Goal: Task Accomplishment & Management: Complete application form

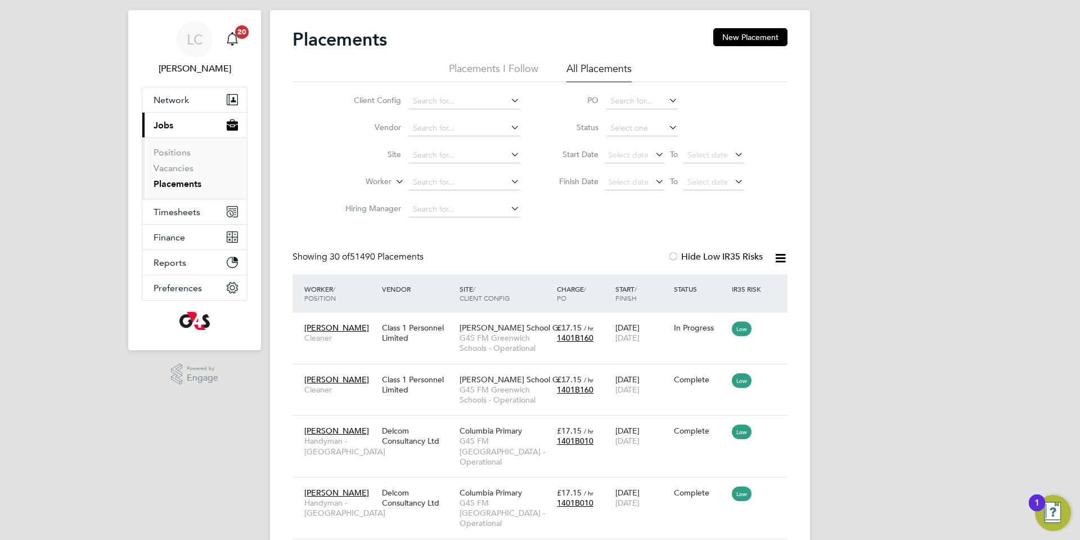
click at [190, 182] on link "Placements" at bounding box center [178, 183] width 48 height 11
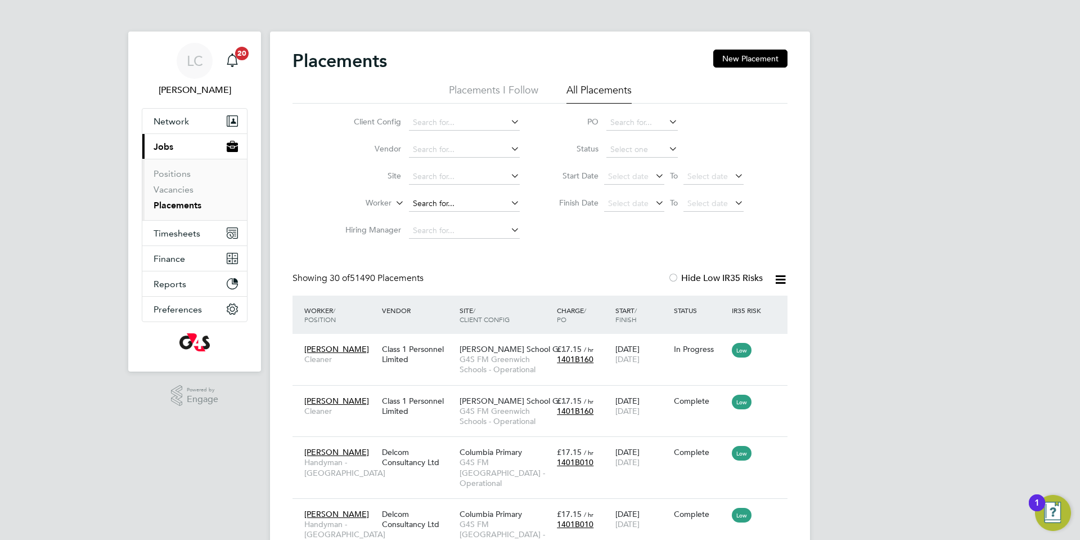
click at [437, 200] on input at bounding box center [464, 204] width 111 height 16
paste input "[PERSON_NAME]"
type input "[PERSON_NAME]"
click at [441, 200] on input at bounding box center [464, 204] width 111 height 16
paste input "[PERSON_NAME]"
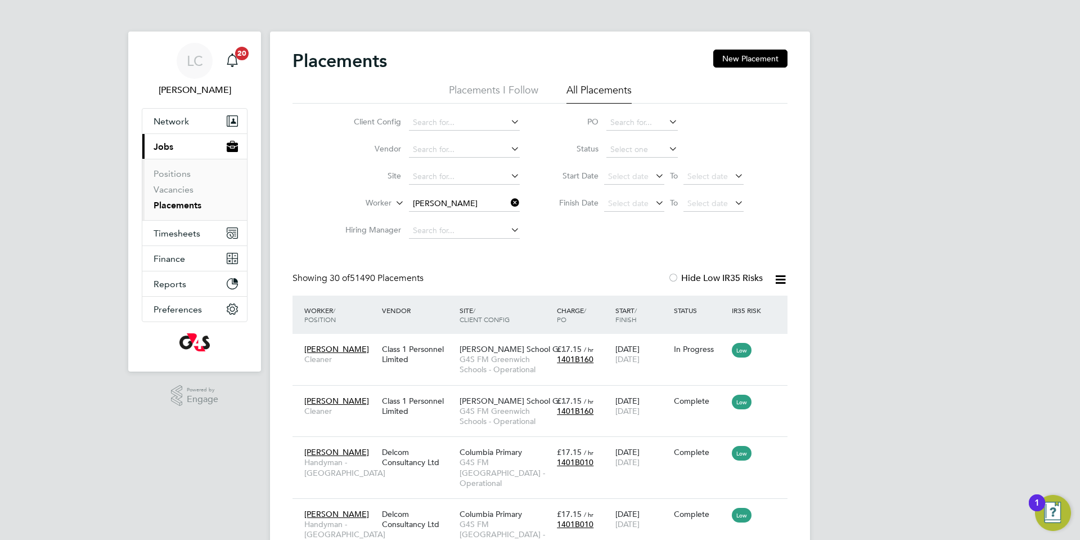
click at [510, 222] on b "Fashina" at bounding box center [524, 219] width 28 height 10
type input "[PERSON_NAME] [PERSON_NAME]"
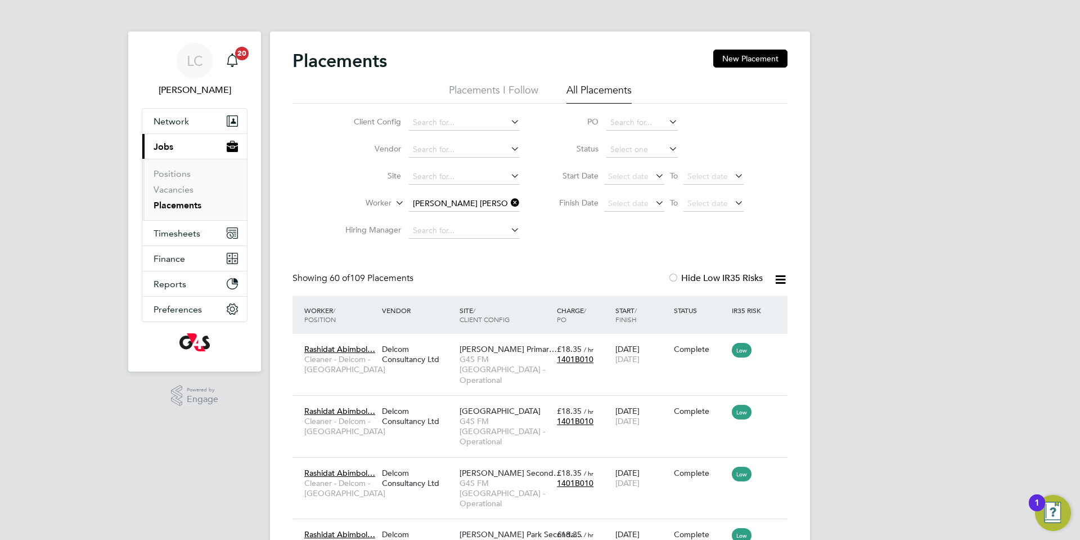
click at [509, 199] on icon at bounding box center [509, 203] width 0 height 16
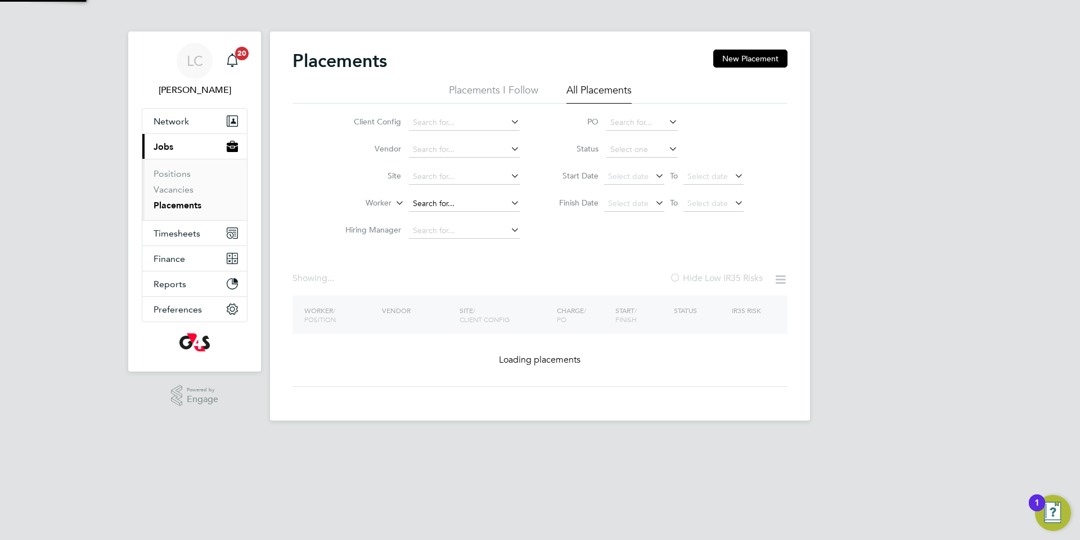
click at [438, 204] on input at bounding box center [464, 204] width 111 height 16
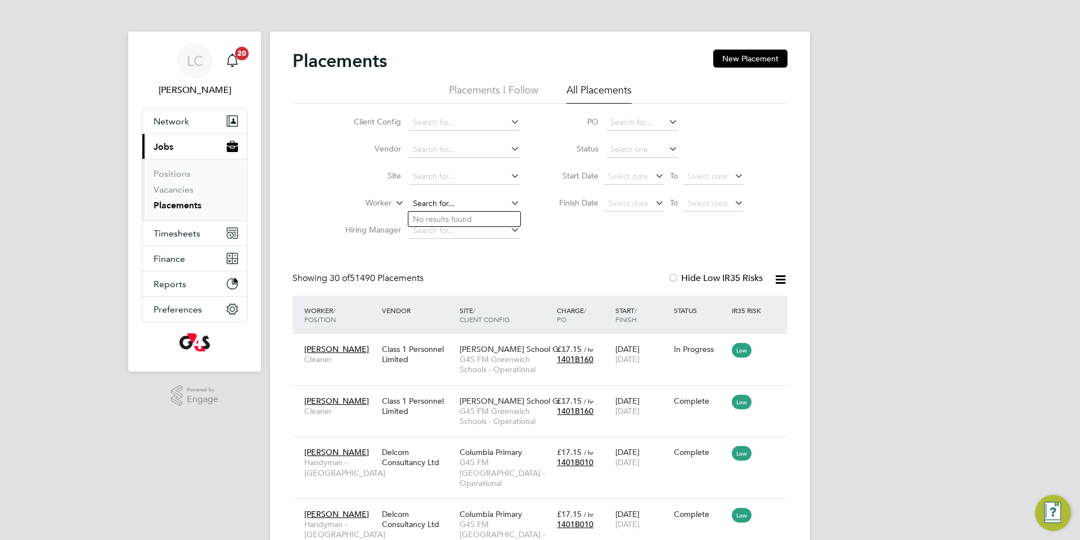
paste input "IFARIMOYO IBUKUN"
drag, startPoint x: 475, startPoint y: 211, endPoint x: 518, endPoint y: 268, distance: 71.9
click at [475, 212] on li "[PERSON_NAME]" at bounding box center [464, 219] width 112 height 15
type input "[PERSON_NAME]"
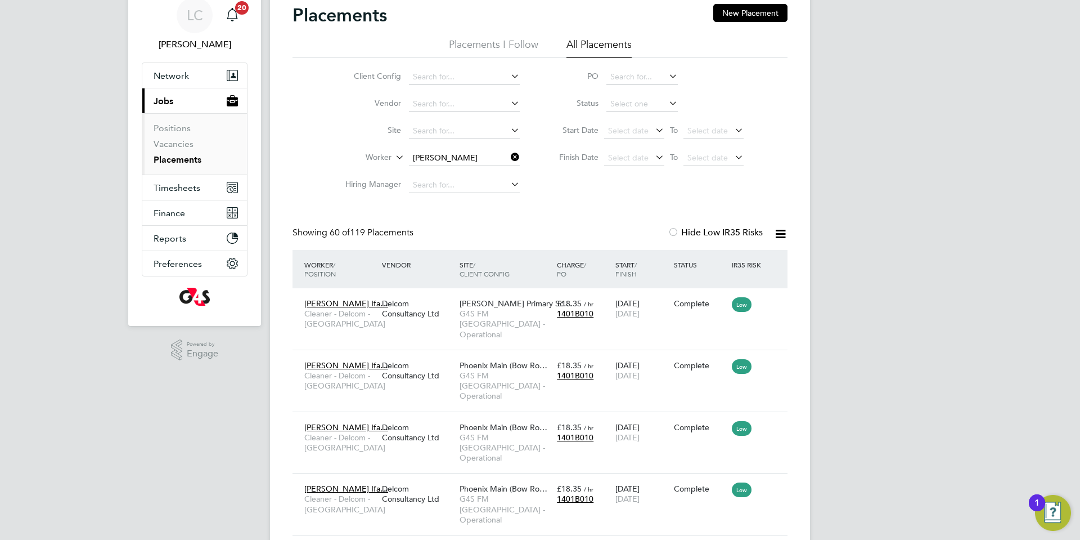
drag, startPoint x: 514, startPoint y: 152, endPoint x: 437, endPoint y: 163, distance: 78.4
click at [509, 152] on icon at bounding box center [509, 157] width 0 height 16
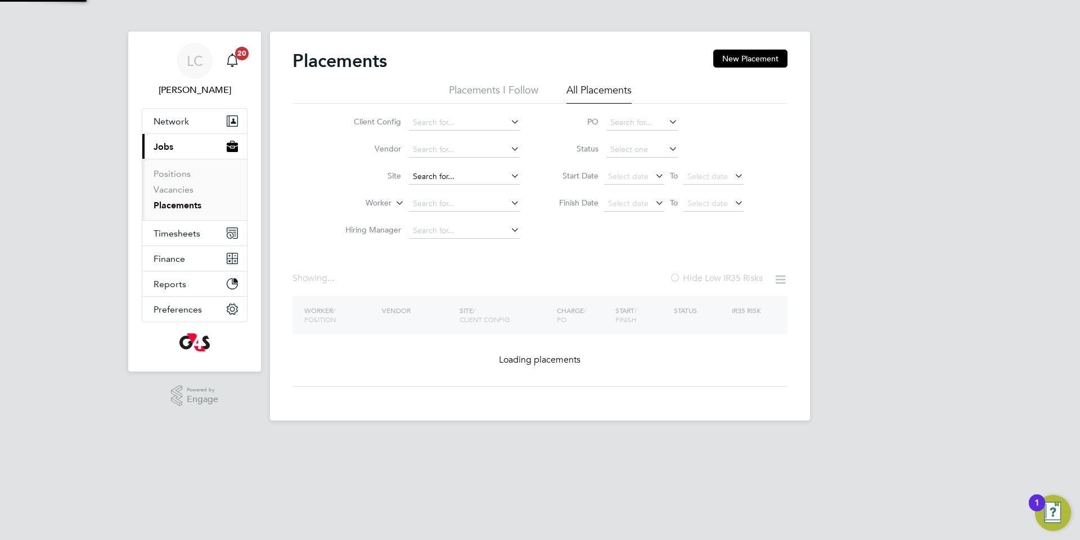
click at [437, 158] on li "Vendor" at bounding box center [428, 149] width 212 height 27
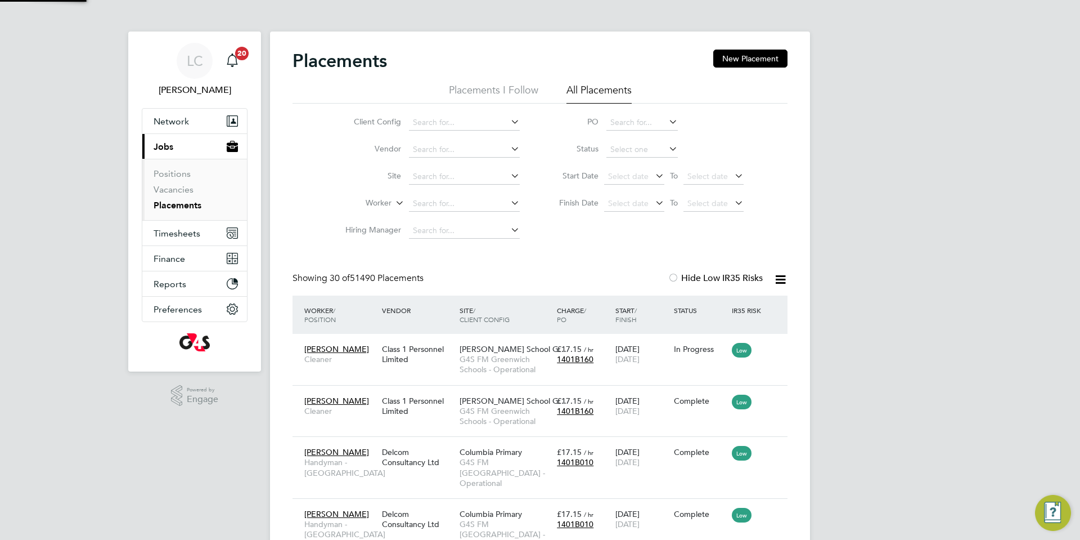
click at [434, 194] on li "Worker" at bounding box center [428, 203] width 212 height 27
click at [440, 199] on input at bounding box center [464, 204] width 111 height 16
paste input "[PERSON_NAME]"
click at [446, 221] on li "Lateef [PERSON_NAME]" at bounding box center [464, 219] width 112 height 15
type input "Lateef [PERSON_NAME]"
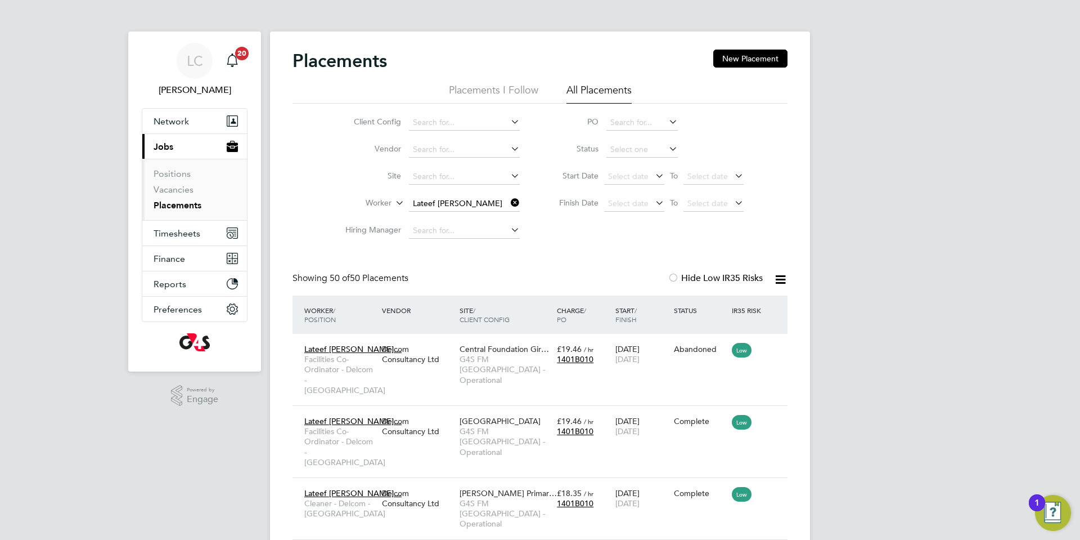
click at [509, 204] on icon at bounding box center [509, 203] width 0 height 16
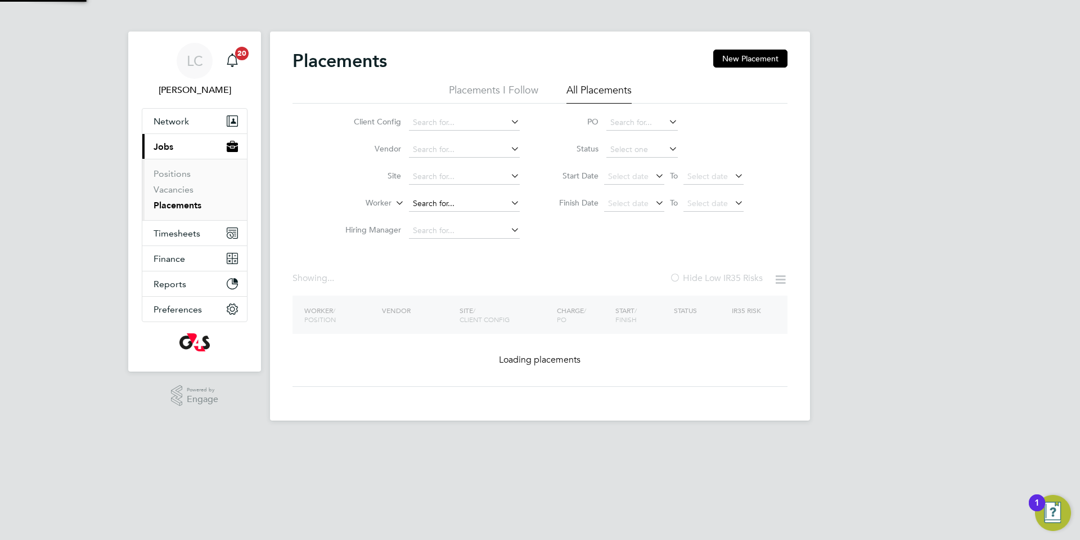
click at [428, 207] on input at bounding box center [464, 204] width 111 height 16
click at [431, 197] on input at bounding box center [464, 204] width 111 height 16
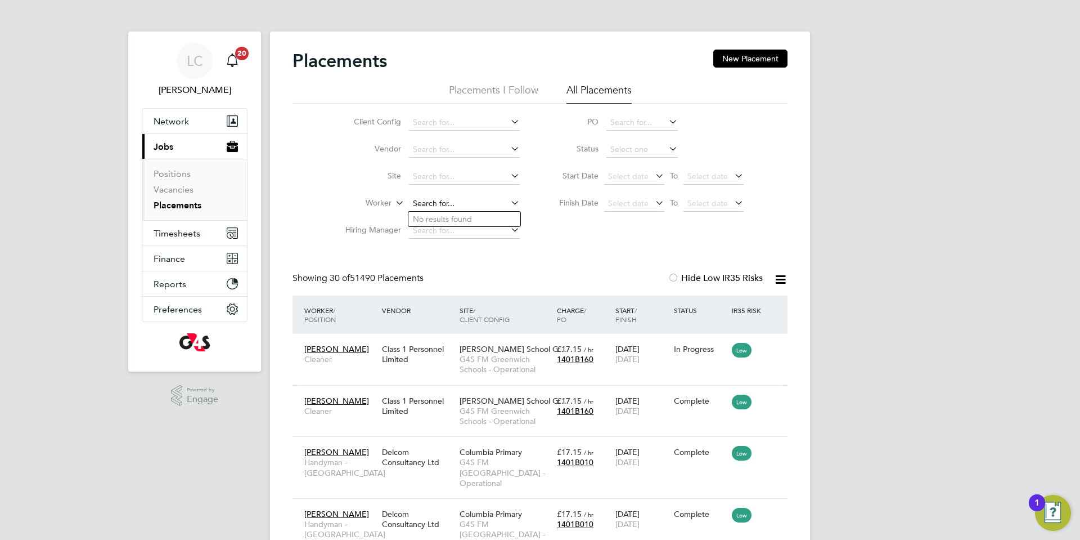
paste input "OLAJIDE MERCY"
click at [465, 215] on li "[PERSON_NAME]" at bounding box center [464, 219] width 112 height 15
type input "[PERSON_NAME]"
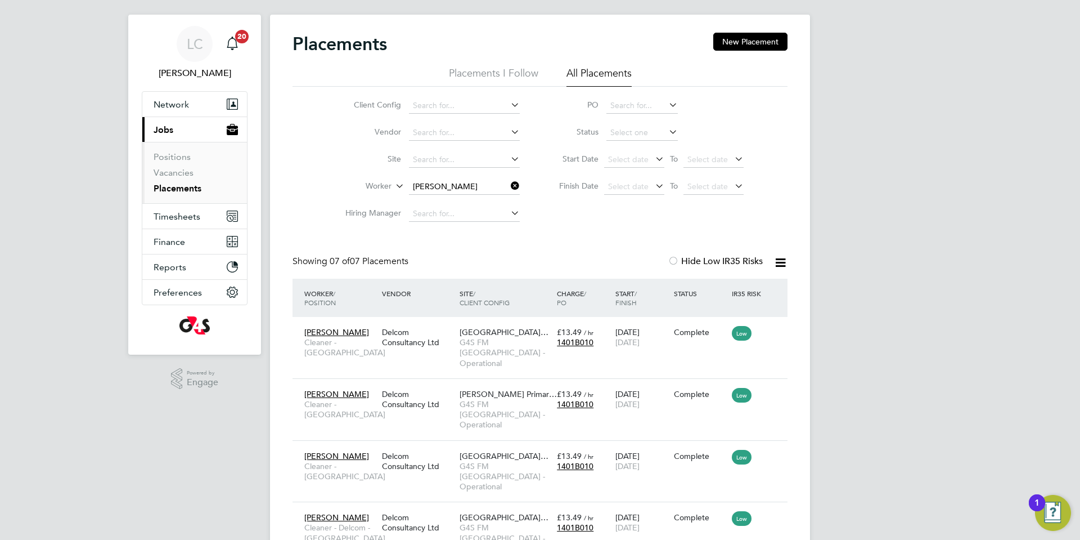
click at [496, 186] on ul "Client Config Vendor Site Worker [PERSON_NAME] Hiring Manager" at bounding box center [428, 159] width 212 height 135
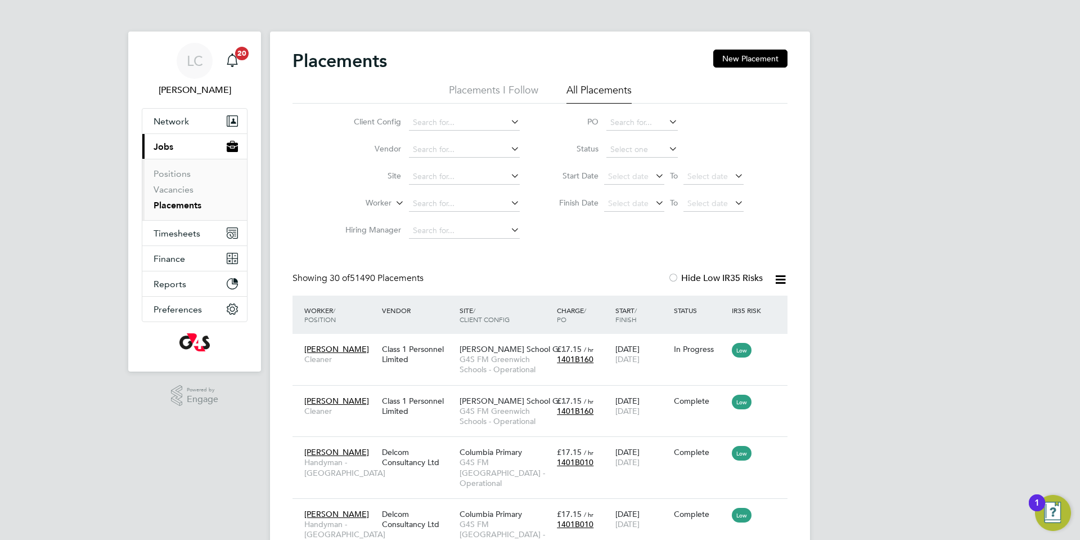
click at [447, 212] on li "Worker" at bounding box center [428, 203] width 212 height 27
paste input "OLAJIDE MERCY"
click at [435, 235] on li "[PERSON_NAME]" at bounding box center [464, 234] width 112 height 15
type input "[PERSON_NAME]"
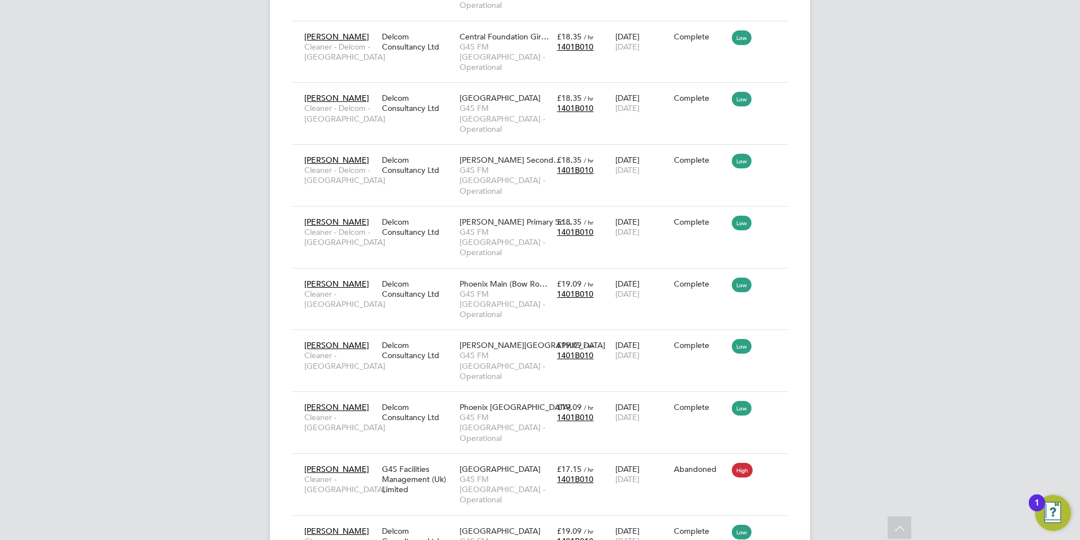
drag, startPoint x: 540, startPoint y: 475, endPoint x: 541, endPoint y: 481, distance: 5.7
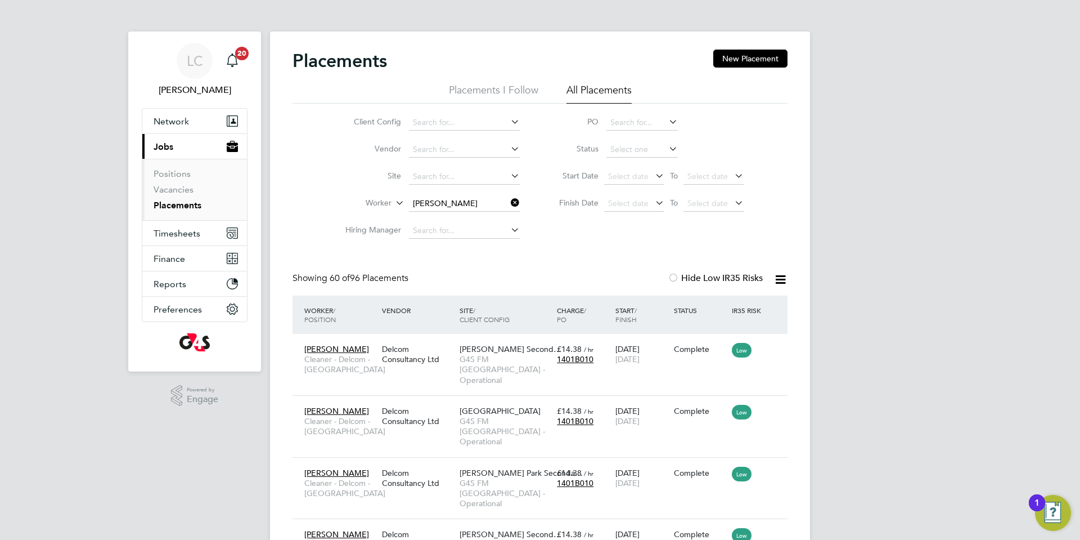
click at [509, 199] on icon at bounding box center [509, 203] width 0 height 16
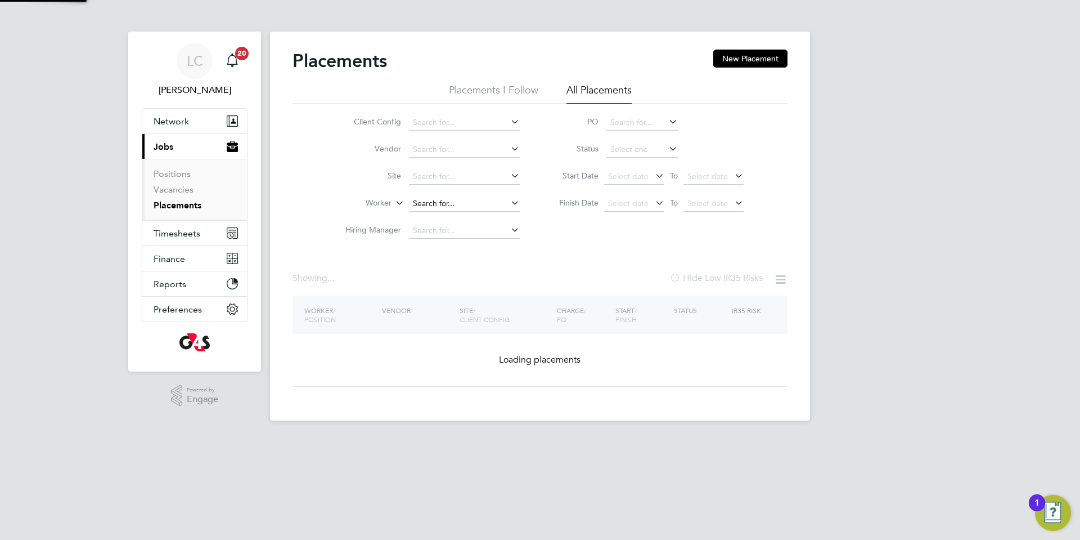
click at [468, 201] on input at bounding box center [464, 204] width 111 height 16
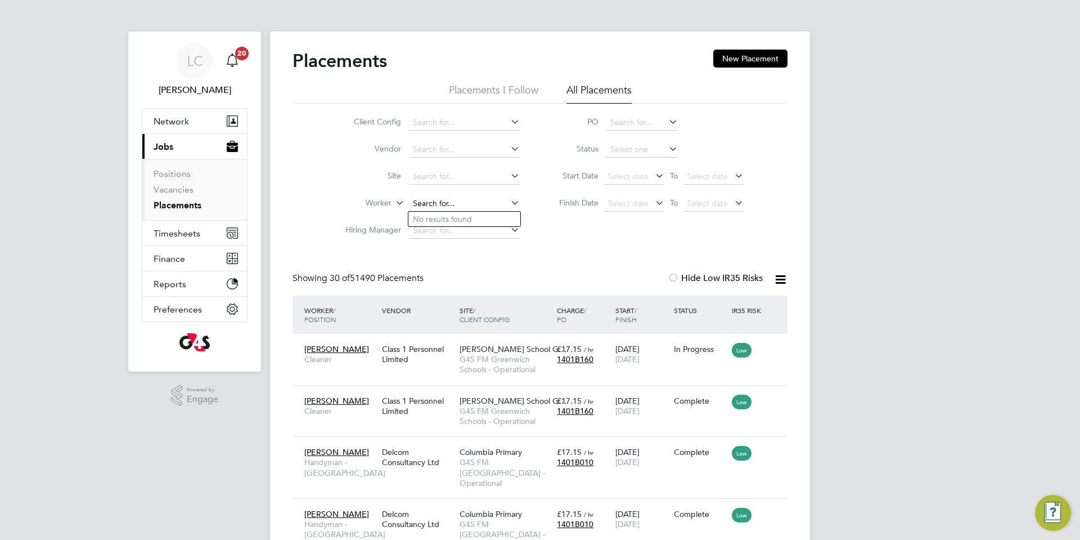
paste input "[PERSON_NAME]"
type input "[PERSON_NAME]"
drag, startPoint x: 447, startPoint y: 195, endPoint x: 432, endPoint y: 199, distance: 16.2
click at [432, 199] on li "Worker" at bounding box center [428, 203] width 212 height 27
paste input "[PERSON_NAME]"
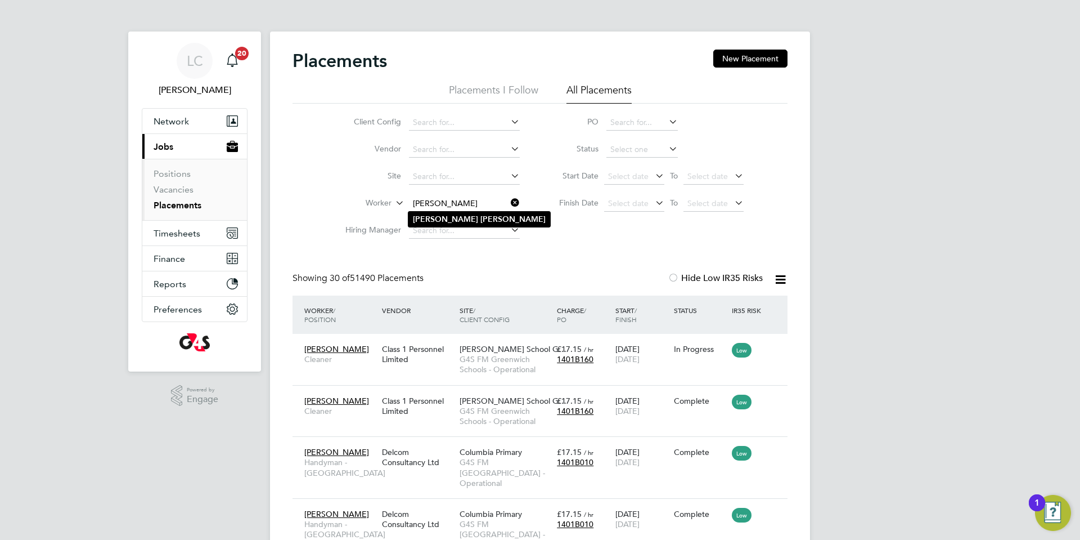
click at [447, 224] on li "[PERSON_NAME]" at bounding box center [479, 219] width 142 height 15
type input "[PERSON_NAME]"
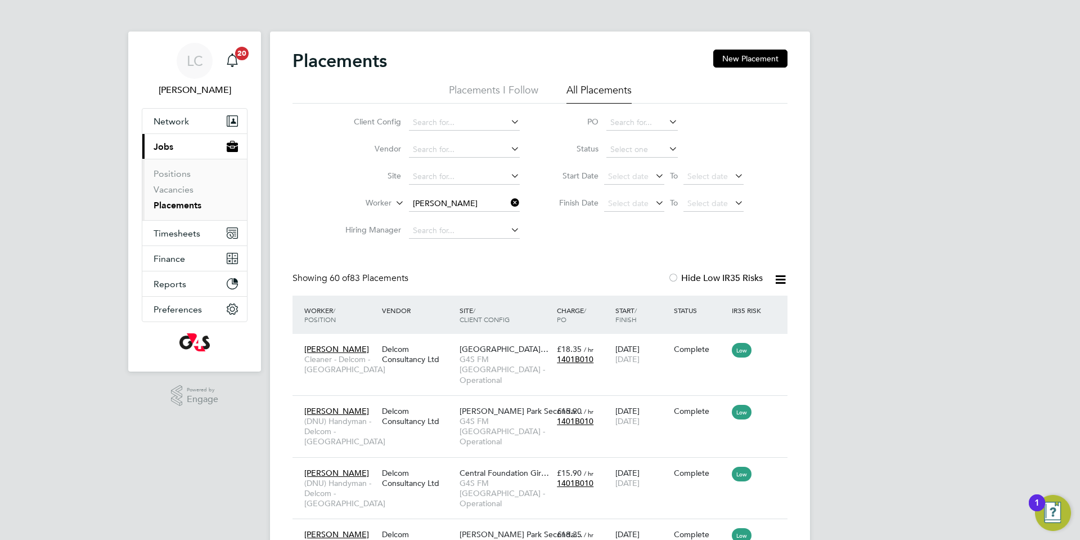
click at [509, 201] on icon at bounding box center [509, 203] width 0 height 16
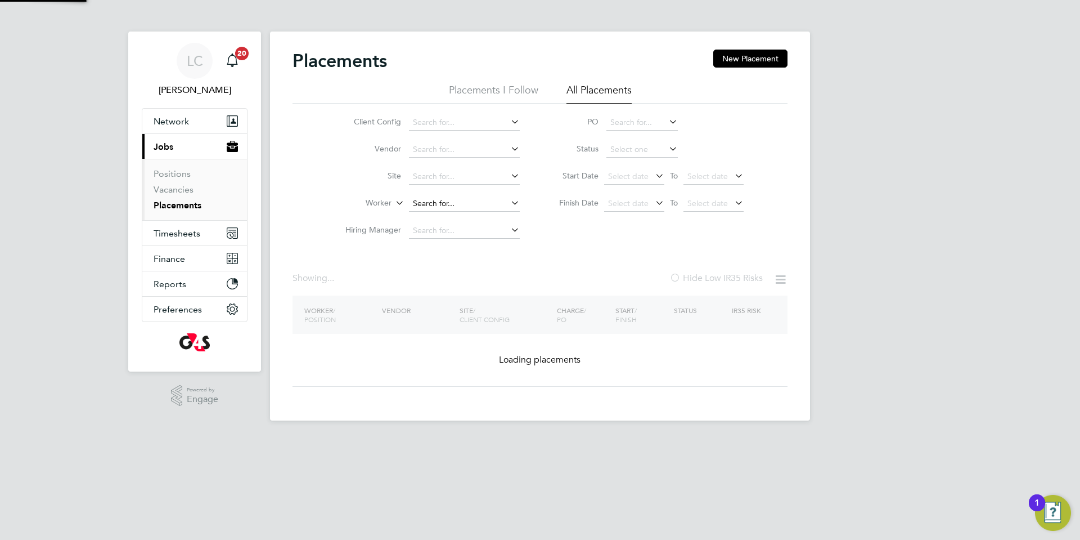
click at [464, 204] on input at bounding box center [464, 204] width 111 height 16
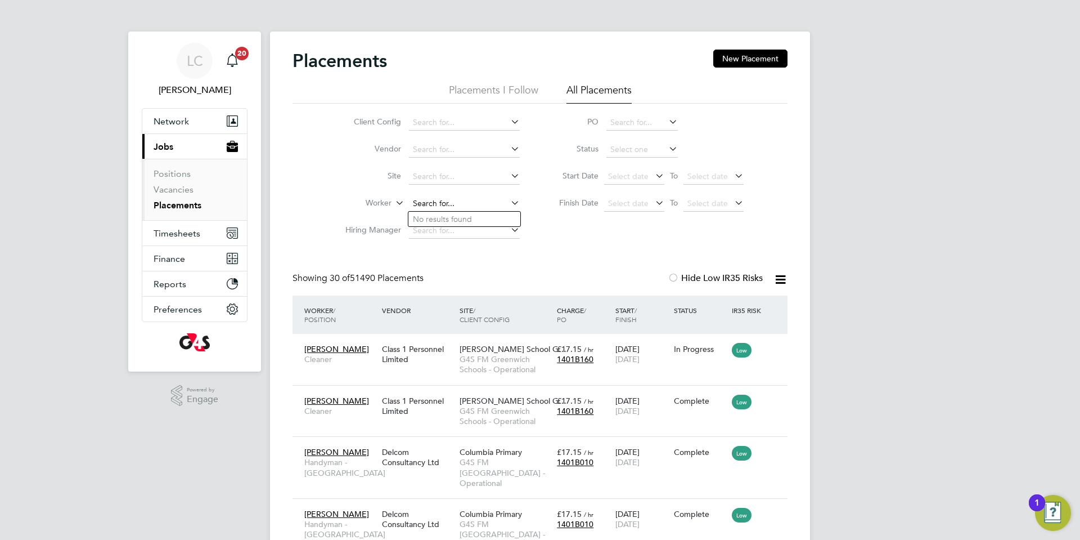
paste input "[PERSON_NAME]"
click at [502, 221] on li "[PERSON_NAME]" at bounding box center [471, 219] width 126 height 15
type input "[PERSON_NAME]"
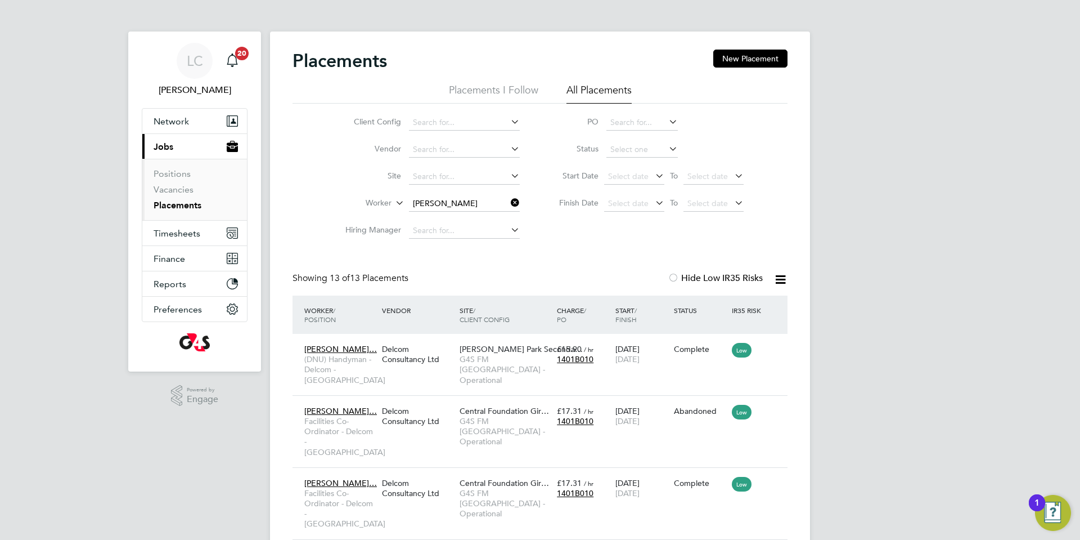
click at [489, 204] on input "[PERSON_NAME]" at bounding box center [464, 204] width 111 height 16
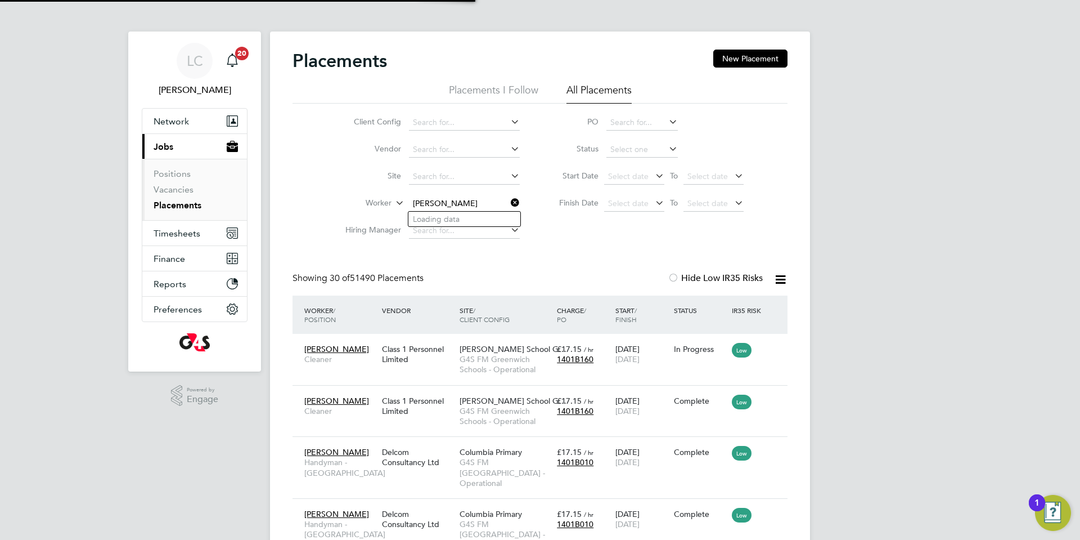
type input "[PERSON_NAME]"
click at [459, 199] on input at bounding box center [464, 204] width 111 height 16
paste input "[PERSON_NAME]"
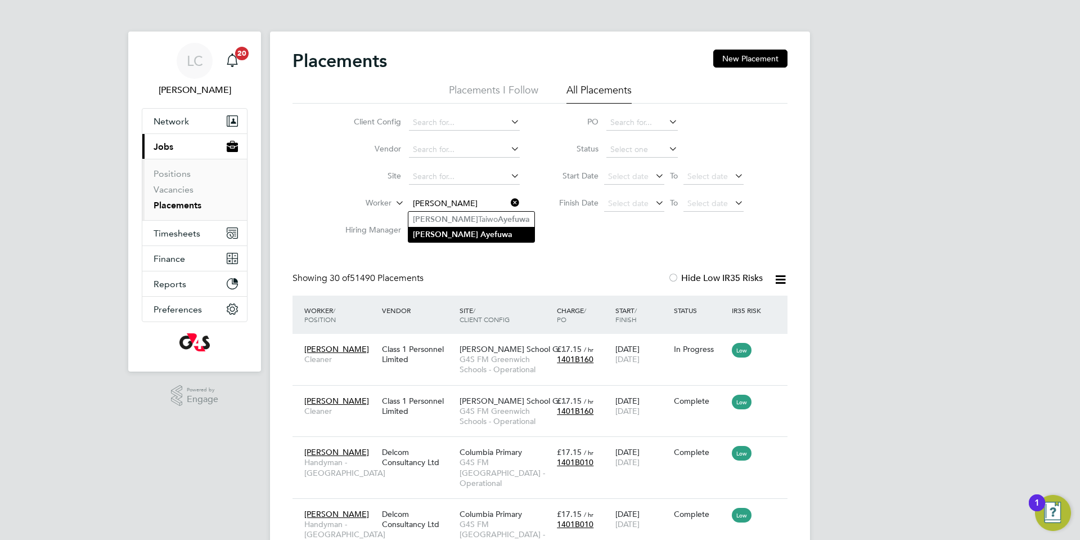
click at [484, 239] on li "[PERSON_NAME]" at bounding box center [471, 234] width 126 height 15
type input "[PERSON_NAME]"
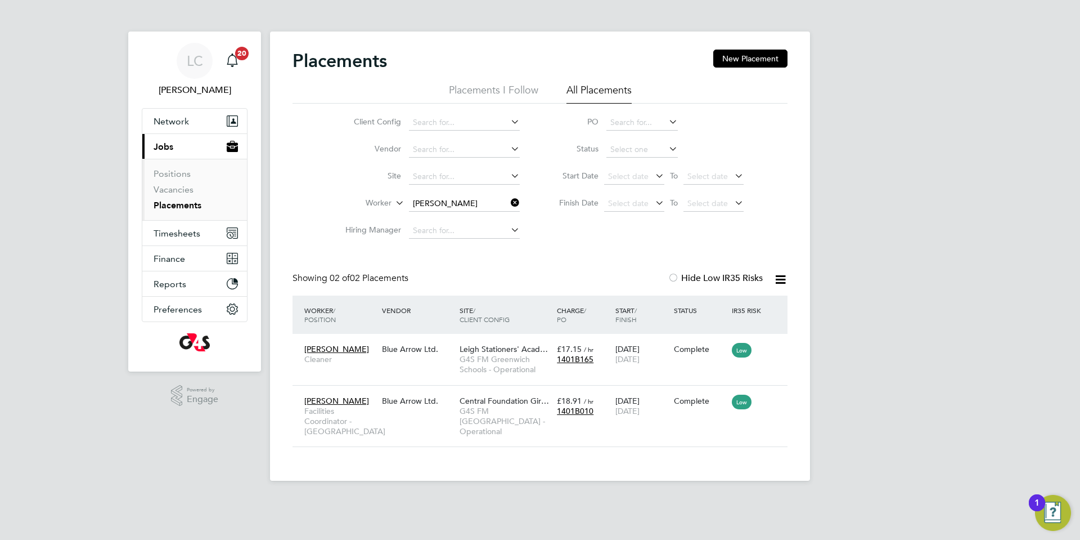
drag, startPoint x: 516, startPoint y: 198, endPoint x: 475, endPoint y: 216, distance: 44.8
click at [509, 199] on icon at bounding box center [509, 203] width 0 height 16
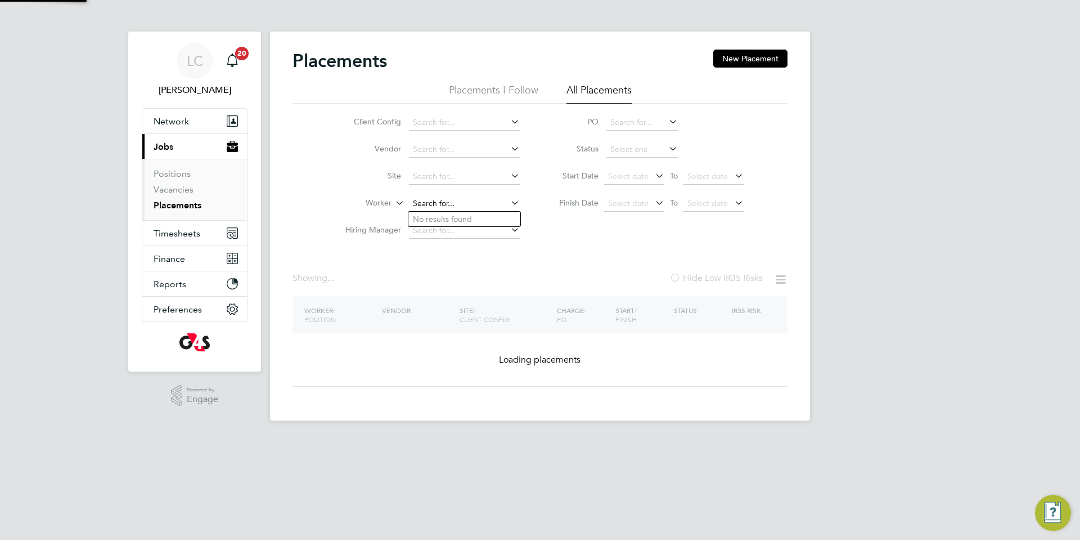
click at [434, 205] on input at bounding box center [464, 204] width 111 height 16
drag, startPoint x: 434, startPoint y: 205, endPoint x: 455, endPoint y: 311, distance: 107.2
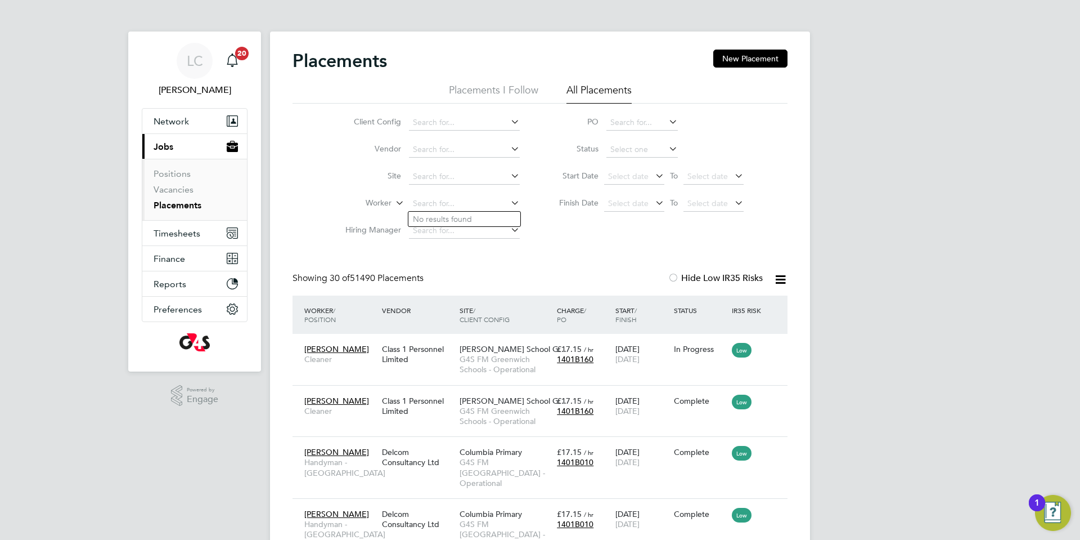
paste input "[PERSON_NAME]"
click at [472, 225] on li "[PERSON_NAME] [PERSON_NAME]" at bounding box center [464, 219] width 112 height 15
type input "[PERSON_NAME] [PERSON_NAME]"
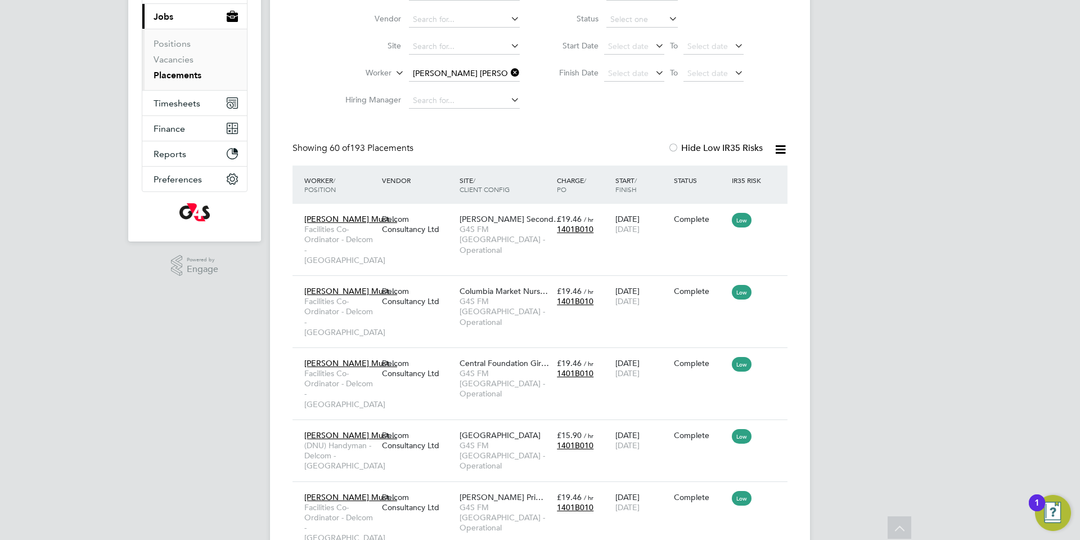
click at [509, 76] on icon at bounding box center [509, 73] width 0 height 16
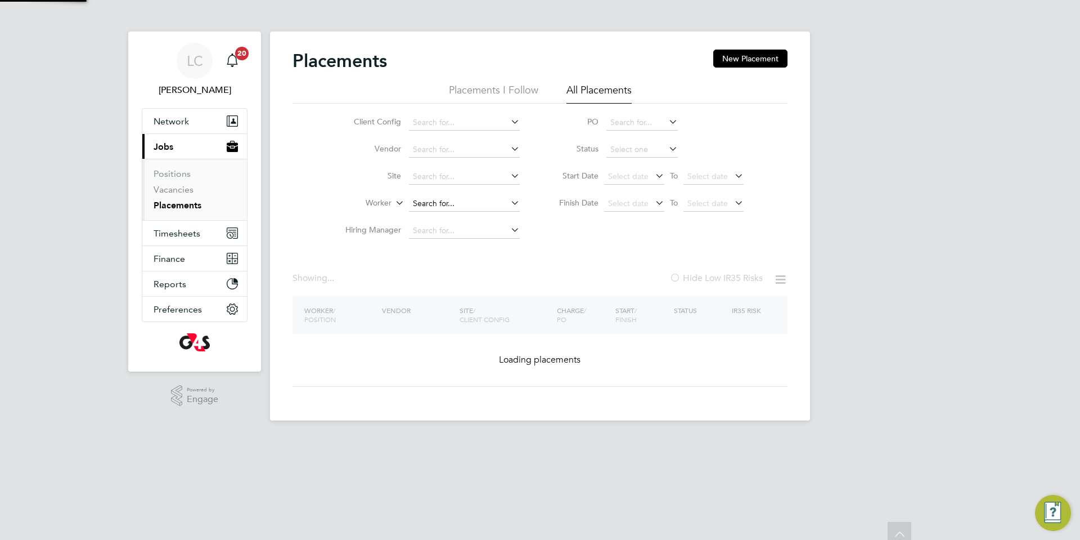
click at [434, 200] on input at bounding box center [464, 204] width 111 height 16
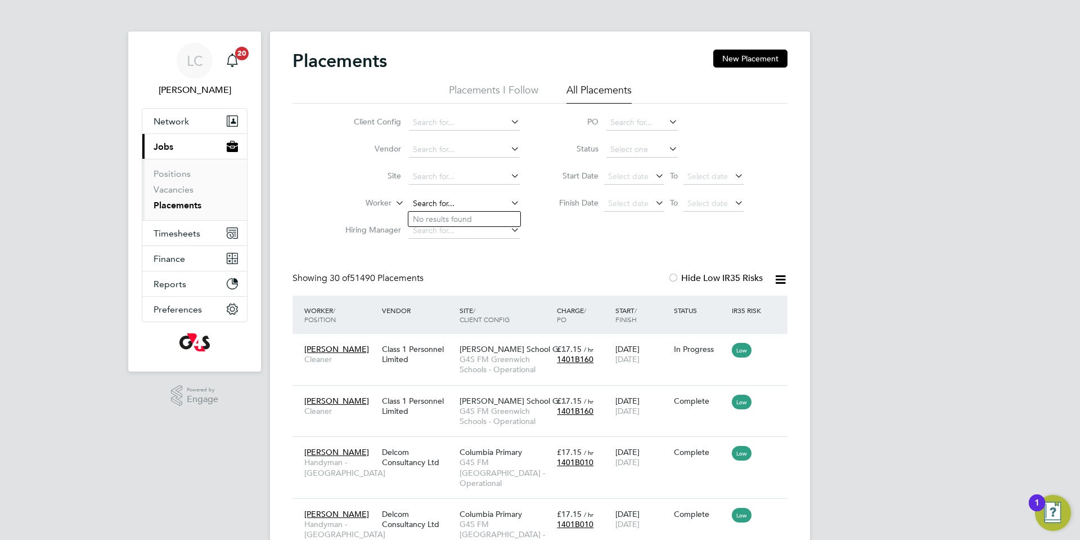
paste input "[PERSON_NAME] [PERSON_NAME]"
click at [494, 215] on li "[PERSON_NAME] [PERSON_NAME]" at bounding box center [479, 219] width 142 height 15
type input "[PERSON_NAME] [PERSON_NAME]"
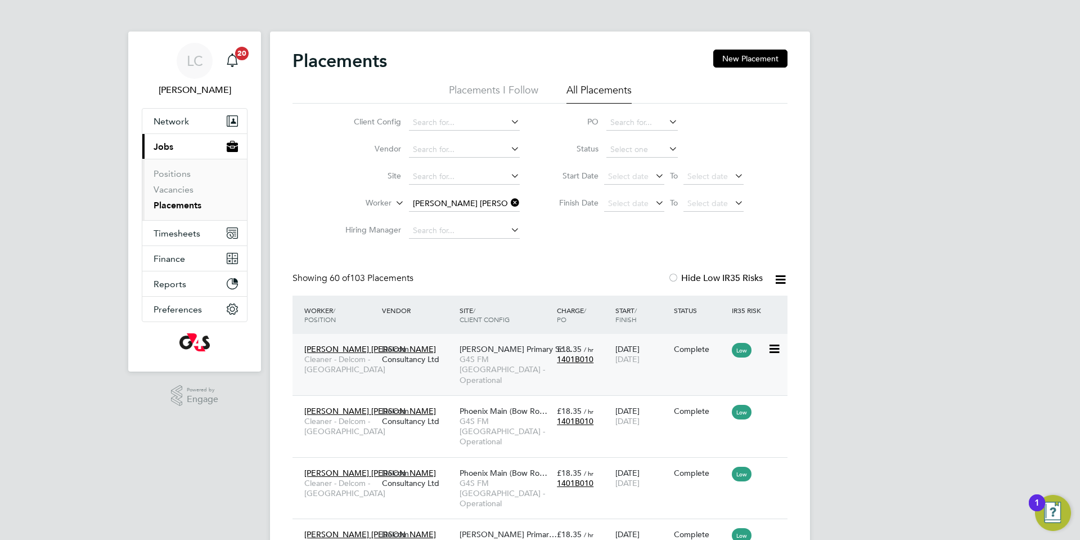
click at [507, 352] on span "[PERSON_NAME] Primary Sc…" at bounding box center [516, 349] width 112 height 10
click at [167, 200] on link "Placements" at bounding box center [178, 205] width 48 height 11
click at [166, 188] on link "Vacancies" at bounding box center [174, 189] width 40 height 11
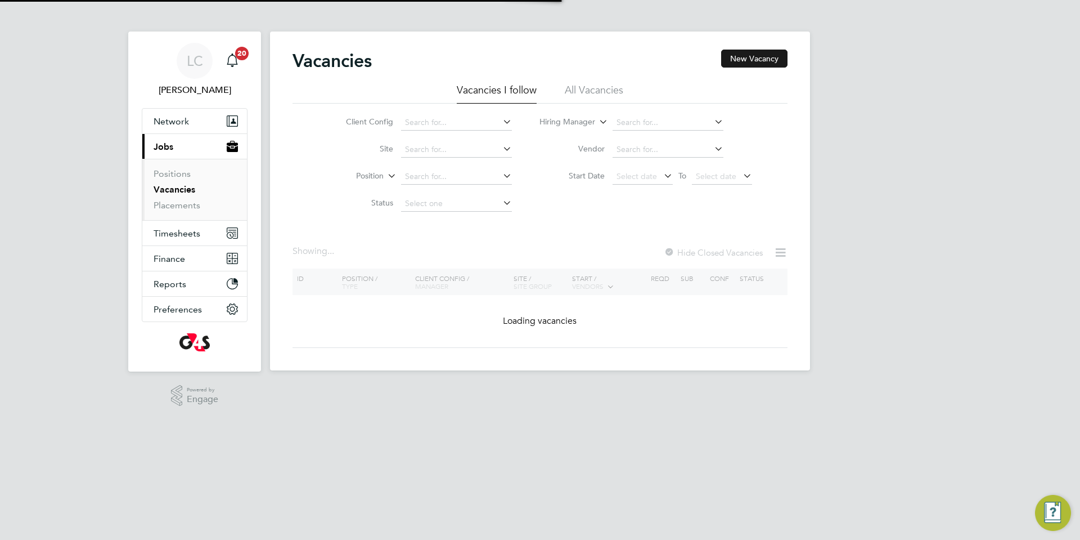
click at [747, 62] on button "New Vacancy" at bounding box center [754, 59] width 66 height 18
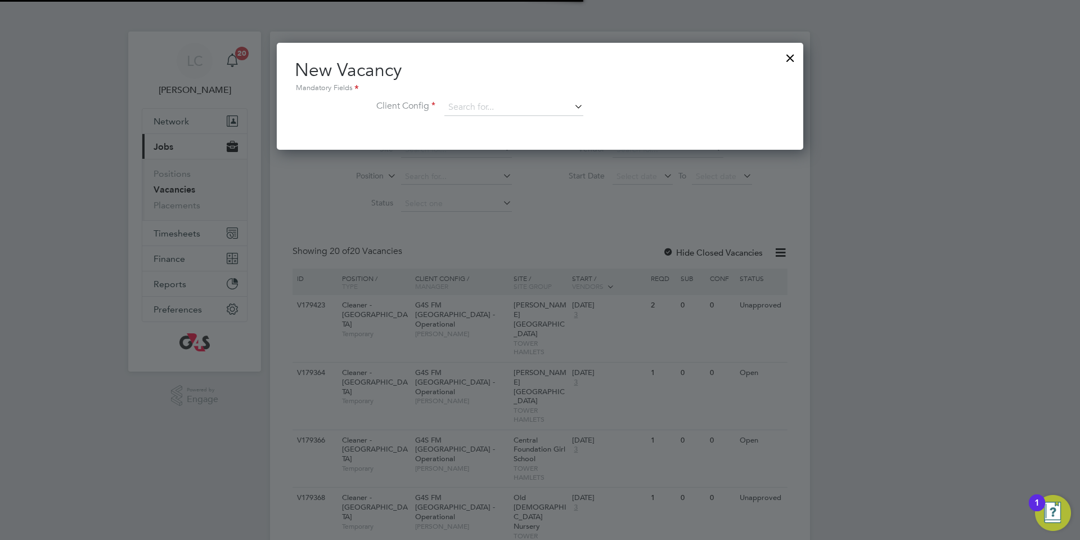
scroll to position [107, 527]
click at [489, 95] on div "New Vacancy Mandatory Fields Client Config" at bounding box center [540, 93] width 491 height 69
click at [489, 107] on input at bounding box center [513, 107] width 139 height 17
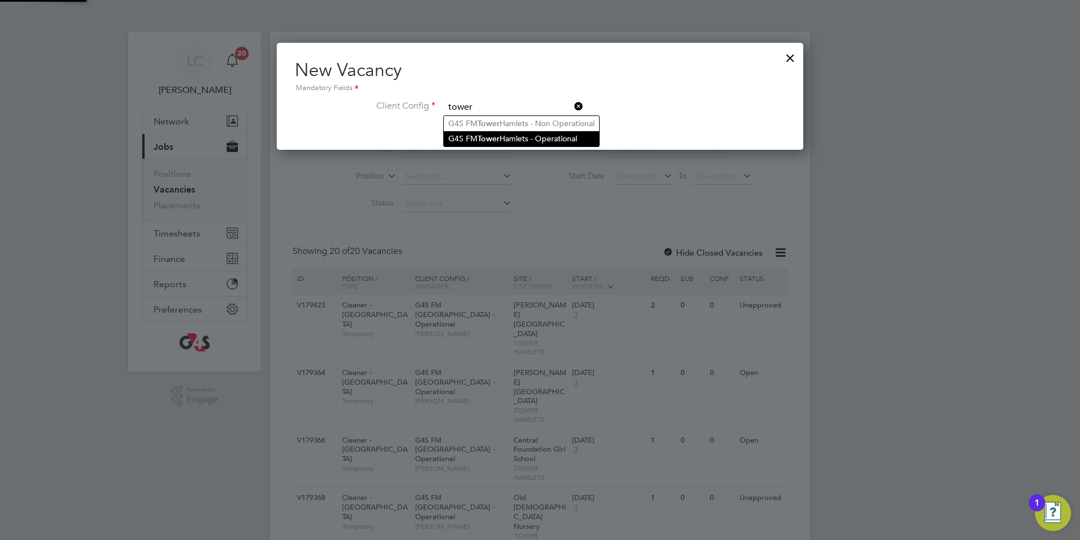
click at [516, 141] on li "G4S FM [GEOGRAPHIC_DATA] - Operational" at bounding box center [521, 138] width 155 height 15
type input "G4S FM [GEOGRAPHIC_DATA] - Operational"
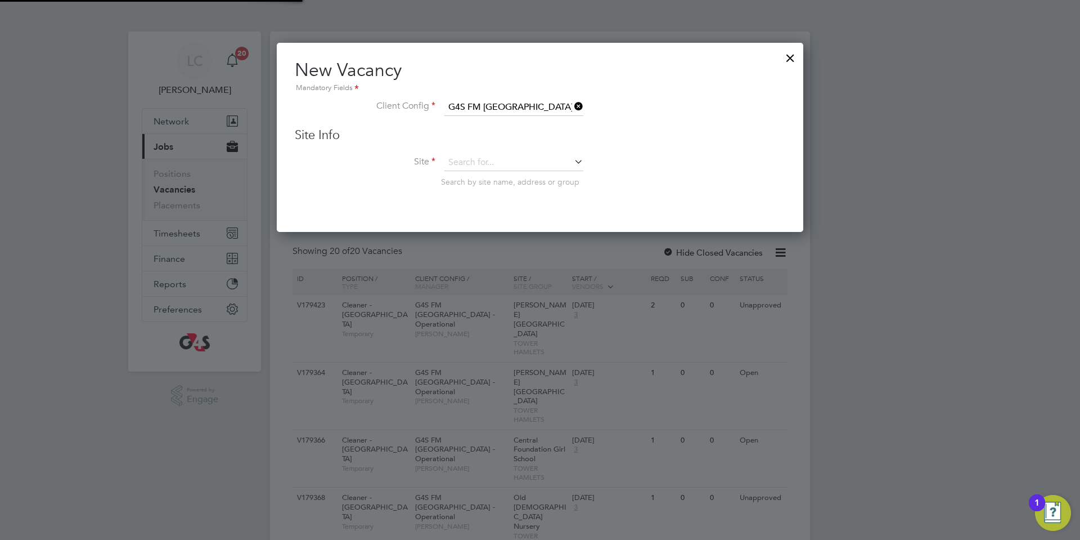
scroll to position [190, 527]
click at [508, 172] on li "Site Search by site name, address or group" at bounding box center [540, 181] width 491 height 55
click at [506, 163] on input at bounding box center [513, 162] width 139 height 17
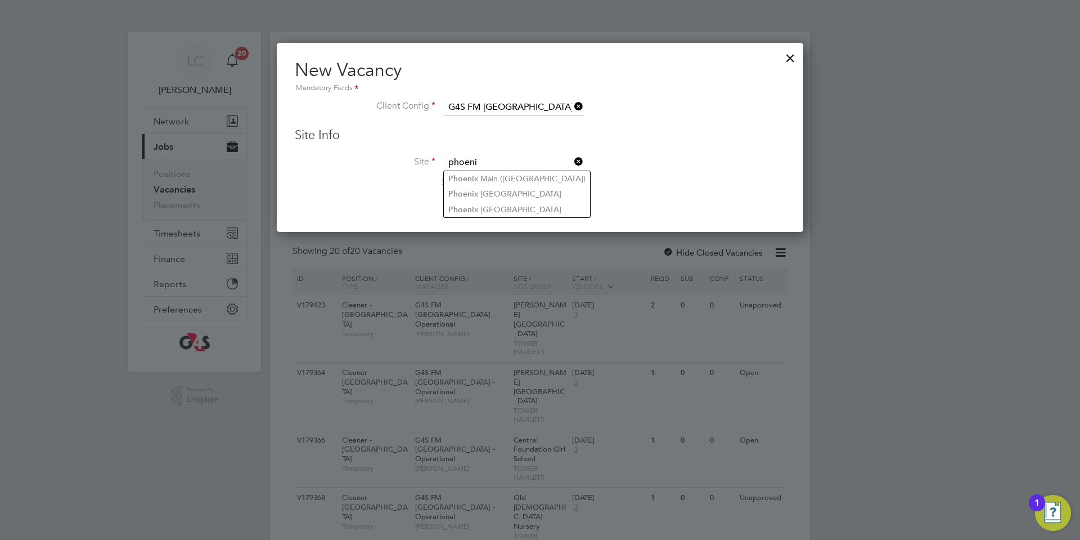
type input "phoeni"
click at [524, 190] on li "Phoen ix [GEOGRAPHIC_DATA]" at bounding box center [517, 193] width 146 height 15
type input "[GEOGRAPHIC_DATA]"
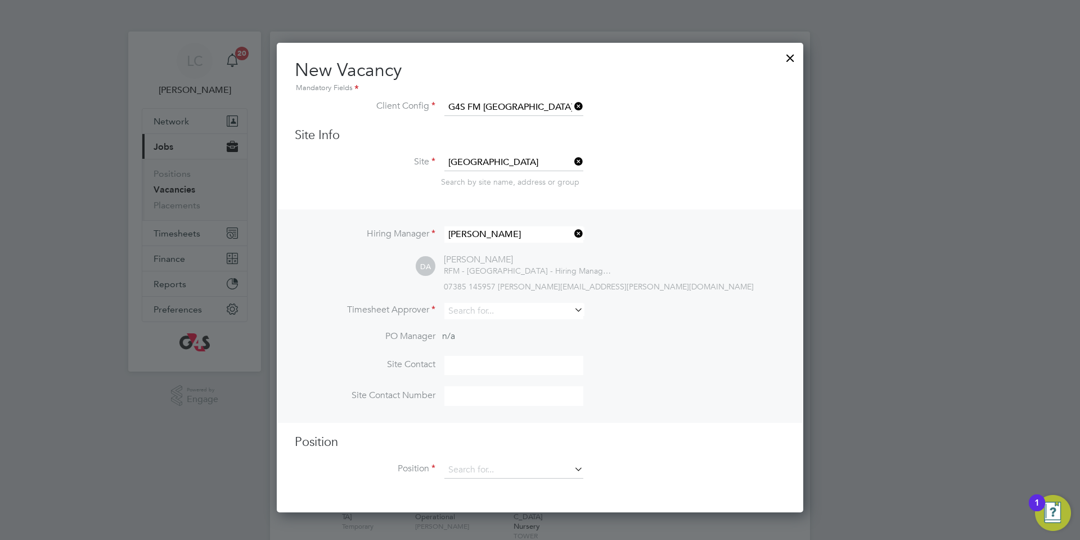
scroll to position [471, 527]
click at [525, 304] on input at bounding box center [513, 311] width 139 height 16
click at [485, 330] on li "[PERSON_NAME]" at bounding box center [514, 327] width 140 height 15
type input "[PERSON_NAME]"
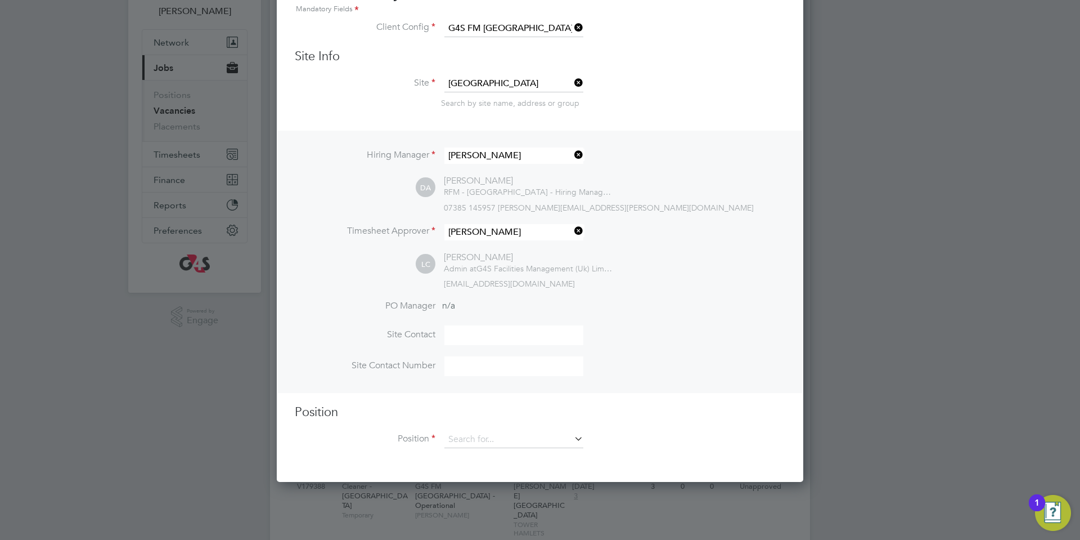
scroll to position [80, 0]
click at [482, 434] on input at bounding box center [513, 437] width 139 height 17
click at [471, 468] on li "Cleaner - [GEOGRAPHIC_DATA]" at bounding box center [533, 471] width 178 height 15
type input "Cleaner - [GEOGRAPHIC_DATA]"
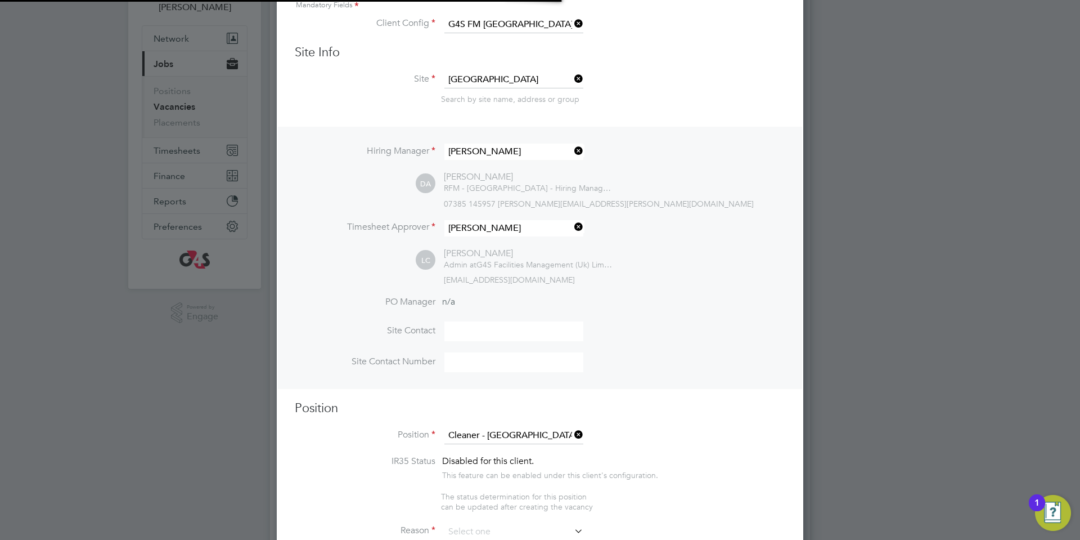
scroll to position [0, 6]
type textarea "**Lor Ipsumdolorsitame** ▪ Co adipi eli sed doeiusmo temporin, utlabo etdo mag …"
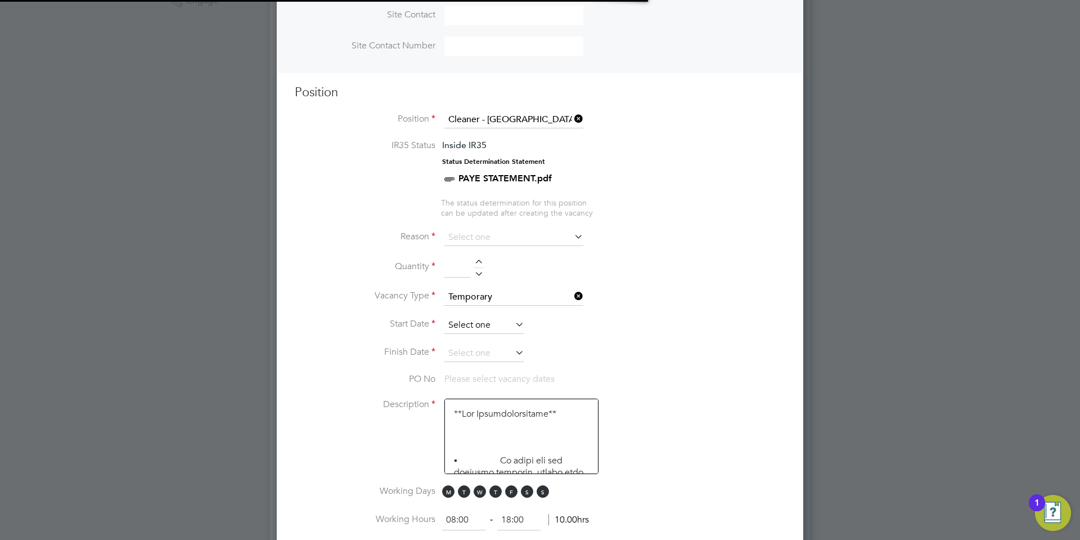
scroll to position [33, 59]
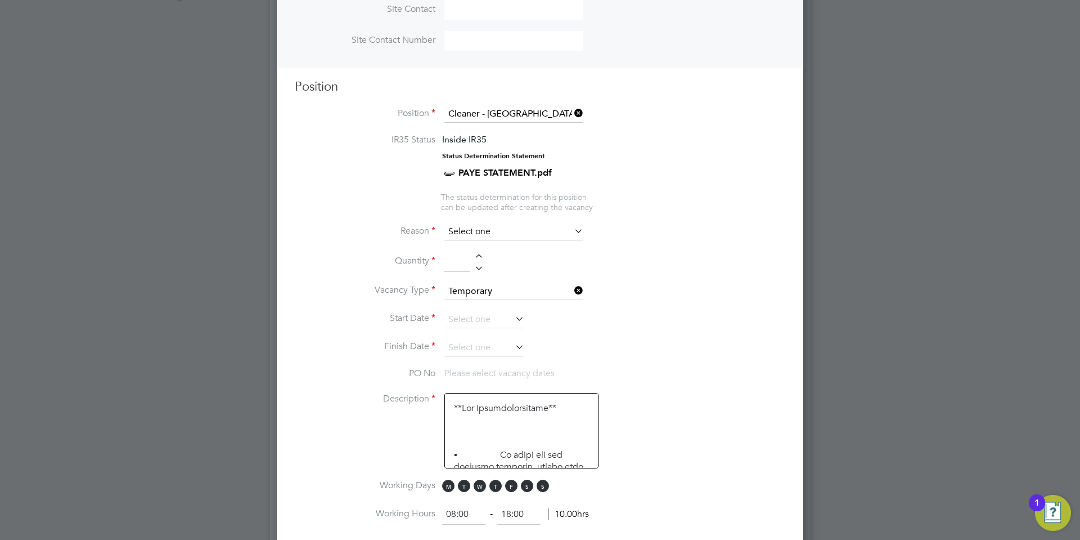
click at [497, 227] on input at bounding box center [513, 231] width 139 height 17
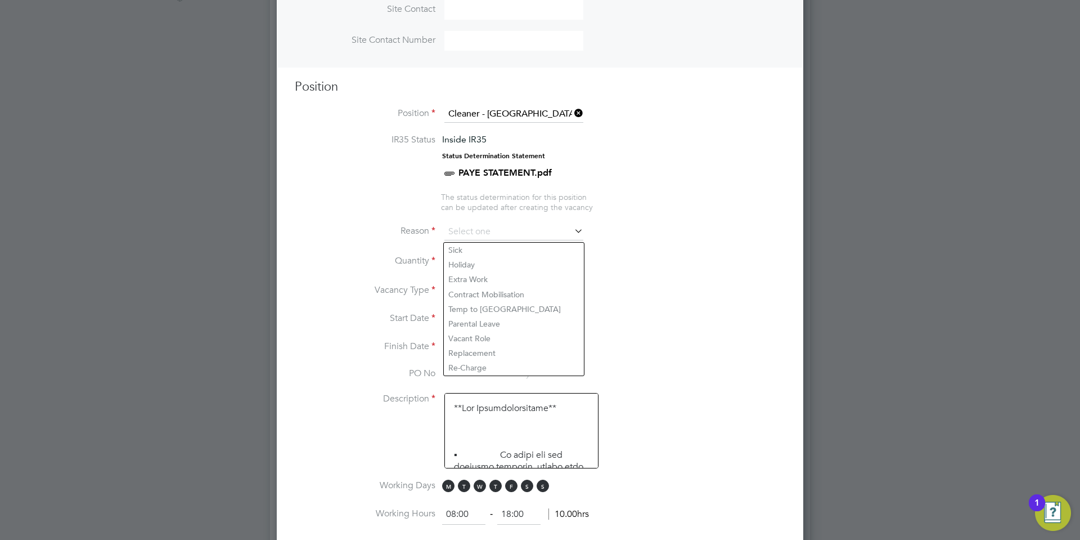
drag, startPoint x: 501, startPoint y: 359, endPoint x: 493, endPoint y: 342, distance: 18.9
click at [501, 359] on ul "Sick Holiday Extra Work [DEMOGRAPHIC_DATA] Mobilisation Temp to Perm Parental L…" at bounding box center [513, 309] width 141 height 134
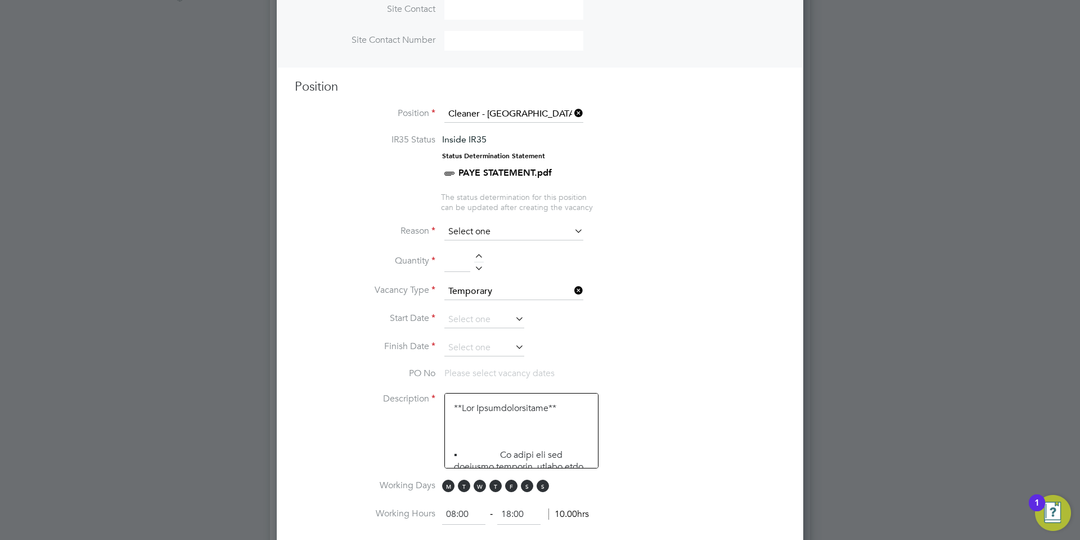
click at [496, 235] on input at bounding box center [513, 231] width 139 height 17
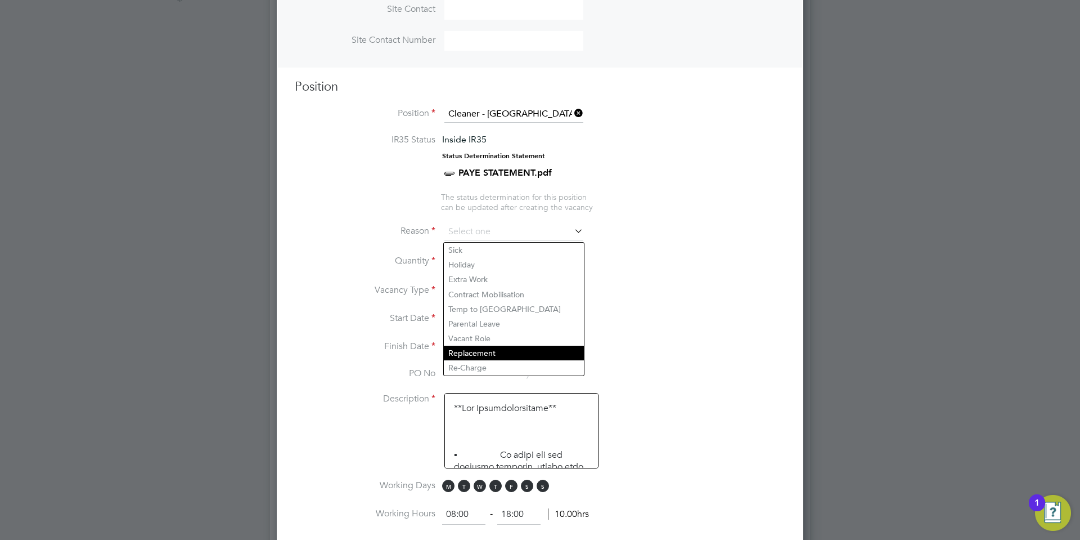
click at [479, 349] on li "Replacement" at bounding box center [514, 352] width 140 height 15
type input "Replacement"
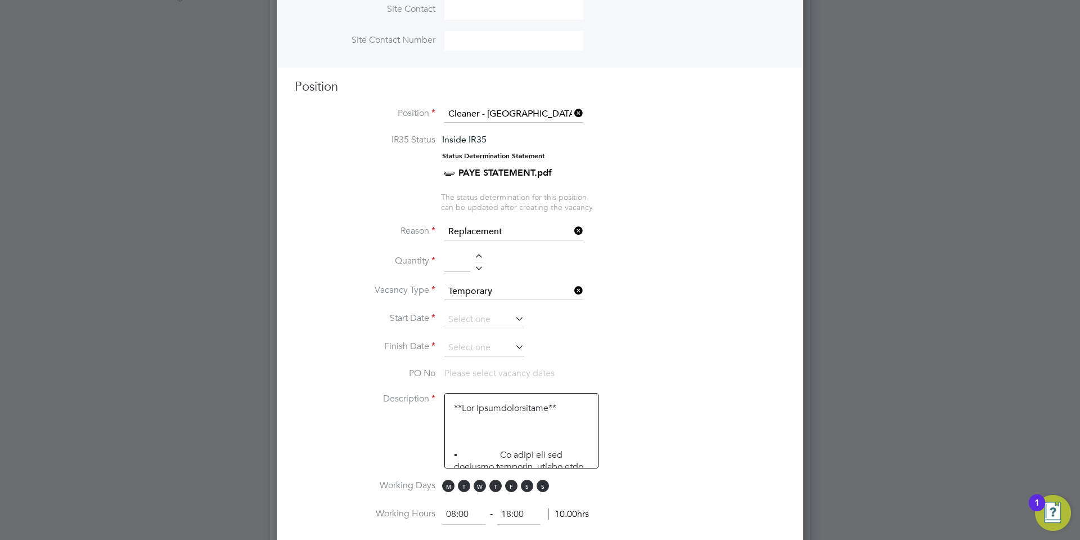
click at [482, 255] on div at bounding box center [479, 258] width 10 height 8
type input "2"
click at [495, 321] on input at bounding box center [484, 319] width 80 height 17
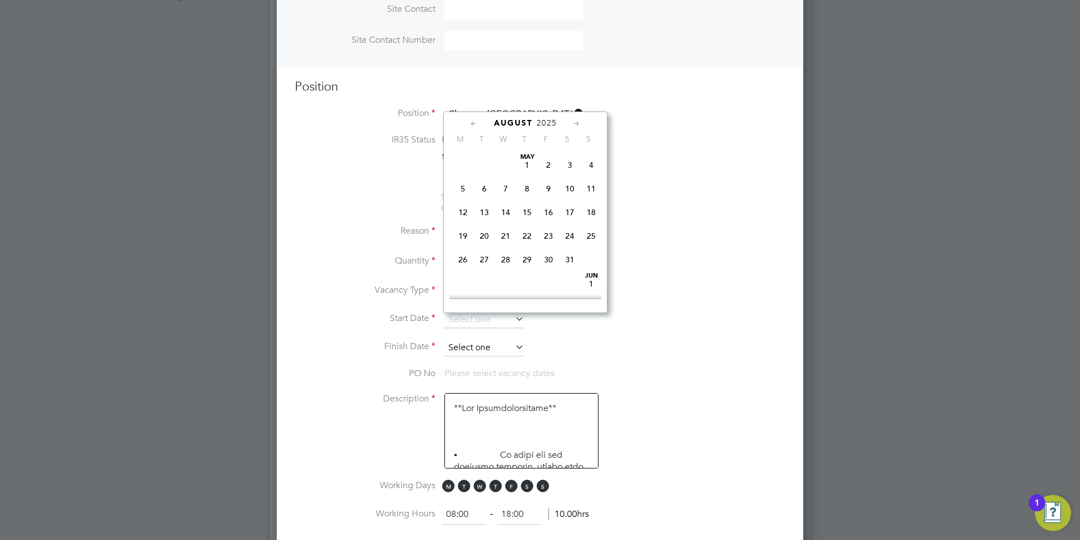
scroll to position [450, 0]
click at [465, 224] on span "[DATE]" at bounding box center [462, 213] width 21 height 21
type input "[DATE]"
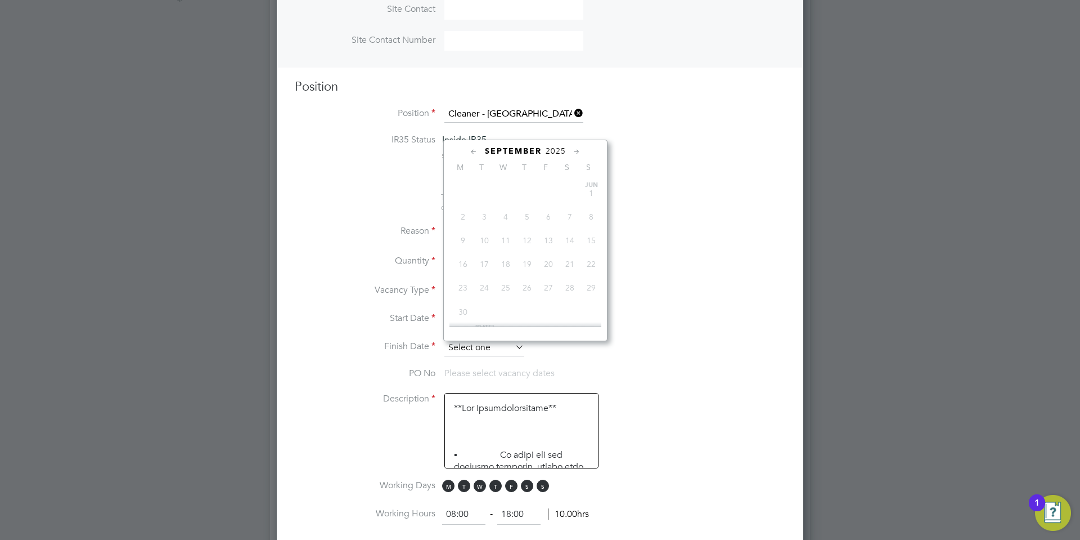
click at [479, 349] on input at bounding box center [484, 347] width 80 height 17
click at [544, 233] on span "5" at bounding box center [548, 222] width 21 height 21
type input "[DATE]"
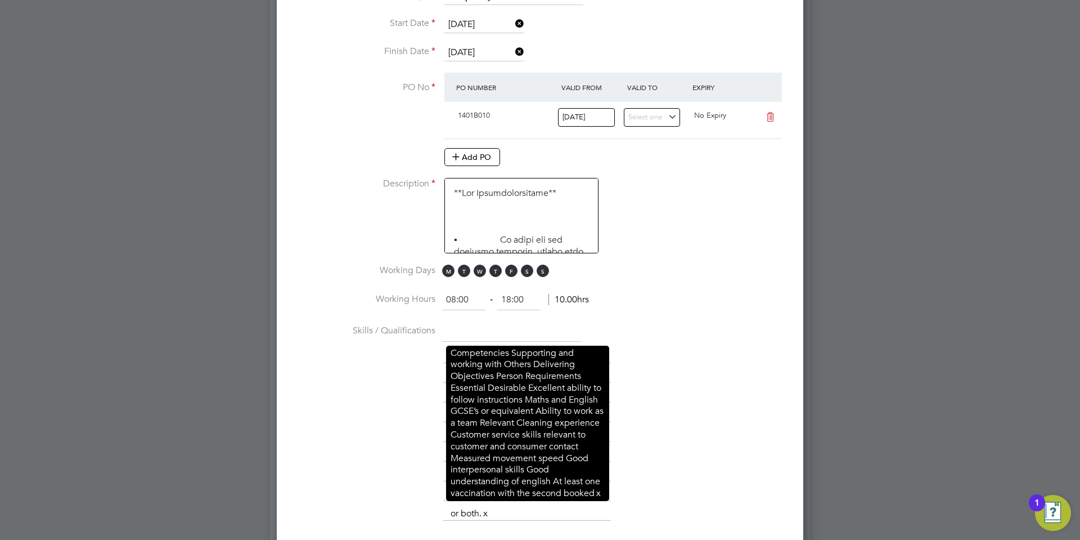
scroll to position [712, 0]
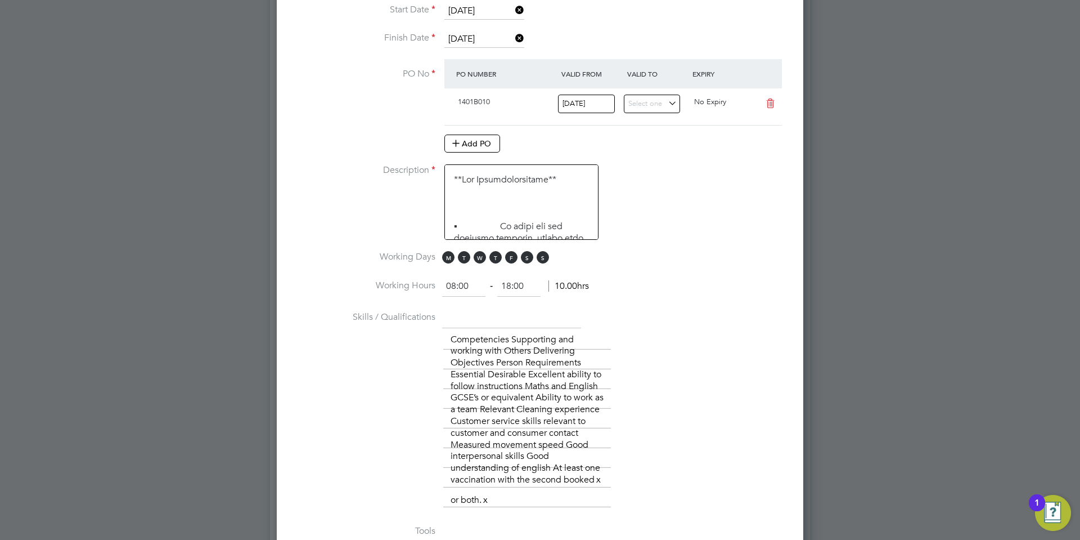
click at [524, 266] on li "Working Days M T W T F S S" at bounding box center [540, 263] width 491 height 25
click at [543, 260] on span "S" at bounding box center [543, 257] width 12 height 12
click at [531, 257] on span "S" at bounding box center [527, 257] width 12 height 12
drag, startPoint x: 472, startPoint y: 282, endPoint x: 406, endPoint y: 284, distance: 65.9
click at [407, 284] on li "Working Hours 08:00 ‐ 18:00 10.00hrs" at bounding box center [540, 292] width 491 height 32
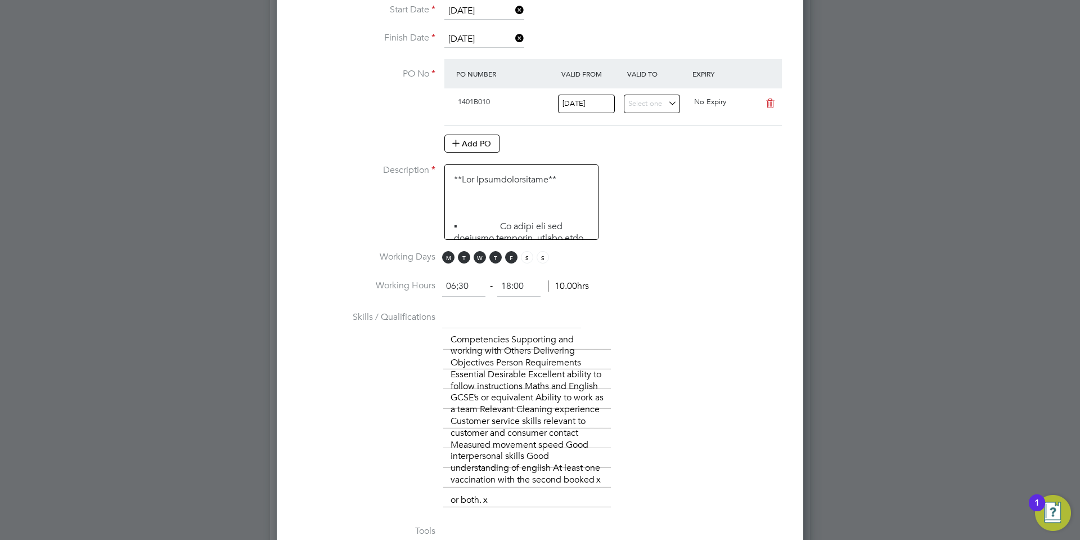
type input "06:30"
drag, startPoint x: 516, startPoint y: 281, endPoint x: 482, endPoint y: 277, distance: 34.6
click at [483, 277] on ng-container "IR35 Status Inside IR35 Status Determination Statement PAYE STATEMENT.pdf The s…" at bounding box center [540, 303] width 491 height 954
type input "="
type input "08:30"
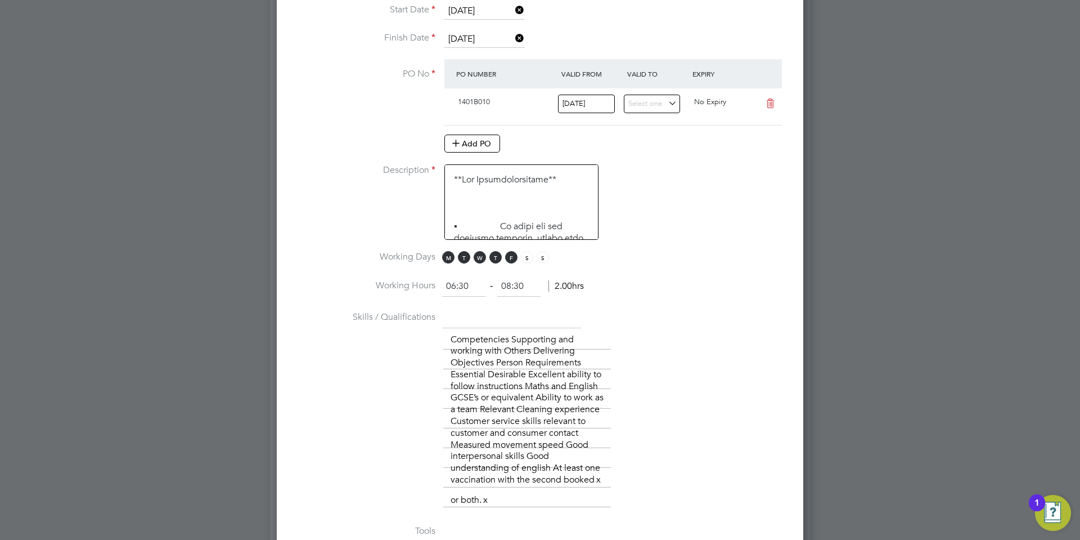
click at [619, 309] on li "Skills / Qualifications The list will appear here... Competencies Supporting an…" at bounding box center [540, 415] width 491 height 214
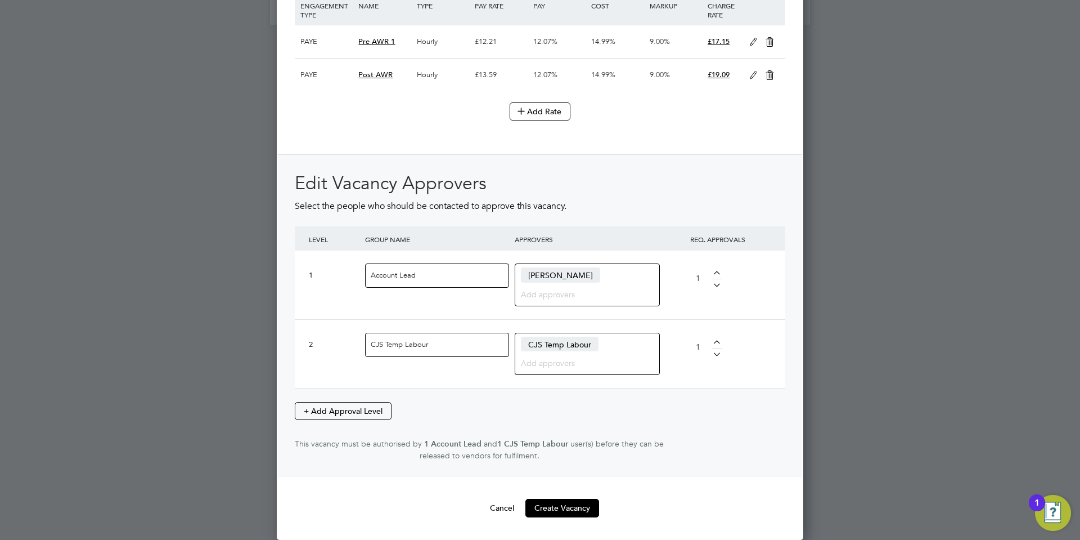
scroll to position [1545, 0]
click at [563, 504] on button "Create Vacancy" at bounding box center [562, 507] width 74 height 18
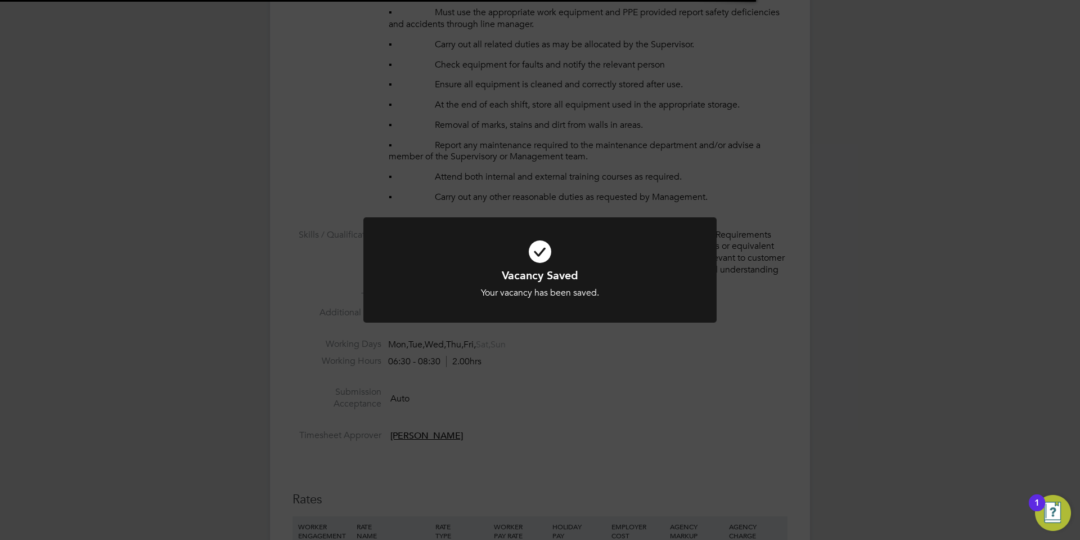
scroll to position [18, 242]
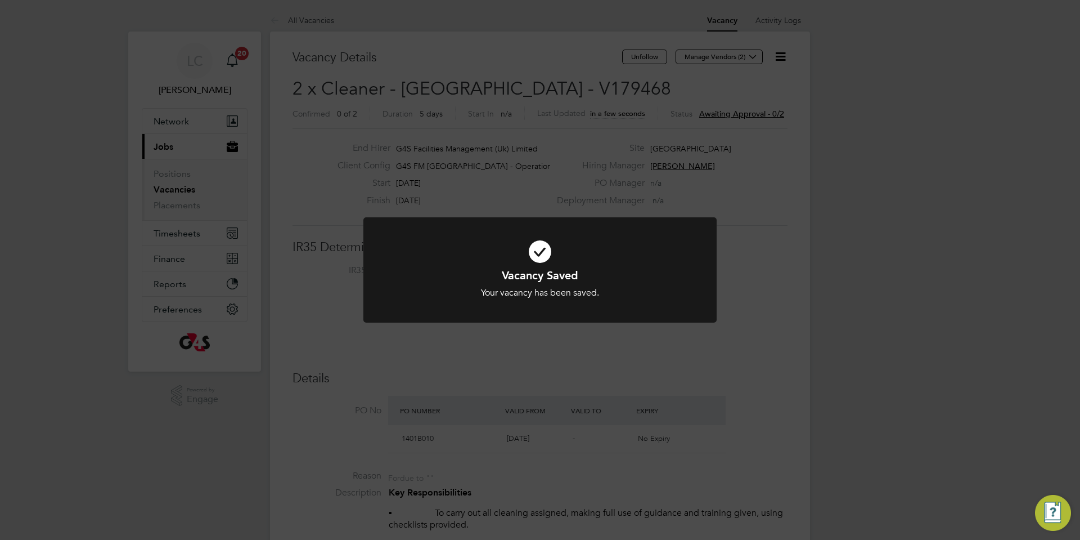
click at [584, 133] on div "Vacancy Saved Your vacancy has been saved. Cancel Okay" at bounding box center [540, 270] width 1080 height 540
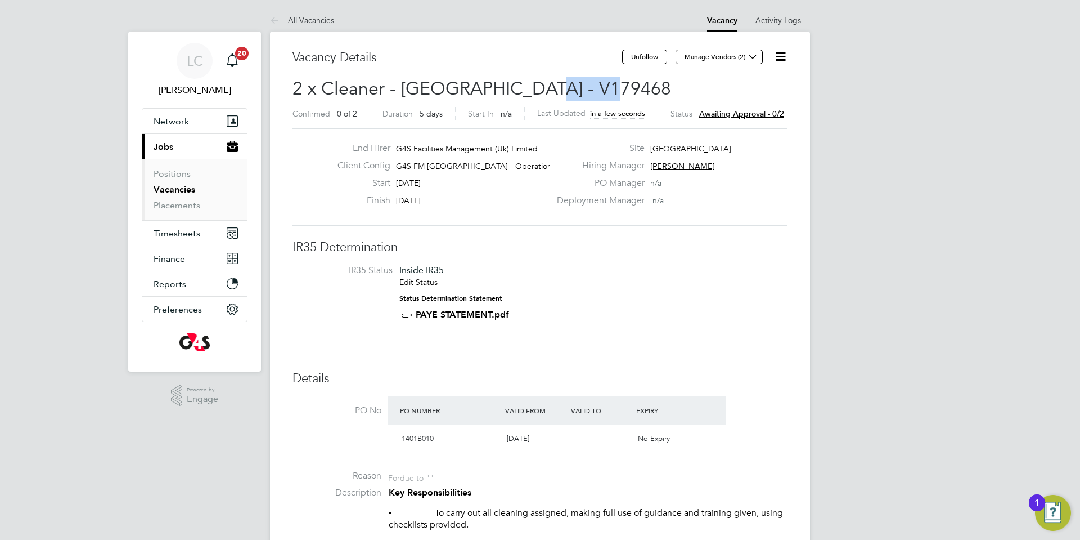
drag, startPoint x: 527, startPoint y: 86, endPoint x: 599, endPoint y: 81, distance: 72.2
click at [599, 81] on h2 "2 x Cleaner - [GEOGRAPHIC_DATA] - V179468 Confirmed 0 of 2 Duration 5 days Star…" at bounding box center [540, 100] width 495 height 47
copy span "V179468"
click at [731, 57] on button "Manage Vendors (2)" at bounding box center [719, 57] width 87 height 15
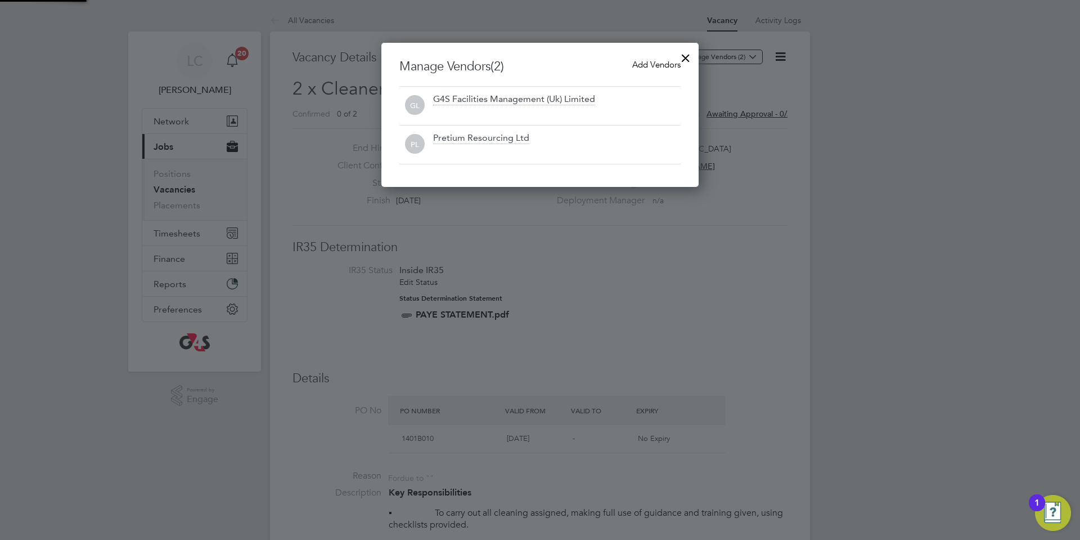
click at [635, 62] on span "Add Vendors" at bounding box center [656, 64] width 48 height 11
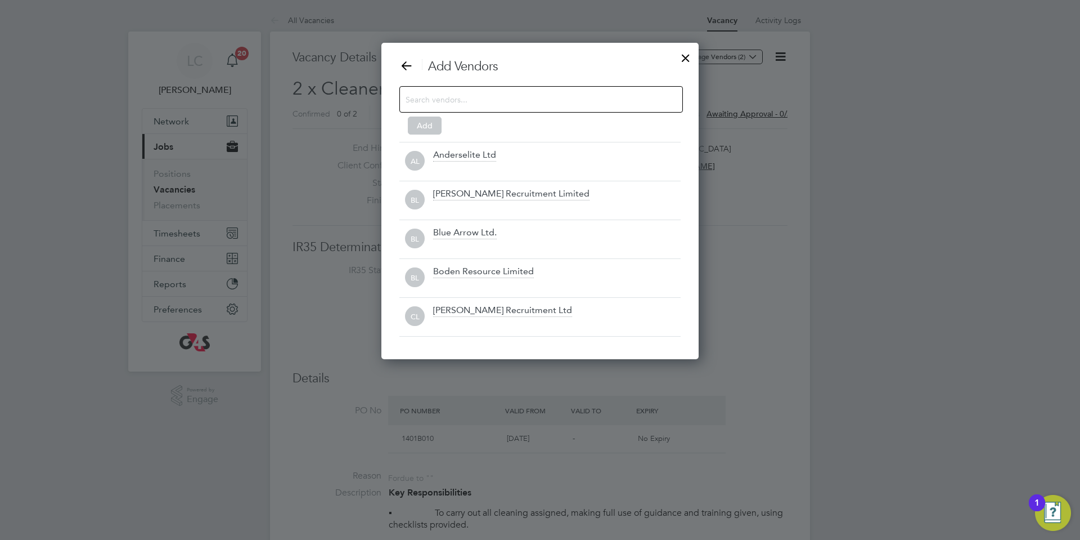
click at [507, 100] on input at bounding box center [532, 99] width 253 height 15
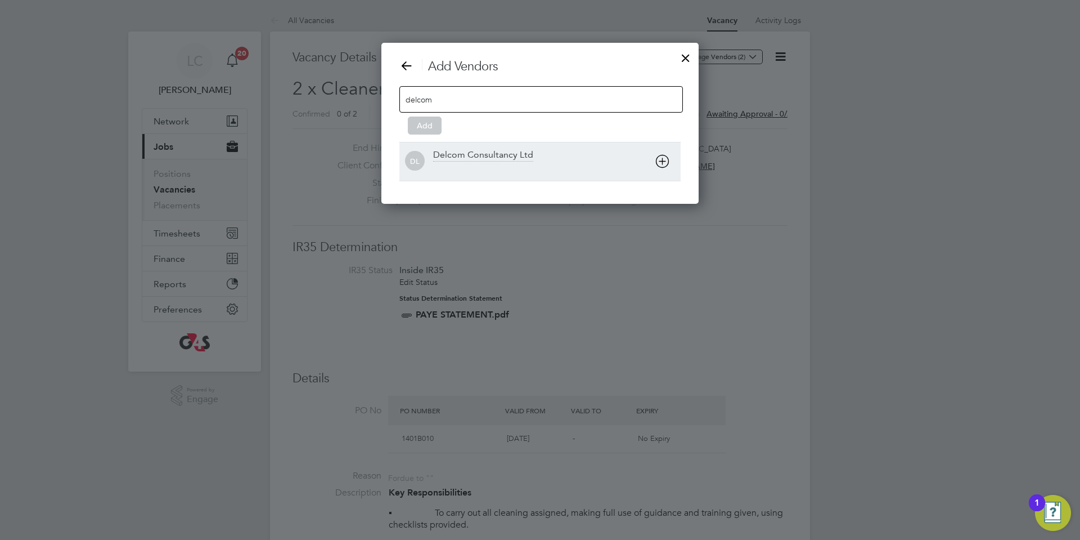
type input "delcom"
click at [546, 150] on div "Delcom Consultancy Ltd" at bounding box center [557, 161] width 248 height 25
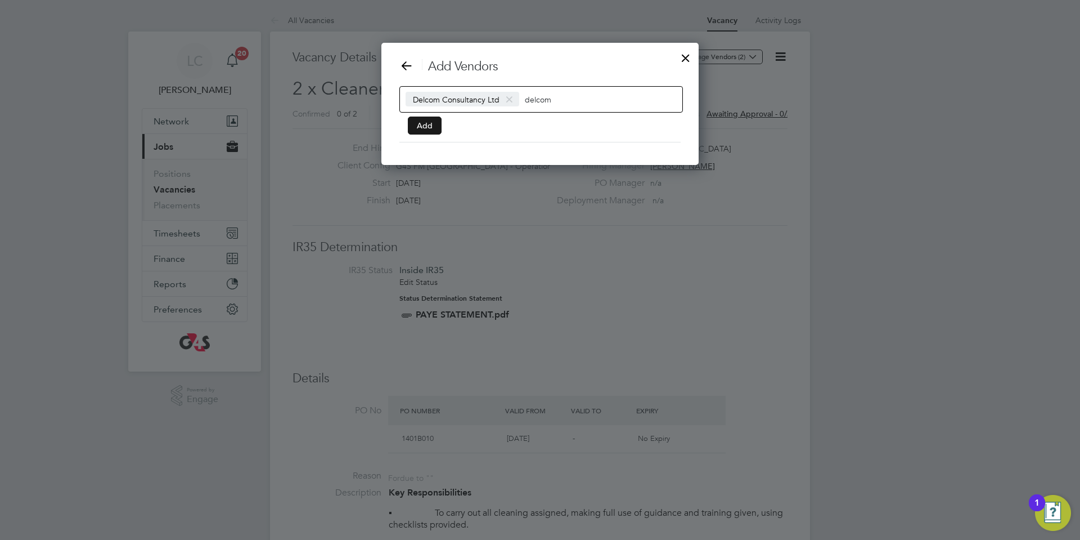
click at [421, 125] on button "Add" at bounding box center [425, 125] width 34 height 18
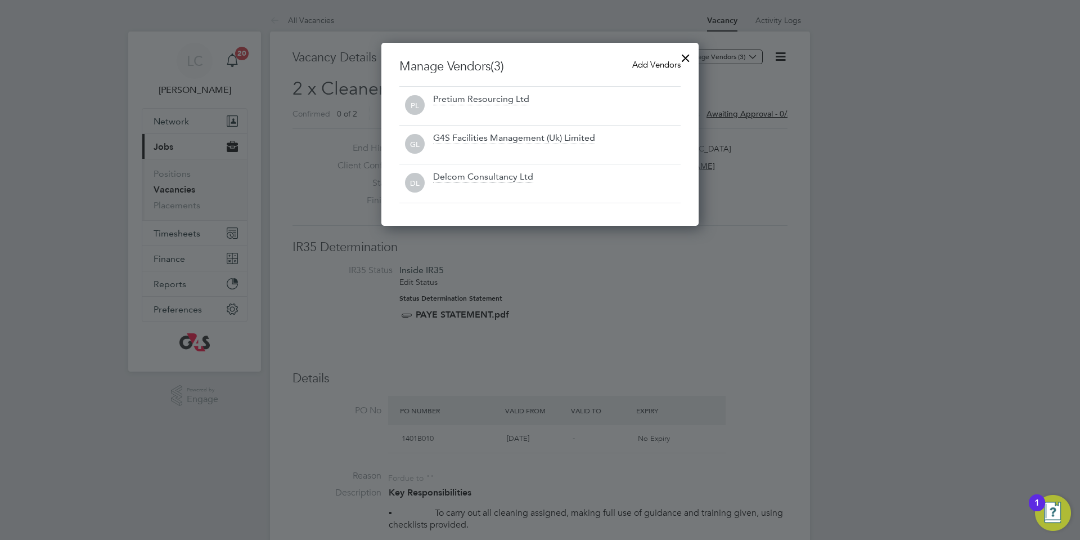
click at [680, 59] on div at bounding box center [686, 55] width 20 height 20
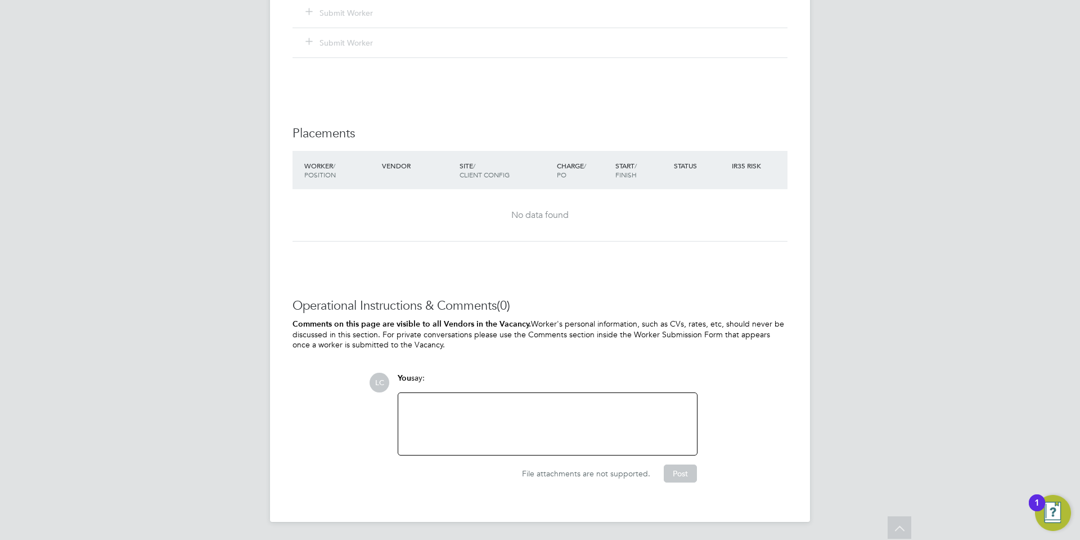
click at [548, 408] on div at bounding box center [547, 423] width 285 height 48
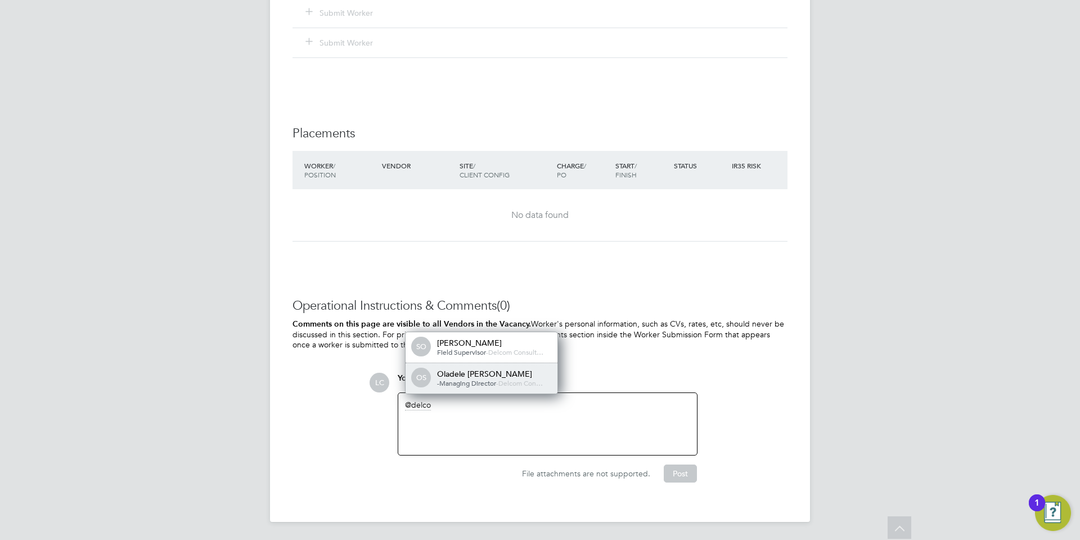
click at [522, 372] on div "Oladele [PERSON_NAME]" at bounding box center [493, 373] width 113 height 10
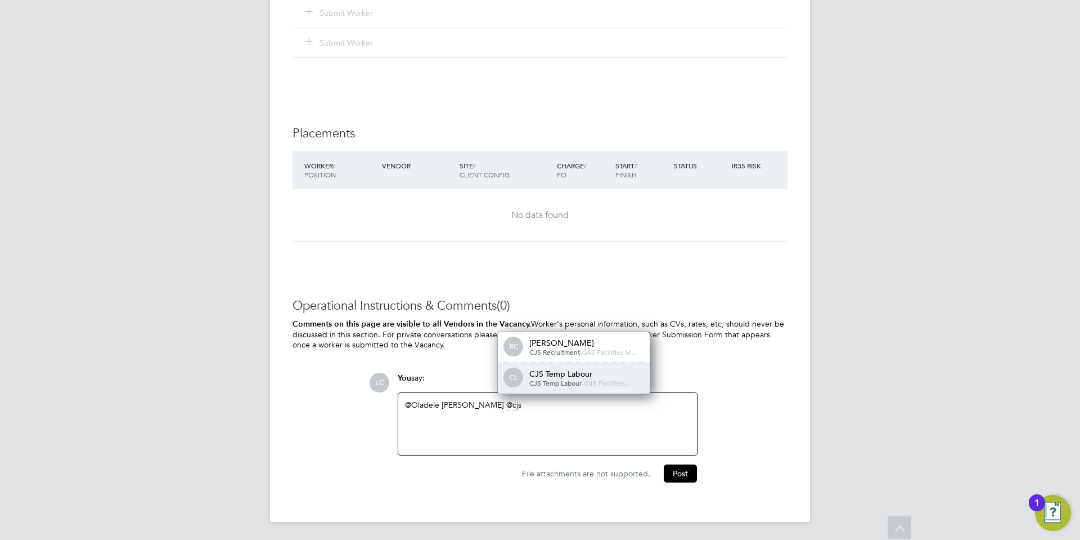
click at [549, 384] on span "CJS Temp Labour" at bounding box center [555, 382] width 52 height 9
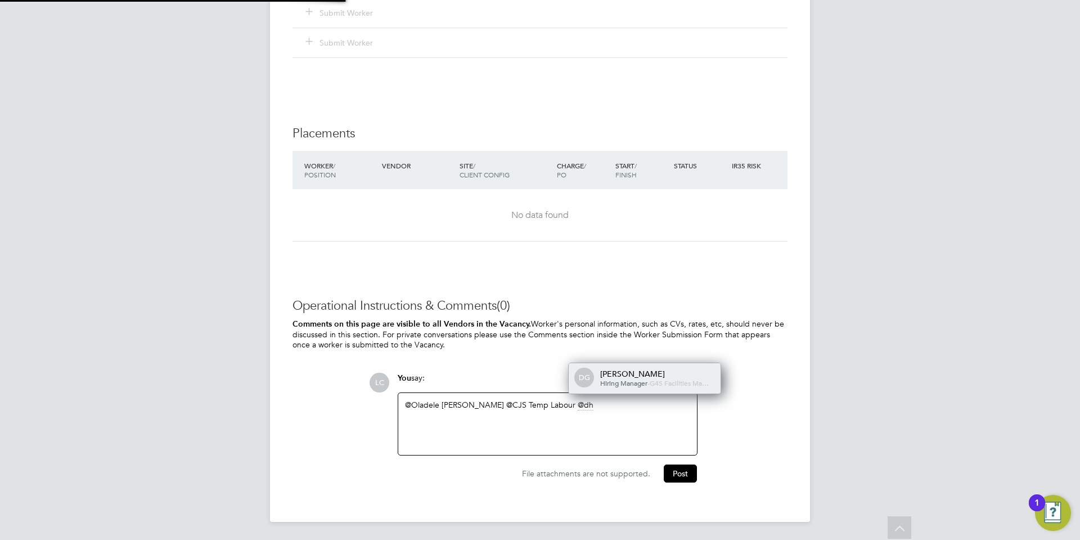
click at [592, 372] on span "DG" at bounding box center [585, 377] width 18 height 18
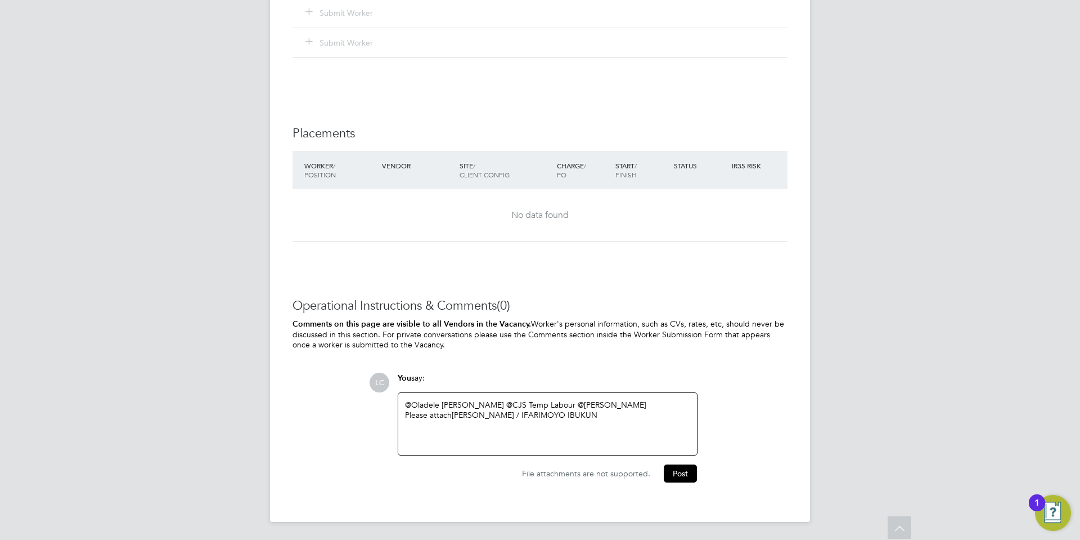
drag, startPoint x: 531, startPoint y: 419, endPoint x: 537, endPoint y: 416, distance: 6.3
click at [531, 418] on div "Please attach [PERSON_NAME] / IFARIMOYO IBUKUN" at bounding box center [547, 415] width 285 height 10
drag, startPoint x: 455, startPoint y: 413, endPoint x: 487, endPoint y: 417, distance: 32.9
click at [455, 413] on div "Please attach [PERSON_NAME]" at bounding box center [547, 415] width 285 height 10
click at [496, 442] on div "@Oladele [PERSON_NAME] ​ @CJS Temp Labour ​ @[PERSON_NAME] ​ Please attach [PER…" at bounding box center [547, 423] width 285 height 48
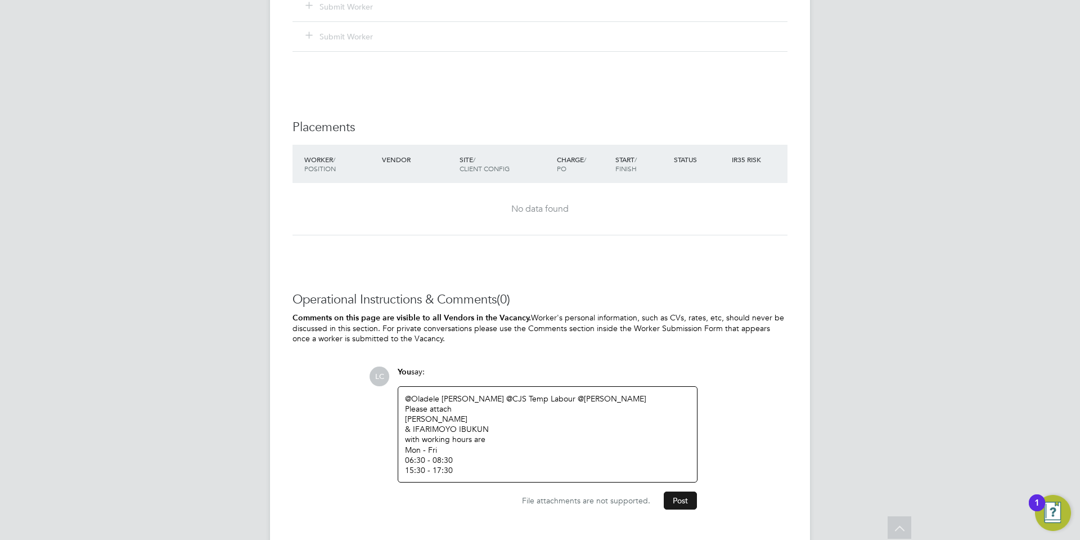
click at [677, 500] on button "Post" at bounding box center [680, 500] width 33 height 18
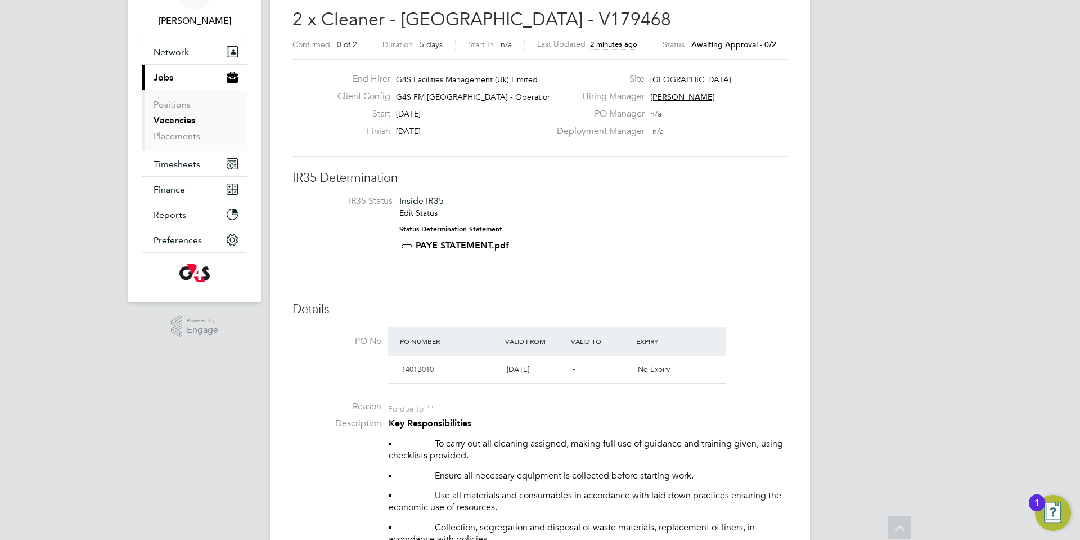
scroll to position [0, 0]
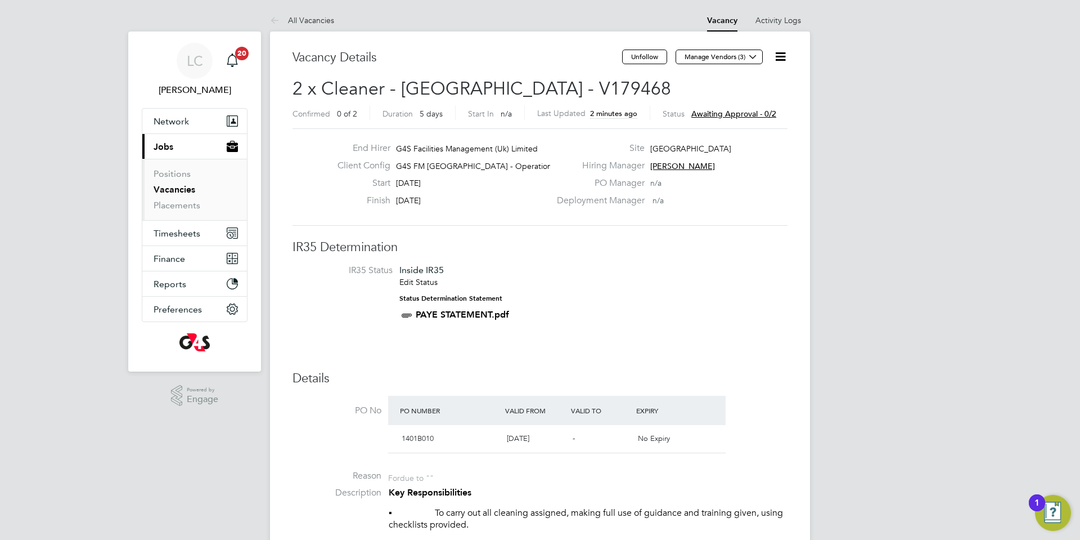
click at [181, 191] on link "Vacancies" at bounding box center [175, 189] width 42 height 11
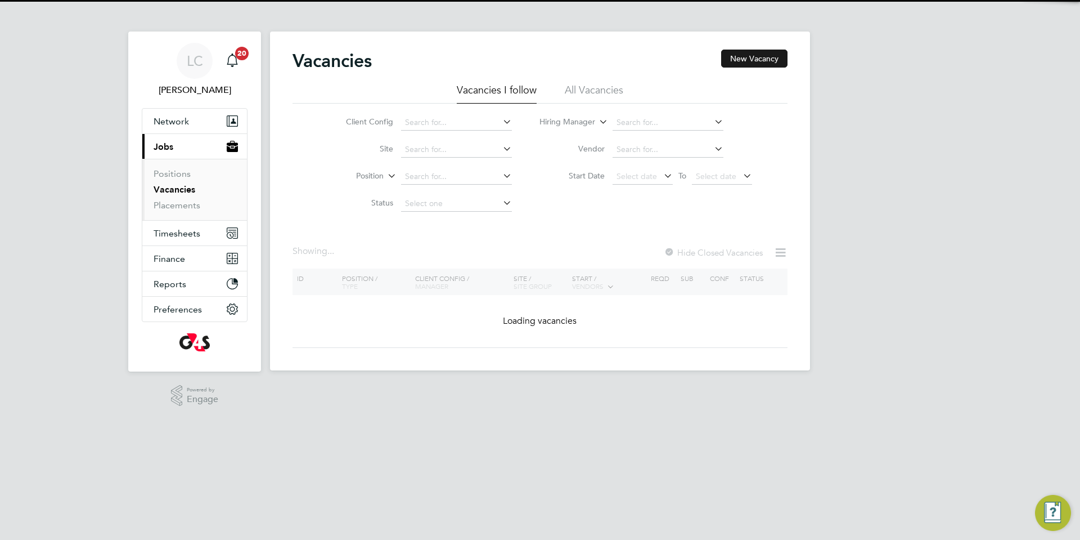
click at [745, 62] on button "New Vacancy" at bounding box center [754, 59] width 66 height 18
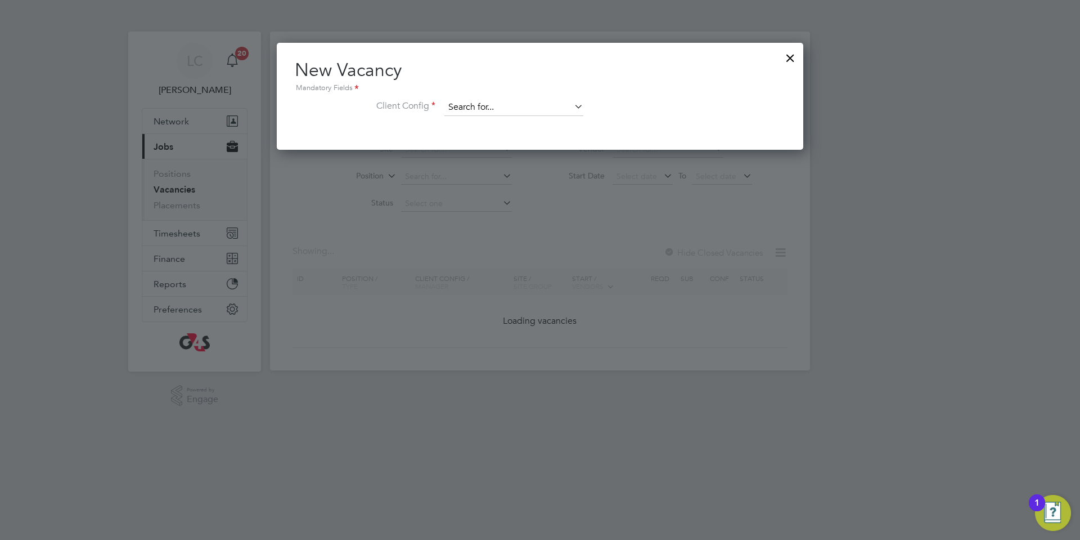
scroll to position [107, 527]
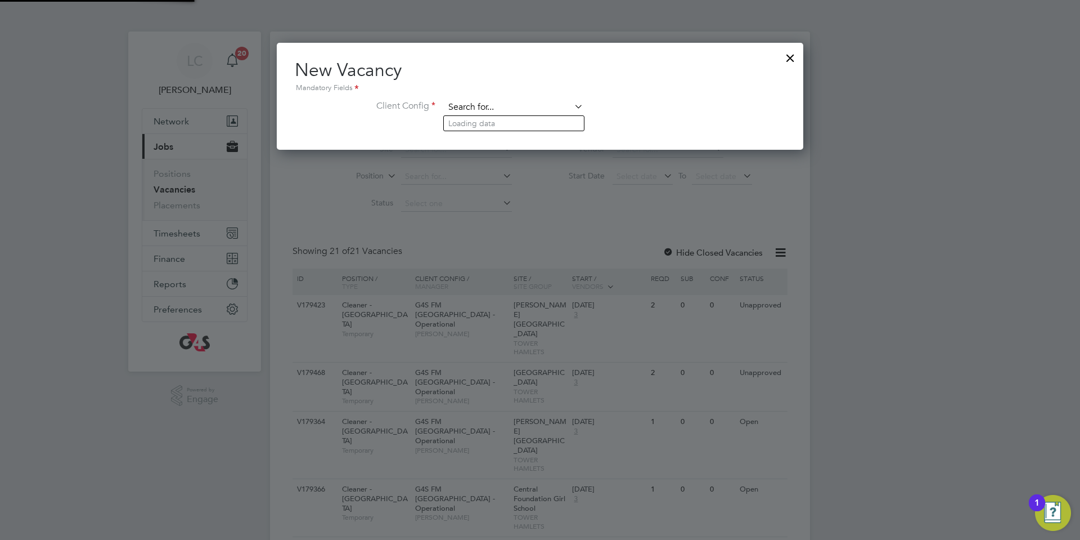
click at [526, 105] on input at bounding box center [513, 107] width 139 height 17
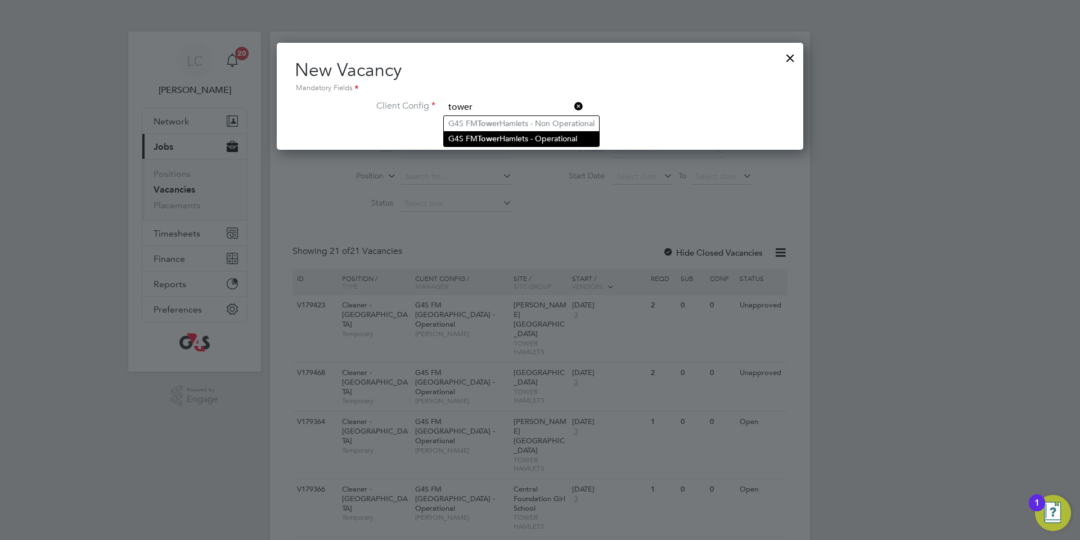
click at [527, 137] on li "G4S FM [GEOGRAPHIC_DATA] - Operational" at bounding box center [521, 138] width 155 height 15
type input "G4S FM [GEOGRAPHIC_DATA] - Operational"
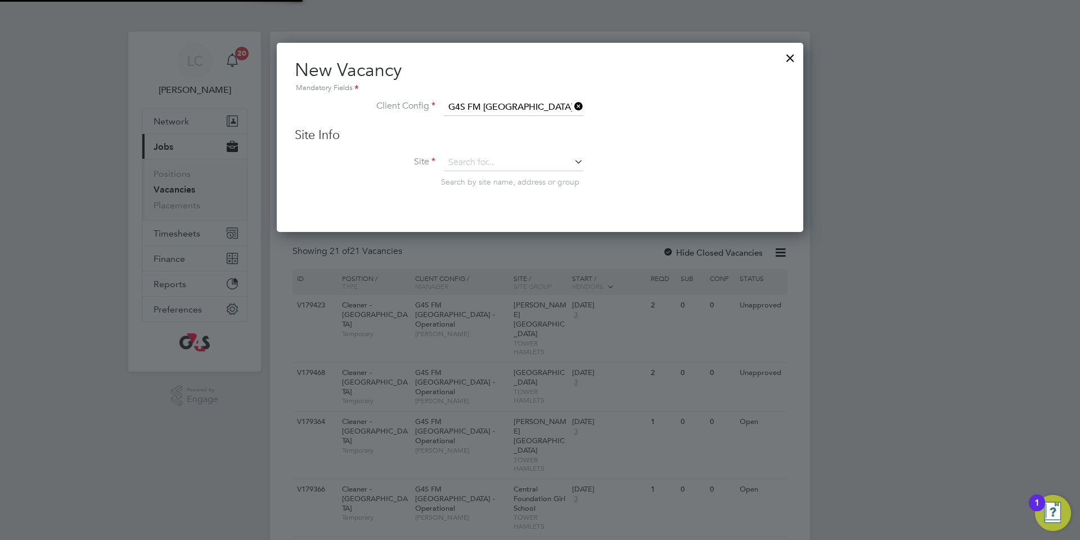
scroll to position [190, 527]
click at [468, 162] on input at bounding box center [513, 162] width 139 height 17
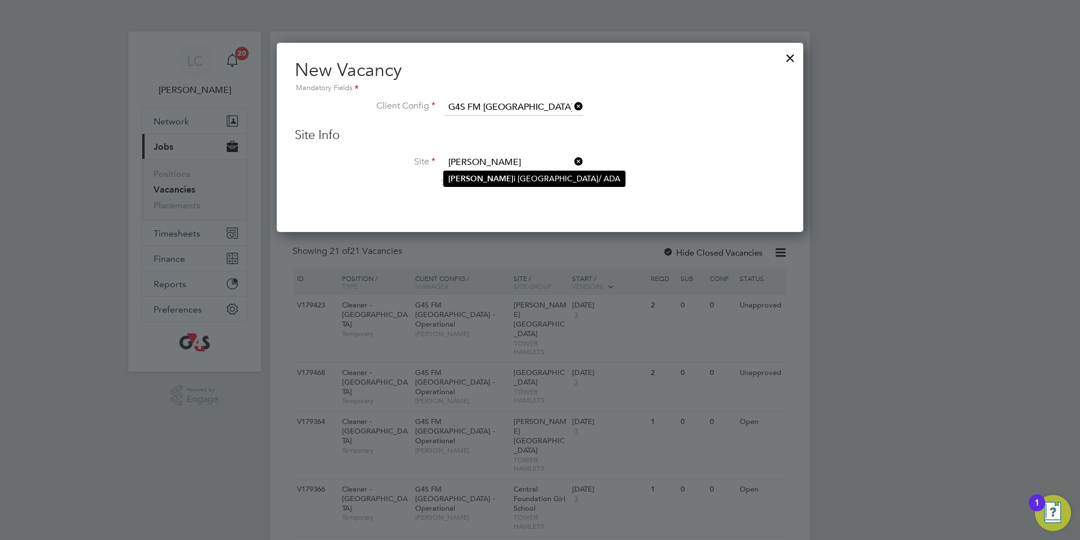
click at [489, 182] on li "[PERSON_NAME][GEOGRAPHIC_DATA]/ ADA" at bounding box center [534, 178] width 181 height 15
type input "[GEOGRAPHIC_DATA]/ ADA"
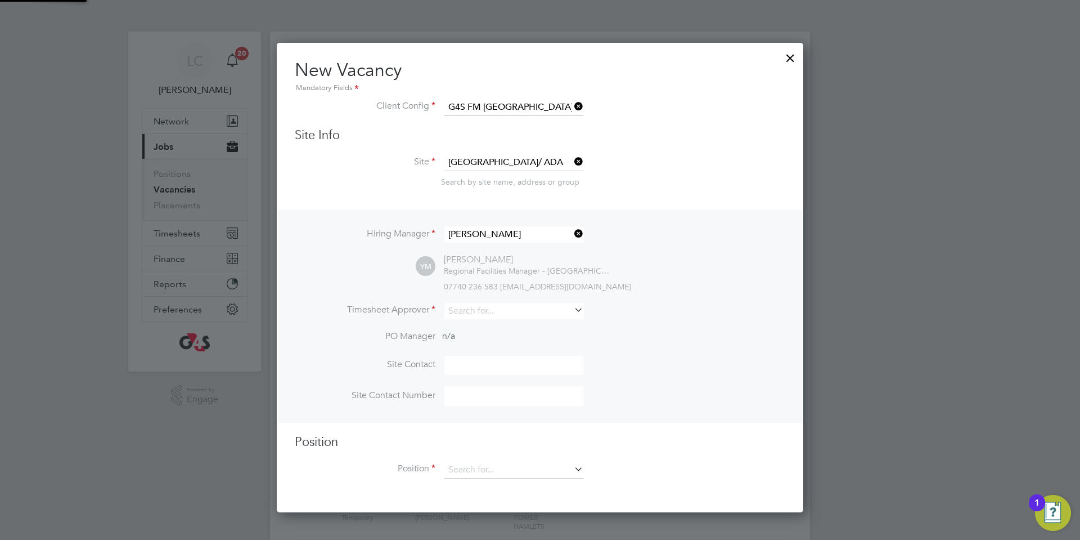
scroll to position [471, 527]
click at [520, 314] on input at bounding box center [513, 311] width 139 height 16
click at [520, 329] on li "[PERSON_NAME]" at bounding box center [514, 327] width 140 height 15
type input "[PERSON_NAME]"
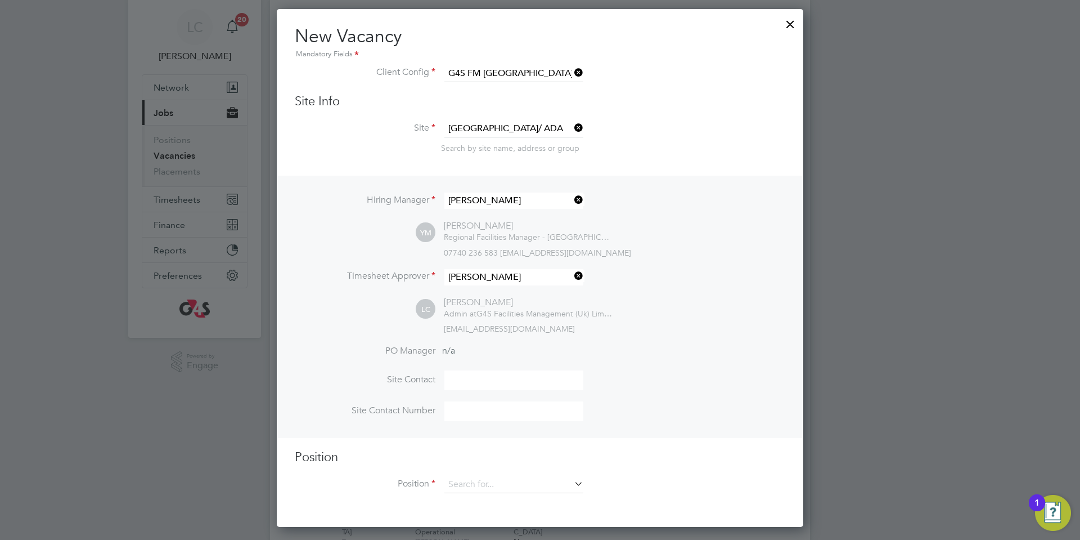
scroll to position [35, 0]
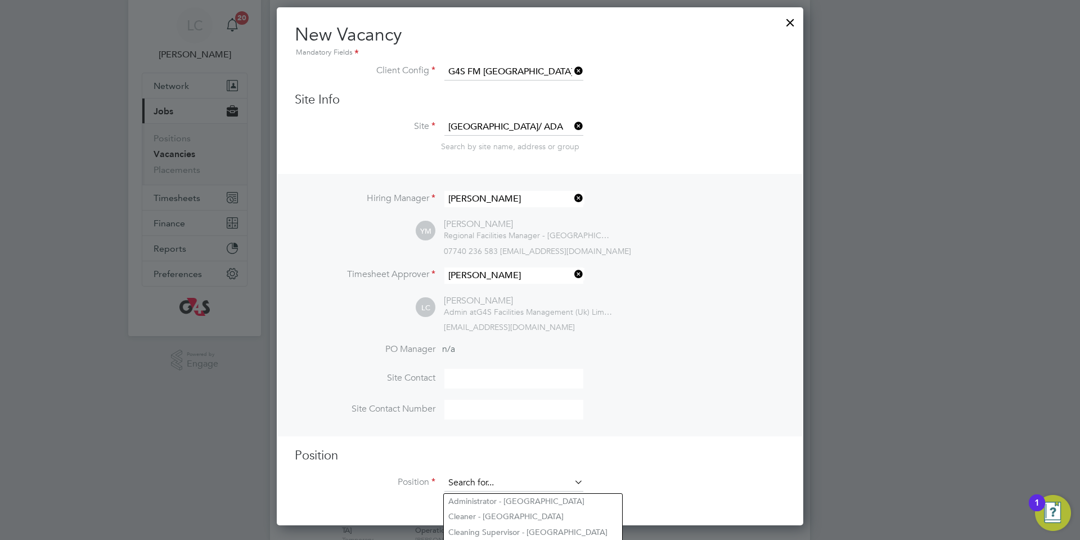
click at [461, 482] on input at bounding box center [513, 482] width 139 height 17
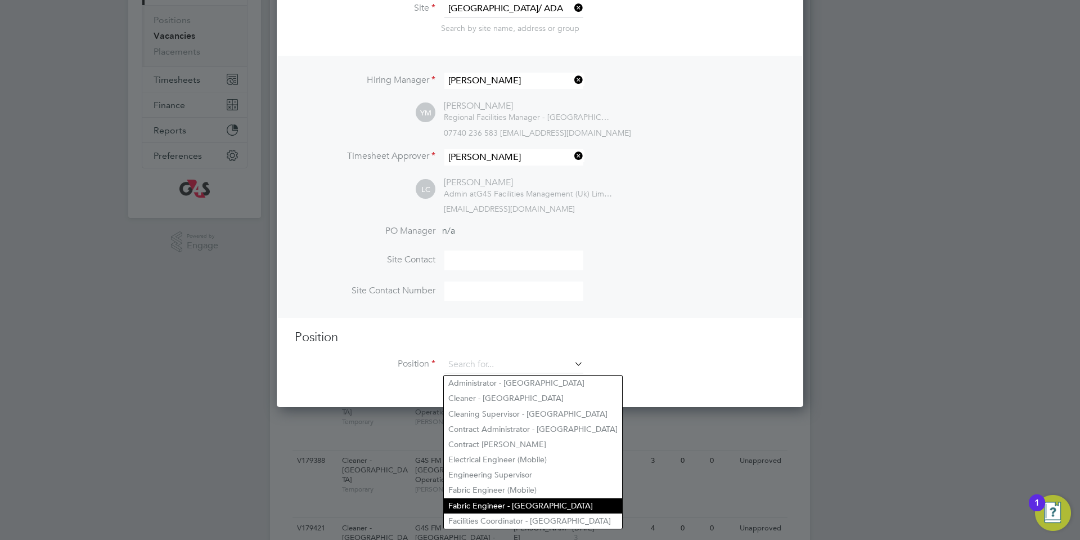
scroll to position [168, 0]
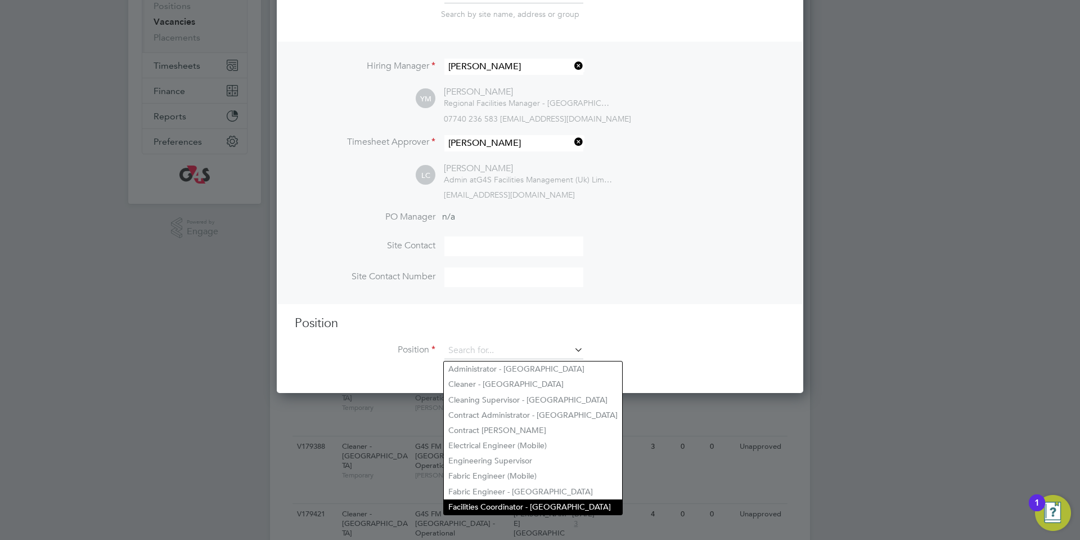
click at [495, 500] on li "Facilities Coordinator - [GEOGRAPHIC_DATA]" at bounding box center [533, 506] width 178 height 15
type input "Facilities Coordinator - [GEOGRAPHIC_DATA]"
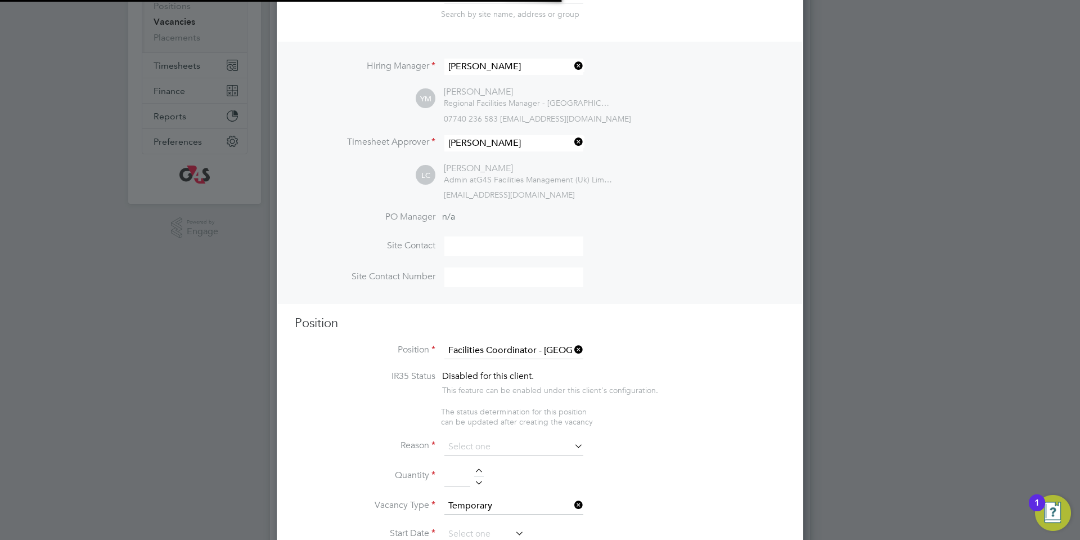
scroll to position [6, 6]
type textarea "**Lor Ipsumdo:** Sit Ametconsec Adipiscinge (SE) doei te inci ut lab E6D Magnaa…"
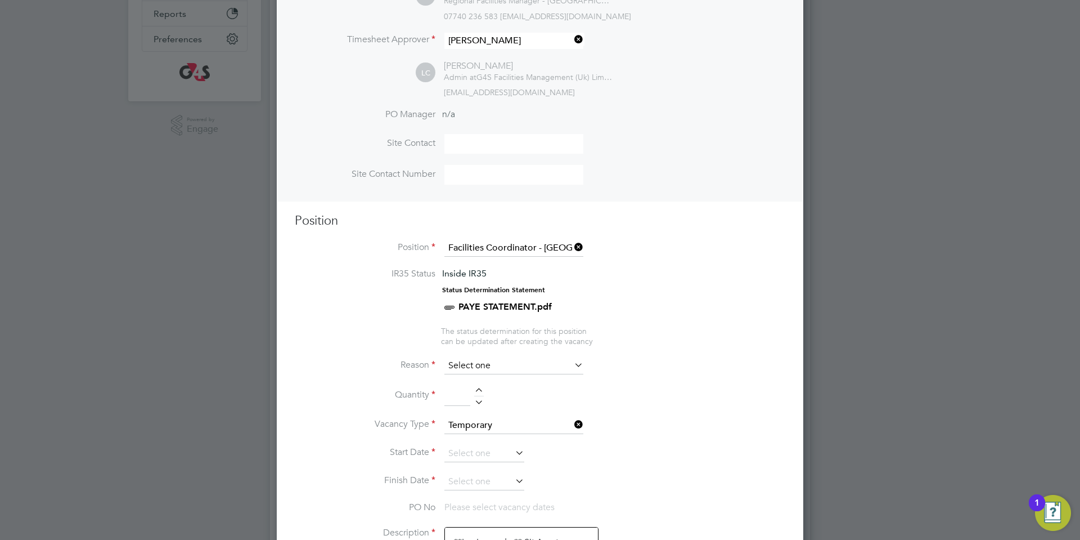
scroll to position [271, 0]
click at [492, 372] on input at bounding box center [513, 364] width 139 height 17
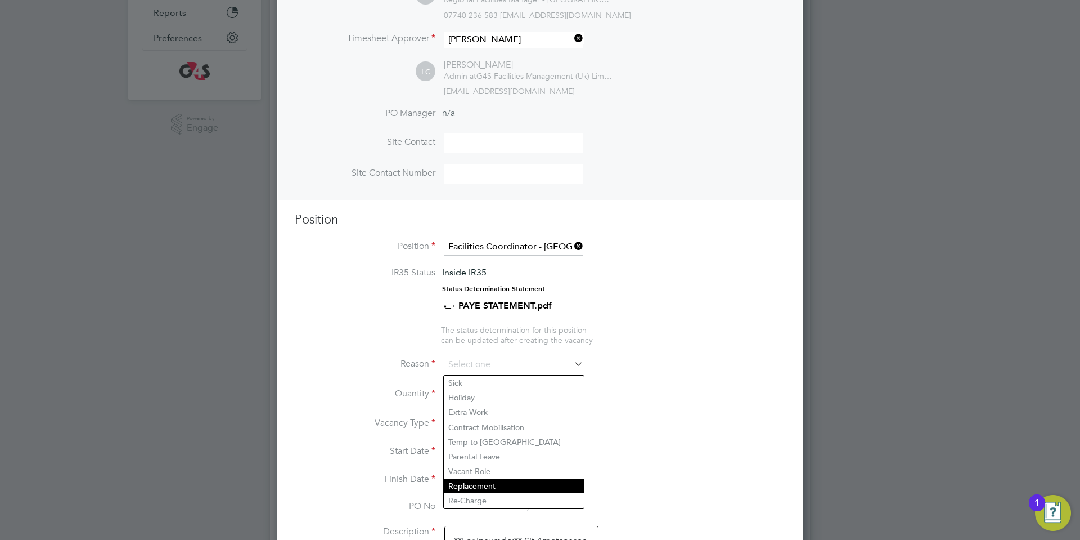
click at [496, 482] on li "Replacement" at bounding box center [514, 485] width 140 height 15
type input "Replacement"
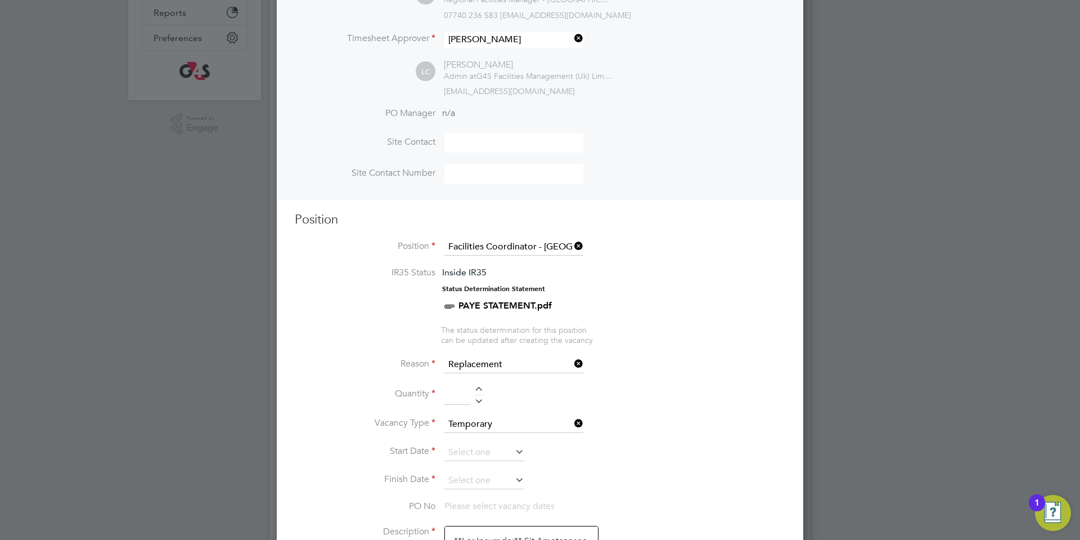
click at [477, 390] on div at bounding box center [479, 391] width 10 height 8
type input "1"
click at [476, 457] on input at bounding box center [484, 452] width 80 height 17
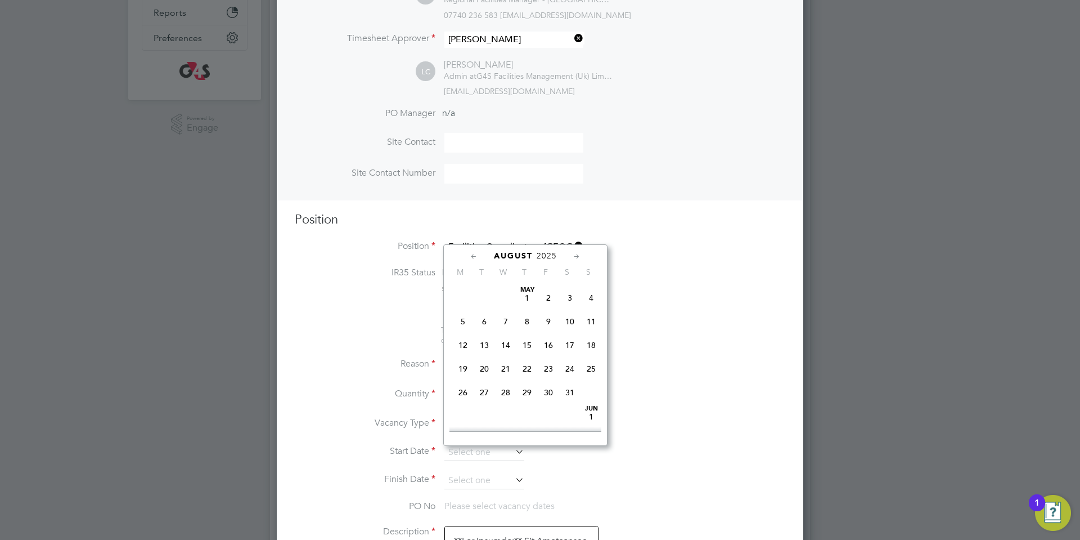
scroll to position [450, 0]
click at [462, 357] on span "[DATE]" at bounding box center [462, 346] width 21 height 21
type input "[DATE]"
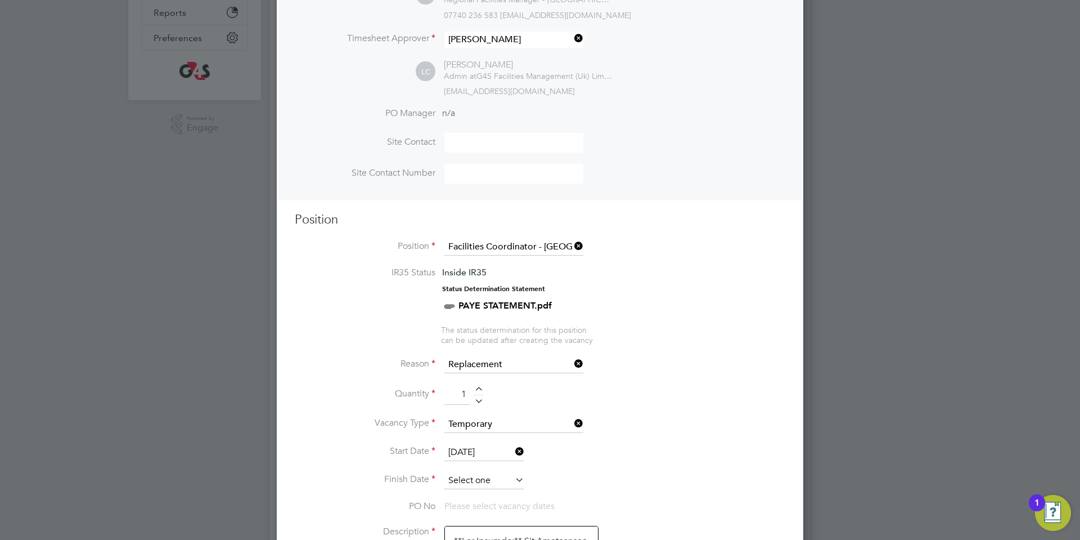
drag, startPoint x: 475, startPoint y: 487, endPoint x: 483, endPoint y: 482, distance: 9.8
click at [475, 488] on input at bounding box center [484, 480] width 80 height 17
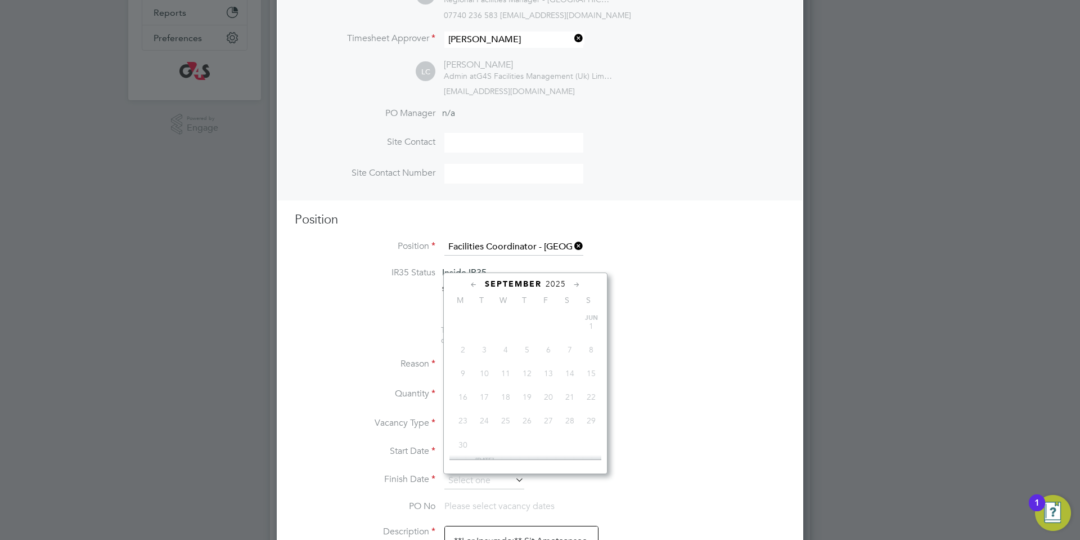
scroll to position [350, 0]
click at [545, 366] on span "5" at bounding box center [548, 355] width 21 height 21
type input "[DATE]"
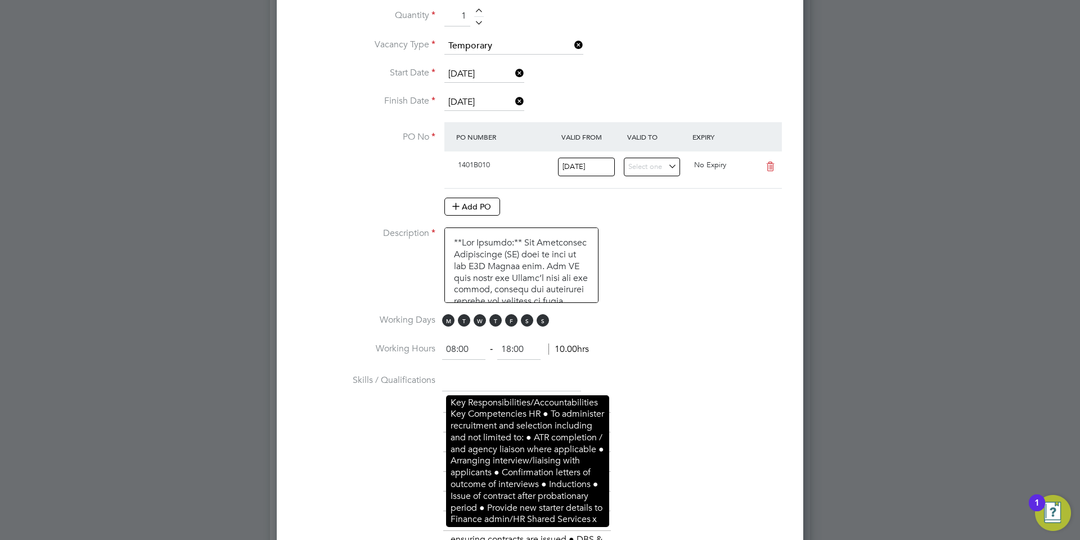
scroll to position [655, 0]
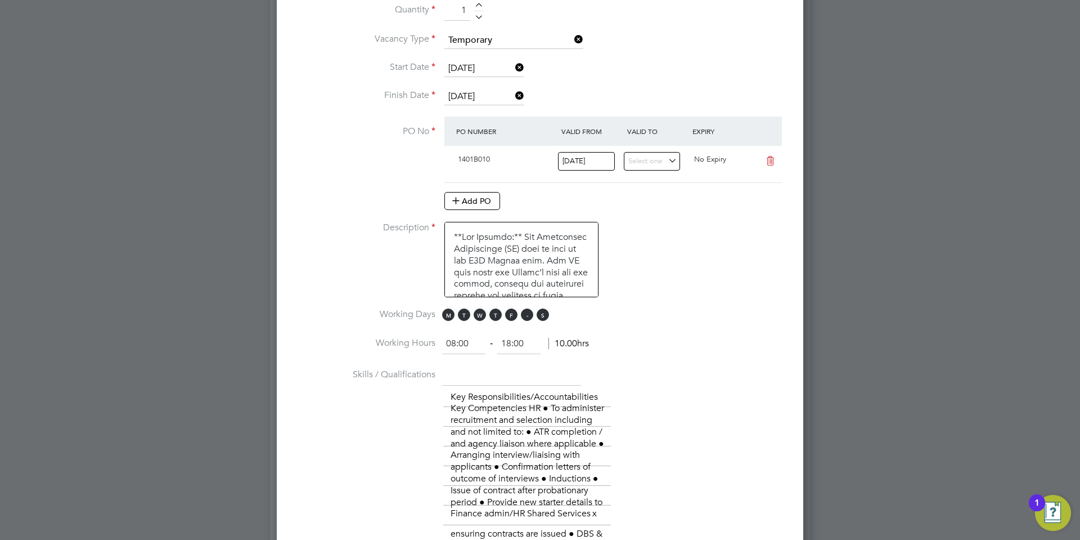
click at [530, 311] on span "S" at bounding box center [527, 314] width 12 height 12
click at [541, 314] on span "S" at bounding box center [543, 314] width 12 height 12
drag, startPoint x: 472, startPoint y: 345, endPoint x: 418, endPoint y: 357, distance: 55.3
click at [418, 357] on li "Working Hours 08:00 ‐ 18:00 10.00hrs" at bounding box center [540, 350] width 491 height 32
type input "06:00"
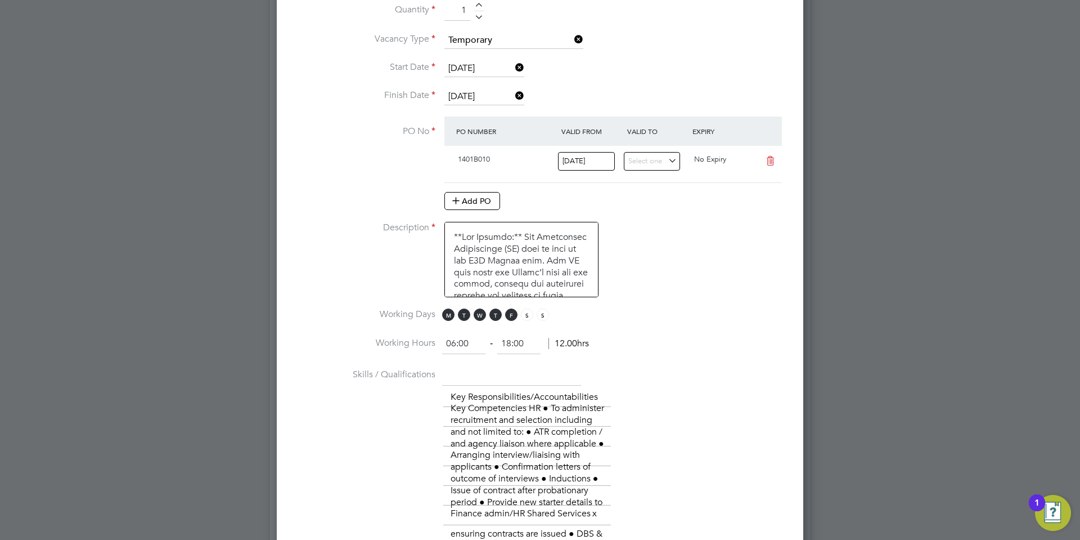
drag, startPoint x: 534, startPoint y: 341, endPoint x: 484, endPoint y: 335, distance: 49.8
click at [485, 338] on ng-form "06:00 ‐ 18:00 12.00hrs" at bounding box center [515, 343] width 147 height 11
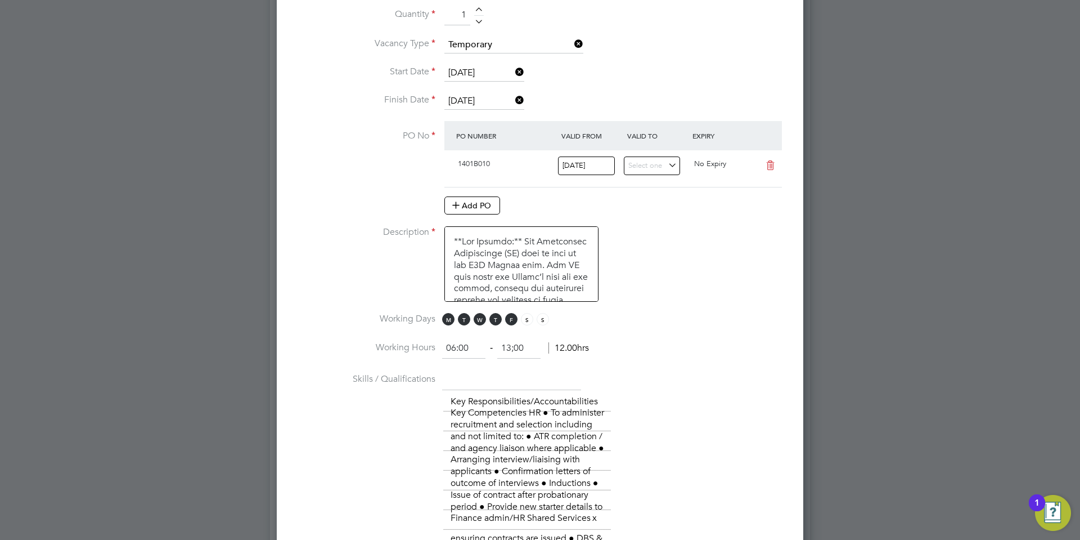
scroll to position [649, 0]
drag, startPoint x: 691, startPoint y: 320, endPoint x: 659, endPoint y: 292, distance: 42.7
type input "13:00"
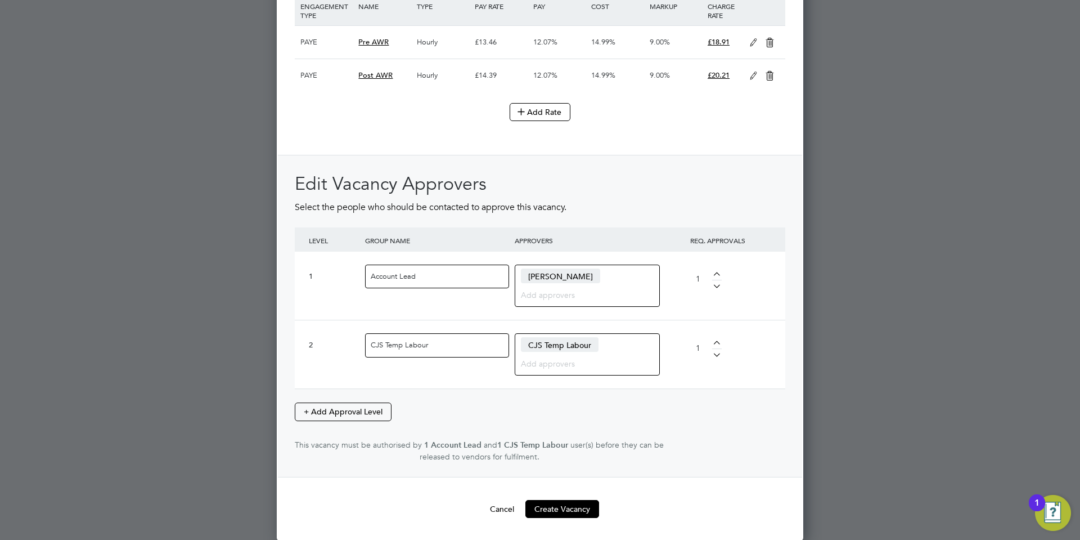
scroll to position [2437, 0]
click at [574, 510] on button "Create Vacancy" at bounding box center [562, 508] width 74 height 18
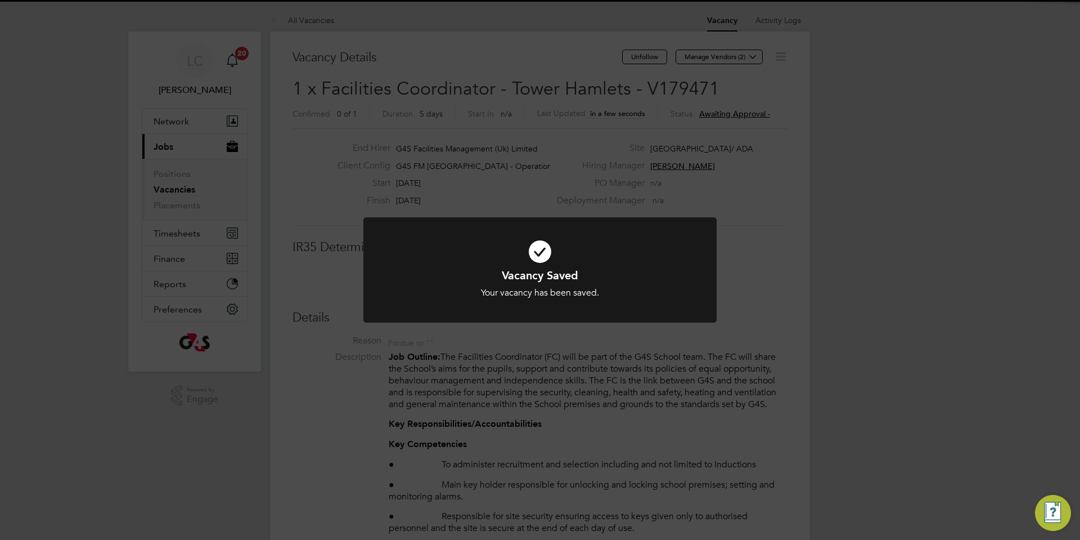
scroll to position [6, 6]
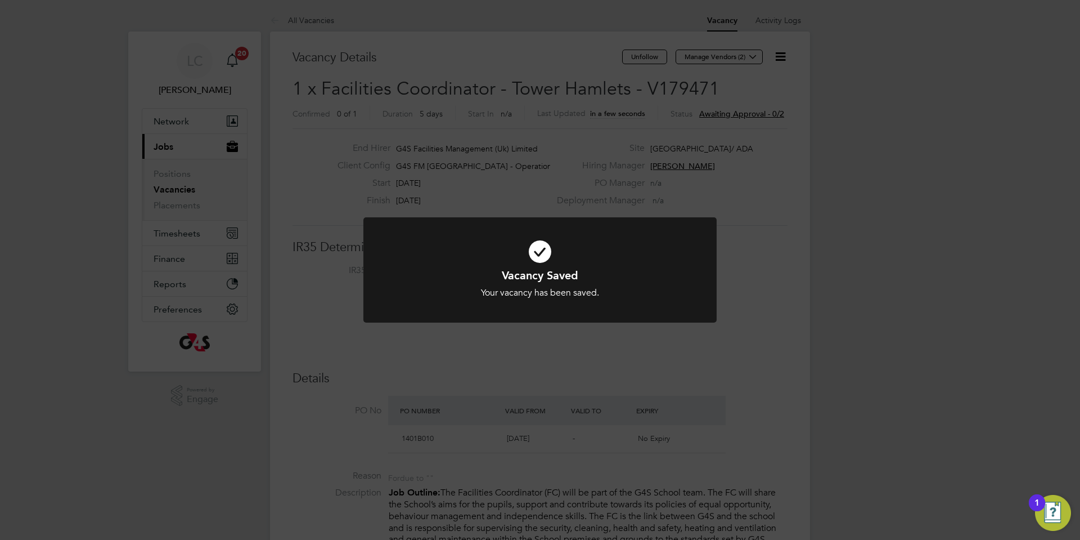
drag, startPoint x: 543, startPoint y: 87, endPoint x: 573, endPoint y: 92, distance: 29.6
click at [544, 88] on div "Vacancy Saved Your vacancy has been saved. Cancel Okay" at bounding box center [540, 270] width 1080 height 540
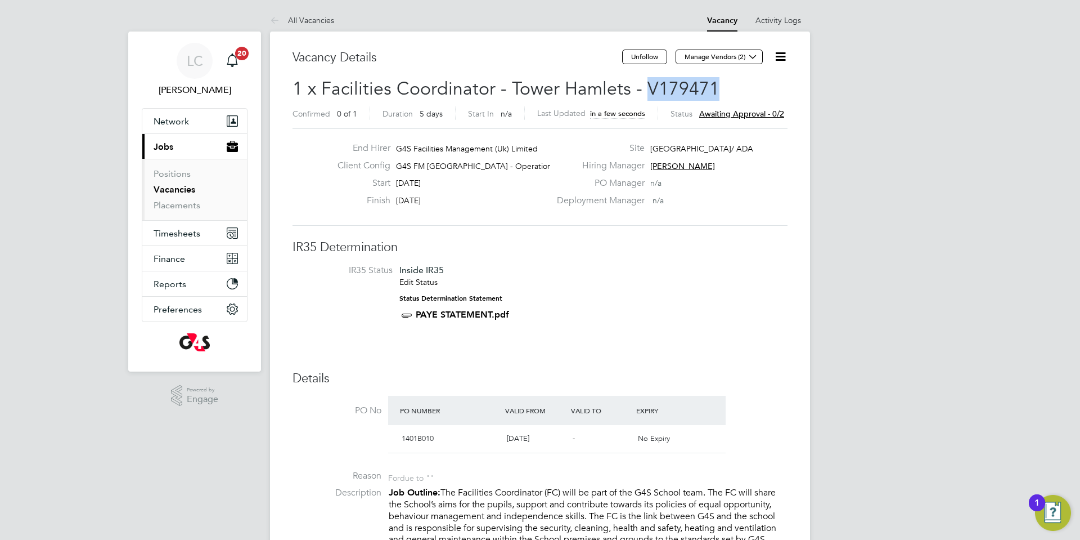
drag, startPoint x: 660, startPoint y: 84, endPoint x: 723, endPoint y: 86, distance: 63.0
click at [723, 86] on h2 "1 x Facilities Coordinator - [GEOGRAPHIC_DATA] - V179471 Confirmed 0 of 1 Durat…" at bounding box center [540, 100] width 495 height 47
copy span "V179471"
click at [726, 61] on button "Manage Vendors (2)" at bounding box center [719, 57] width 87 height 15
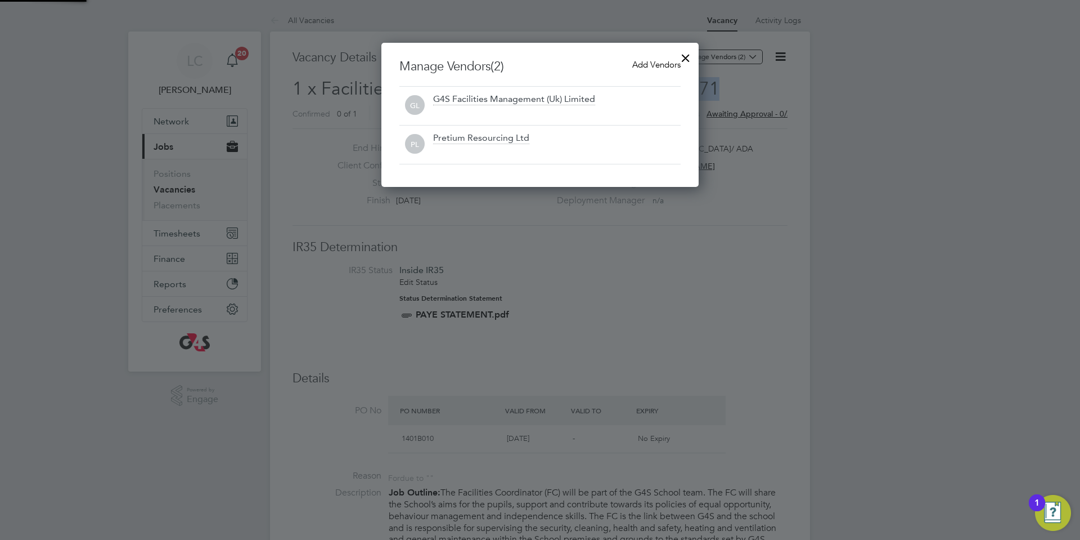
scroll to position [144, 318]
click at [657, 69] on span "Add Vendors" at bounding box center [656, 64] width 48 height 11
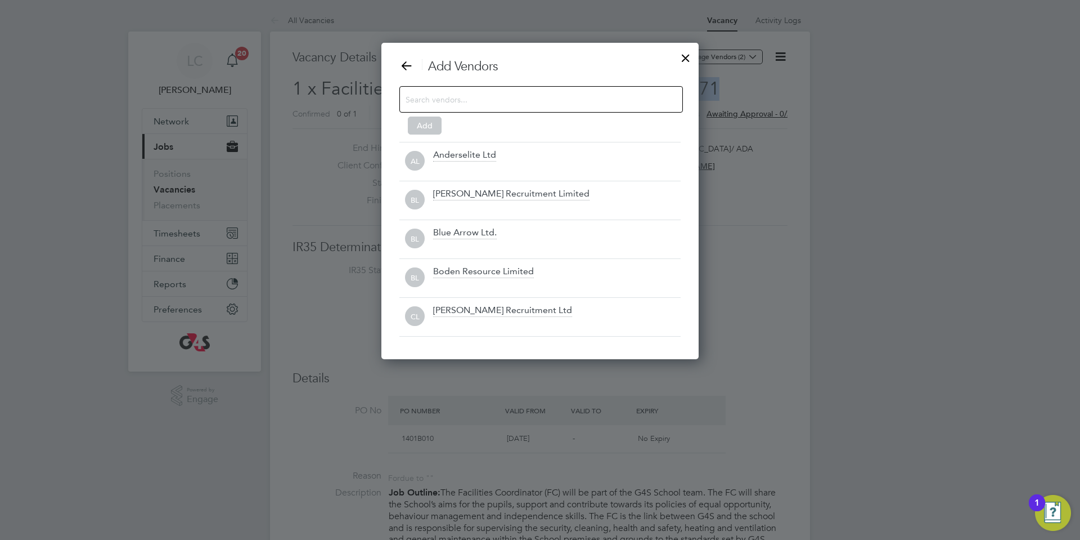
scroll to position [317, 318]
click at [514, 111] on div at bounding box center [541, 99] width 284 height 26
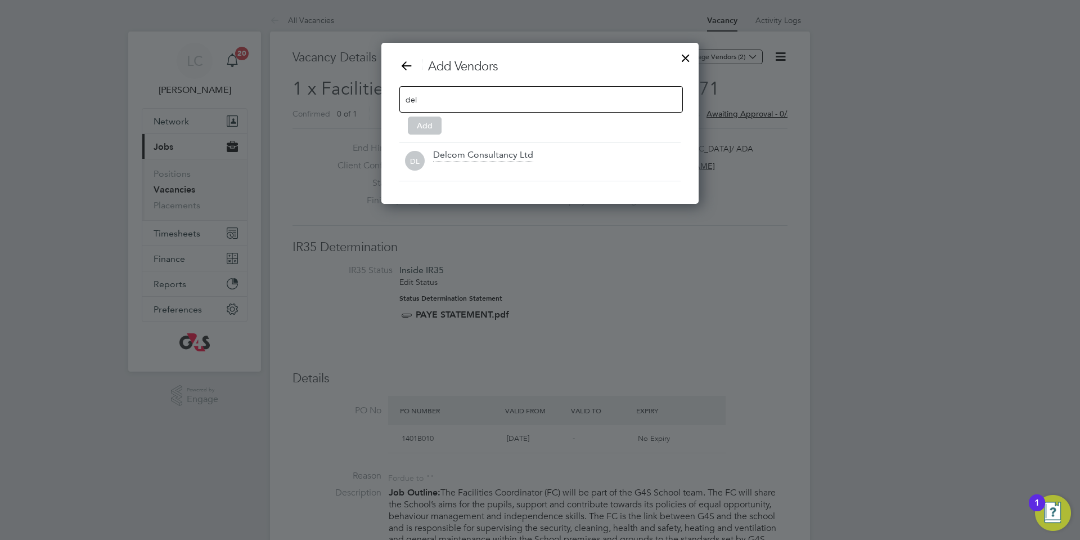
scroll to position [161, 318]
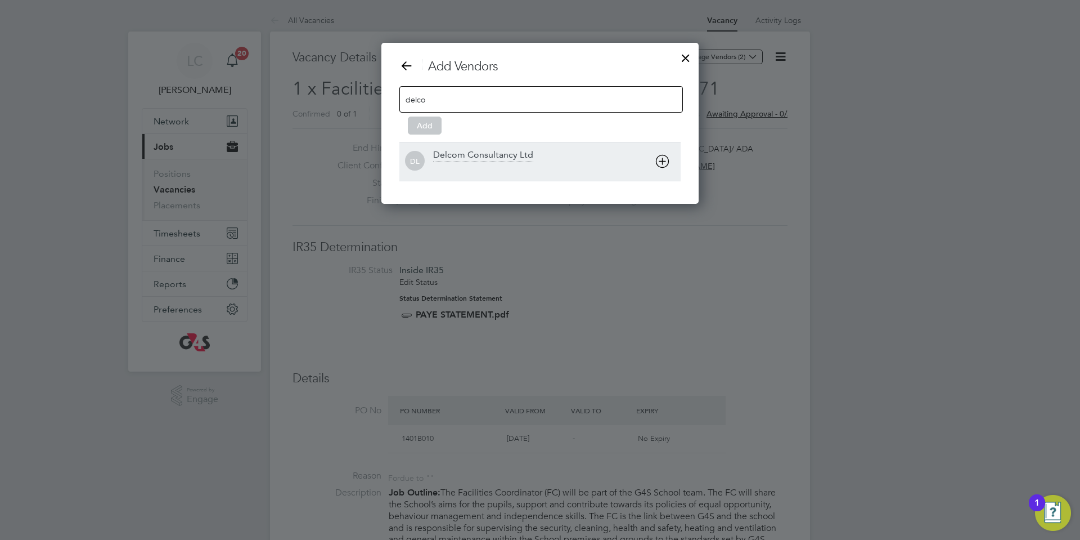
type input "delco"
drag, startPoint x: 551, startPoint y: 150, endPoint x: 465, endPoint y: 154, distance: 86.2
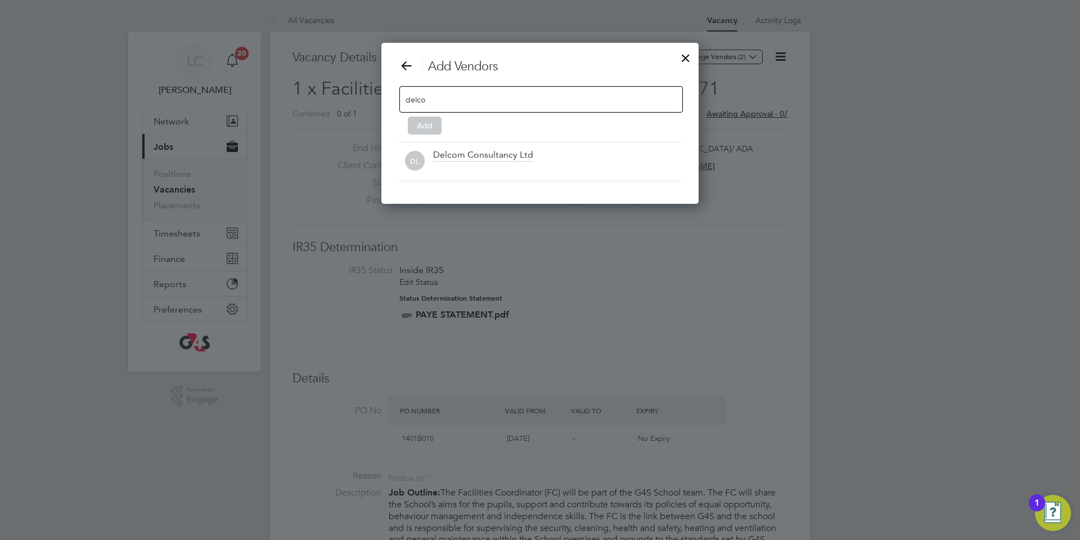
click at [551, 150] on div "Delcom Consultancy Ltd" at bounding box center [557, 161] width 248 height 25
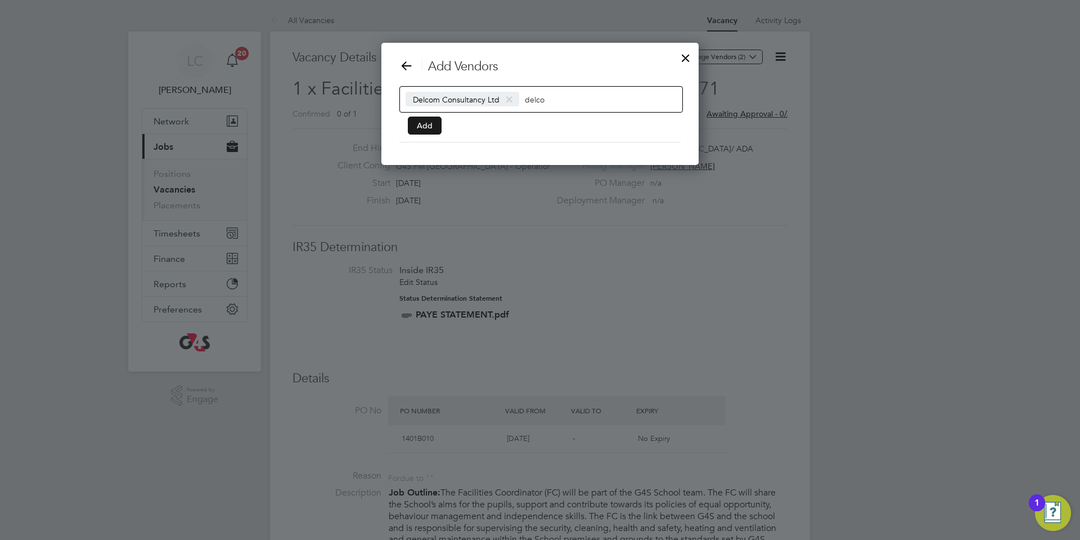
click at [414, 124] on button "Add" at bounding box center [425, 125] width 34 height 18
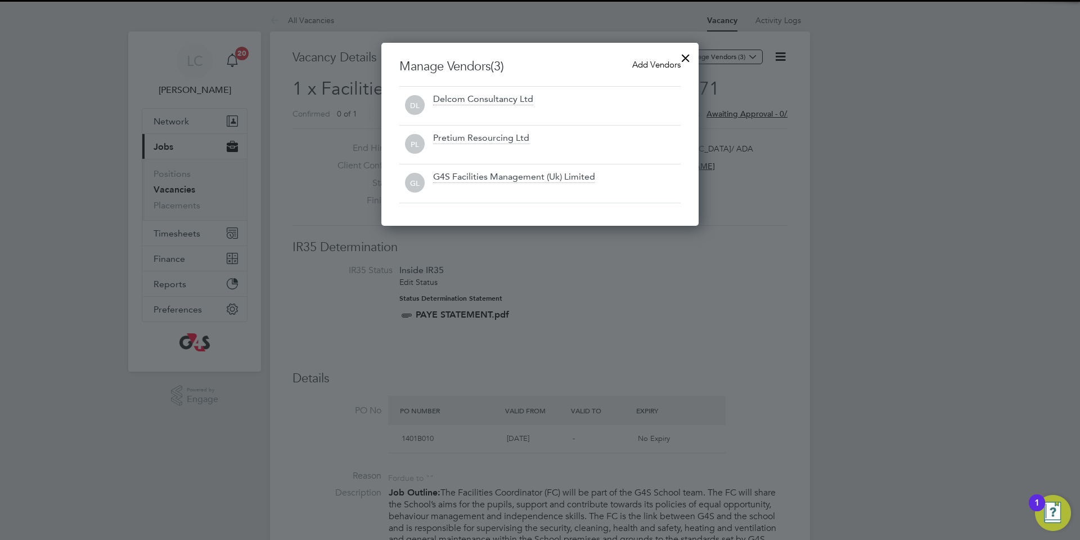
click at [687, 58] on div at bounding box center [686, 55] width 20 height 20
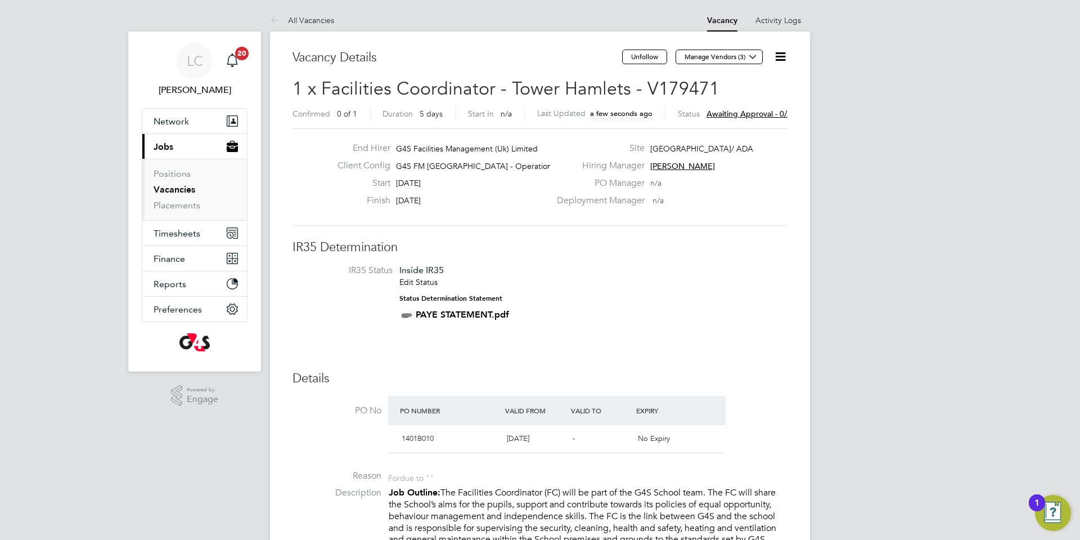
scroll to position [3, 0]
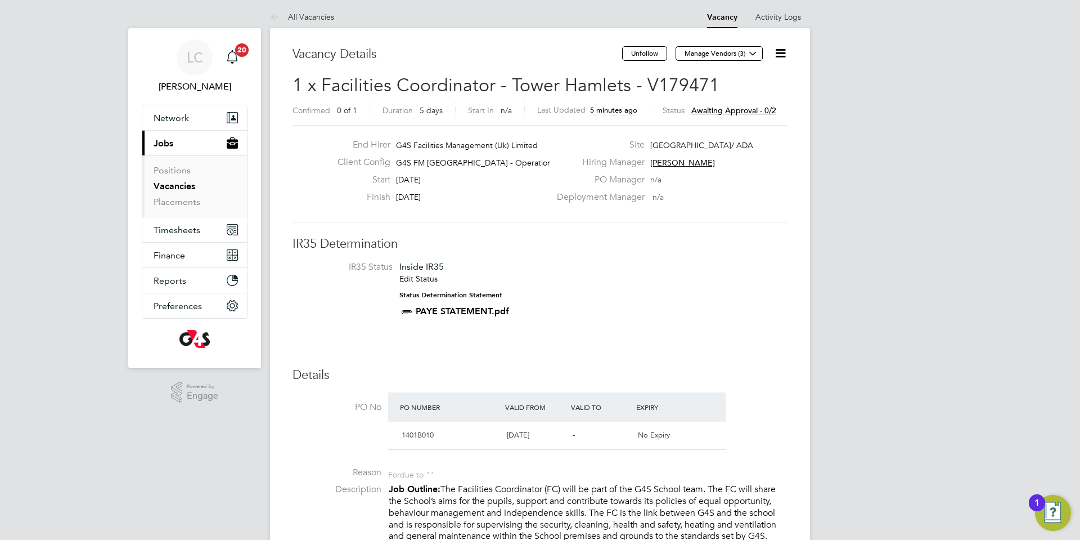
drag, startPoint x: 185, startPoint y: 185, endPoint x: 230, endPoint y: 142, distance: 61.3
click at [184, 185] on link "Vacancies" at bounding box center [175, 186] width 42 height 11
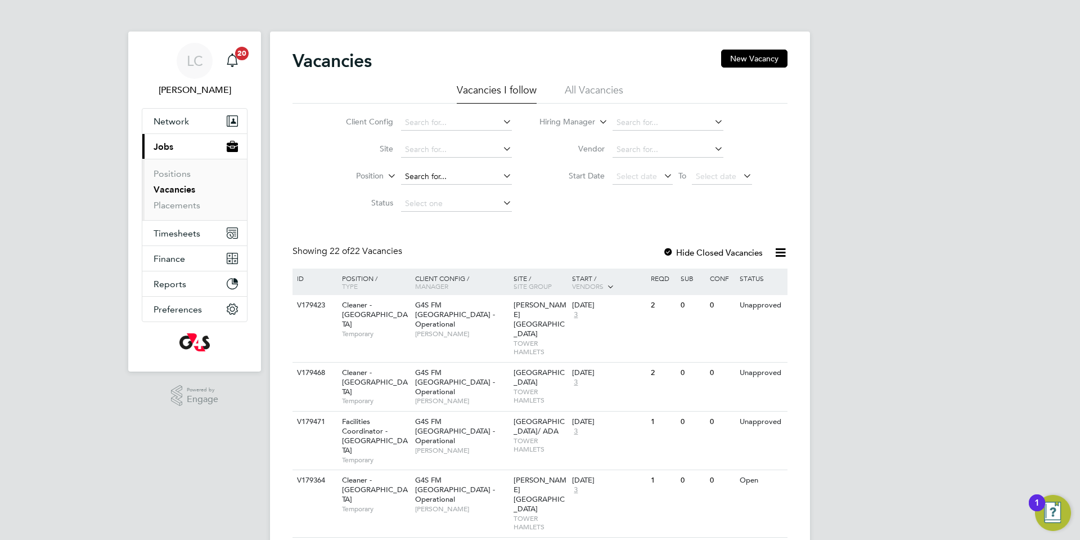
click at [415, 174] on input at bounding box center [456, 177] width 111 height 16
drag, startPoint x: 415, startPoint y: 174, endPoint x: 541, endPoint y: 142, distance: 130.7
click at [544, 142] on div "Client Config Site Position Status Hiring Manager Vendor Start Date Select date…" at bounding box center [540, 161] width 495 height 114
click at [176, 210] on li "Placements" at bounding box center [196, 205] width 84 height 11
click at [179, 208] on link "Placements" at bounding box center [177, 205] width 47 height 11
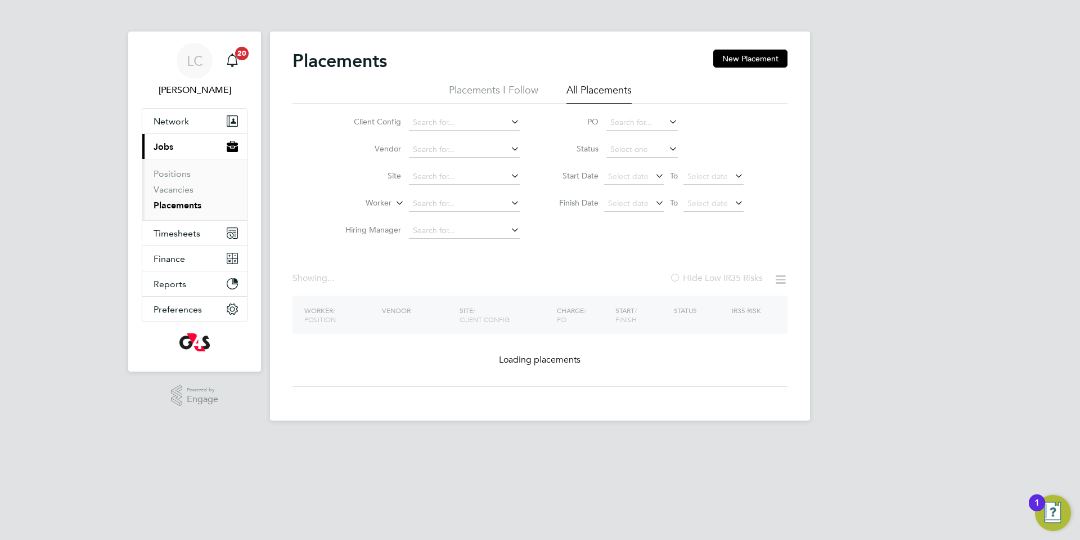
click at [428, 185] on li "Site" at bounding box center [428, 176] width 212 height 27
click at [428, 199] on input at bounding box center [464, 204] width 111 height 16
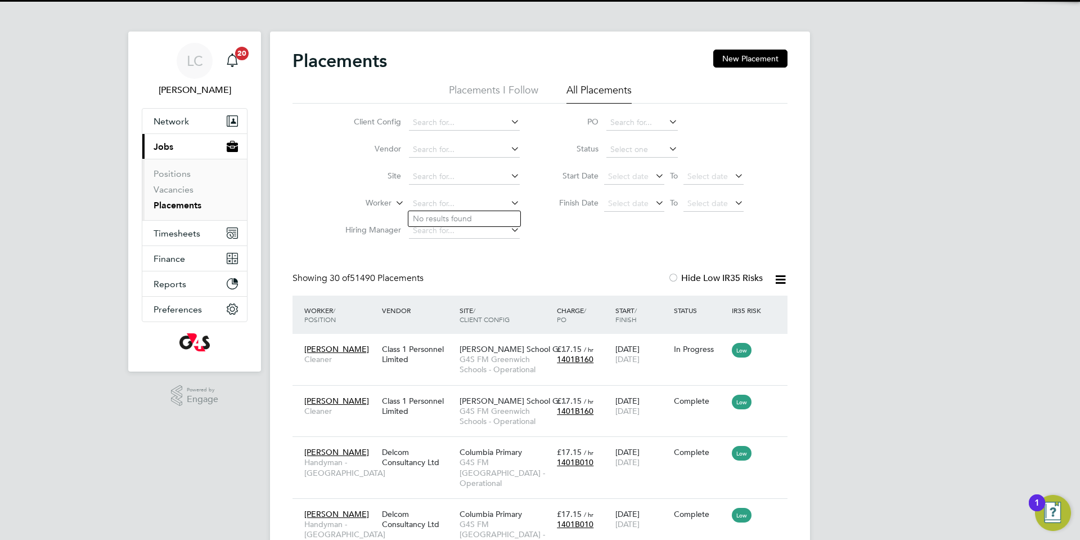
scroll to position [42, 98]
paste input "[PERSON_NAME]"
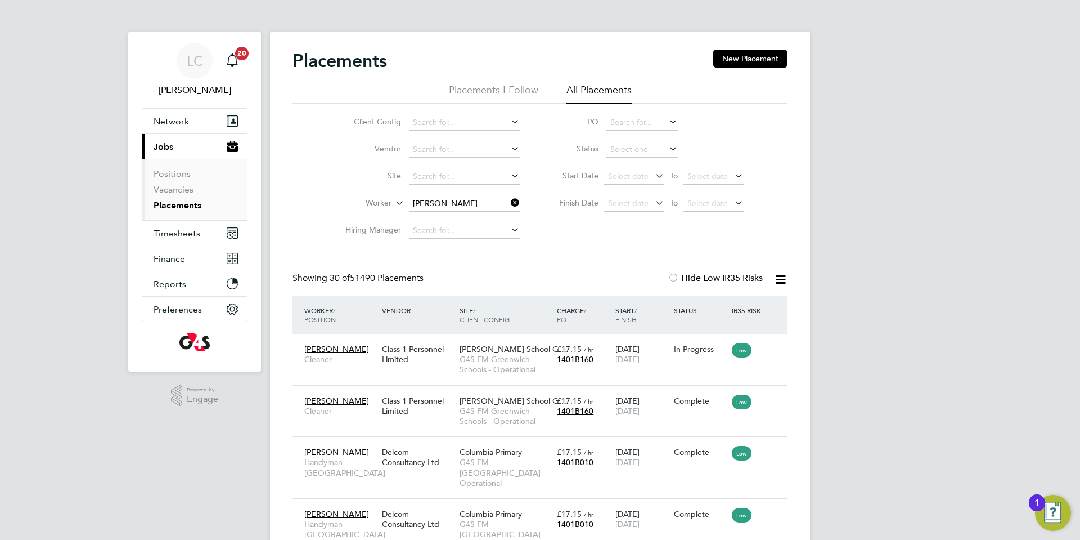
click at [480, 221] on b "[PERSON_NAME]" at bounding box center [512, 219] width 65 height 10
type input "[PERSON_NAME]"
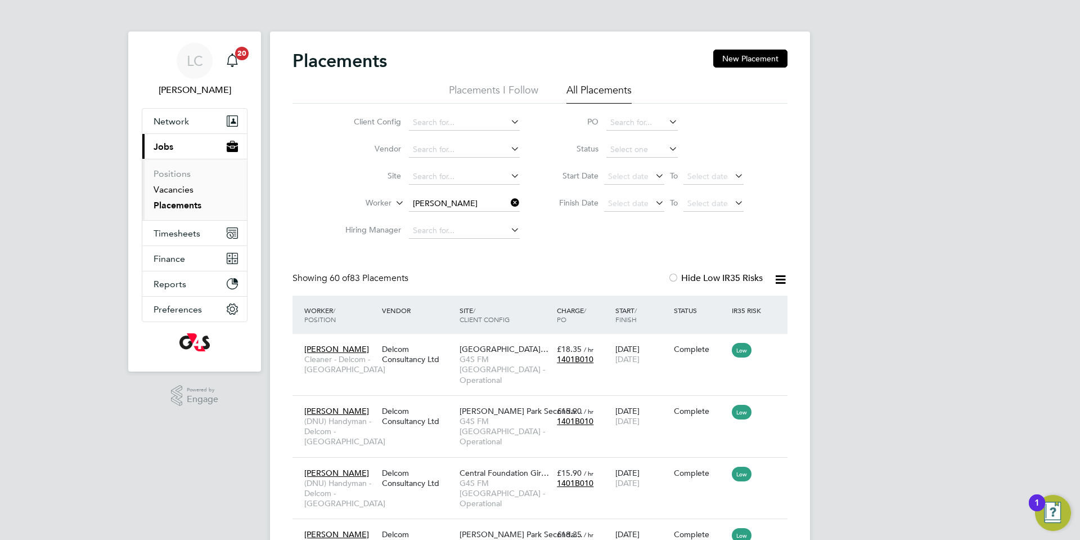
click at [186, 187] on link "Vacancies" at bounding box center [174, 189] width 40 height 11
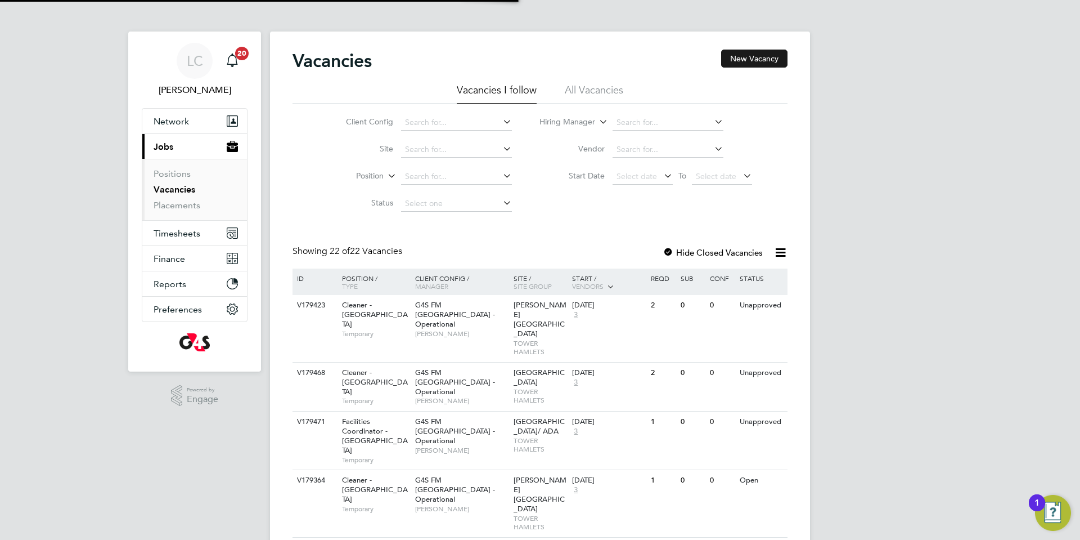
click at [761, 61] on button "New Vacancy" at bounding box center [754, 59] width 66 height 18
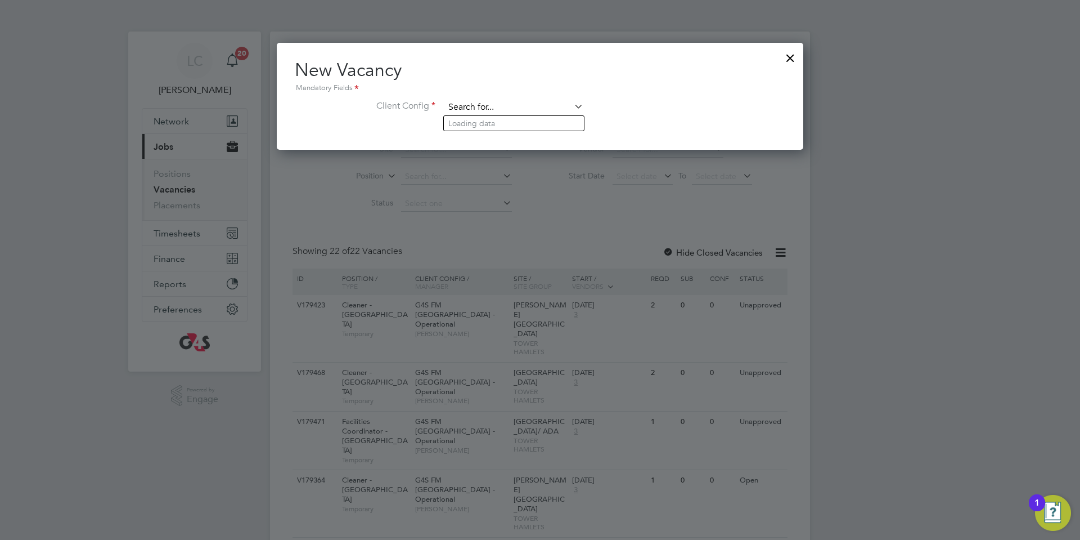
click at [526, 107] on input at bounding box center [513, 107] width 139 height 17
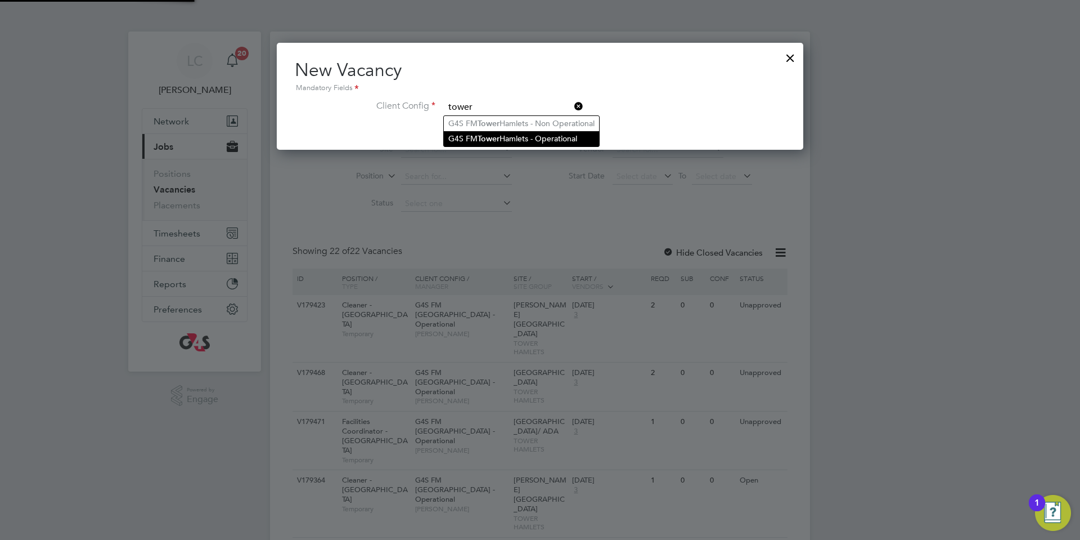
click at [507, 132] on li "G4S FM [GEOGRAPHIC_DATA] - Operational" at bounding box center [521, 138] width 155 height 15
type input "G4S FM [GEOGRAPHIC_DATA] - Operational"
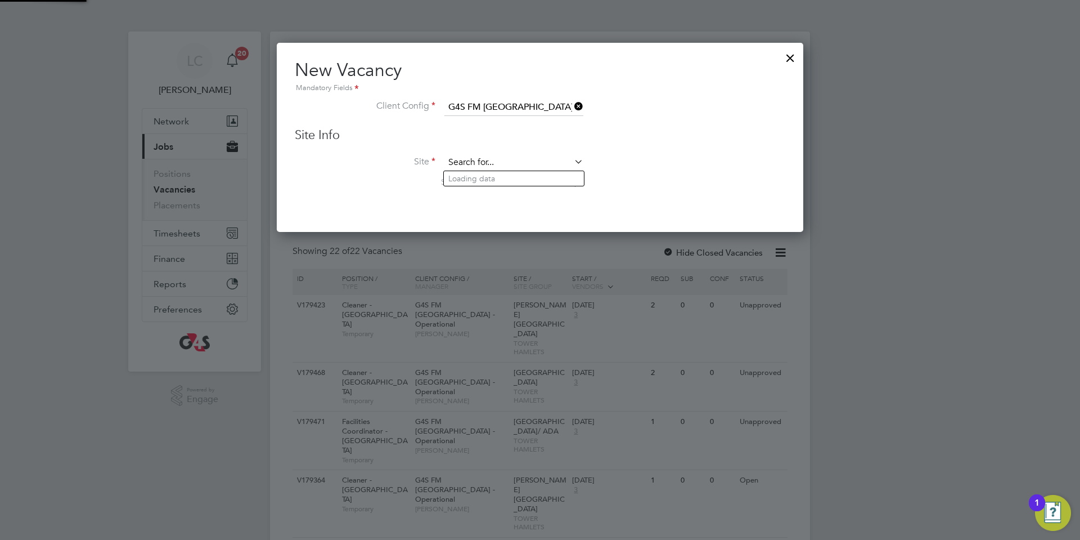
click at [490, 163] on input at bounding box center [513, 162] width 139 height 17
click at [486, 173] on li "[GEOGRAPHIC_DATA]/ ADA" at bounding box center [514, 178] width 140 height 15
type input "[GEOGRAPHIC_DATA]/ ADA"
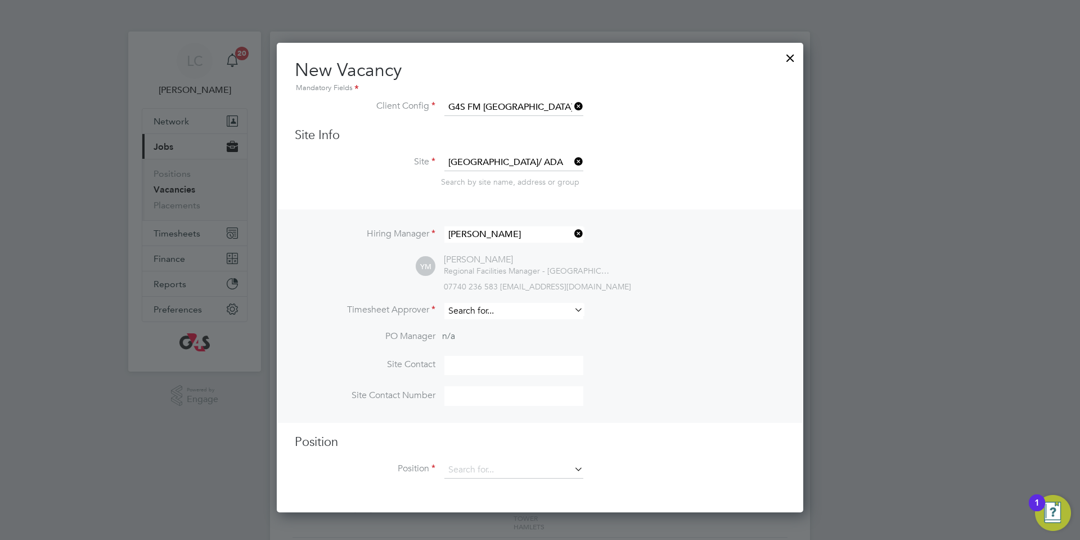
click at [513, 313] on input at bounding box center [513, 311] width 139 height 16
click at [504, 331] on li "[PERSON_NAME]" at bounding box center [514, 327] width 140 height 15
type input "[PERSON_NAME]"
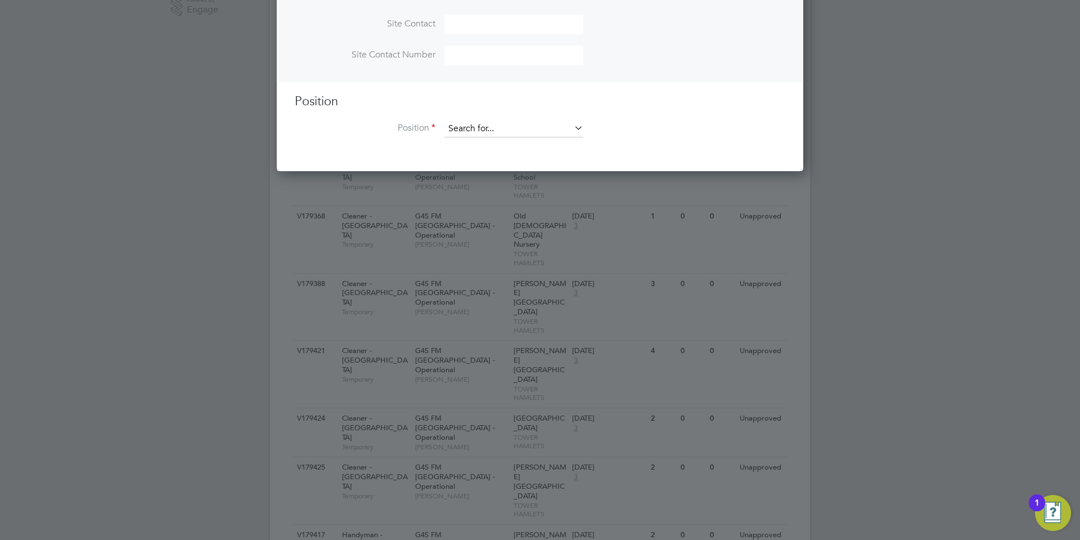
click at [534, 138] on div "Vacancies New Vacancy Vacancies I follow All Vacancies Client Config Site Posit…" at bounding box center [540, 459] width 540 height 1634
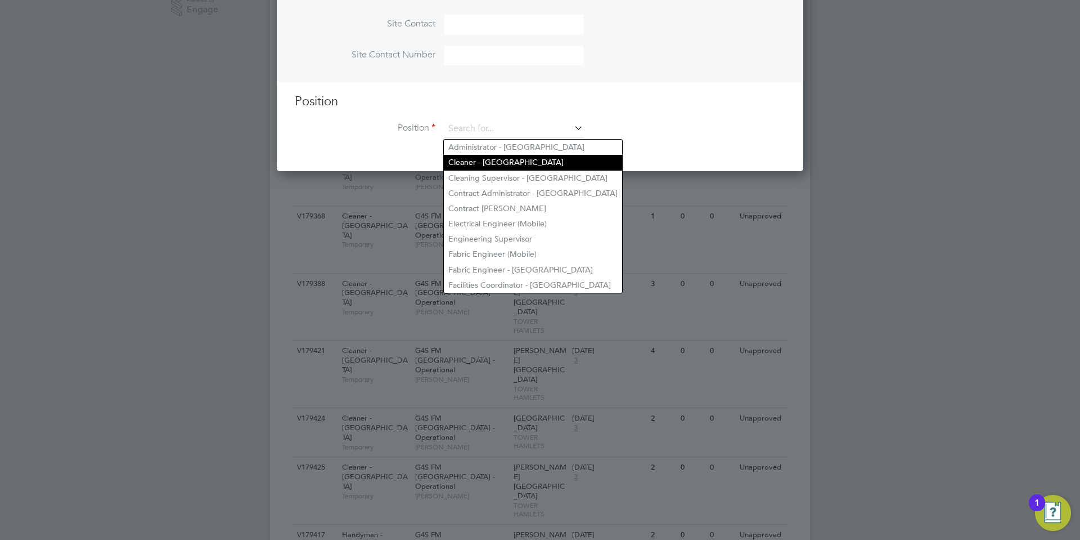
click at [486, 164] on li "Cleaner - [GEOGRAPHIC_DATA]" at bounding box center [533, 162] width 178 height 15
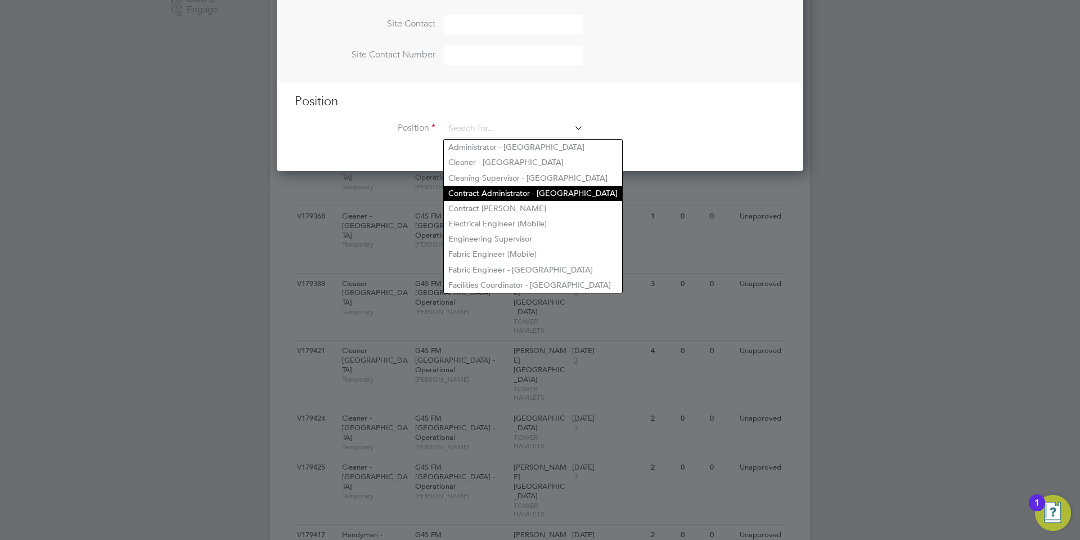
type input "Cleaner - [GEOGRAPHIC_DATA]"
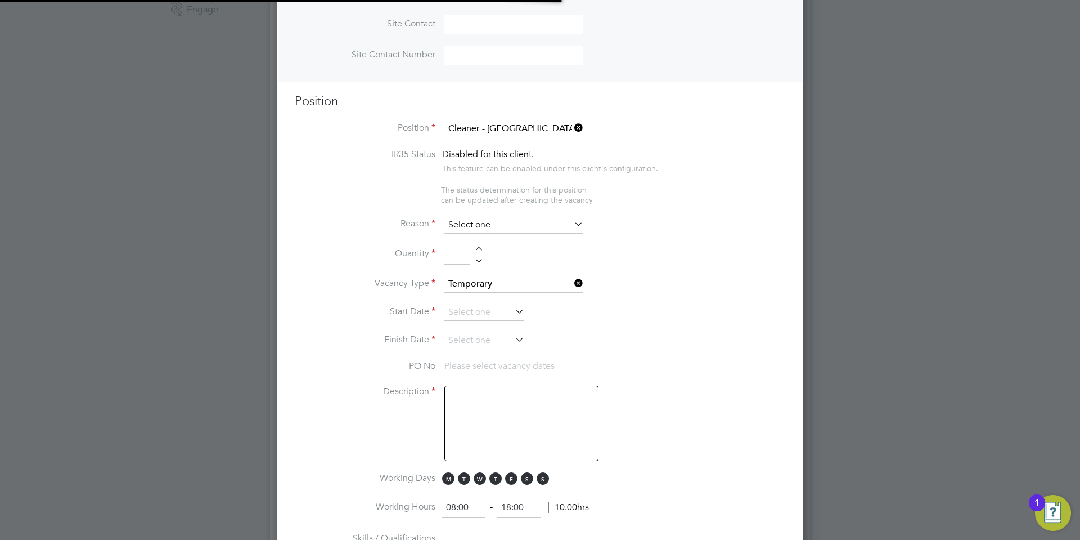
type textarea "**Lor Ipsumdolorsitame** ▪ Co adipi eli sed doeiusmo temporin, utlabo etdo mag …"
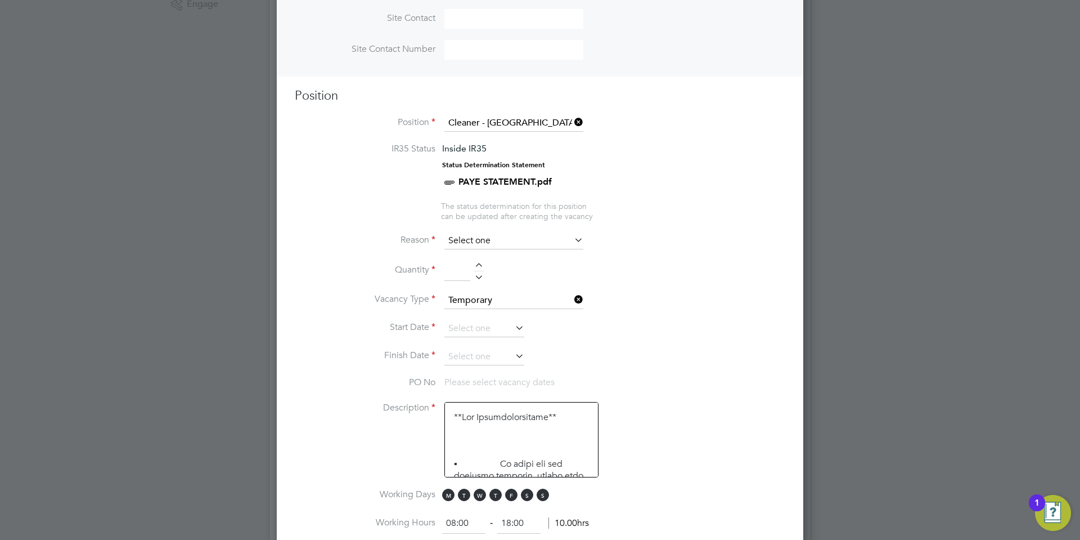
click at [496, 235] on input at bounding box center [513, 240] width 139 height 17
click at [484, 358] on li "Replacement" at bounding box center [514, 361] width 140 height 15
type input "Replacement"
click at [480, 263] on li "Quantity" at bounding box center [540, 276] width 491 height 32
click at [477, 267] on div at bounding box center [479, 267] width 10 height 8
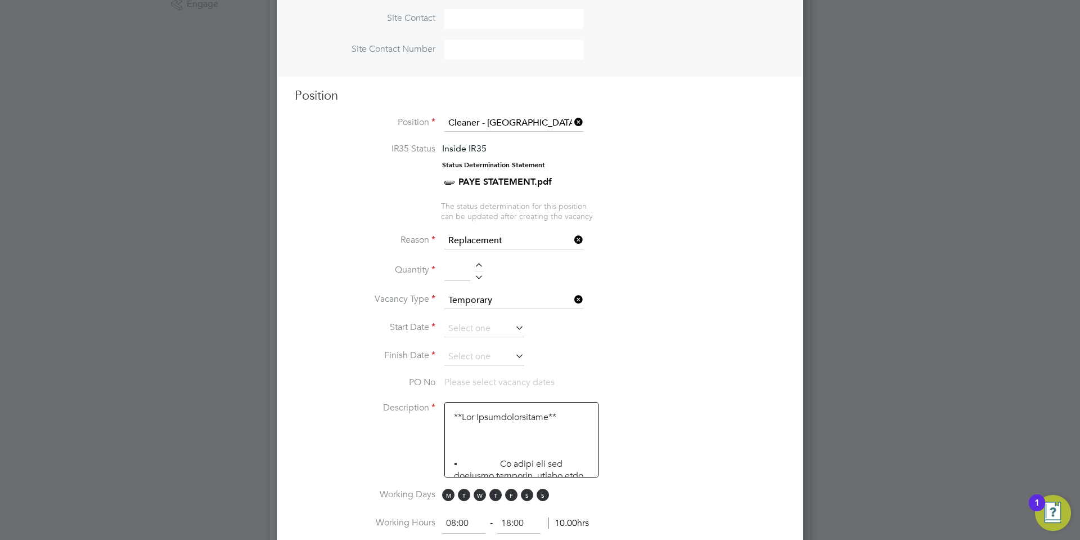
type input "1"
click at [493, 330] on input at bounding box center [484, 328] width 80 height 17
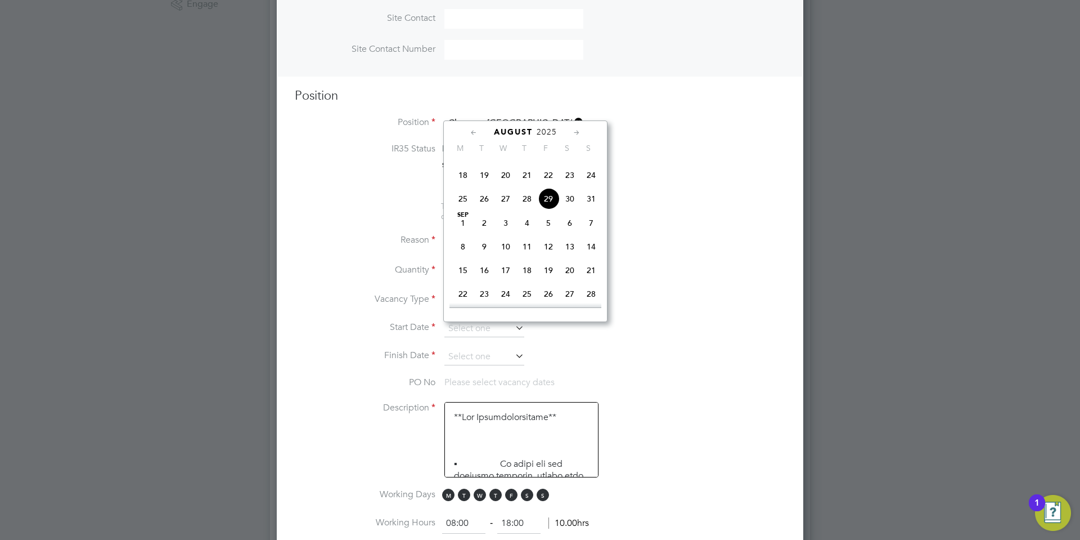
click at [469, 233] on span "[DATE]" at bounding box center [462, 222] width 21 height 21
type input "[DATE]"
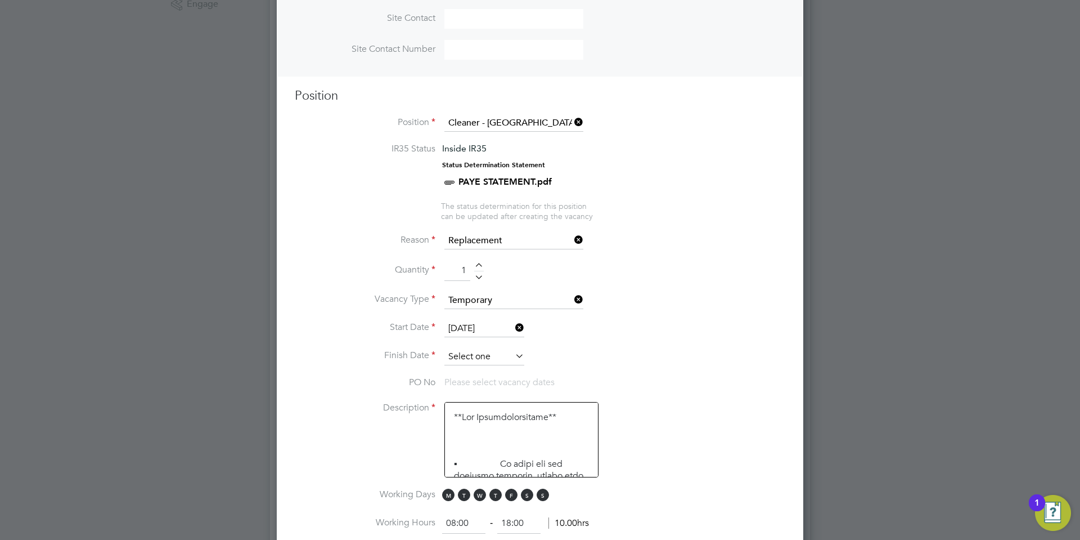
click at [486, 365] on input at bounding box center [484, 356] width 80 height 17
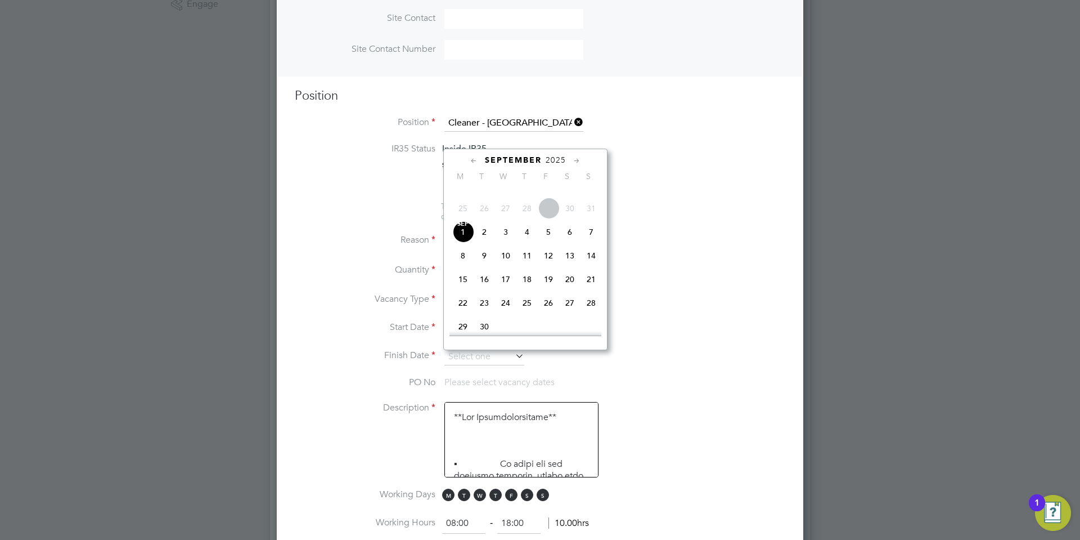
click at [550, 242] on span "5" at bounding box center [548, 231] width 21 height 21
type input "[DATE]"
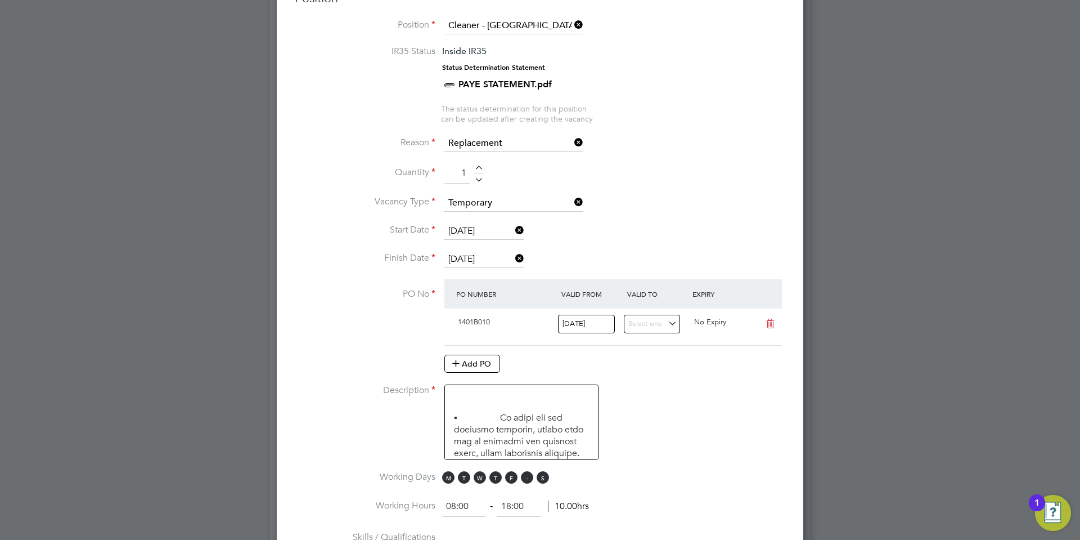
click at [529, 483] on span "S" at bounding box center [527, 477] width 12 height 12
click at [541, 480] on span "S" at bounding box center [543, 477] width 12 height 12
drag, startPoint x: 449, startPoint y: 509, endPoint x: 428, endPoint y: 509, distance: 20.8
click at [435, 508] on li "Working Hours 08:00 ‐ 18:00 10.00hrs" at bounding box center [540, 512] width 491 height 32
type input "15:30"
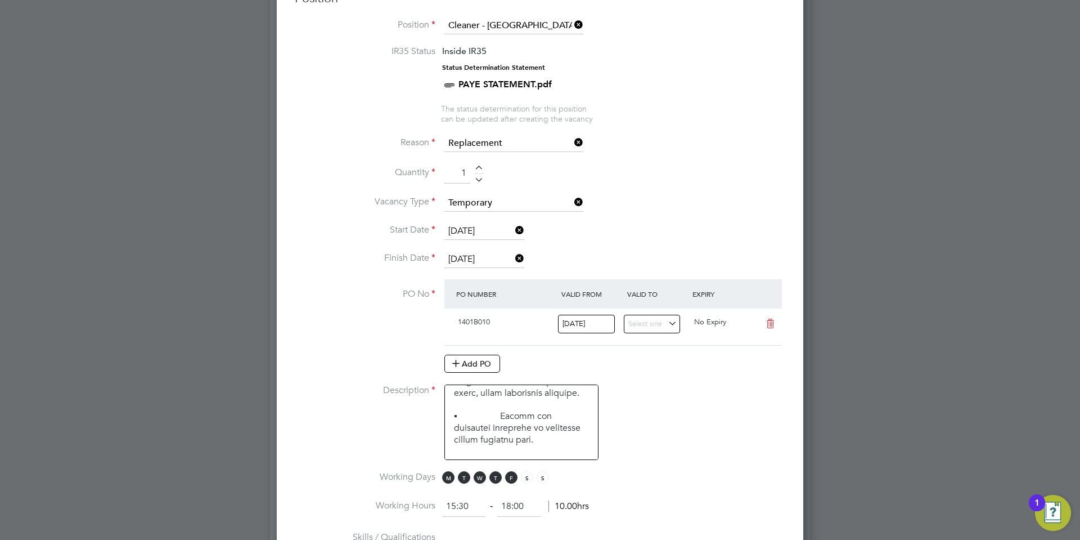
drag, startPoint x: 529, startPoint y: 503, endPoint x: 491, endPoint y: 511, distance: 39.2
click at [491, 511] on ng-form "15:30 ‐ 18:00 10.00hrs" at bounding box center [515, 505] width 147 height 11
type input "19:30"
click at [684, 458] on li "Description" at bounding box center [540, 427] width 491 height 87
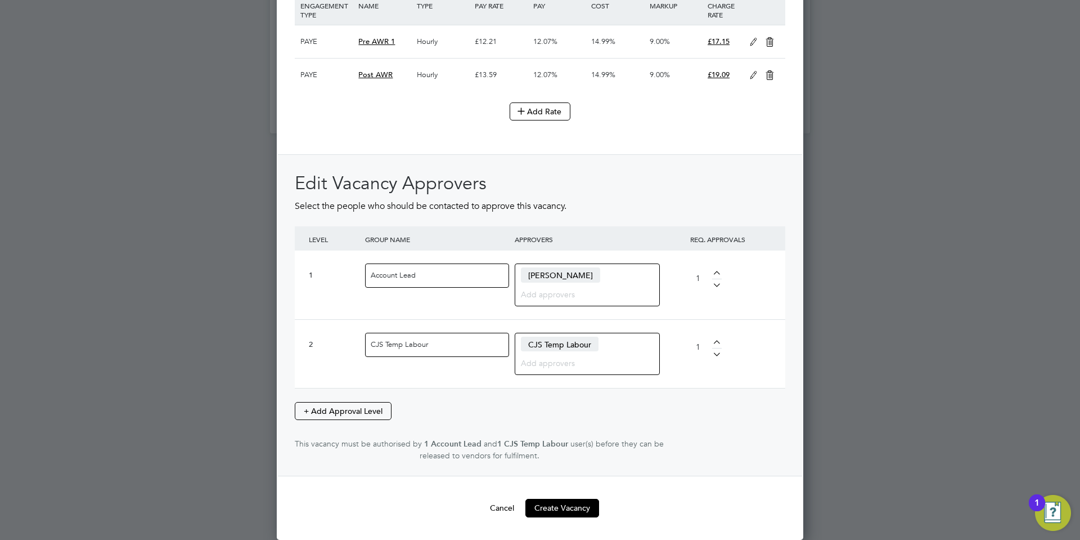
click at [578, 513] on button "Create Vacancy" at bounding box center [562, 507] width 74 height 18
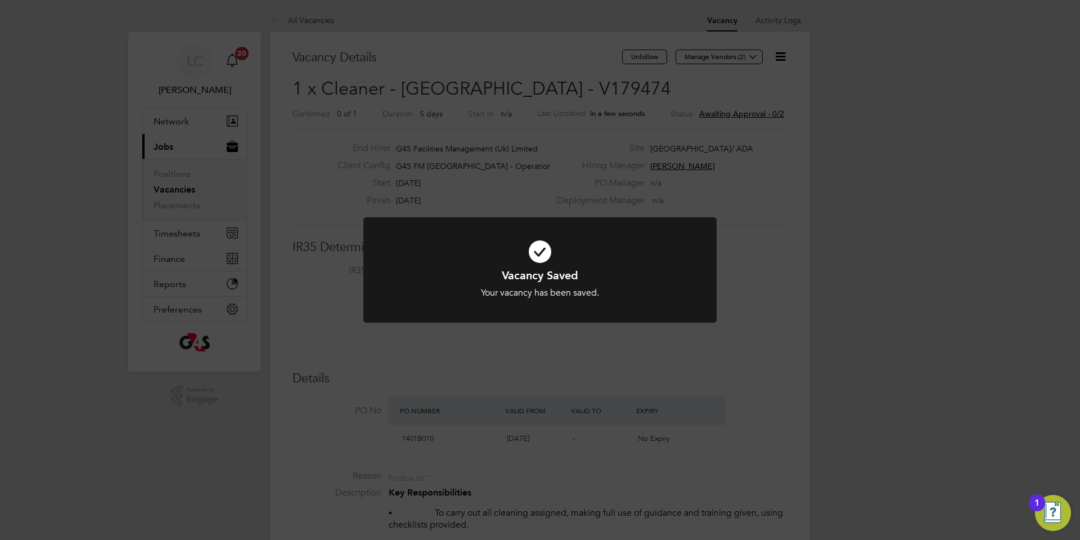
drag, startPoint x: 501, startPoint y: 429, endPoint x: 531, endPoint y: 79, distance: 350.6
click at [499, 416] on div "Vacancy Saved Your vacancy has been saved. Cancel Okay" at bounding box center [540, 270] width 1080 height 540
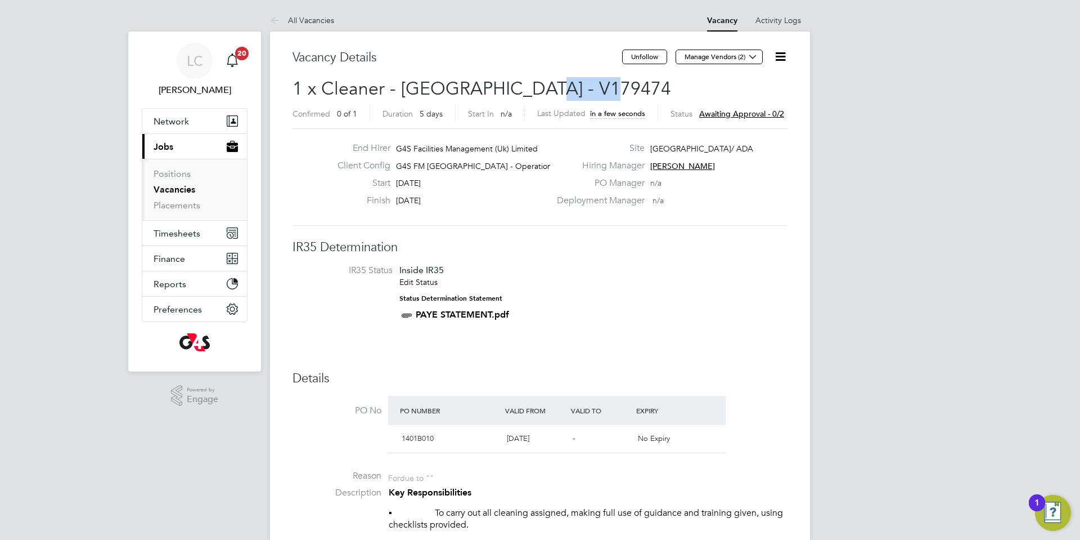
drag, startPoint x: 531, startPoint y: 88, endPoint x: 608, endPoint y: 86, distance: 76.5
click at [608, 86] on h2 "1 x Cleaner - [GEOGRAPHIC_DATA] - V179474 Confirmed 0 of 1 Duration 5 days Star…" at bounding box center [540, 100] width 495 height 47
click at [595, 85] on span "1 x Cleaner - [GEOGRAPHIC_DATA] - V179474" at bounding box center [482, 89] width 379 height 22
drag, startPoint x: 543, startPoint y: 89, endPoint x: 610, endPoint y: 83, distance: 67.7
click at [610, 83] on h2 "1 x Cleaner - [GEOGRAPHIC_DATA] - V179474 Confirmed 0 of 1 Duration 5 days Star…" at bounding box center [540, 100] width 495 height 47
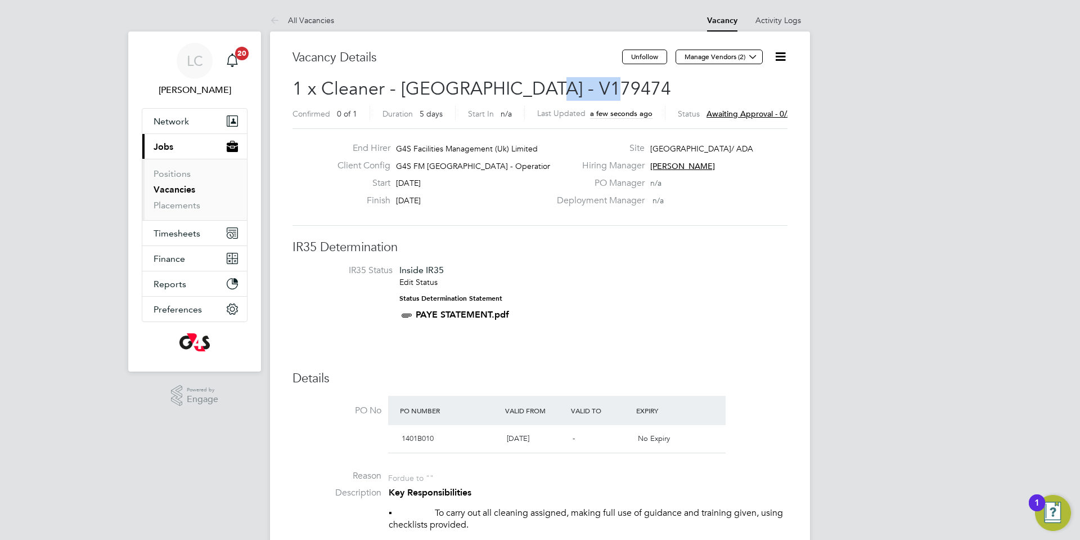
copy span "V179474"
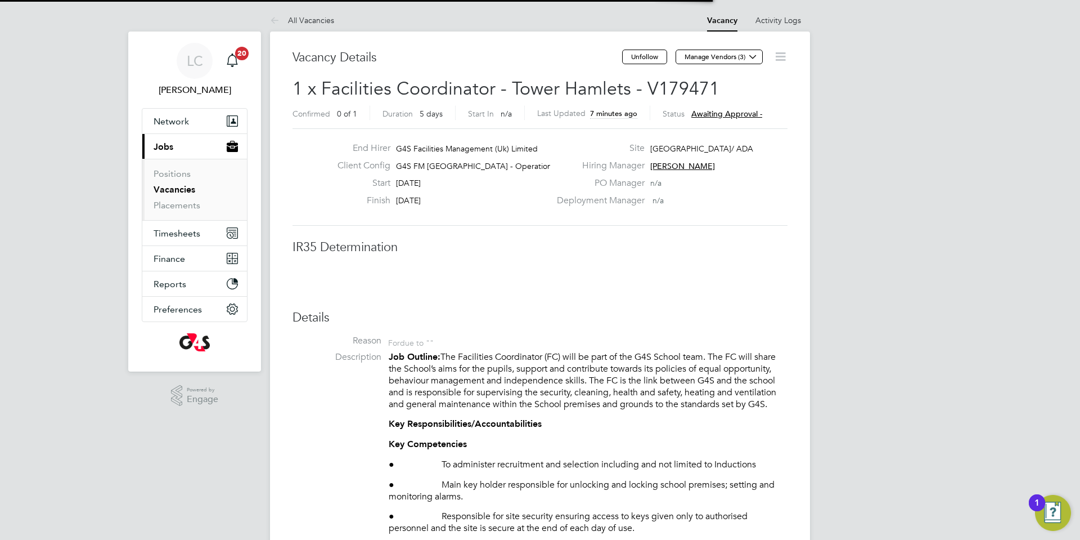
scroll to position [33, 79]
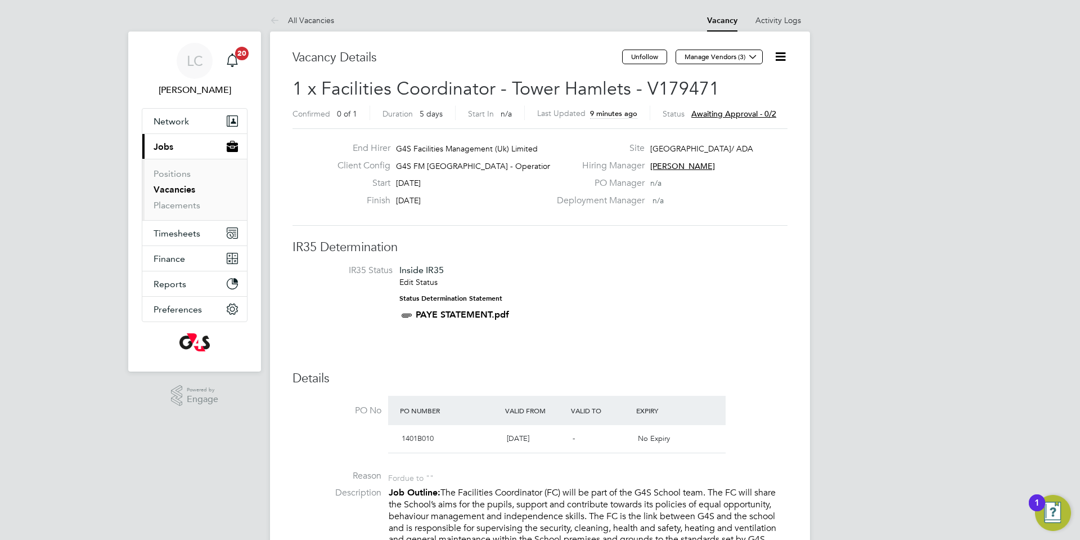
click at [177, 190] on link "Vacancies" at bounding box center [175, 189] width 42 height 11
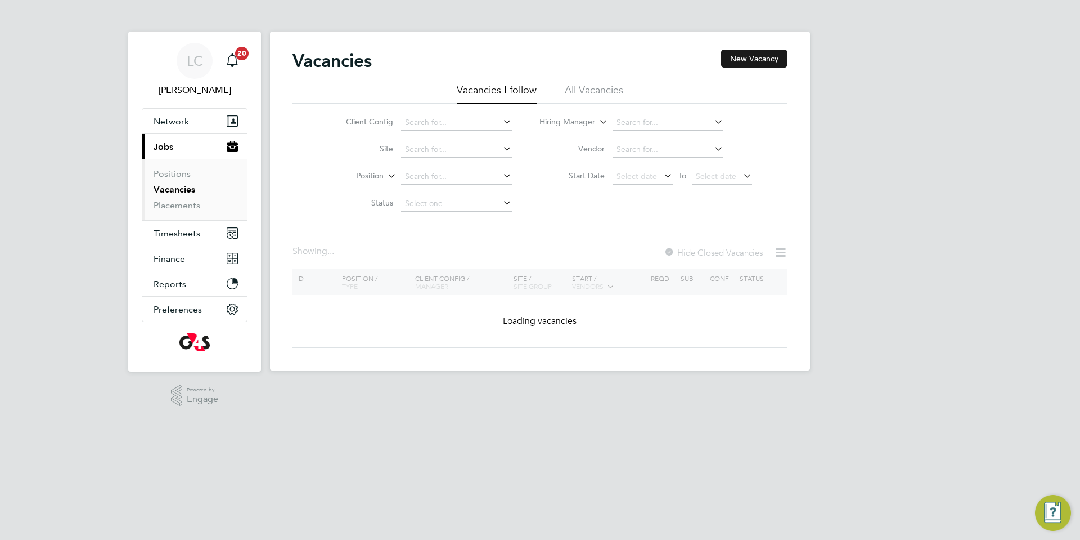
click at [763, 66] on button "New Vacancy" at bounding box center [754, 59] width 66 height 18
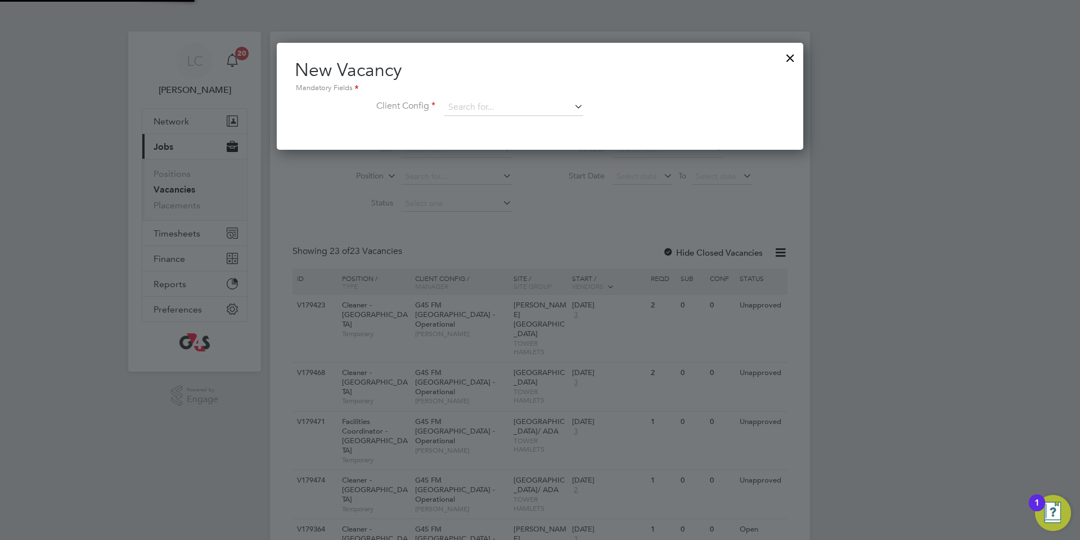
scroll to position [107, 527]
click at [536, 113] on input at bounding box center [513, 107] width 139 height 17
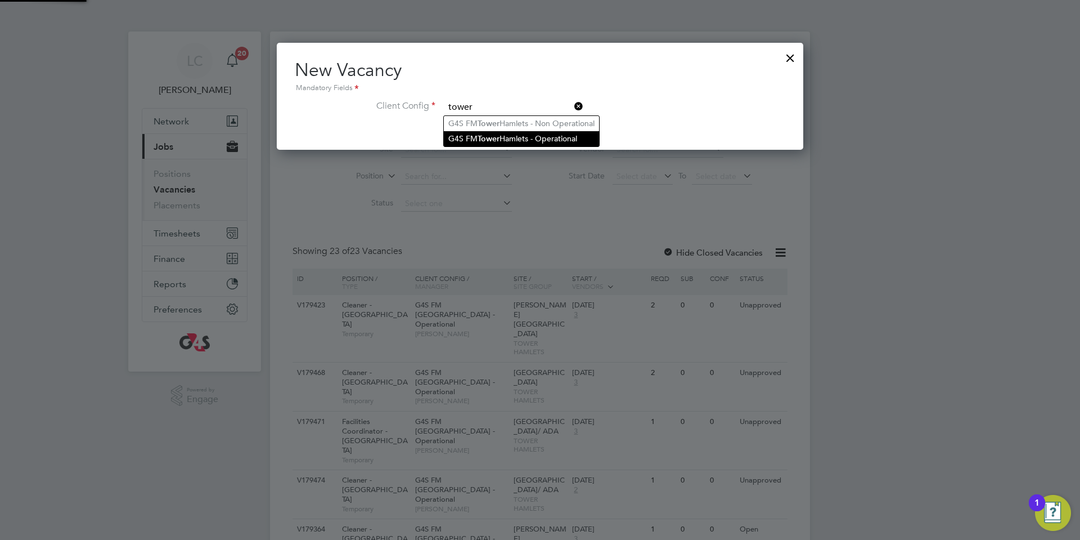
click at [513, 136] on li "G4S FM [GEOGRAPHIC_DATA] - Operational" at bounding box center [521, 138] width 155 height 15
type input "G4S FM [GEOGRAPHIC_DATA] - Operational"
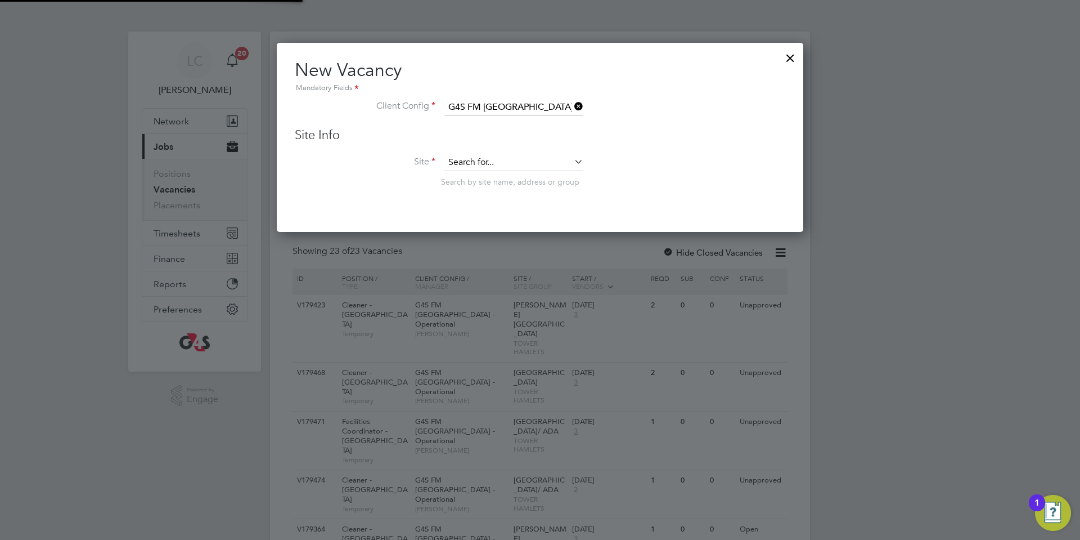
scroll to position [190, 527]
click at [507, 165] on input at bounding box center [513, 162] width 139 height 17
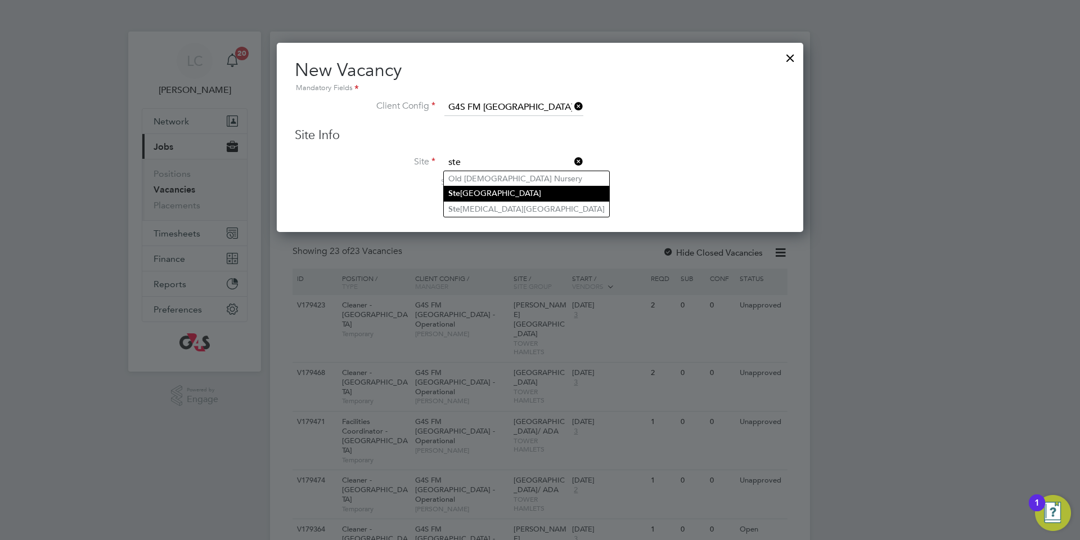
click at [514, 193] on li "[GEOGRAPHIC_DATA]" at bounding box center [526, 193] width 165 height 15
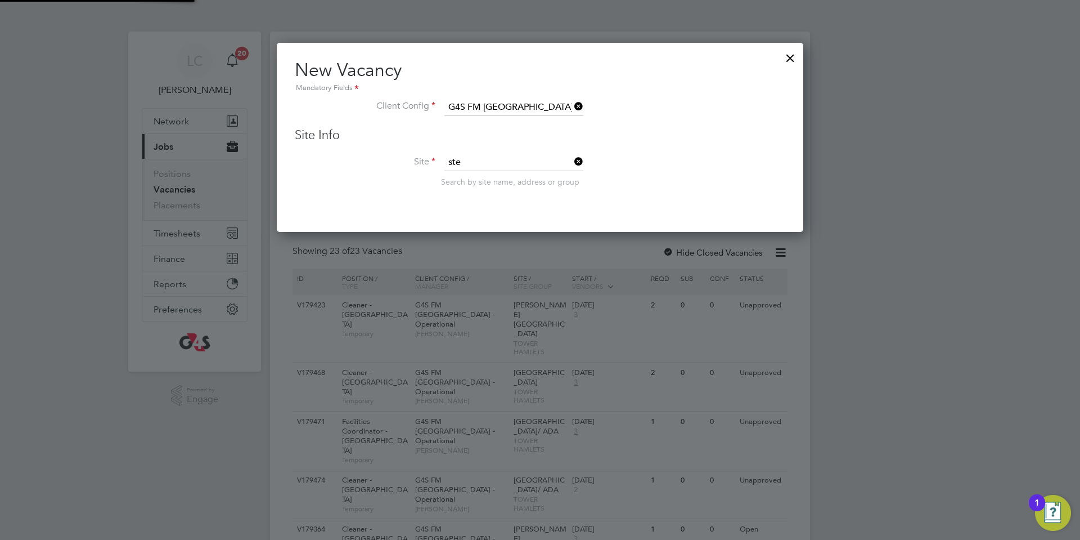
type input "[GEOGRAPHIC_DATA]"
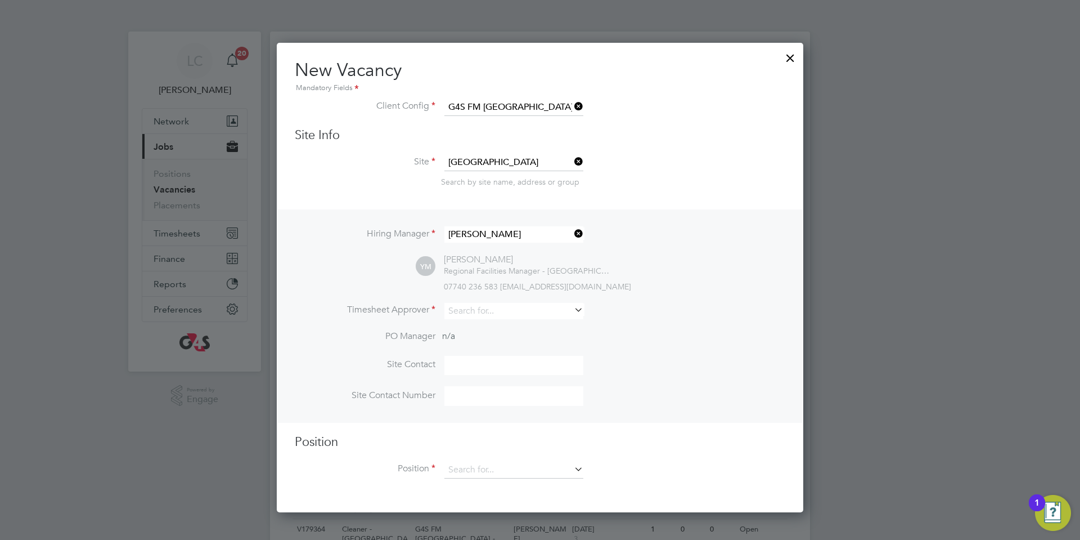
click at [507, 299] on div "Hiring Manager [PERSON_NAME] YM [PERSON_NAME] Regional Facilities Manager - [GE…" at bounding box center [540, 315] width 524 height 213
click at [508, 307] on input at bounding box center [513, 311] width 139 height 16
click at [488, 315] on input at bounding box center [513, 311] width 139 height 16
drag, startPoint x: 529, startPoint y: 322, endPoint x: 523, endPoint y: 317, distance: 8.0
click at [529, 322] on li "[PERSON_NAME]" at bounding box center [514, 327] width 140 height 15
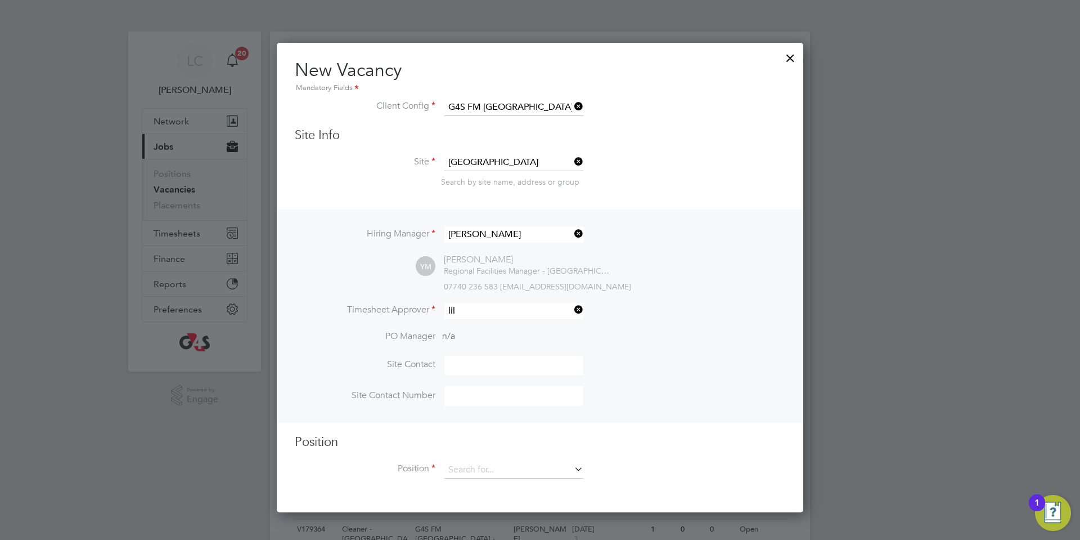
type input "[PERSON_NAME]"
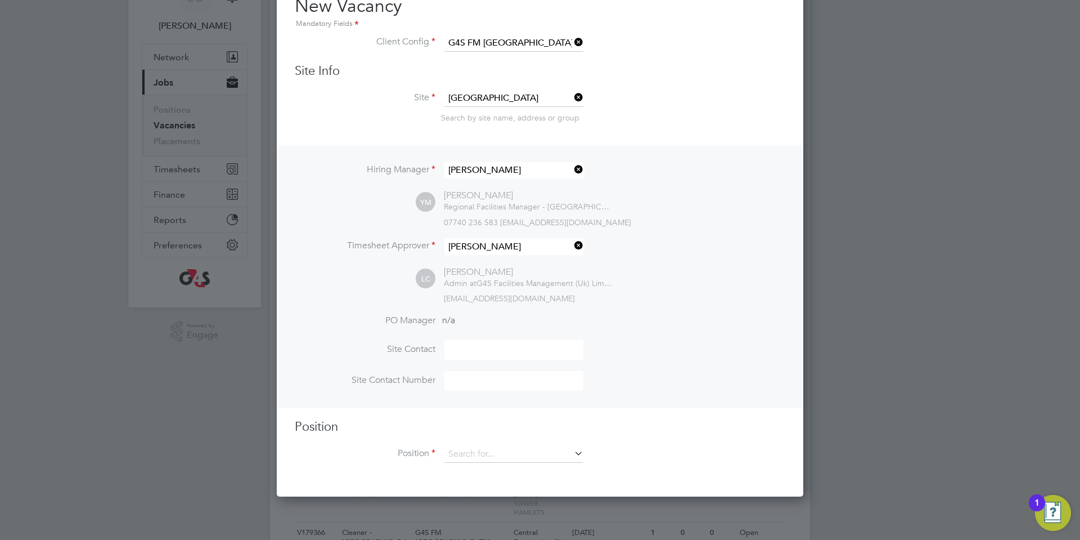
scroll to position [160, 0]
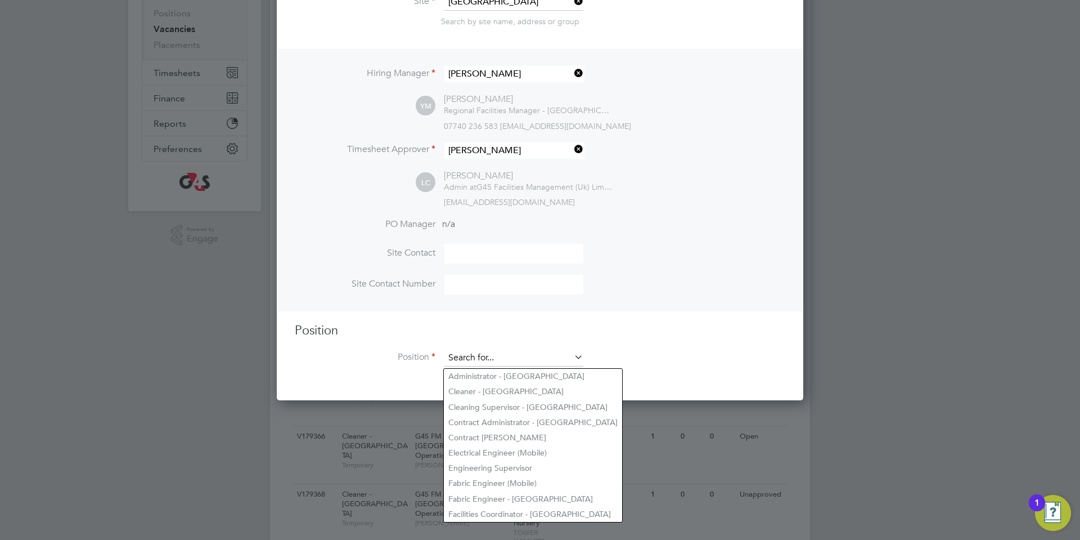
click at [474, 358] on input at bounding box center [513, 357] width 139 height 17
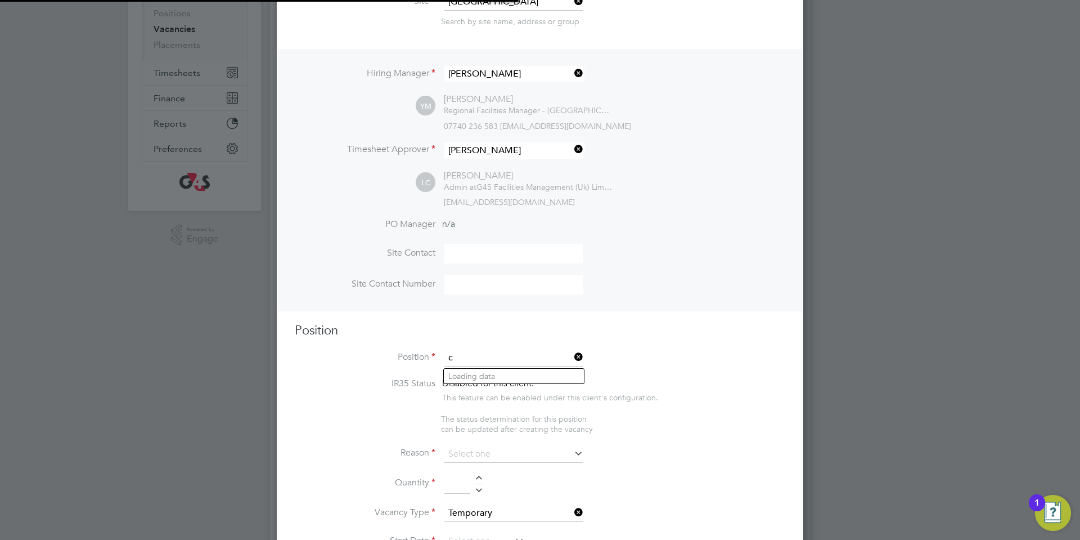
scroll to position [1758, 527]
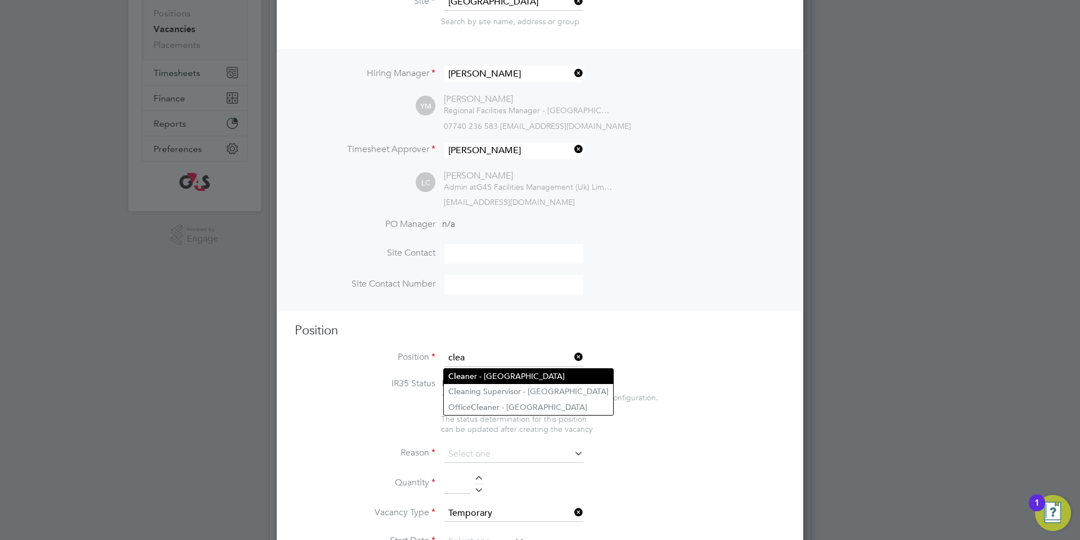
click at [539, 371] on li "Clea ner - [GEOGRAPHIC_DATA]" at bounding box center [528, 375] width 169 height 15
type input "Cleaner - [GEOGRAPHIC_DATA]"
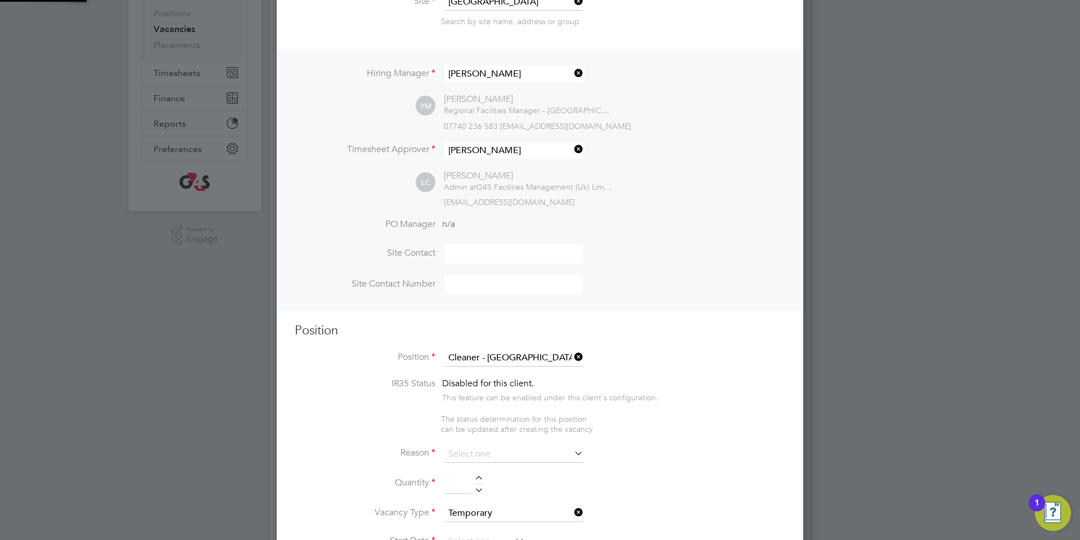
type textarea "**Lor Ipsumdolorsitame** ▪ Co adipi eli sed doeiusmo temporin, utlabo etdo mag …"
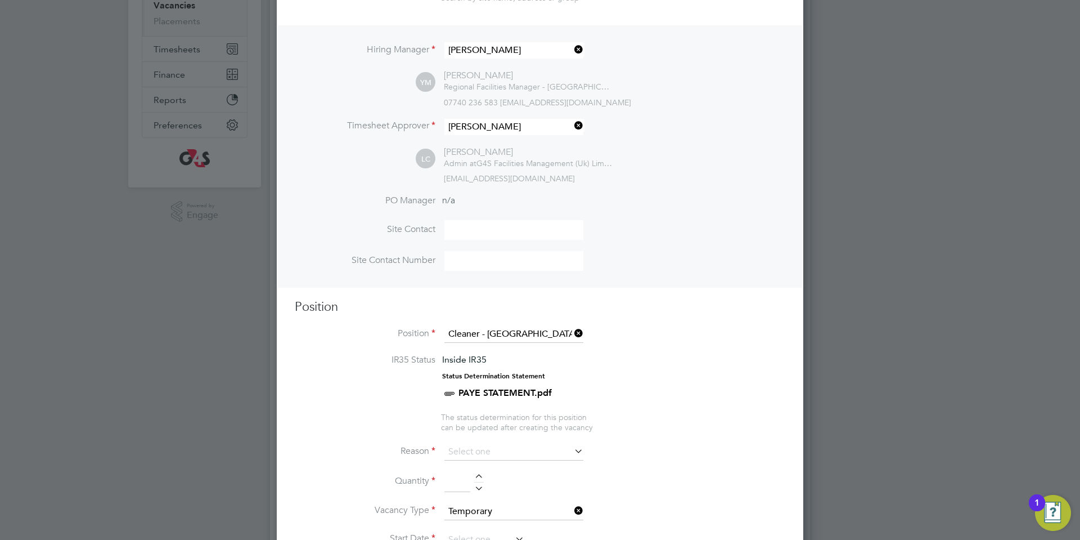
scroll to position [258, 0]
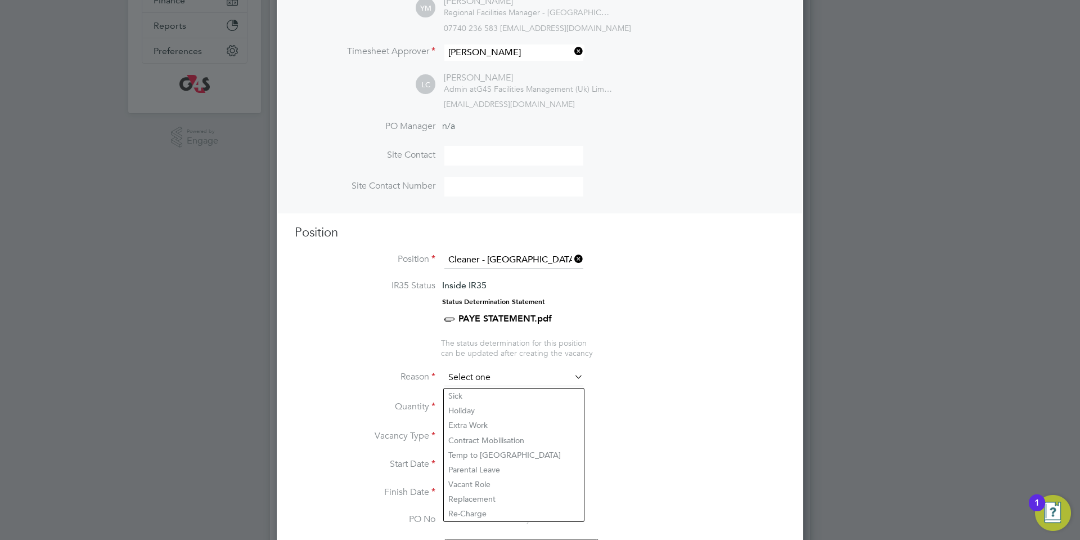
click at [484, 378] on input at bounding box center [513, 377] width 139 height 17
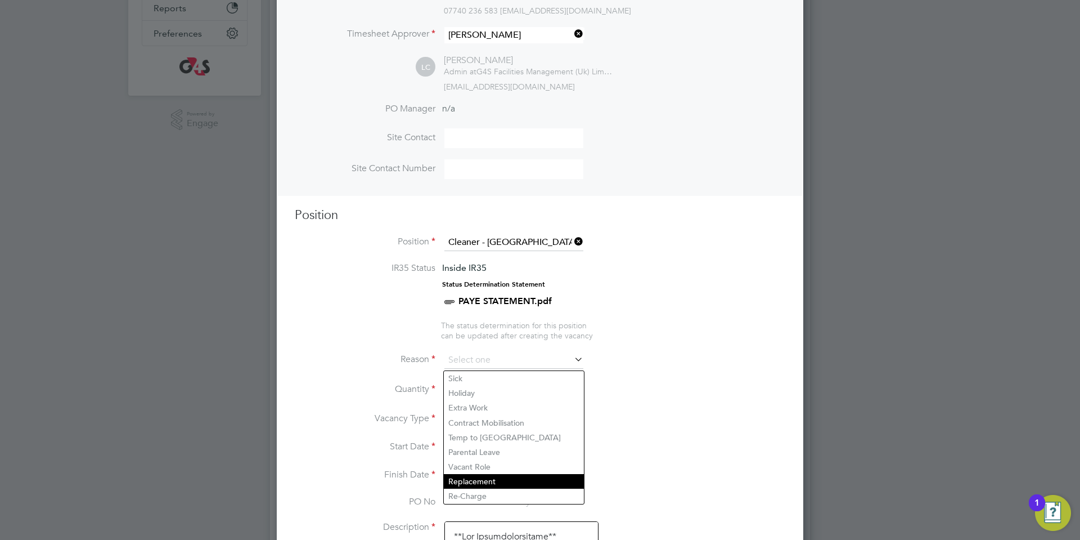
scroll to position [276, 0]
click at [483, 482] on li "Replacement" at bounding box center [514, 480] width 140 height 15
type input "Replacement"
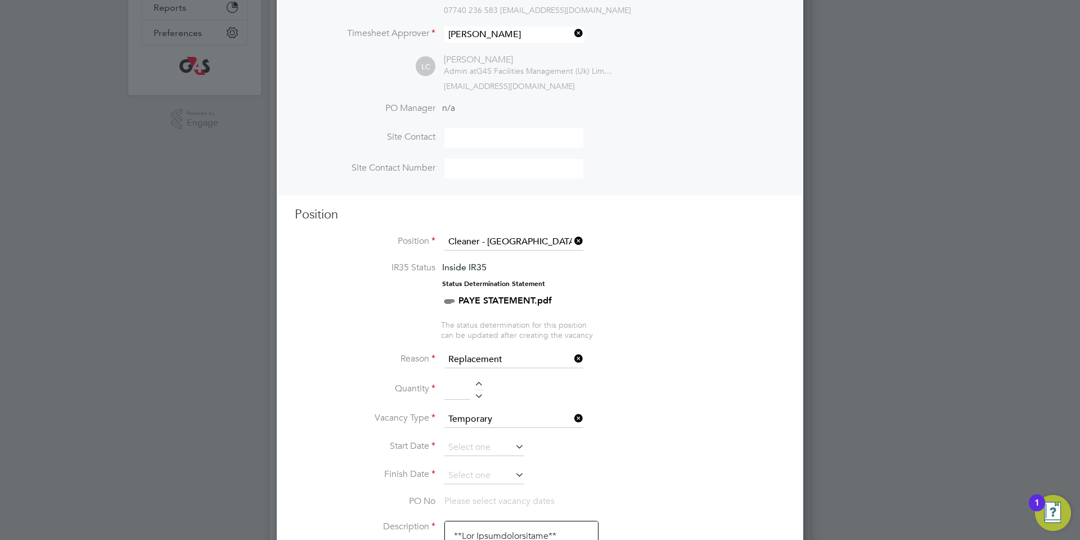
click at [478, 383] on div at bounding box center [479, 385] width 10 height 8
type input "1"
click at [483, 444] on input at bounding box center [484, 447] width 80 height 17
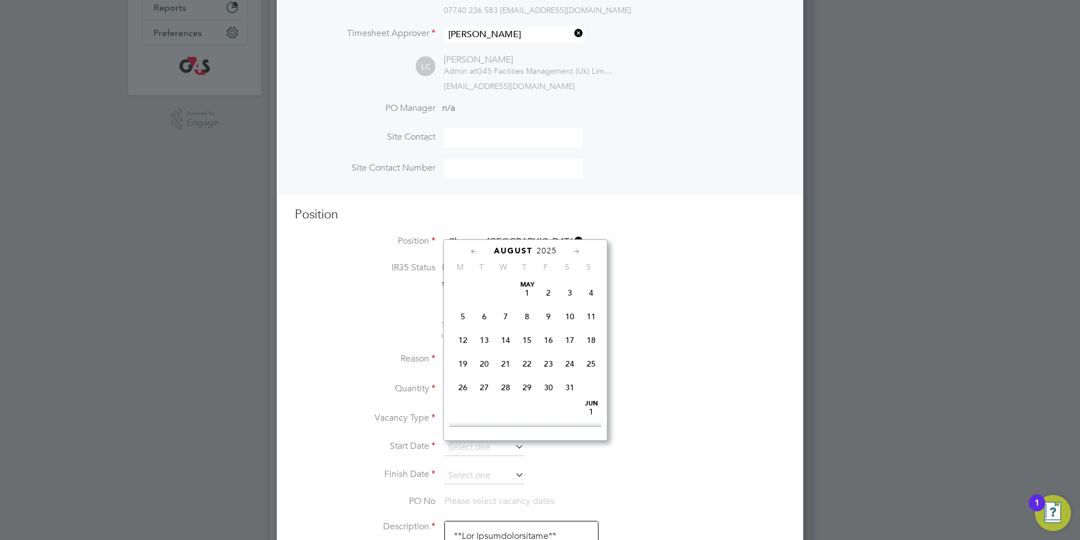
scroll to position [450, 0]
click at [460, 352] on span "[DATE]" at bounding box center [462, 341] width 21 height 21
type input "[DATE]"
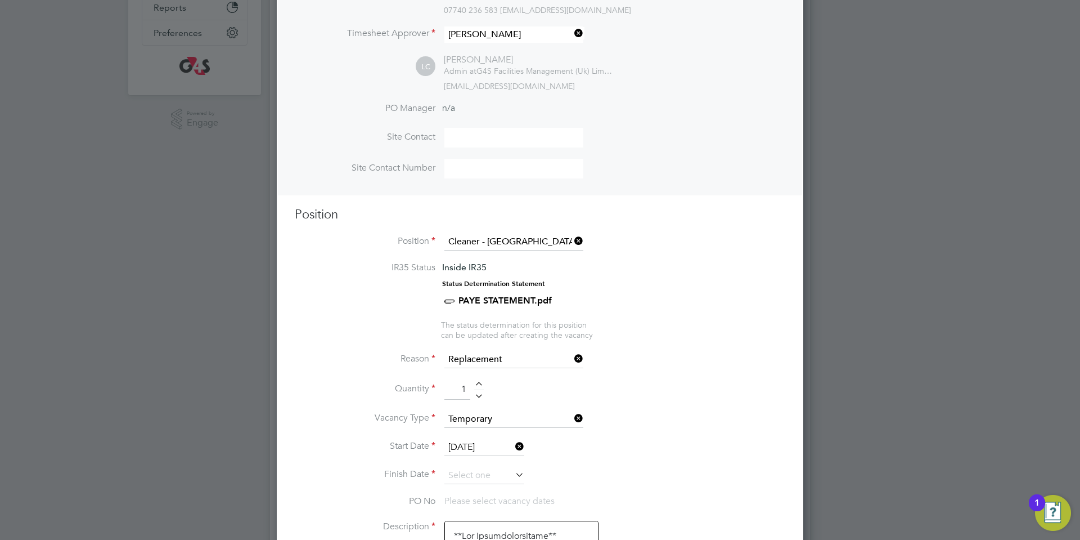
click at [482, 479] on input at bounding box center [484, 475] width 80 height 17
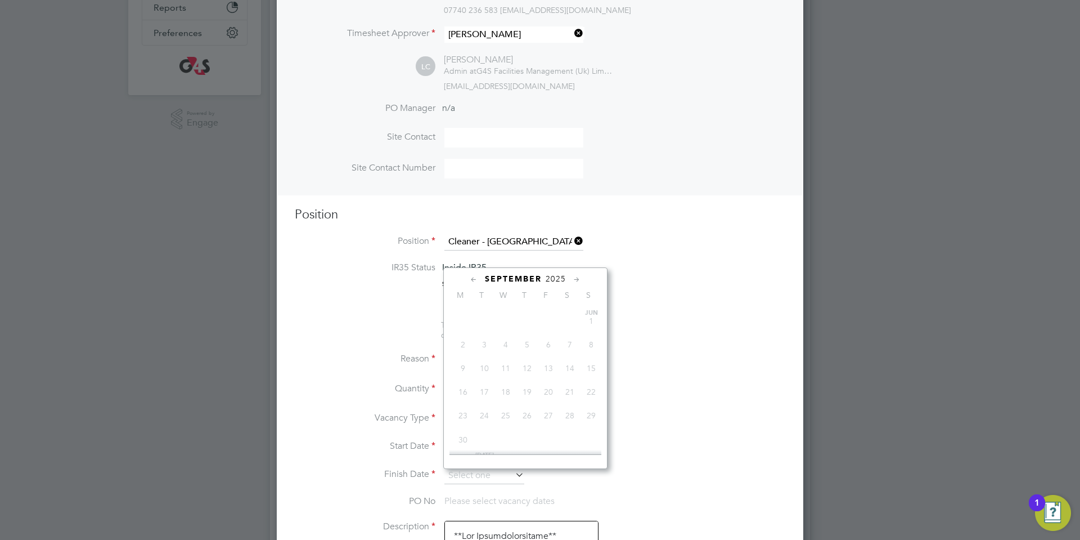
scroll to position [350, 0]
click at [550, 361] on span "5" at bounding box center [548, 350] width 21 height 21
type input "[DATE]"
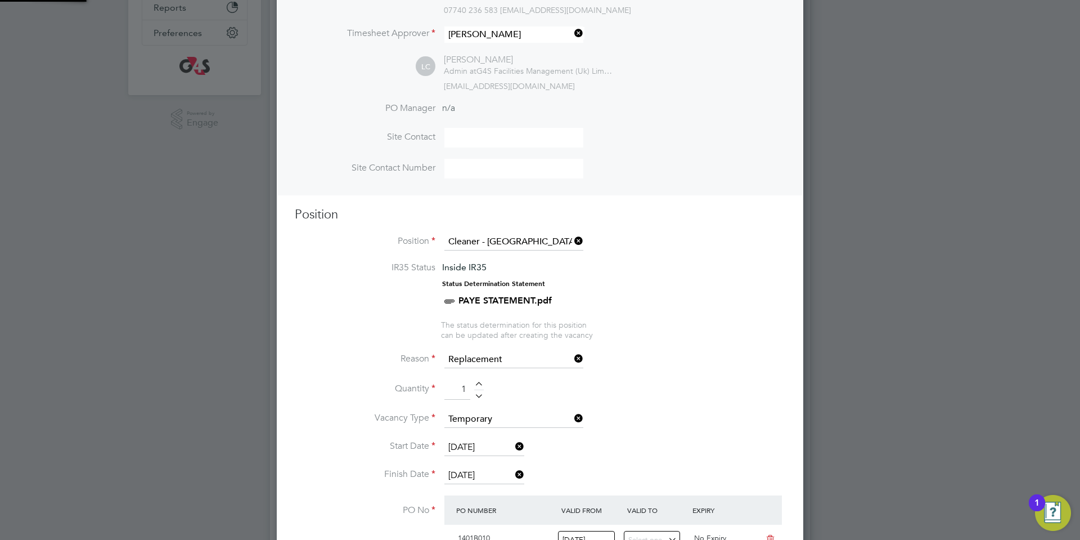
scroll to position [19, 106]
click at [464, 450] on input "[DATE]" at bounding box center [484, 447] width 80 height 17
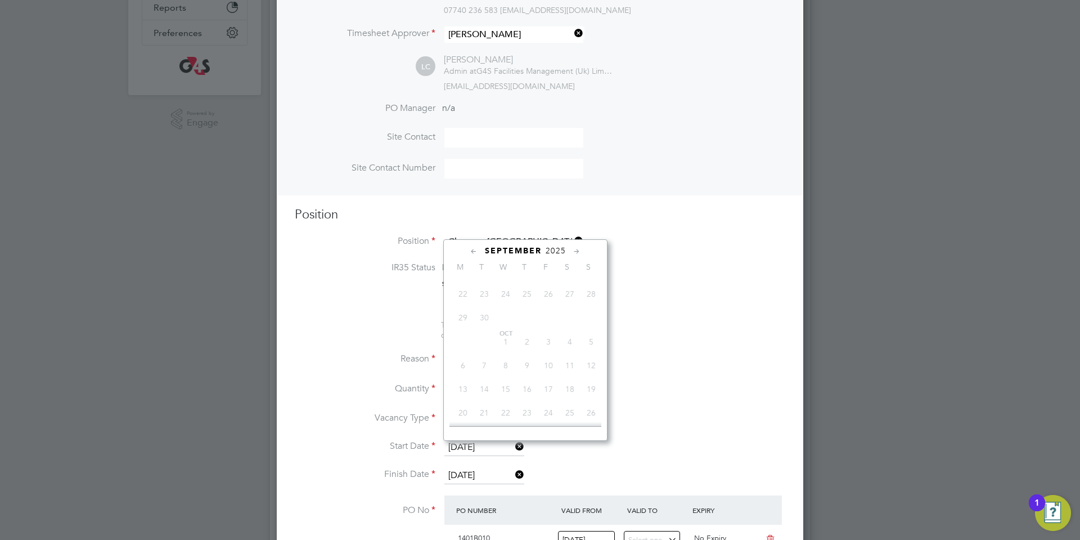
scroll to position [350, 0]
click at [480, 333] on span "2" at bounding box center [484, 322] width 21 height 21
type input "[DATE]"
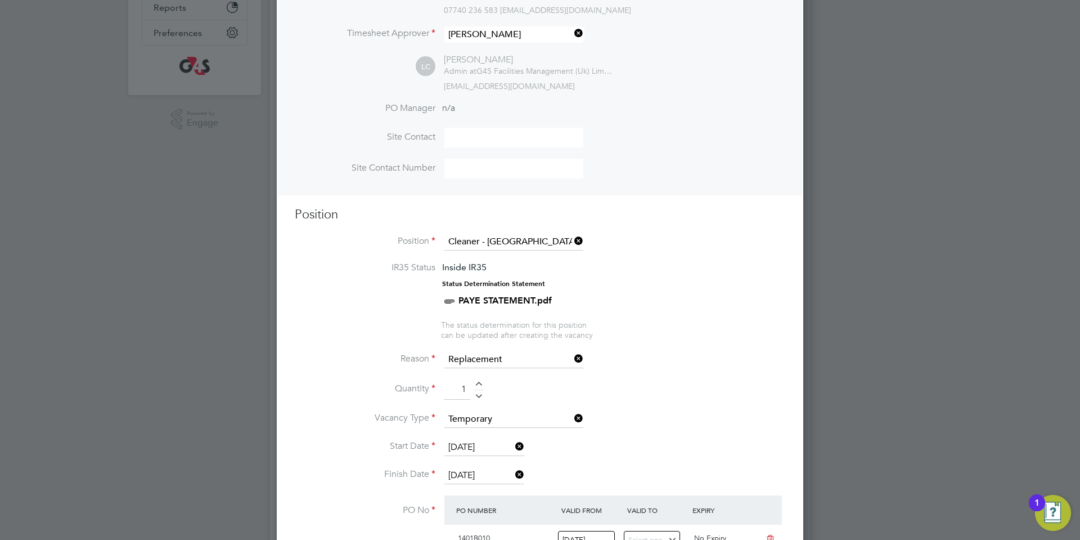
click at [605, 466] on li "Start Date [DATE]" at bounding box center [540, 453] width 491 height 28
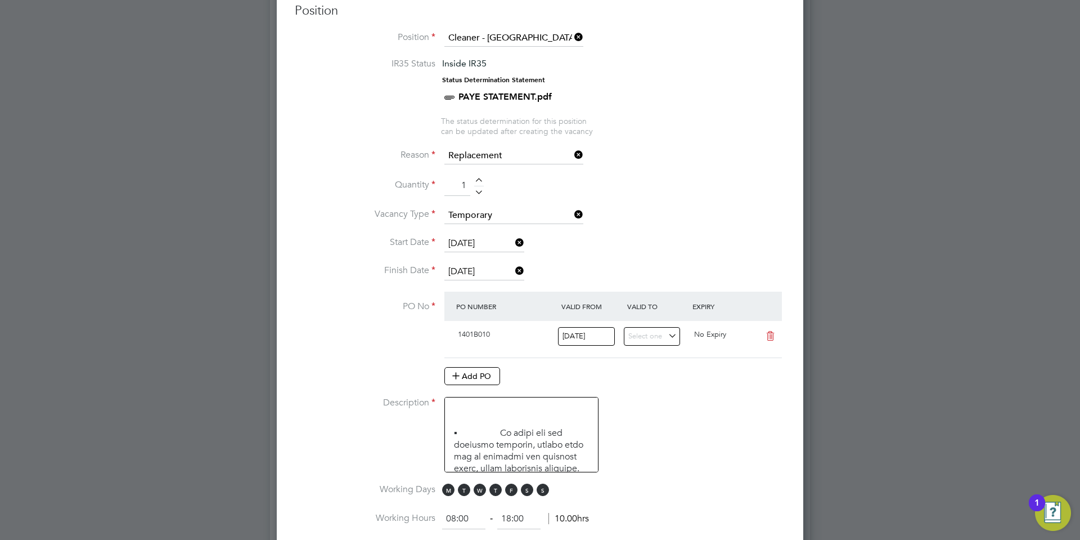
scroll to position [561, 0]
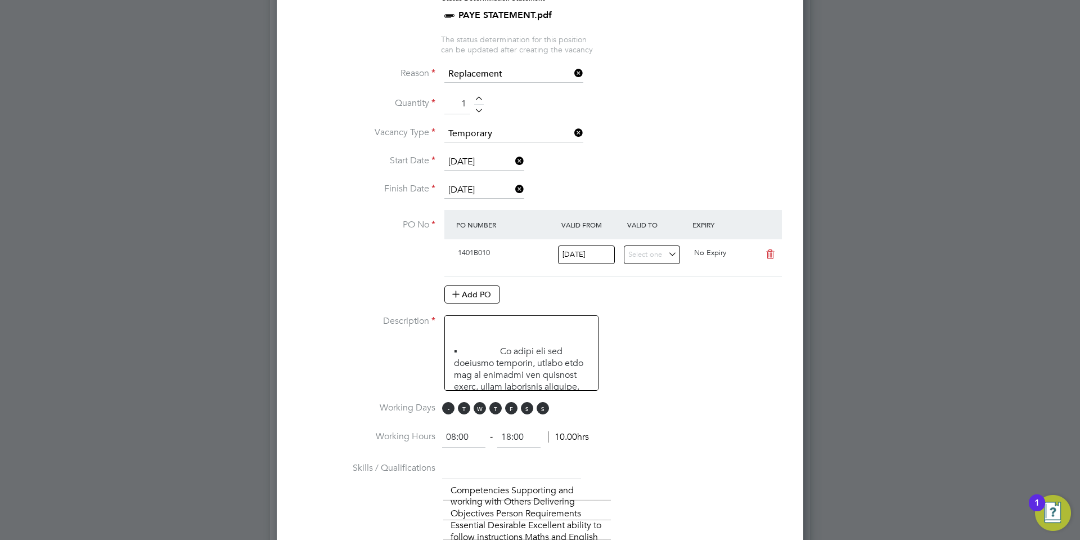
click at [443, 408] on span "M" at bounding box center [448, 408] width 12 height 12
click at [529, 410] on span "S" at bounding box center [527, 408] width 12 height 12
click at [550, 407] on span "M T W T F S S" at bounding box center [497, 408] width 110 height 12
click at [548, 407] on span "S" at bounding box center [543, 408] width 12 height 12
drag, startPoint x: 474, startPoint y: 441, endPoint x: 394, endPoint y: 455, distance: 81.1
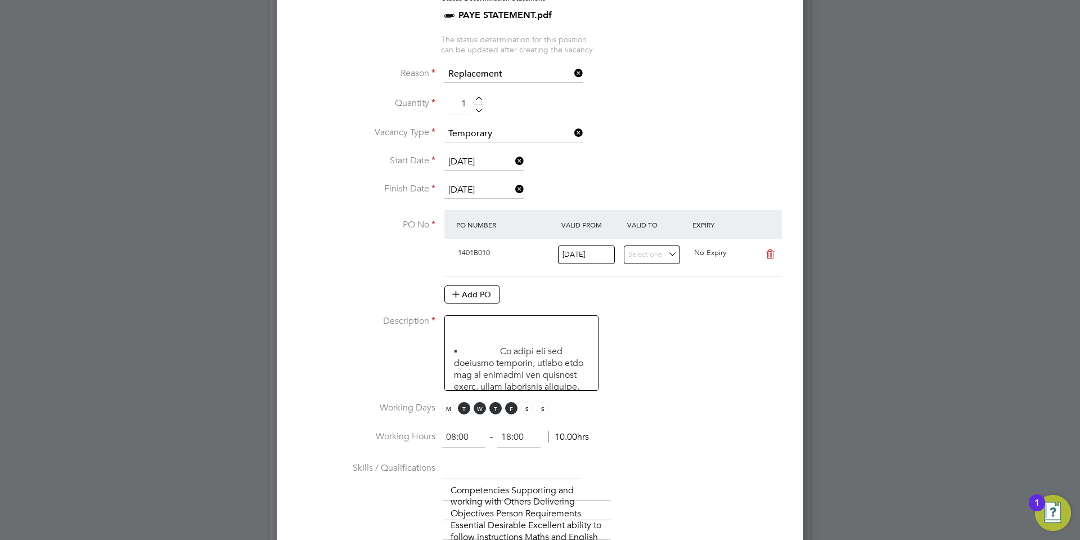
click at [399, 454] on li "Working Hours 08:00 ‐ 18:00 10.00hrs" at bounding box center [540, 443] width 491 height 32
type input "-"
click at [563, 458] on li "Working Hours 07;00 ‐ 18:00 10.00hrs" at bounding box center [540, 443] width 491 height 32
type input "07:00"
drag, startPoint x: 523, startPoint y: 436, endPoint x: 483, endPoint y: 432, distance: 40.7
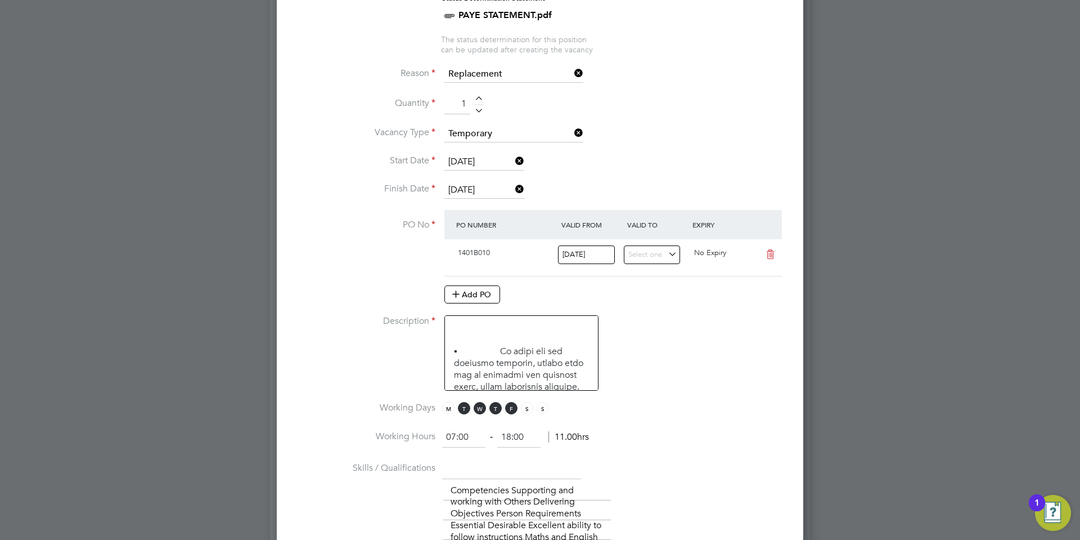
click at [483, 432] on ng-form "07:00 ‐ 18:00 11.00hrs" at bounding box center [515, 436] width 147 height 11
drag, startPoint x: 668, startPoint y: 416, endPoint x: 665, endPoint y: 411, distance: 6.1
click at [665, 411] on li "Working Days M T W T F S S" at bounding box center [540, 414] width 491 height 25
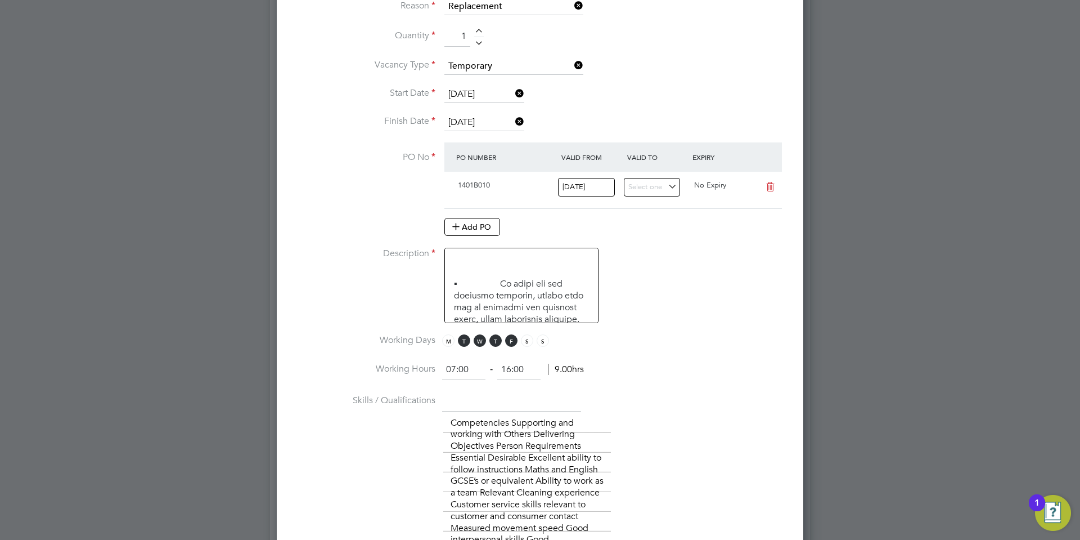
scroll to position [630, 0]
drag, startPoint x: 530, startPoint y: 376, endPoint x: 480, endPoint y: 380, distance: 49.7
click at [485, 374] on ng-form "07:00 ‐ 16:00 9.00hrs" at bounding box center [513, 368] width 142 height 11
type input "09:00"
drag, startPoint x: 591, startPoint y: 308, endPoint x: 564, endPoint y: 268, distance: 47.8
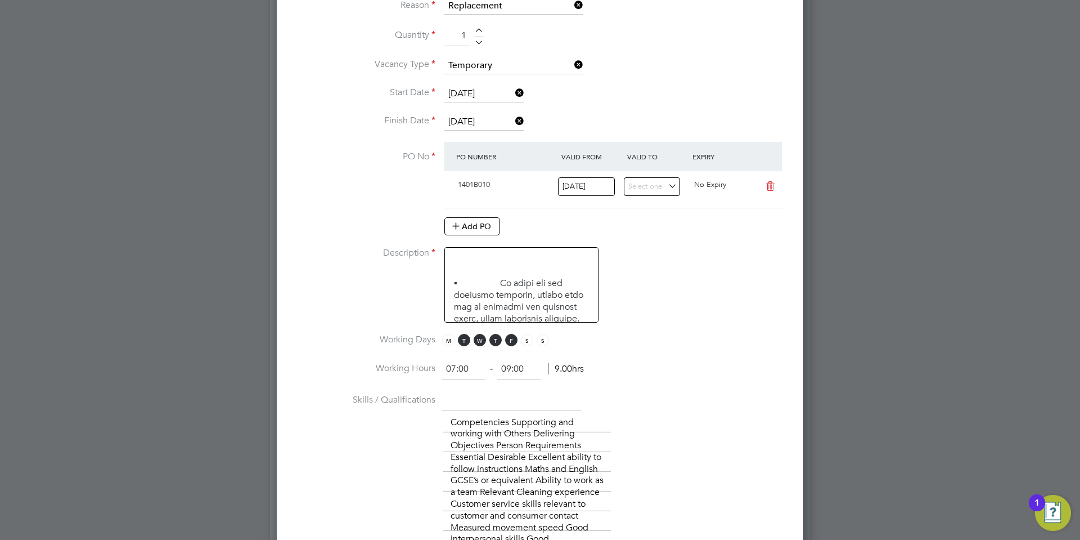
click at [588, 302] on textarea at bounding box center [521, 284] width 154 height 75
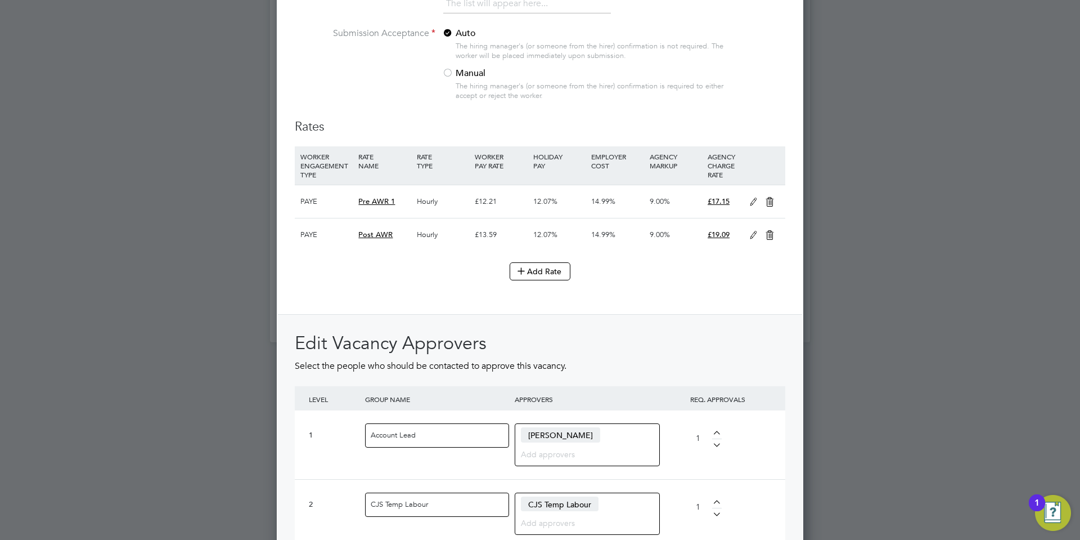
scroll to position [1545, 0]
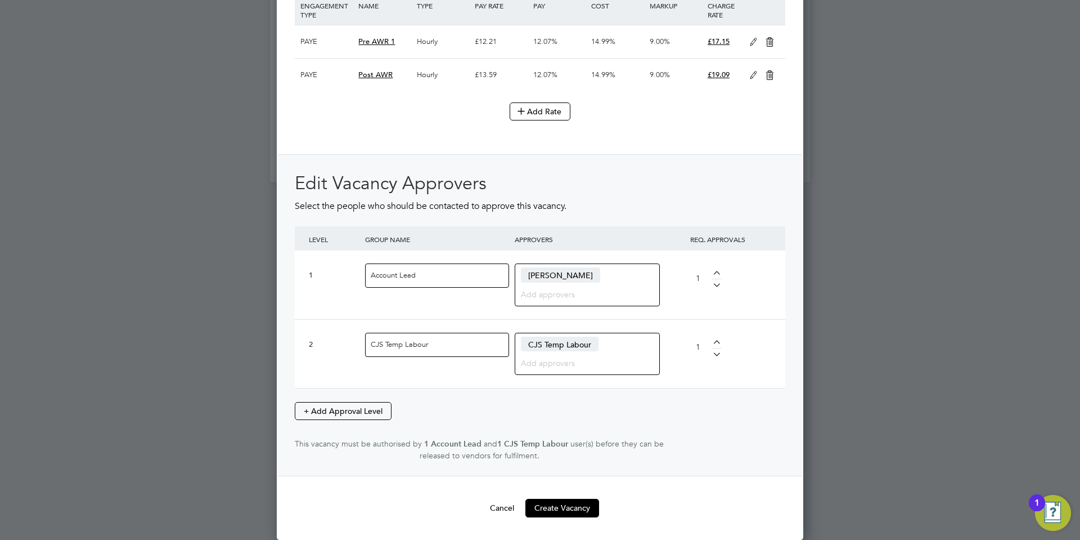
click at [560, 509] on button "Create Vacancy" at bounding box center [562, 507] width 74 height 18
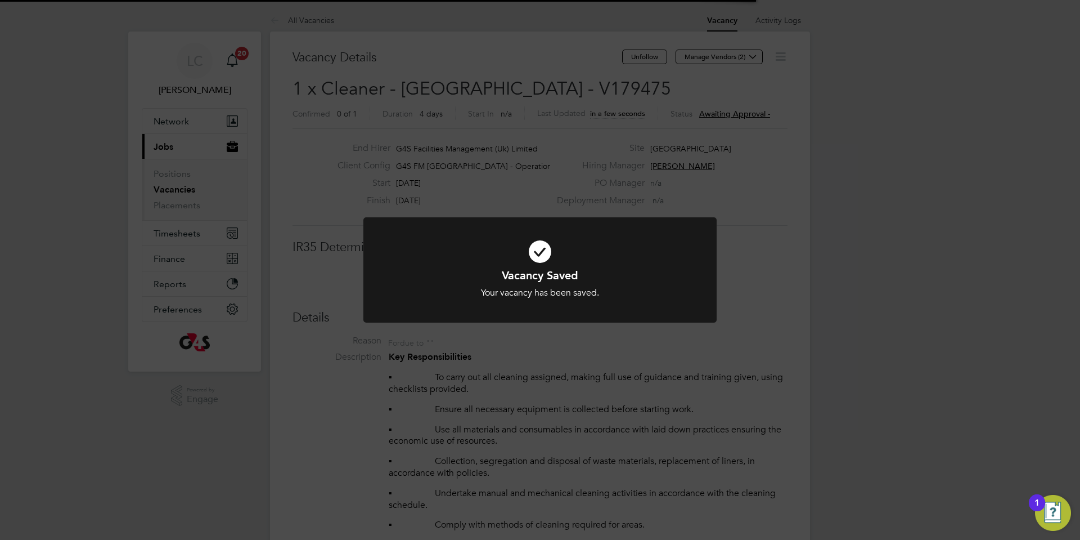
scroll to position [33, 79]
drag, startPoint x: 572, startPoint y: 82, endPoint x: 558, endPoint y: 76, distance: 15.9
click at [568, 80] on div "Vacancy Saved Your vacancy has been saved. Cancel Okay" at bounding box center [540, 270] width 1080 height 540
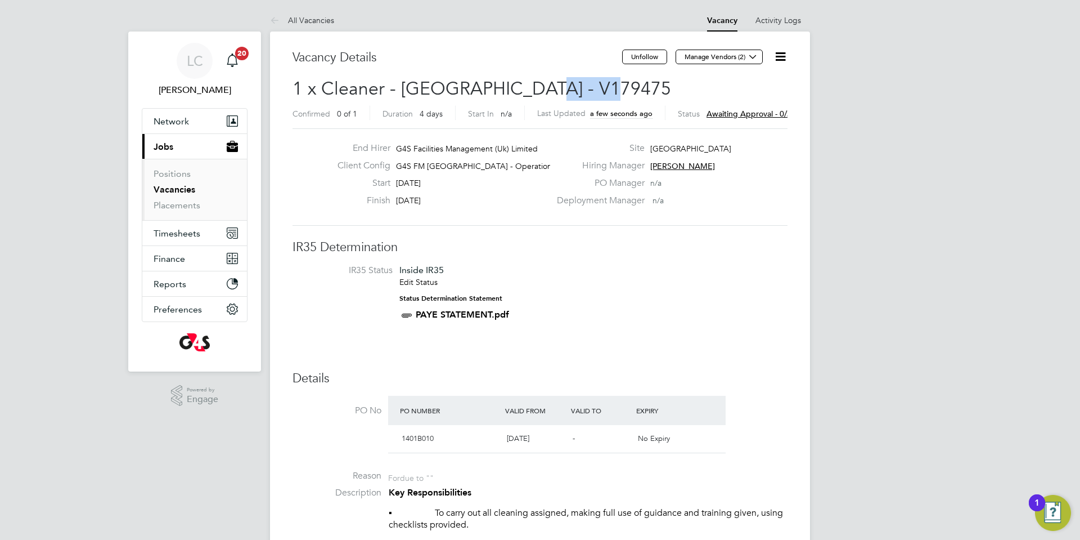
drag, startPoint x: 531, startPoint y: 84, endPoint x: 610, endPoint y: 84, distance: 78.8
click at [610, 84] on h2 "1 x Cleaner - [GEOGRAPHIC_DATA] - V179475 Confirmed 0 of 1 Duration 4 days Star…" at bounding box center [540, 100] width 495 height 47
copy span "V179475"
click at [715, 57] on button "Manage Vendors (2)" at bounding box center [719, 57] width 87 height 15
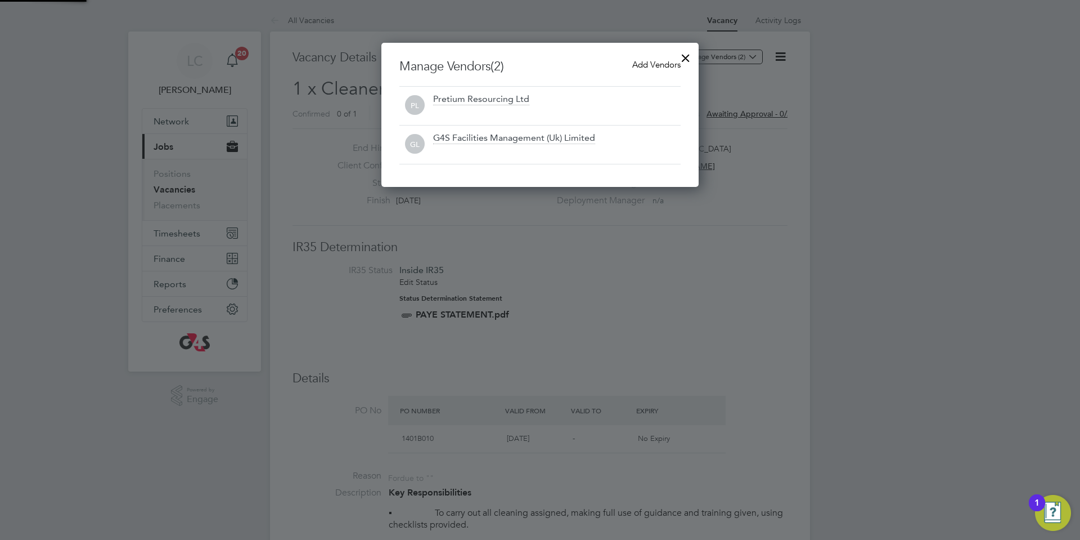
scroll to position [144, 318]
click at [644, 61] on span "Add Vendors" at bounding box center [656, 64] width 48 height 11
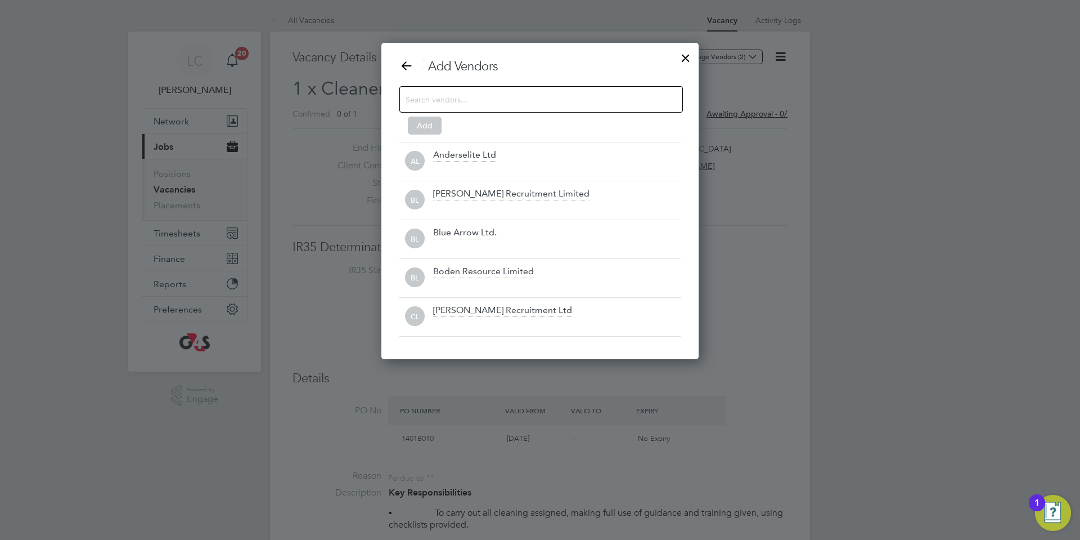
click at [501, 92] on input at bounding box center [532, 99] width 253 height 15
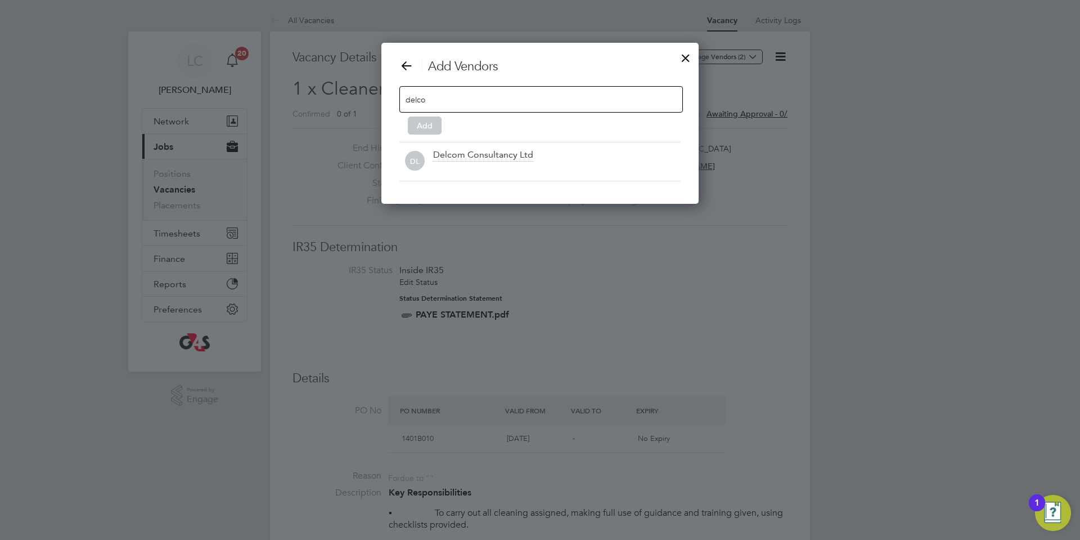
scroll to position [161, 318]
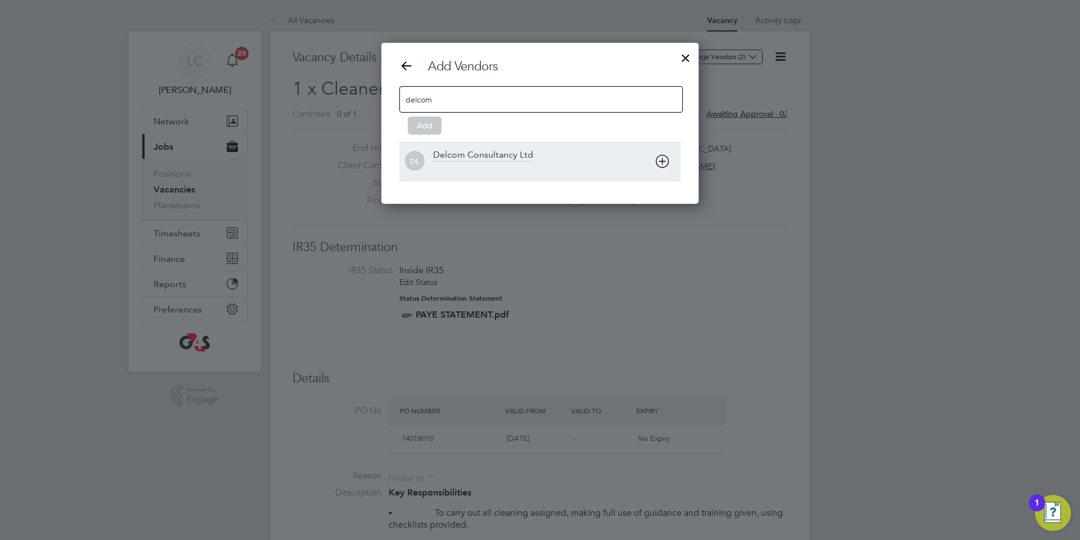
type input "delcom"
click at [501, 156] on div "Delcom Consultancy Ltd" at bounding box center [483, 155] width 100 height 12
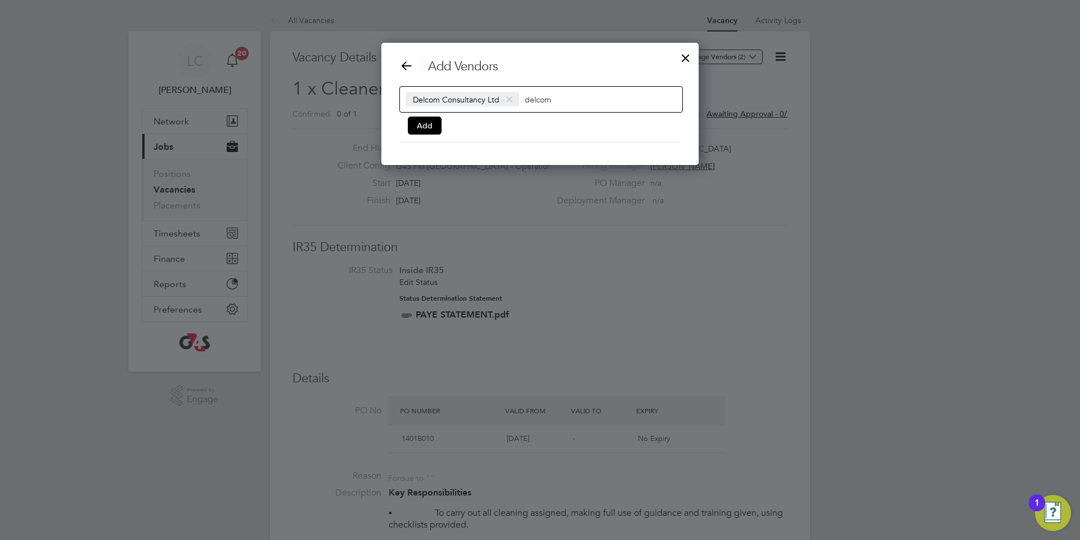
scroll to position [123, 318]
click at [416, 138] on div "Add Vendors Delcom Consultancy Ltd delcom Add" at bounding box center [539, 101] width 281 height 84
click at [417, 130] on button "Add" at bounding box center [425, 125] width 34 height 18
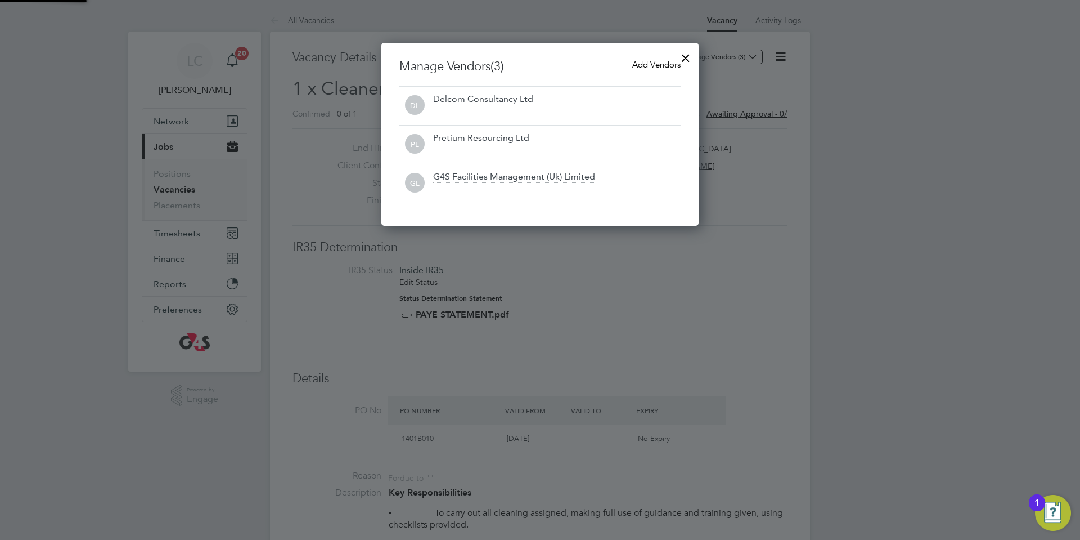
drag, startPoint x: 685, startPoint y: 56, endPoint x: 684, endPoint y: 62, distance: 6.4
click at [684, 56] on div at bounding box center [686, 55] width 20 height 20
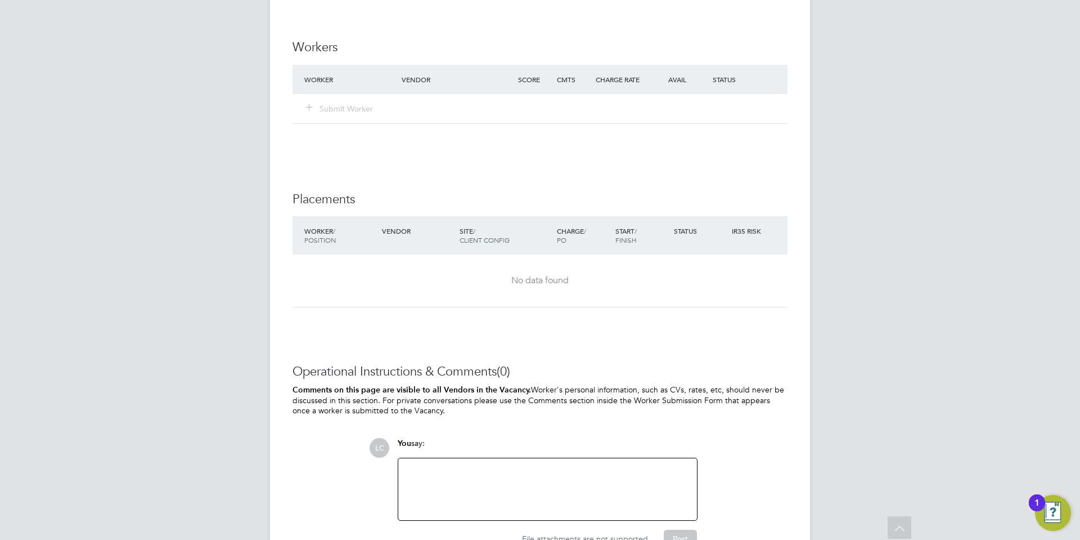
scroll to position [1460, 0]
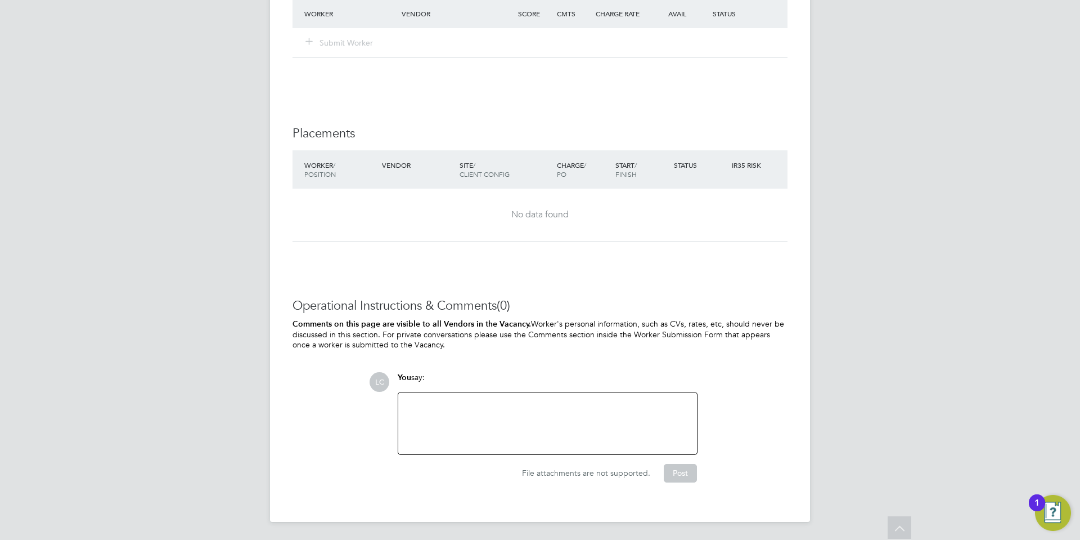
drag, startPoint x: 511, startPoint y: 411, endPoint x: 495, endPoint y: 415, distance: 17.5
click at [510, 411] on div at bounding box center [547, 423] width 285 height 48
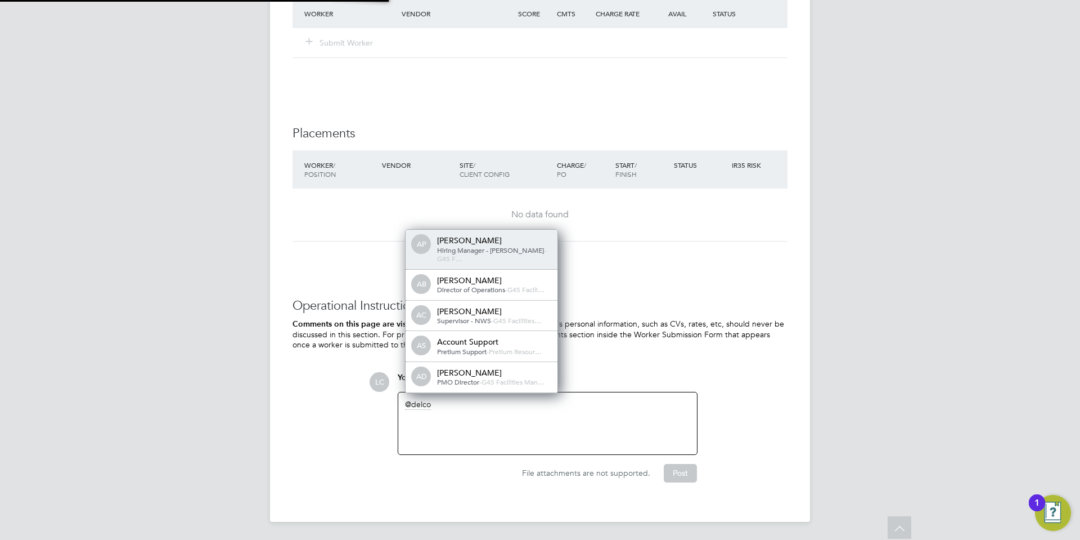
scroll to position [6, 6]
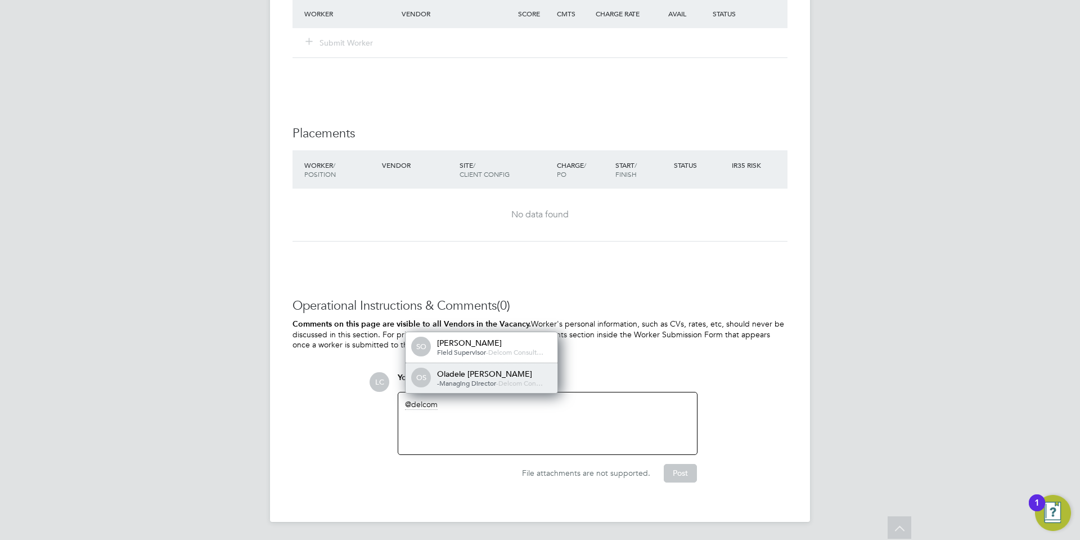
click at [438, 388] on div "OS [PERSON_NAME] [PERSON_NAME] -Managing Director - Delcom Con…" at bounding box center [482, 378] width 152 height 30
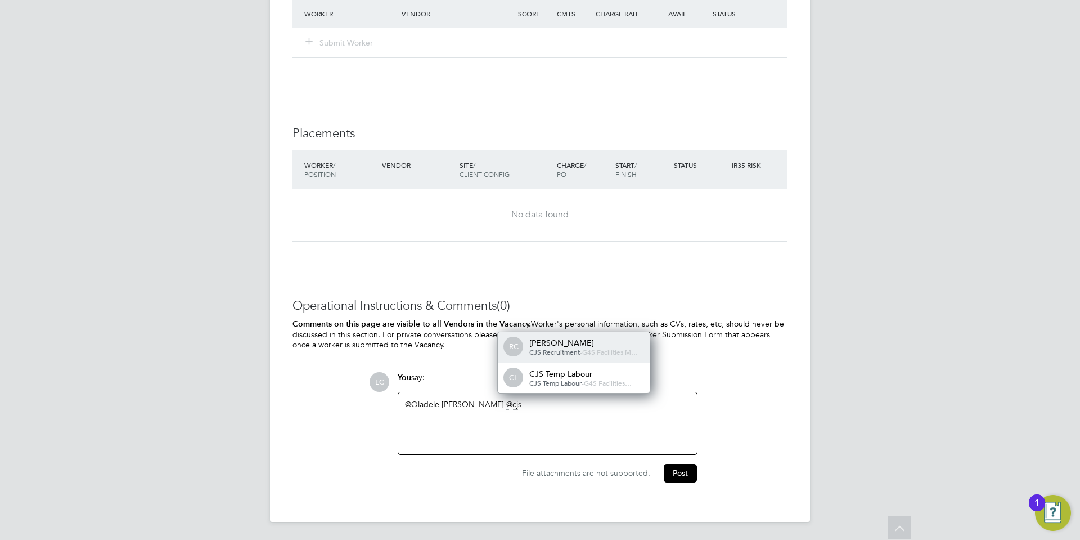
drag, startPoint x: 573, startPoint y: 394, endPoint x: 568, endPoint y: 387, distance: 8.8
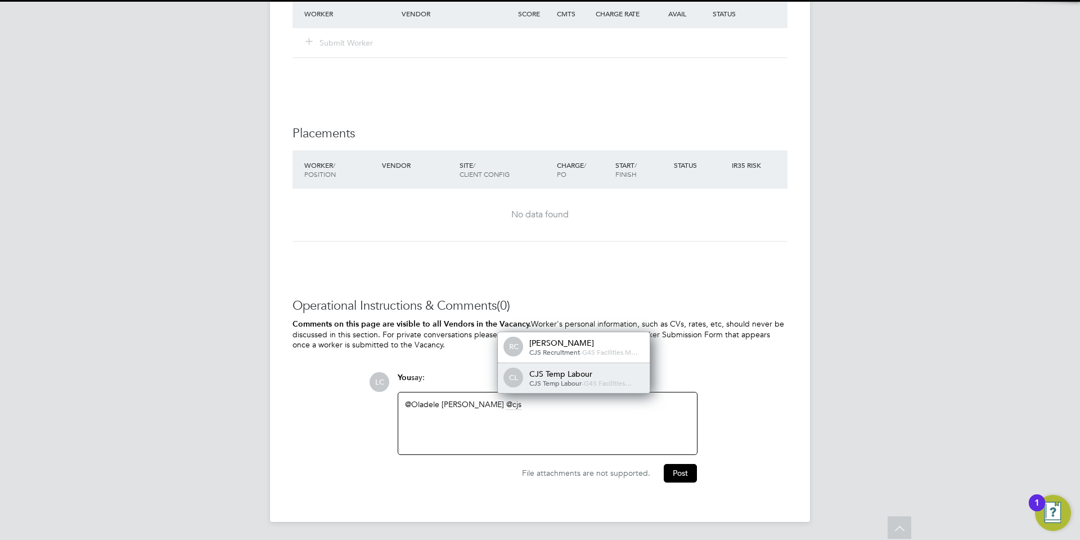
click at [536, 374] on div "CJS Temp Labour" at bounding box center [585, 373] width 113 height 10
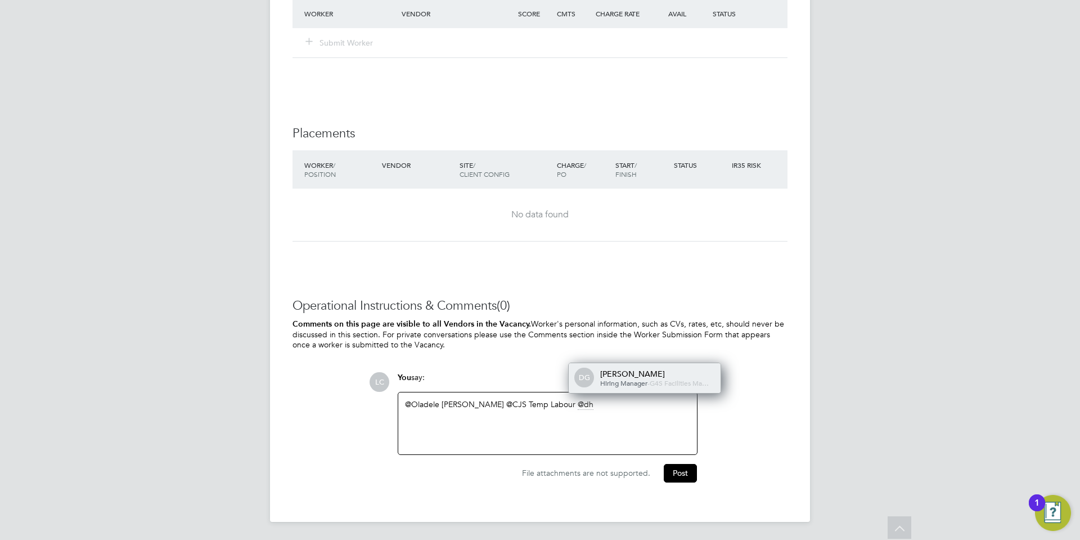
click at [590, 376] on span "DG" at bounding box center [585, 377] width 18 height 18
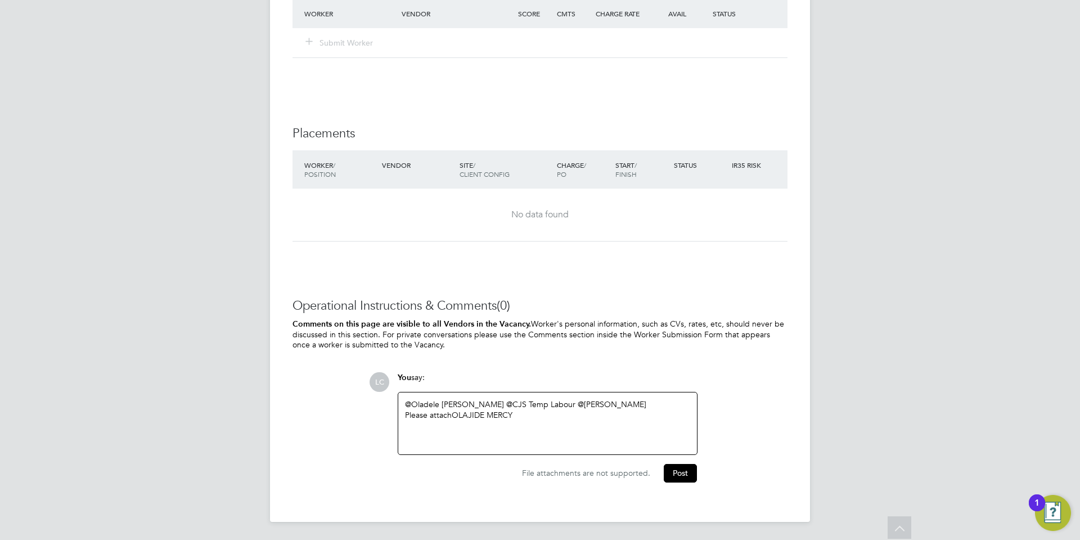
drag, startPoint x: 579, startPoint y: 410, endPoint x: 570, endPoint y: 416, distance: 11.4
click at [570, 416] on div "Please attach OLAJIDE MERCY" at bounding box center [547, 415] width 285 height 10
click at [455, 439] on div "Tue - Fri 07:00 - 09:00 15:30 - 18:30" at bounding box center [547, 440] width 285 height 20
drag, startPoint x: 452, startPoint y: 444, endPoint x: 458, endPoint y: 447, distance: 6.6
click at [452, 444] on div "Tue - Fri 07:00 - 09:00 15:30 - 18:30" at bounding box center [547, 440] width 285 height 20
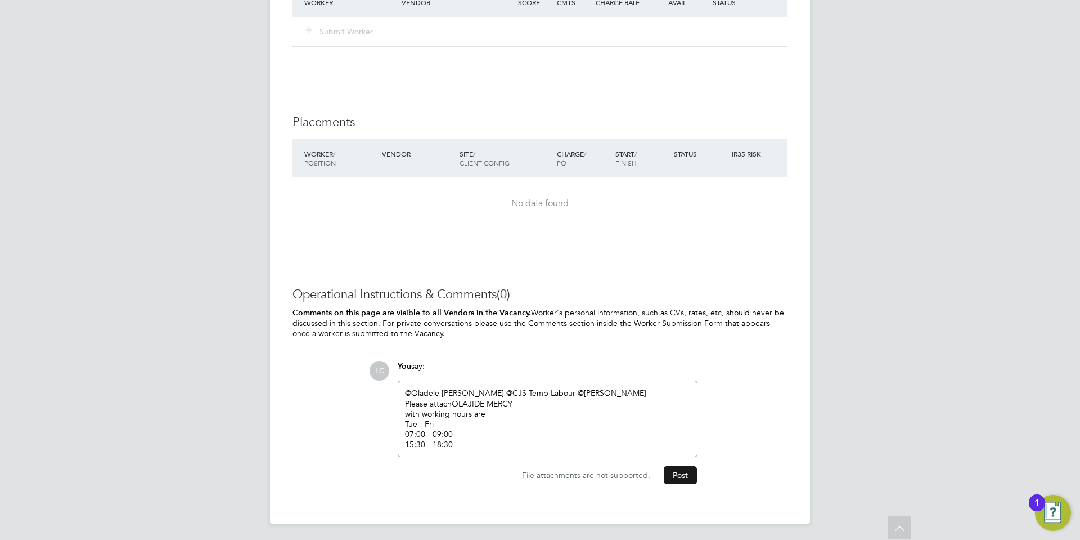
click at [676, 473] on button "Post" at bounding box center [680, 475] width 33 height 18
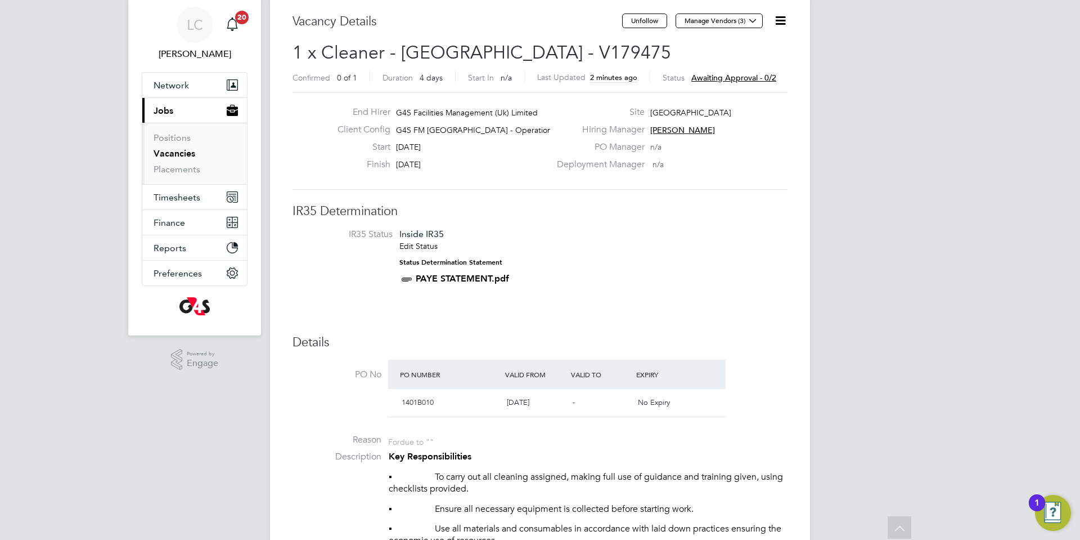
scroll to position [0, 0]
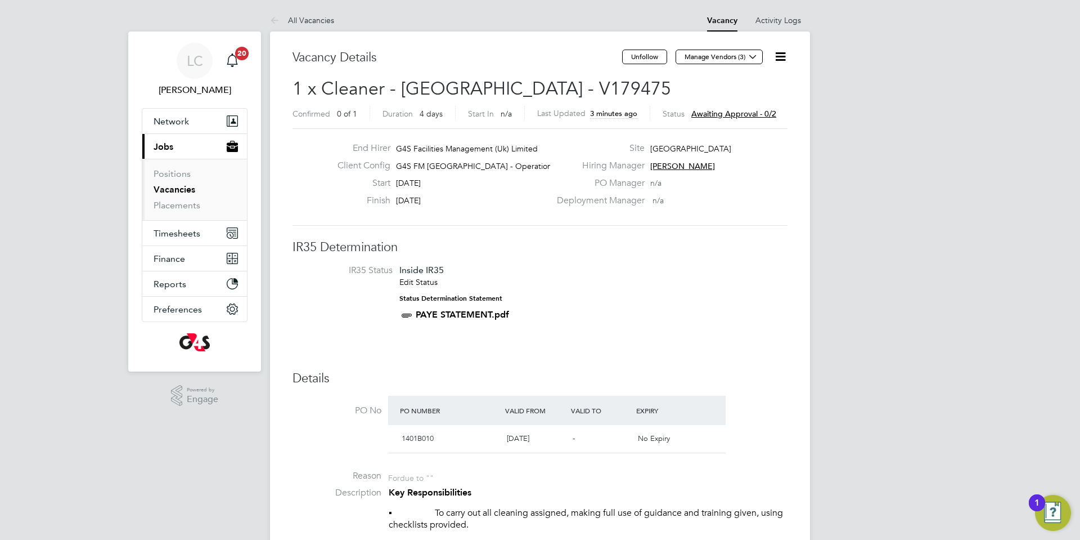
click at [167, 187] on link "Vacancies" at bounding box center [175, 189] width 42 height 11
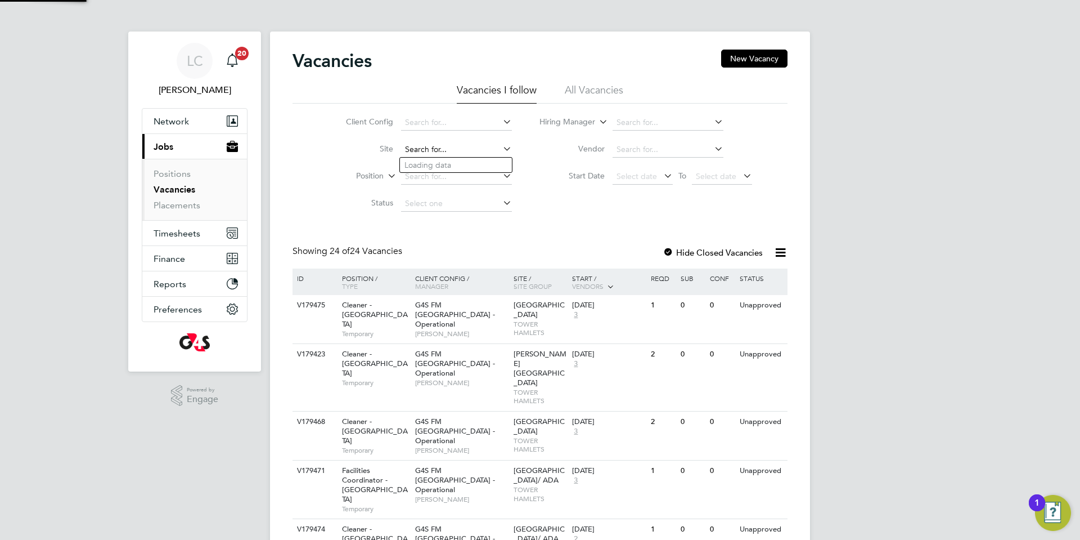
click at [431, 148] on input at bounding box center [456, 150] width 111 height 16
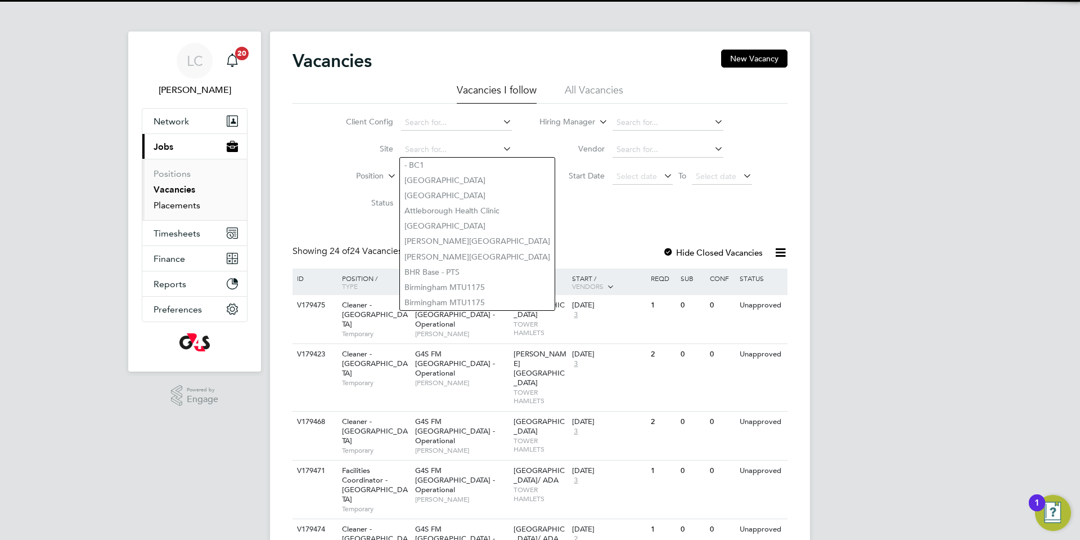
click at [165, 203] on link "Placements" at bounding box center [177, 205] width 47 height 11
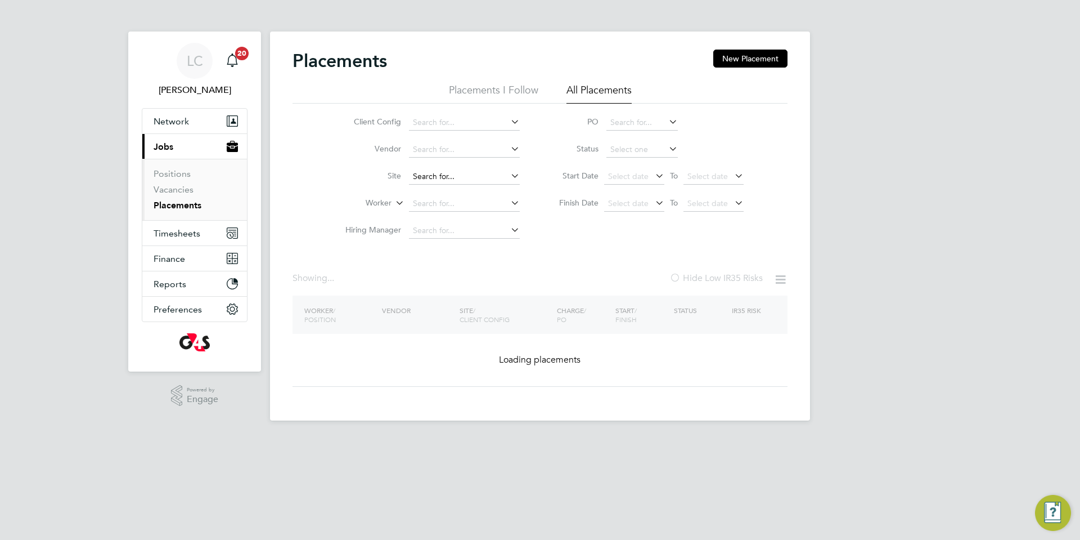
click at [425, 174] on input at bounding box center [464, 177] width 111 height 16
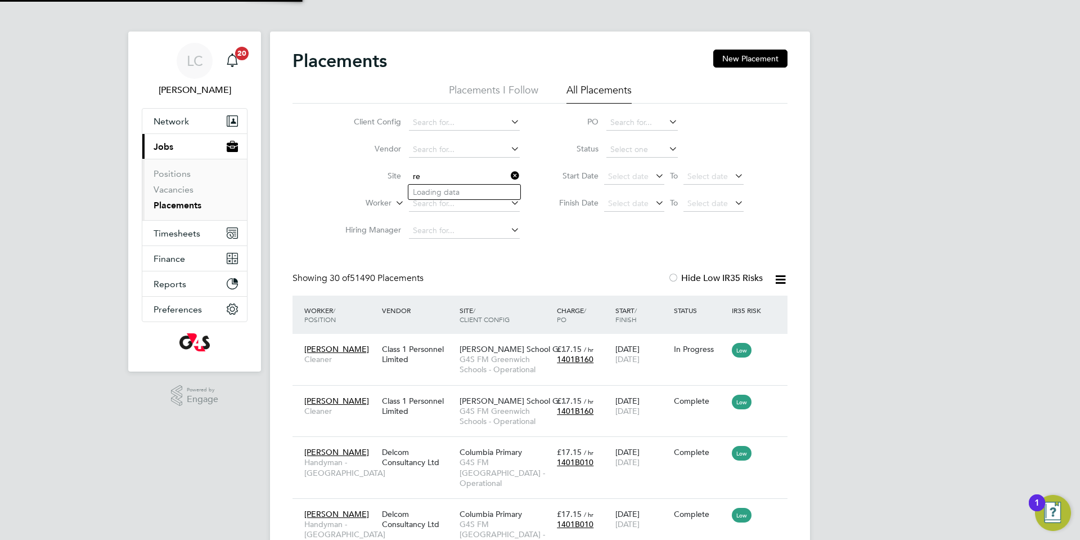
scroll to position [42, 98]
click at [489, 321] on li "[GEOGRAPHIC_DATA]" at bounding box center [474, 327] width 132 height 15
type input "[GEOGRAPHIC_DATA]"
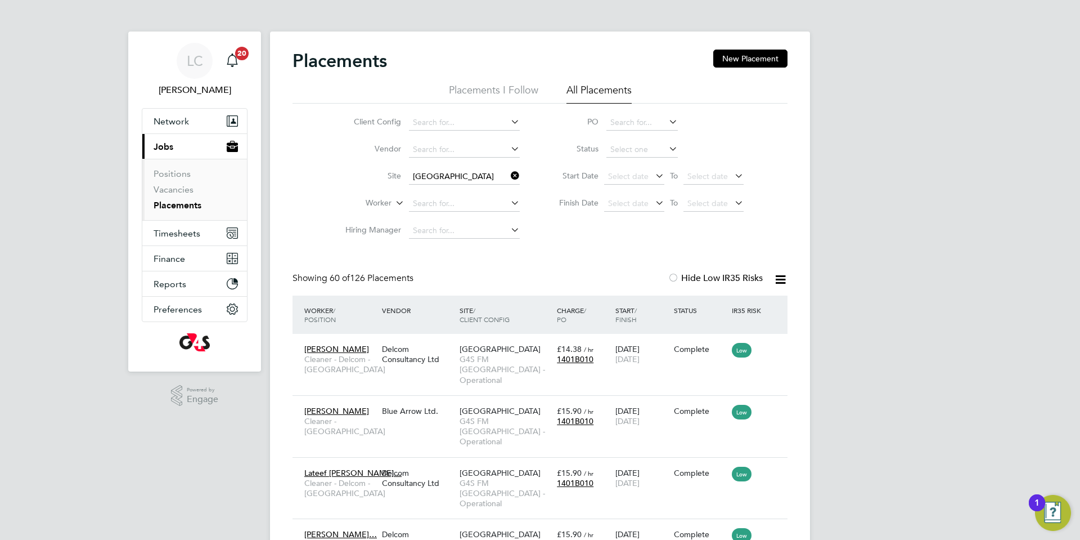
click at [155, 181] on li "Positions" at bounding box center [196, 176] width 84 height 16
click at [173, 189] on link "Vacancies" at bounding box center [174, 189] width 40 height 11
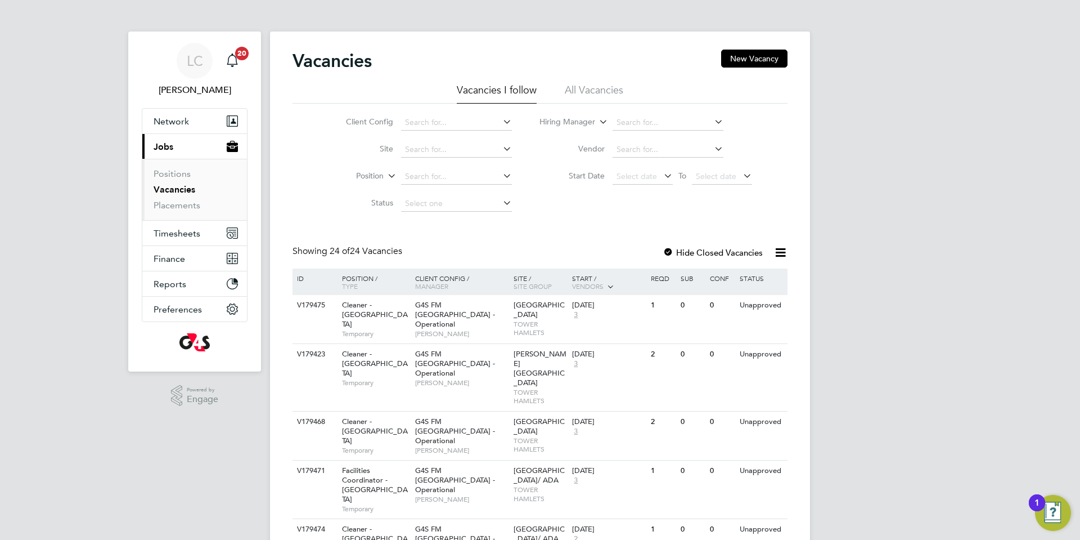
click at [743, 56] on button "New Vacancy" at bounding box center [754, 59] width 66 height 18
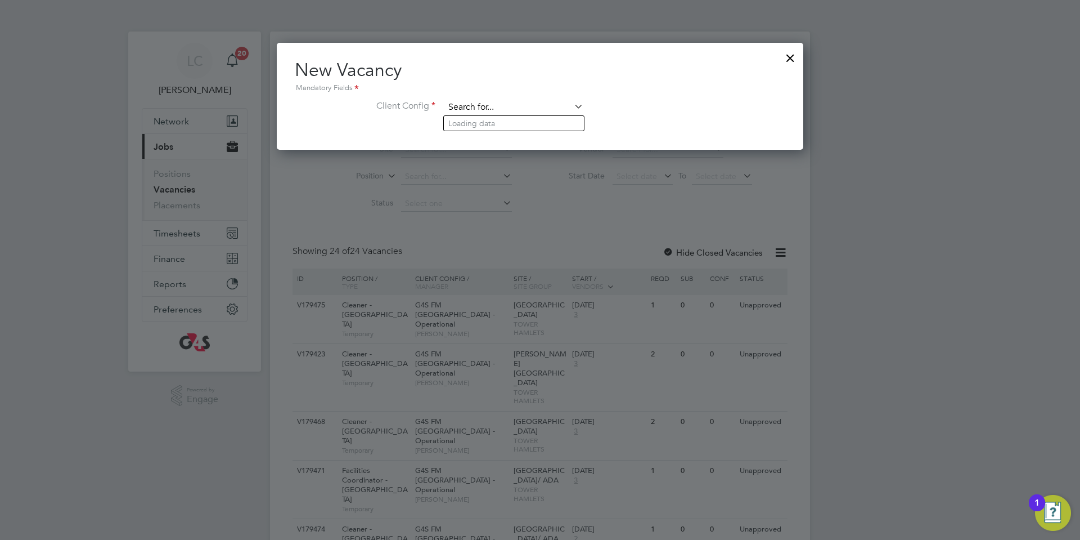
click at [498, 103] on input at bounding box center [513, 107] width 139 height 17
click at [517, 140] on li "G4S FM [GEOGRAPHIC_DATA] - Operational" at bounding box center [521, 138] width 155 height 15
type input "G4S FM [GEOGRAPHIC_DATA] - Operational"
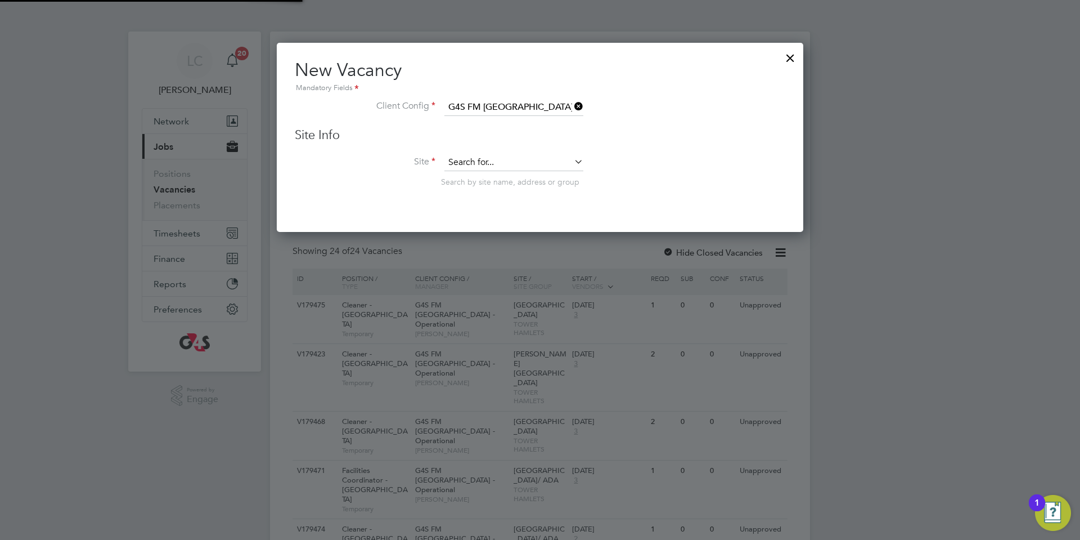
click at [516, 155] on input at bounding box center [513, 162] width 139 height 17
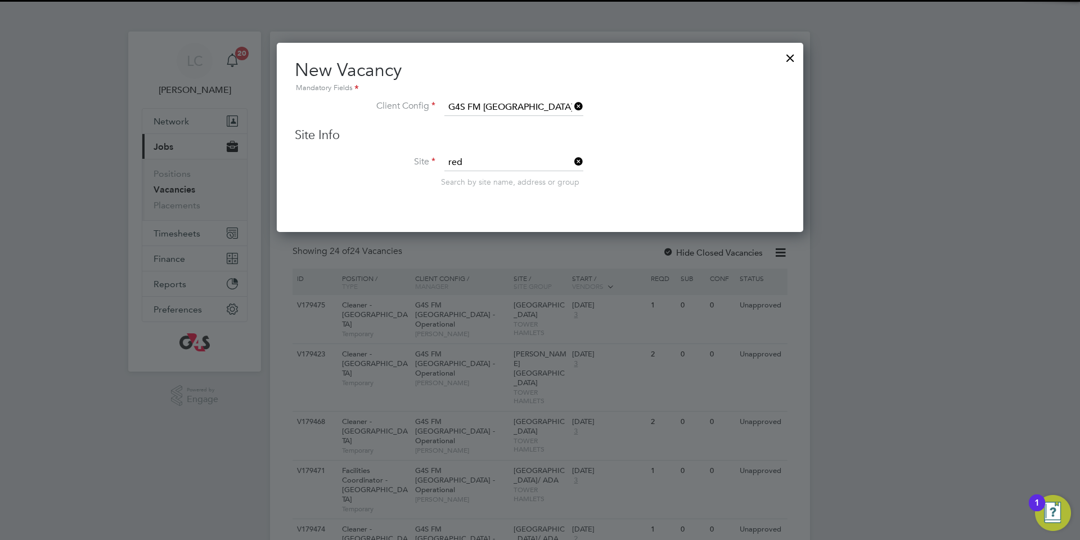
click at [508, 177] on li "[GEOGRAPHIC_DATA]" at bounding box center [514, 178] width 140 height 15
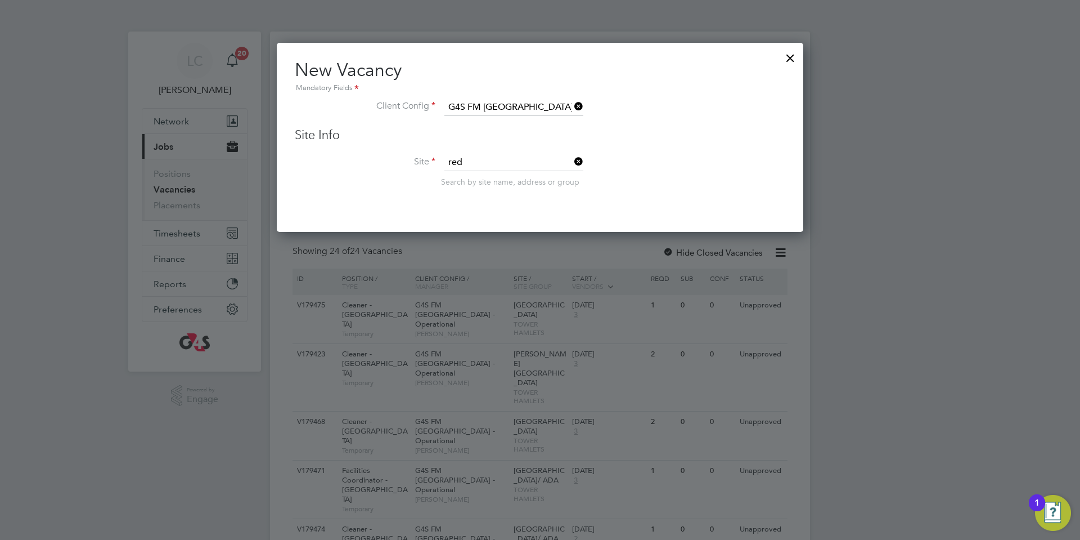
type input "[GEOGRAPHIC_DATA]"
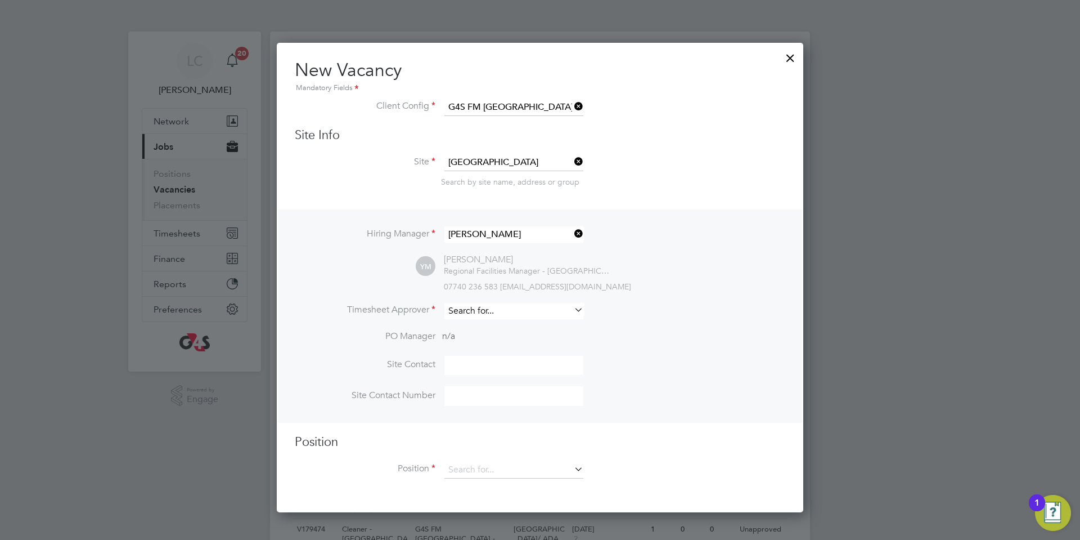
click at [511, 314] on input at bounding box center [513, 311] width 139 height 16
click at [510, 330] on li "[PERSON_NAME]" at bounding box center [514, 327] width 140 height 15
type input "[PERSON_NAME]"
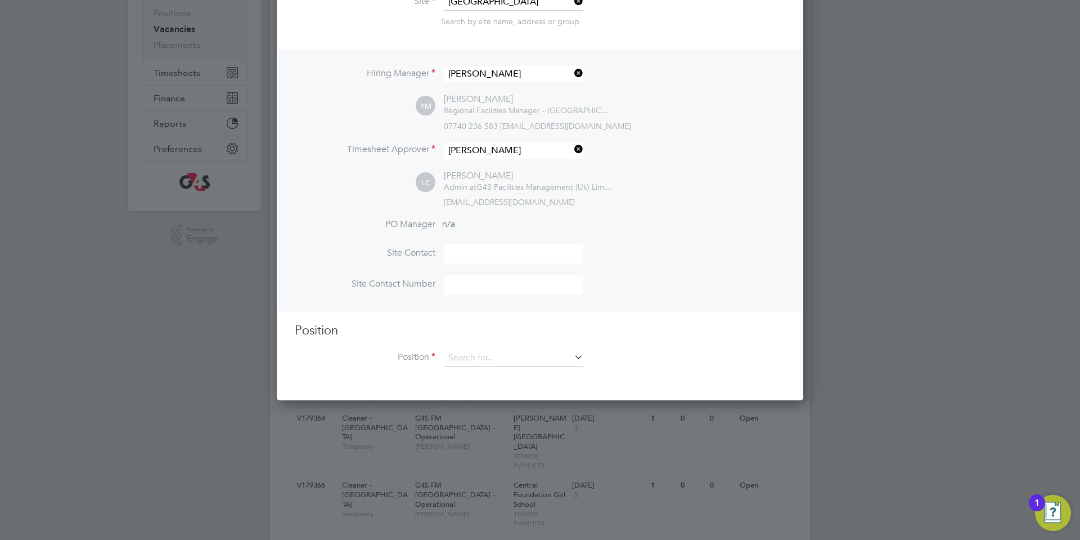
drag, startPoint x: 467, startPoint y: 331, endPoint x: 474, endPoint y: 350, distance: 21.0
click at [468, 336] on h3 "Position" at bounding box center [540, 330] width 491 height 16
click at [479, 360] on input at bounding box center [513, 357] width 139 height 17
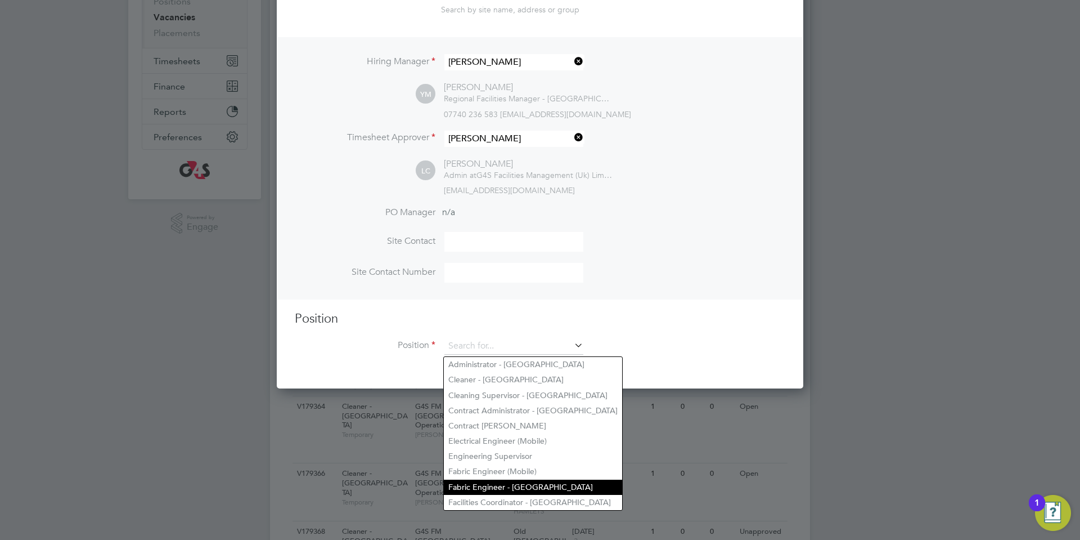
drag, startPoint x: 485, startPoint y: 491, endPoint x: 482, endPoint y: 475, distance: 16.0
click at [484, 495] on li "Facilities Coordinator - [GEOGRAPHIC_DATA]" at bounding box center [533, 502] width 178 height 15
type input "Facilities Coordinator - [GEOGRAPHIC_DATA]"
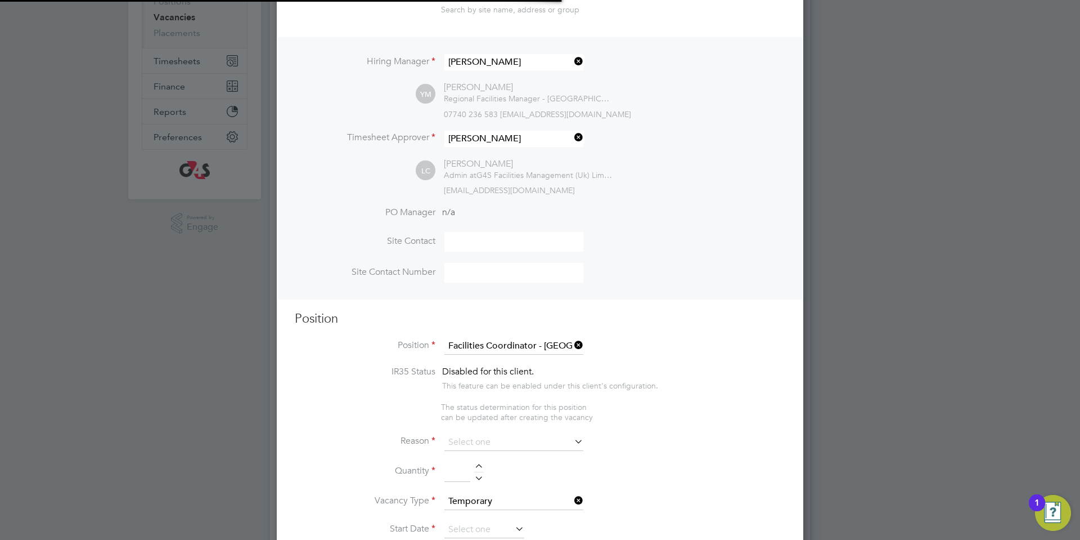
type textarea "**Lor Ipsumdo:** Sit Ametconsec Adipiscinge (SE) doei te inci ut lab E6D Magnaa…"
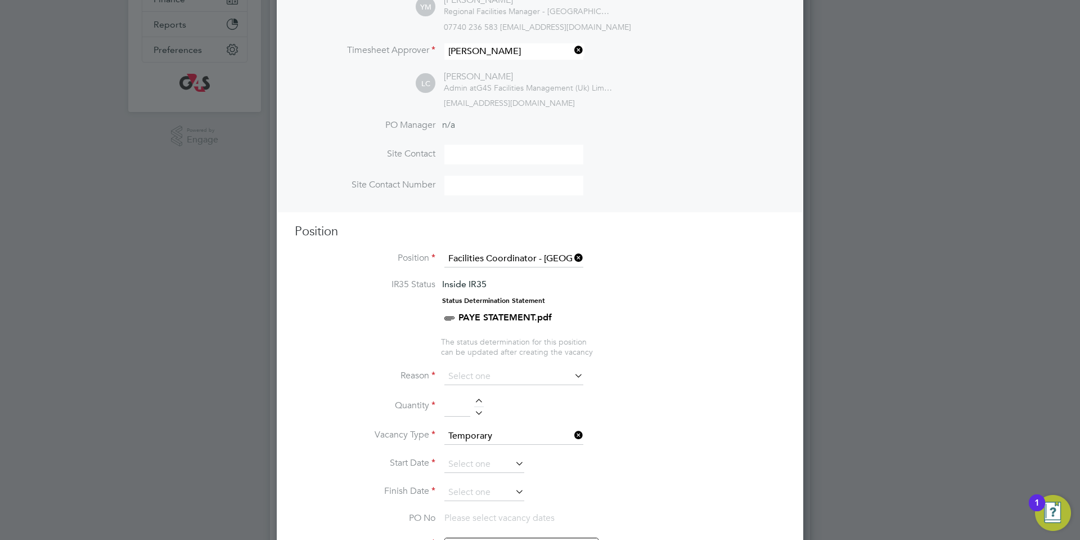
scroll to position [267, 0]
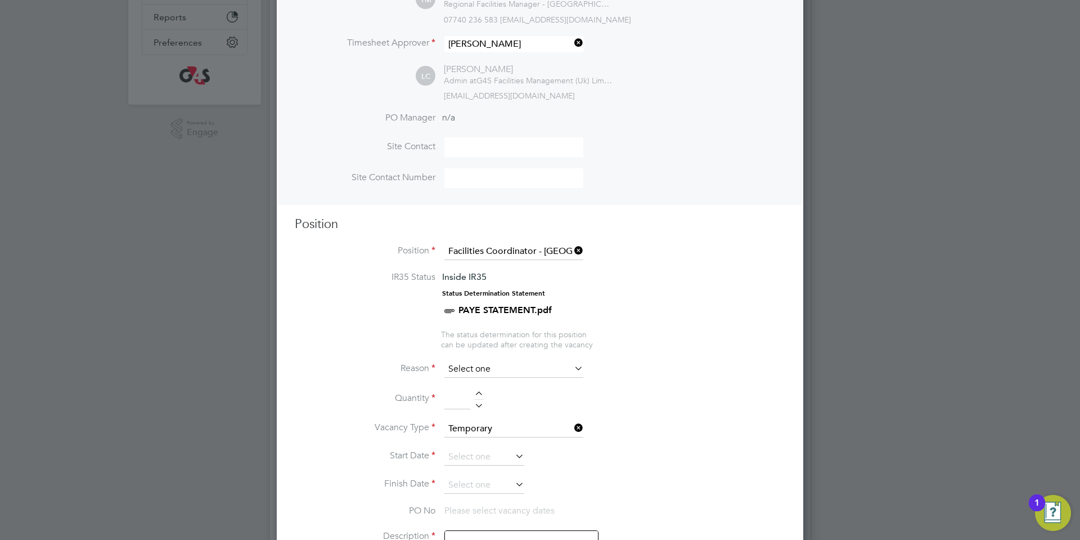
click at [529, 367] on input at bounding box center [513, 369] width 139 height 17
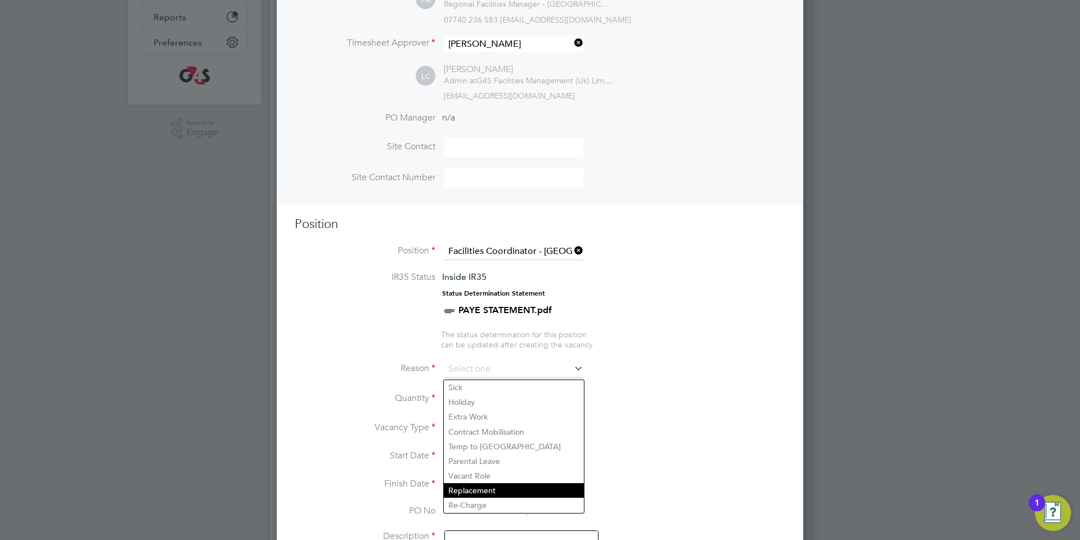
click at [480, 487] on li "Replacement" at bounding box center [514, 490] width 140 height 15
type input "Replacement"
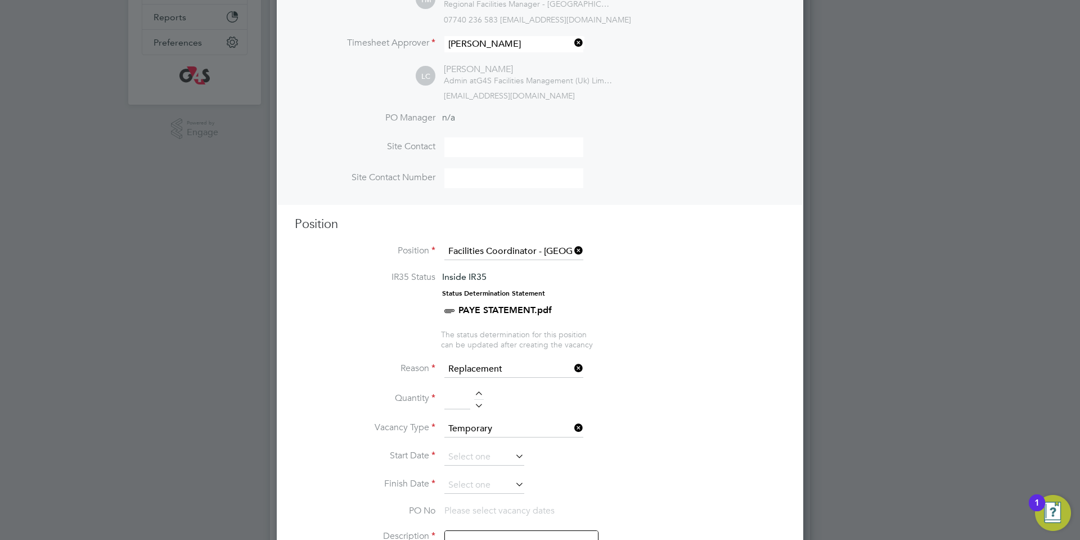
click at [483, 399] on div at bounding box center [479, 395] width 10 height 8
type input "1"
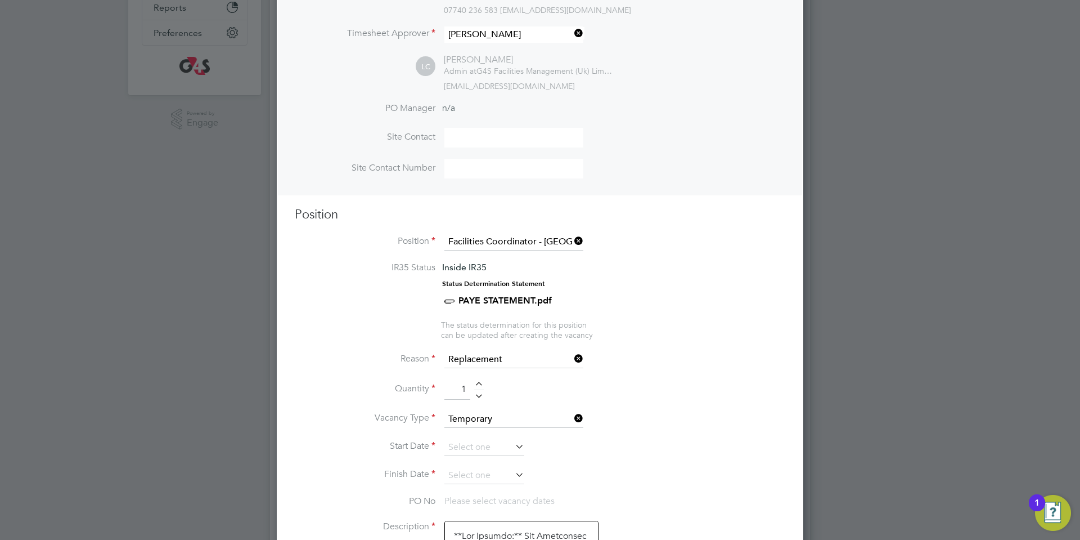
scroll to position [278, 0]
click at [489, 437] on li "Vacancy Type Temporary" at bounding box center [540, 423] width 491 height 28
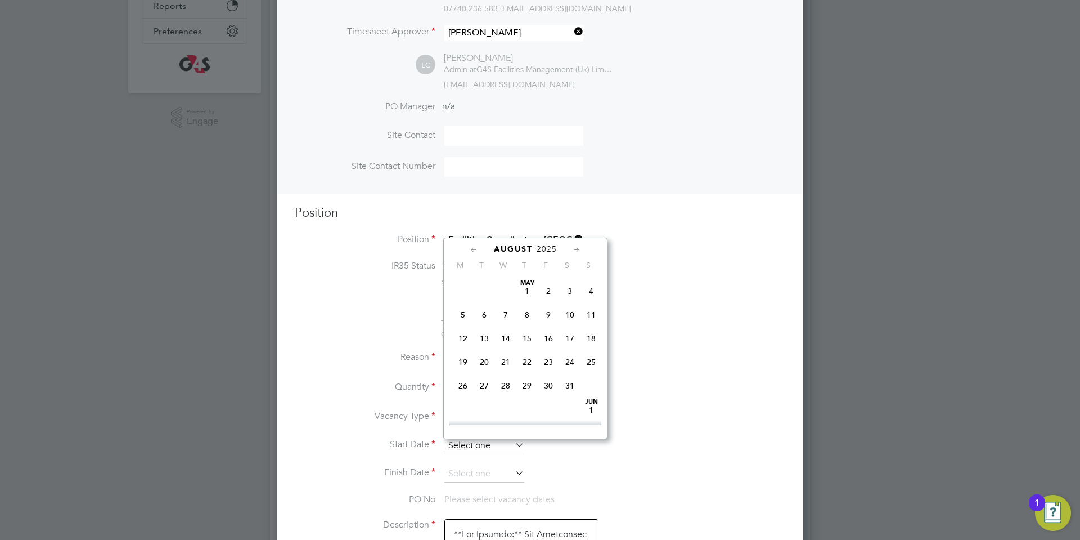
click at [484, 443] on input at bounding box center [484, 445] width 80 height 17
drag, startPoint x: 465, startPoint y: 359, endPoint x: 464, endPoint y: 378, distance: 19.2
click at [465, 350] on span "[DATE]" at bounding box center [462, 339] width 21 height 21
type input "[DATE]"
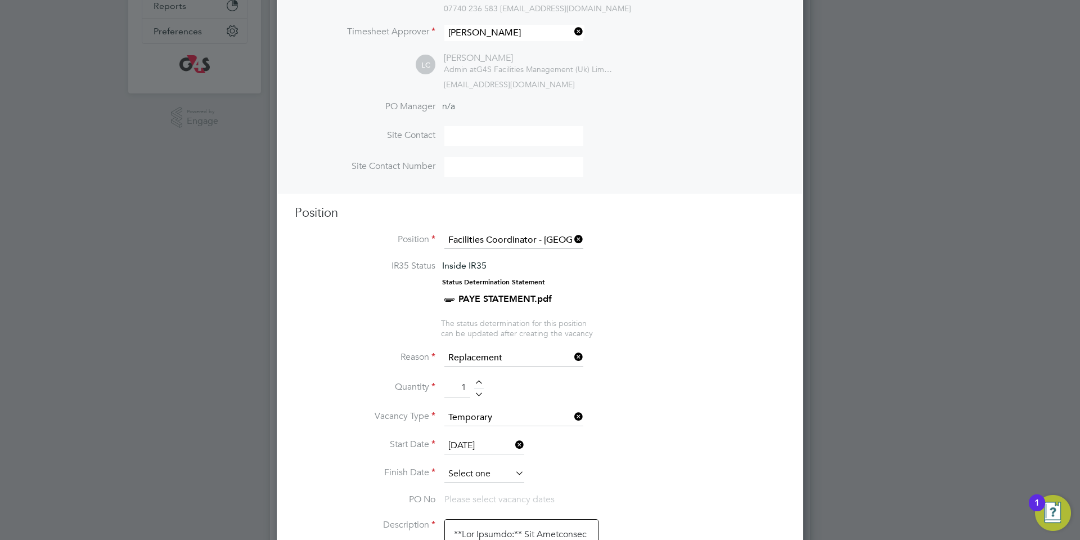
click at [483, 482] on input at bounding box center [484, 473] width 80 height 17
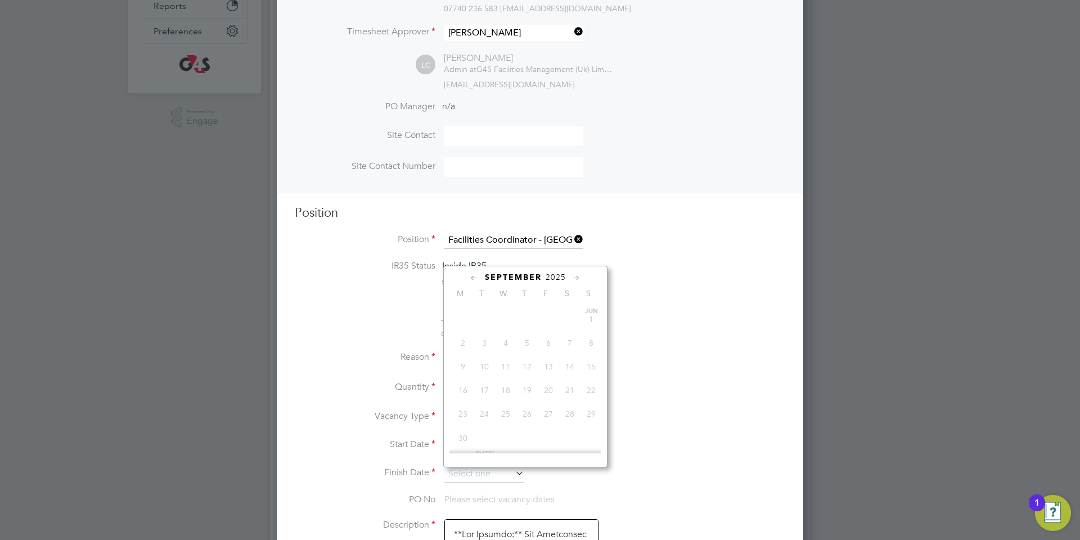
scroll to position [350, 0]
click at [547, 359] on span "5" at bounding box center [548, 348] width 21 height 21
type input "[DATE]"
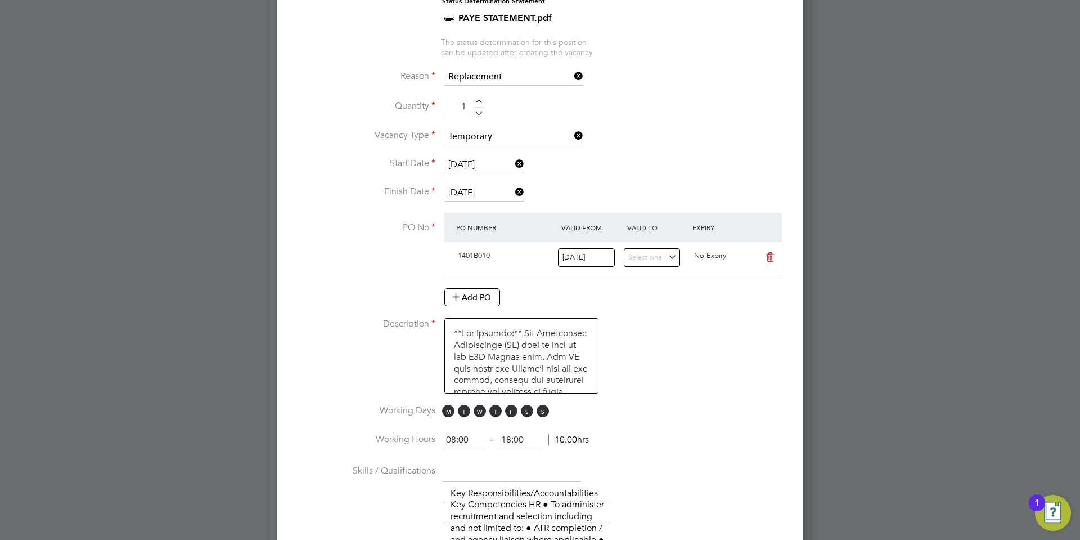
scroll to position [563, 0]
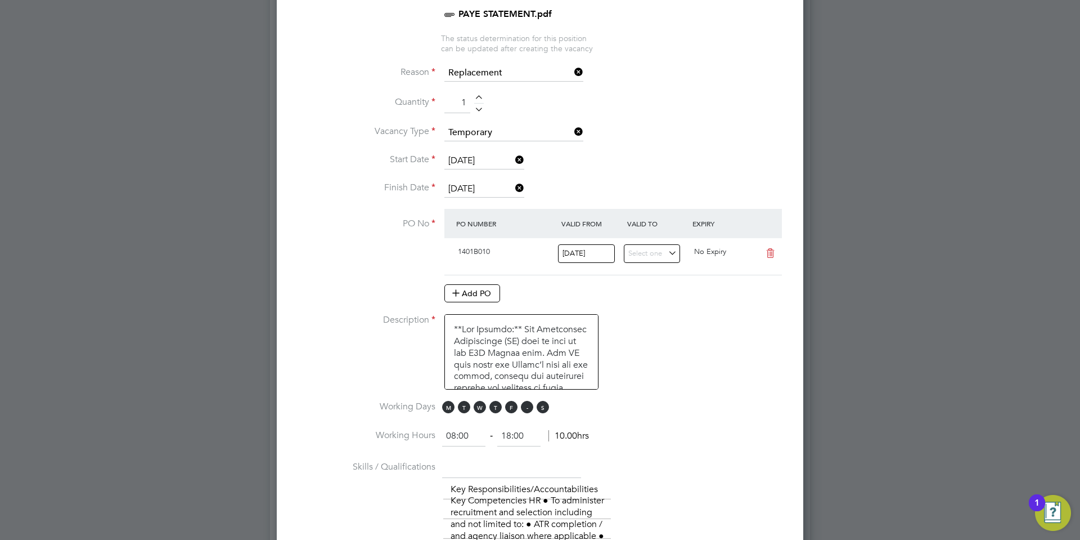
click at [530, 409] on span "S" at bounding box center [527, 407] width 12 height 12
click at [543, 408] on span "S" at bounding box center [543, 407] width 12 height 12
drag, startPoint x: 480, startPoint y: 432, endPoint x: 421, endPoint y: 441, distance: 59.7
click at [423, 441] on li "Working Hours 08:00 ‐ 18:00 10.00hrs" at bounding box center [540, 442] width 491 height 32
type input "06:30"
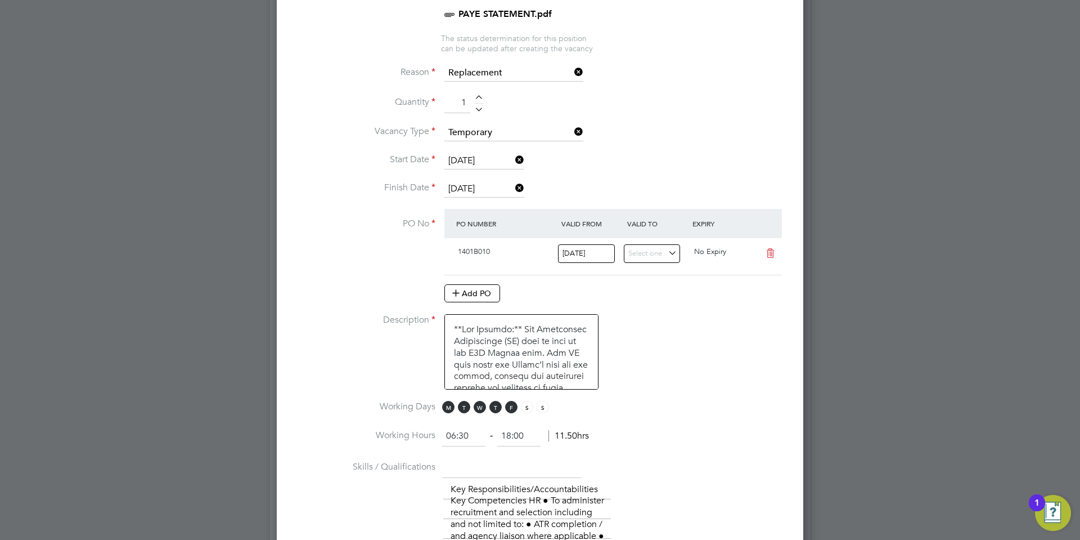
drag, startPoint x: 485, startPoint y: 433, endPoint x: 460, endPoint y: 436, distance: 25.5
click at [461, 435] on ng-form "06:30 ‐ 18:00 11.50hrs" at bounding box center [515, 435] width 147 height 11
type input "10:30"
click at [700, 422] on li "Working Days M T W T F S S" at bounding box center [540, 413] width 491 height 25
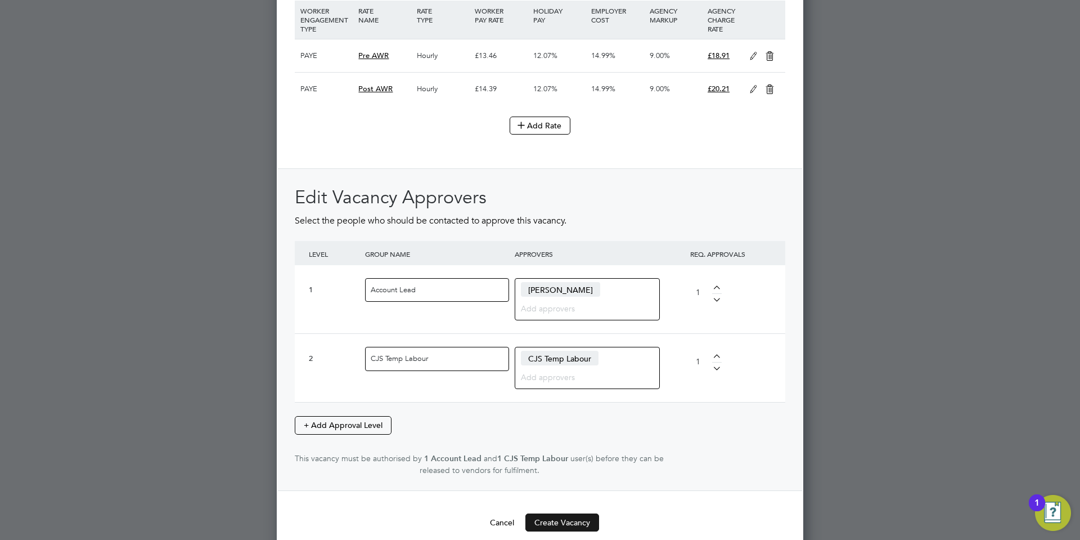
scroll to position [2437, 0]
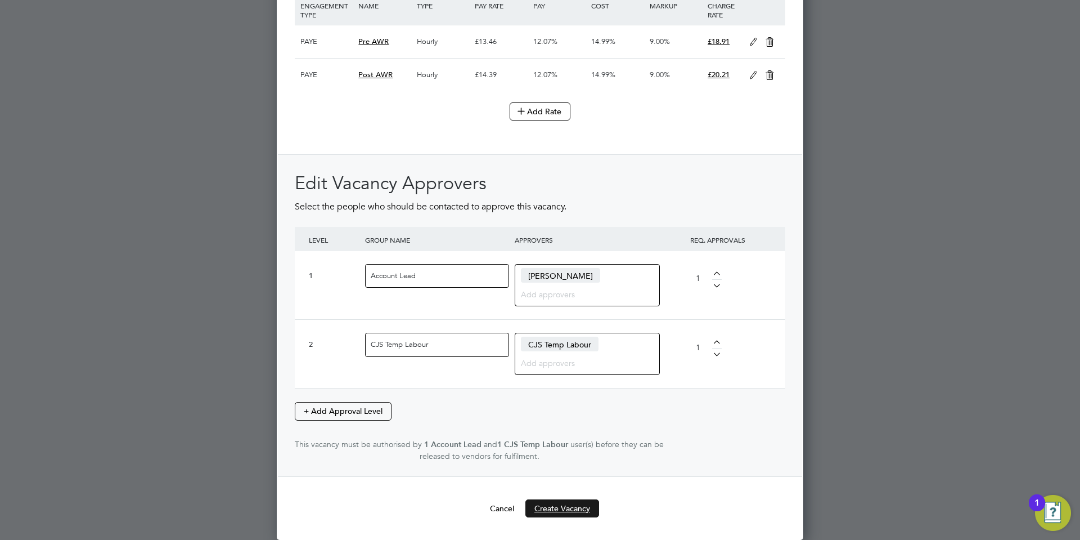
click at [550, 501] on button "Create Vacancy" at bounding box center [562, 508] width 74 height 18
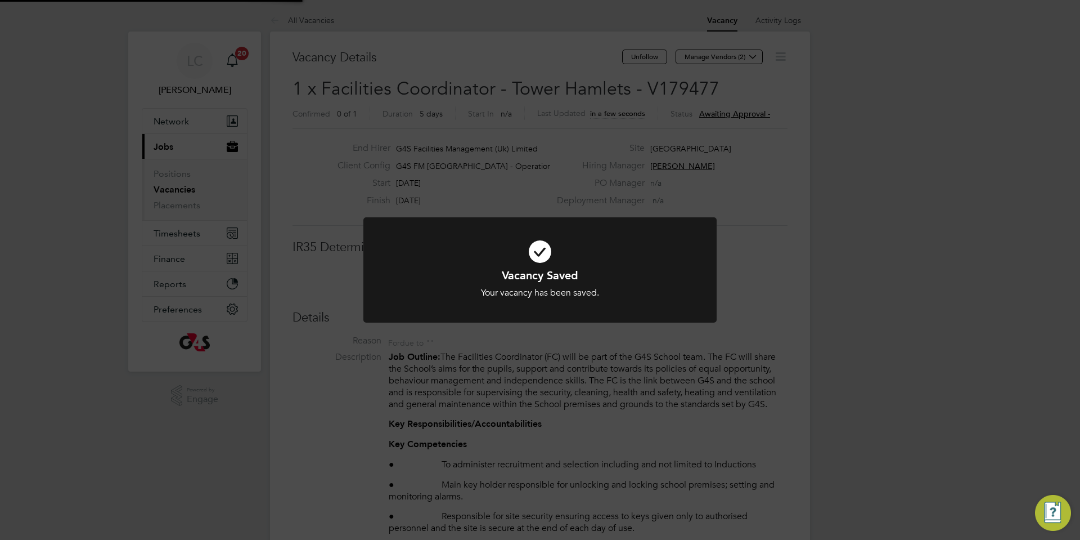
scroll to position [33, 79]
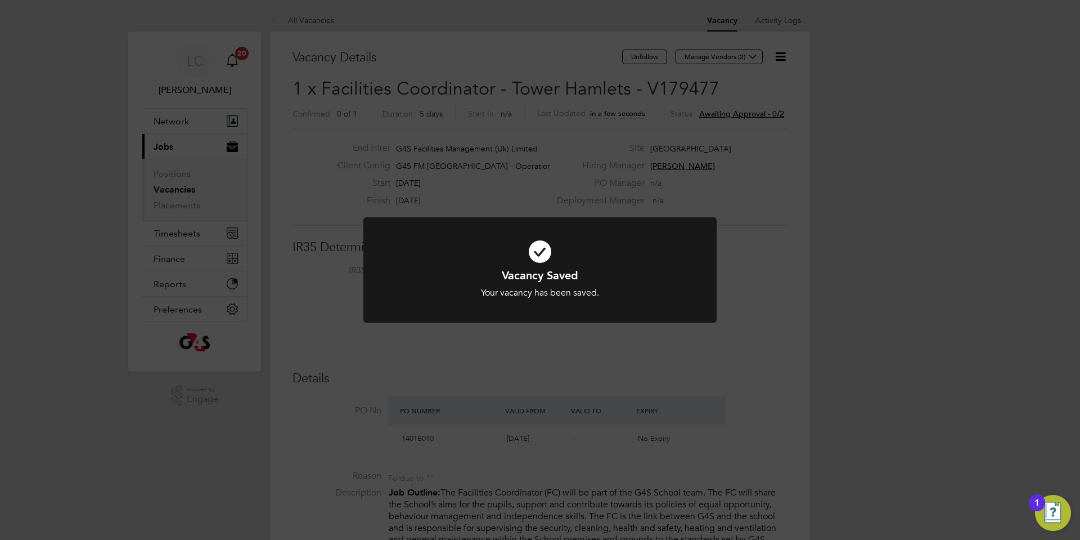
drag, startPoint x: 649, startPoint y: 151, endPoint x: 650, endPoint y: 107, distance: 44.5
click at [647, 143] on div "Vacancy Saved Your vacancy has been saved. Cancel Okay" at bounding box center [540, 270] width 1080 height 540
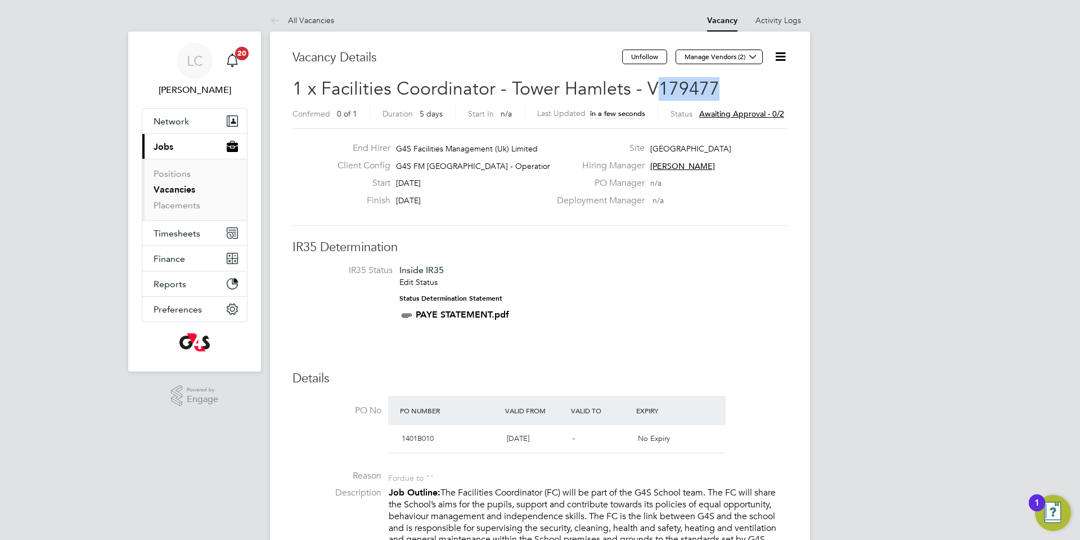
drag, startPoint x: 654, startPoint y: 85, endPoint x: 744, endPoint y: 91, distance: 90.8
click at [744, 91] on h2 "1 x Facilities Coordinator - [GEOGRAPHIC_DATA] - V179477 Confirmed 0 of 1 Durat…" at bounding box center [540, 100] width 495 height 47
drag, startPoint x: 641, startPoint y: 83, endPoint x: 725, endPoint y: 89, distance: 84.1
click at [725, 89] on h2 "1 x Facilities Coordinator - [GEOGRAPHIC_DATA] - V179477 Confirmed 0 of 1 Durat…" at bounding box center [540, 100] width 495 height 47
copy span "V179477"
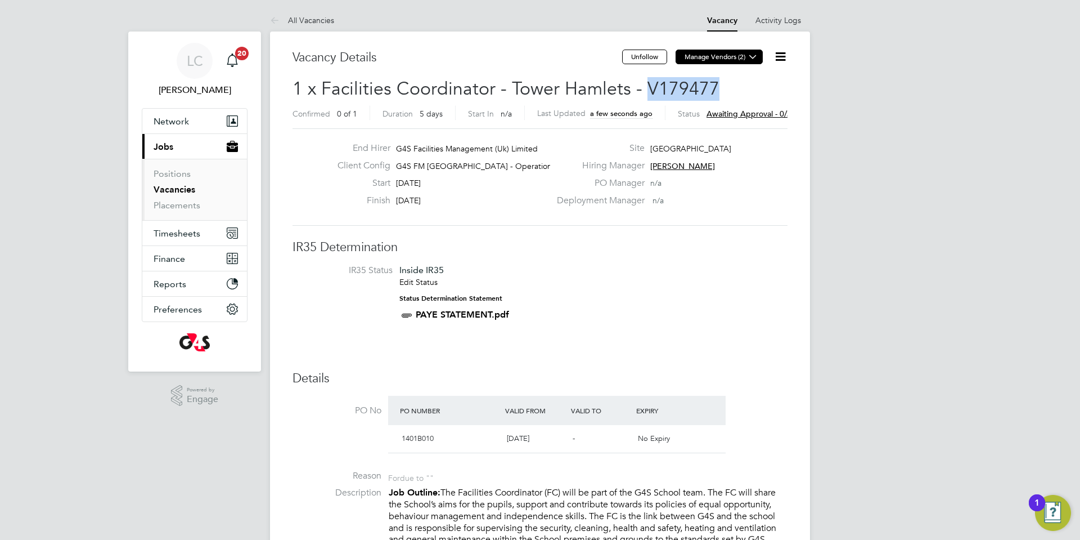
click at [740, 57] on button "Manage Vendors (2)" at bounding box center [719, 57] width 87 height 15
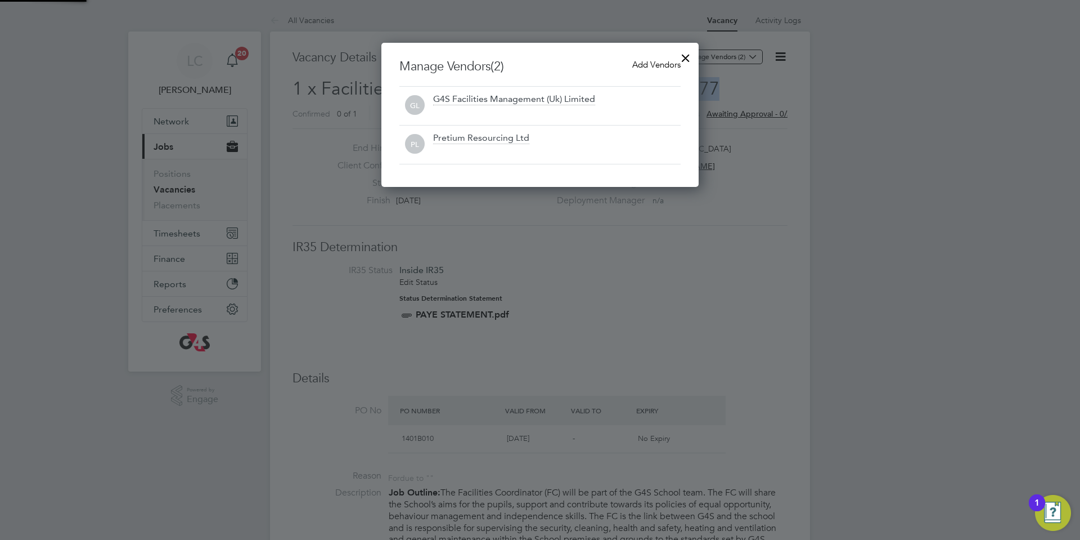
scroll to position [144, 318]
click at [644, 67] on span "Add Vendors" at bounding box center [656, 64] width 48 height 11
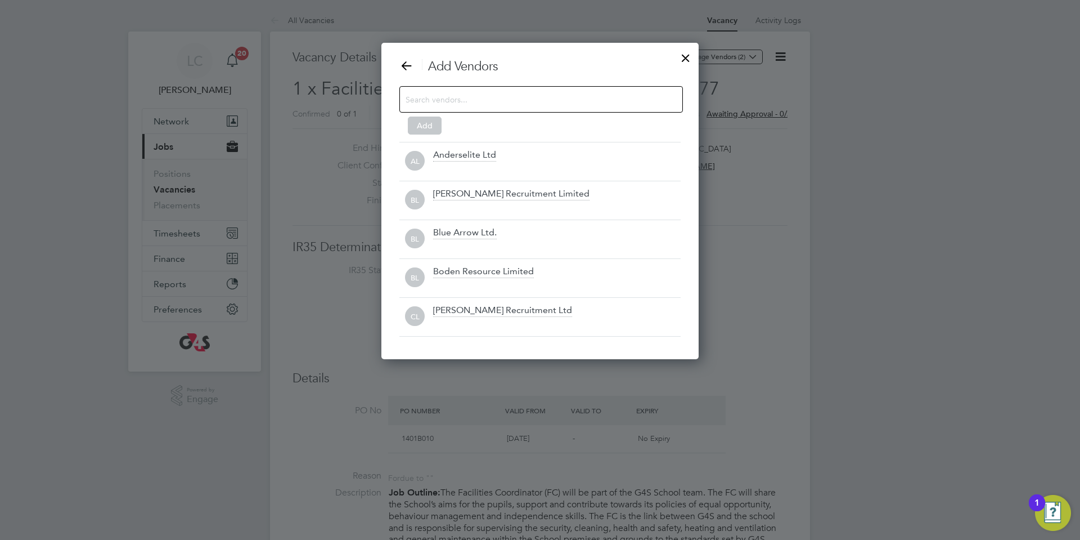
click at [533, 93] on input at bounding box center [532, 99] width 253 height 15
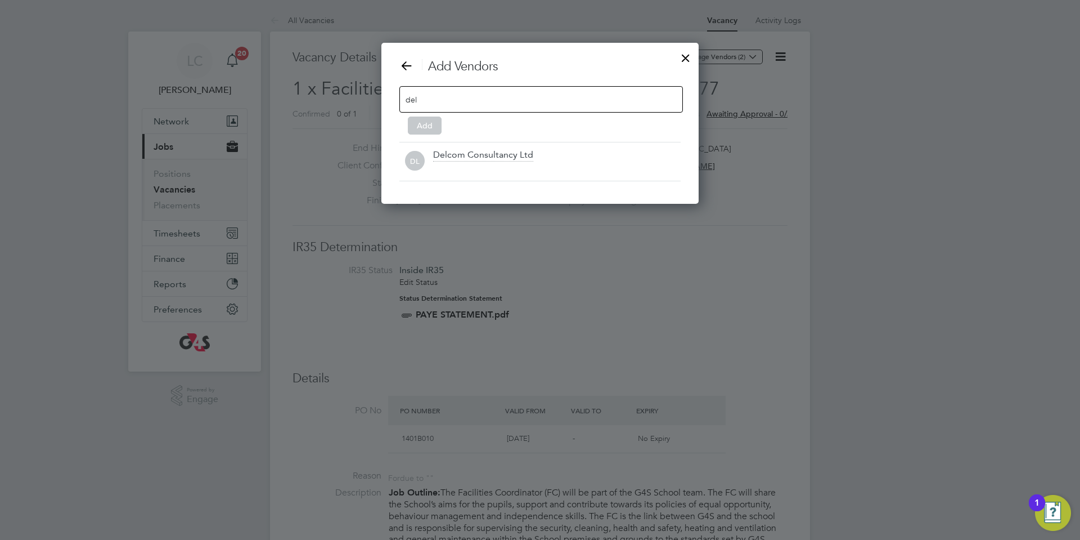
scroll to position [161, 318]
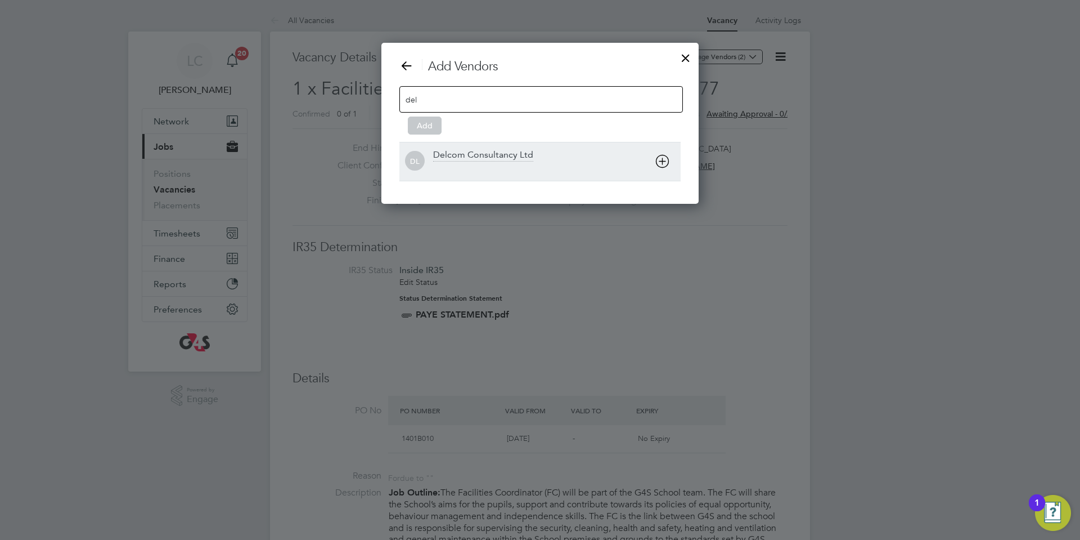
type input "del"
click at [486, 158] on div "Delcom Consultancy Ltd" at bounding box center [483, 155] width 100 height 12
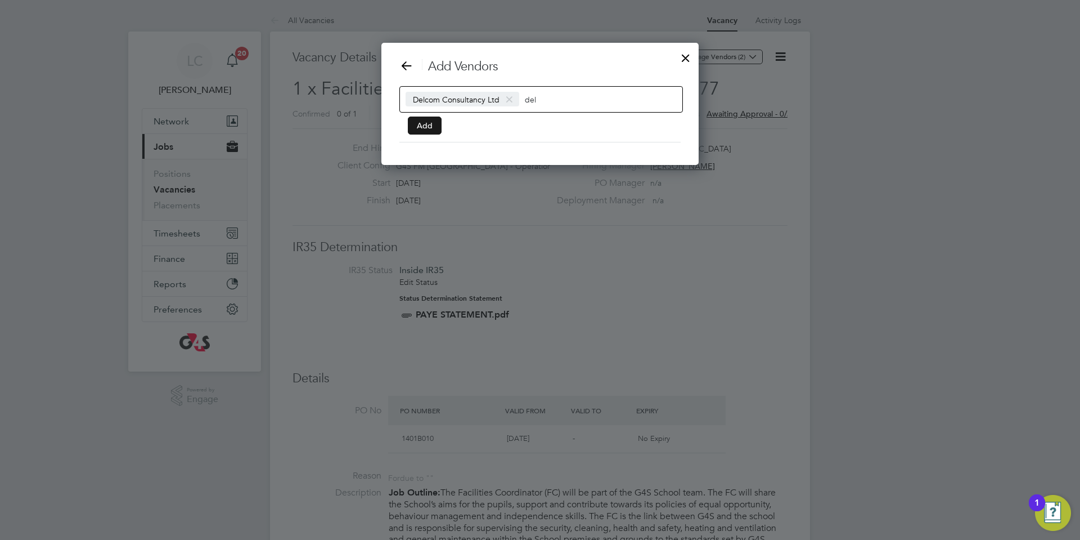
click at [430, 127] on button "Add" at bounding box center [425, 125] width 34 height 18
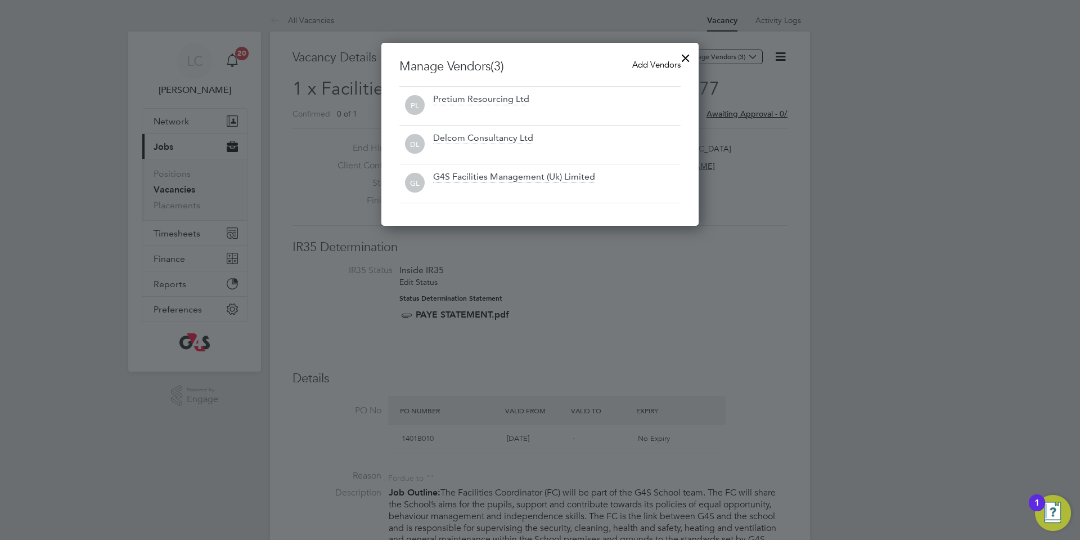
click at [686, 57] on div at bounding box center [686, 55] width 20 height 20
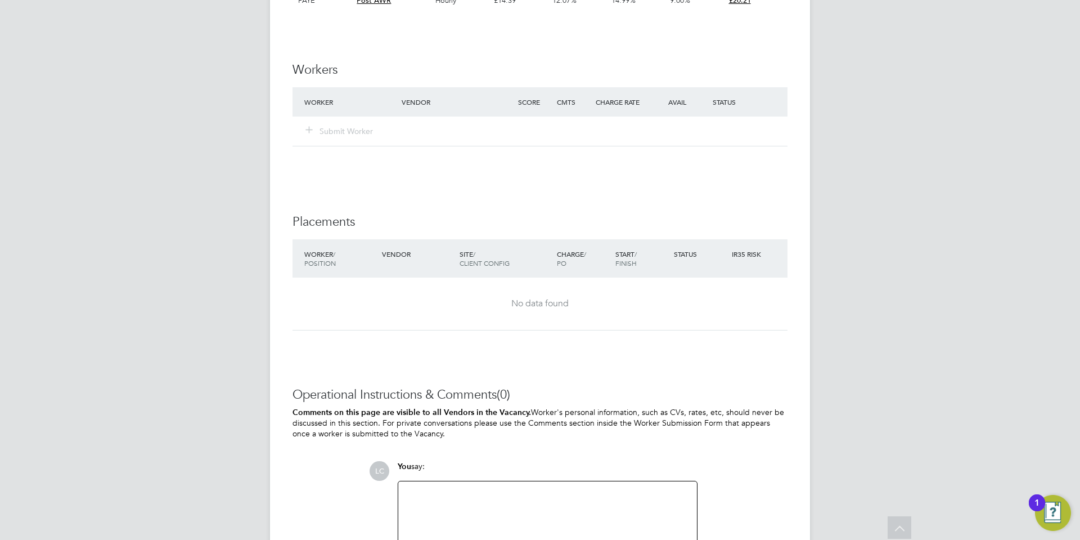
scroll to position [2760, 0]
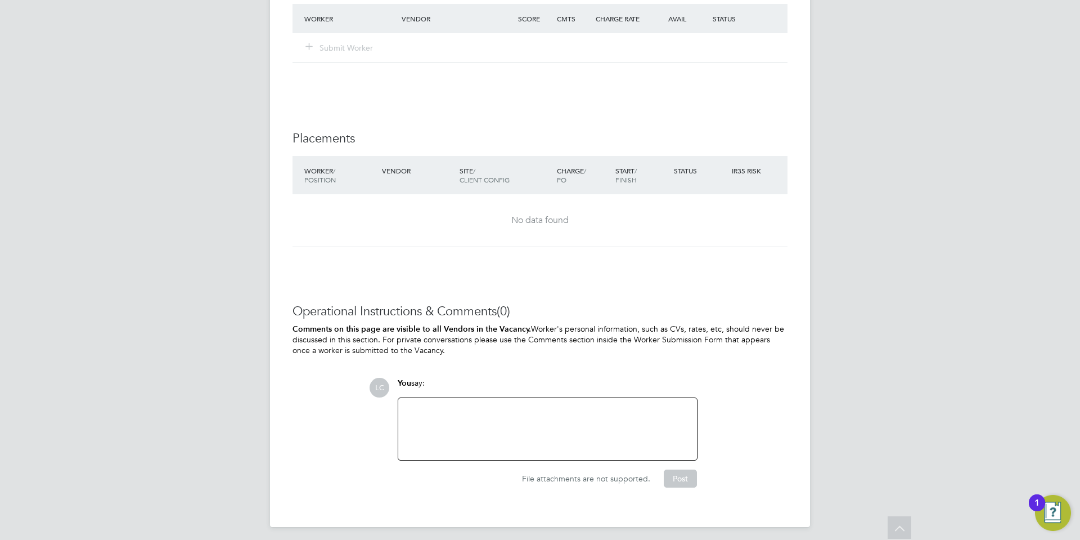
click at [482, 419] on div at bounding box center [547, 429] width 285 height 48
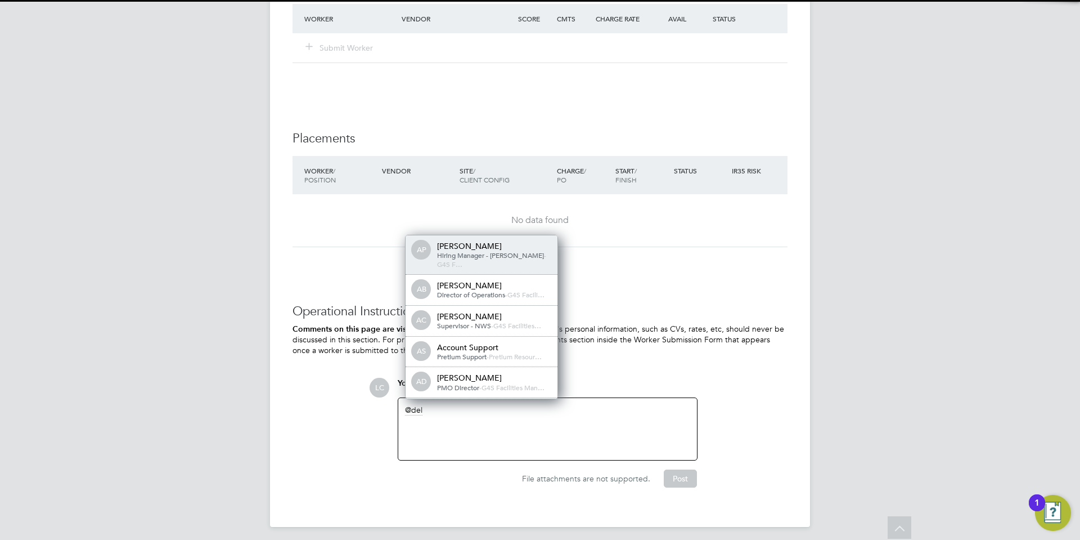
scroll to position [6, 6]
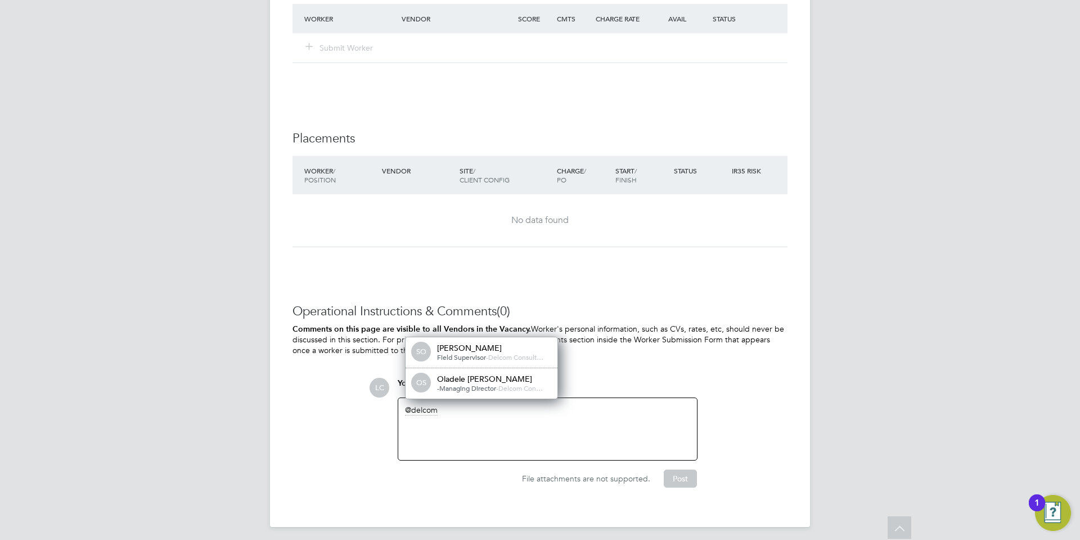
click at [457, 394] on div "OS [PERSON_NAME] [PERSON_NAME] -Managing Director - Delcom Con…" at bounding box center [482, 383] width 152 height 30
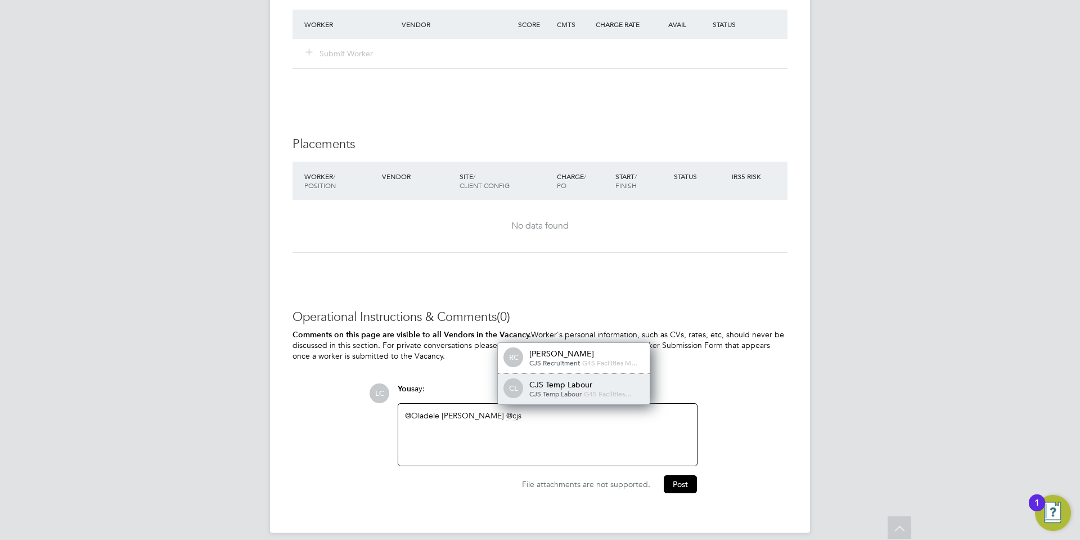
click at [538, 389] on span "CJS Temp Labour" at bounding box center [555, 393] width 52 height 9
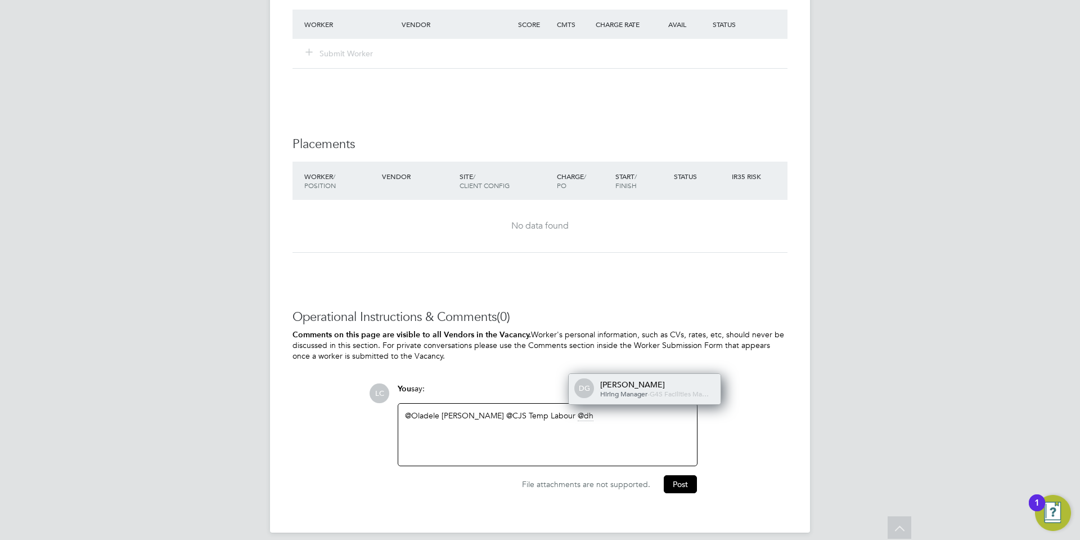
click at [644, 379] on div "[PERSON_NAME]" at bounding box center [656, 384] width 113 height 10
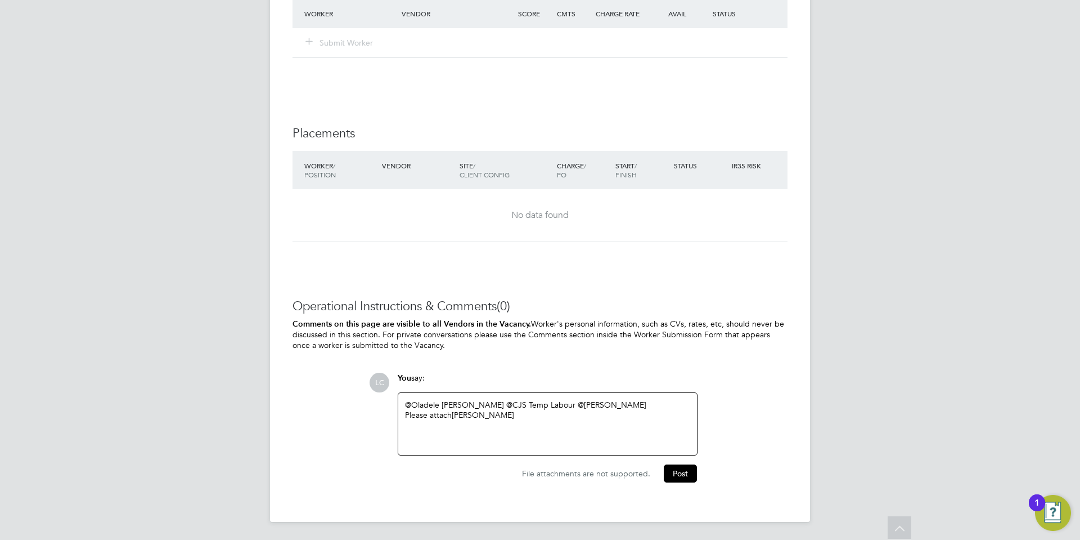
click at [558, 414] on div "Please attach [PERSON_NAME]" at bounding box center [547, 415] width 285 height 10
click at [529, 445] on div "Mon - Fri 06:30 - 10:30 14:30 - 18:30" at bounding box center [547, 440] width 285 height 20
click at [672, 474] on button "Post" at bounding box center [680, 476] width 33 height 18
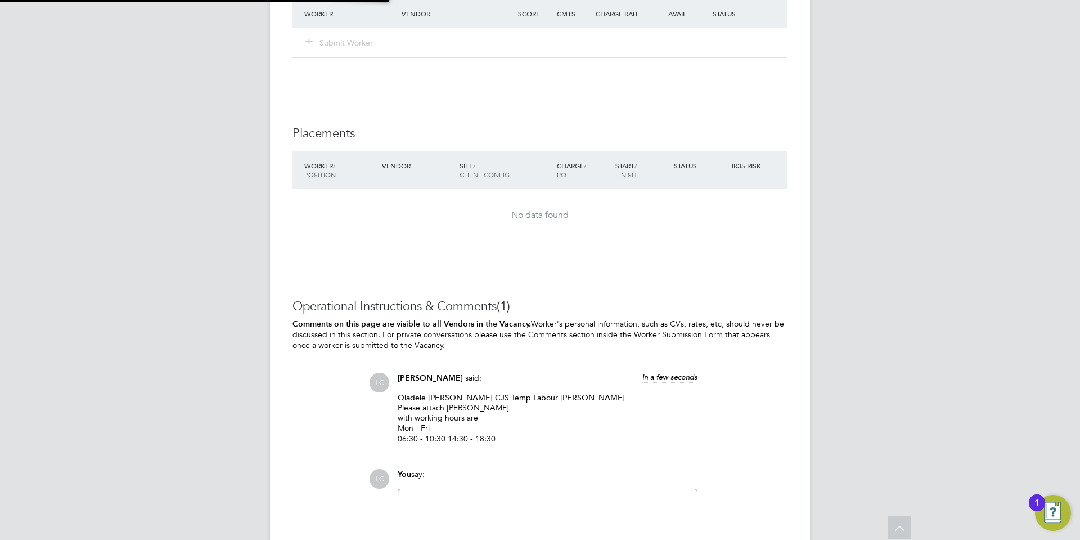
click at [667, 433] on p "Oladele [PERSON_NAME] CJS Temp Labour [PERSON_NAME] Please attach AYEFUWA [PERS…" at bounding box center [548, 417] width 300 height 51
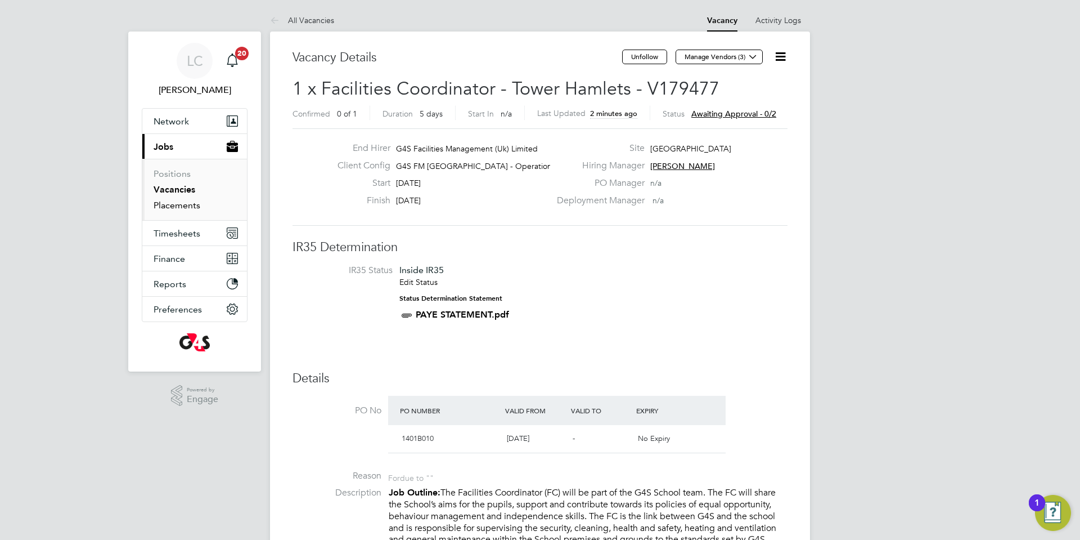
click at [187, 202] on link "Placements" at bounding box center [177, 205] width 47 height 11
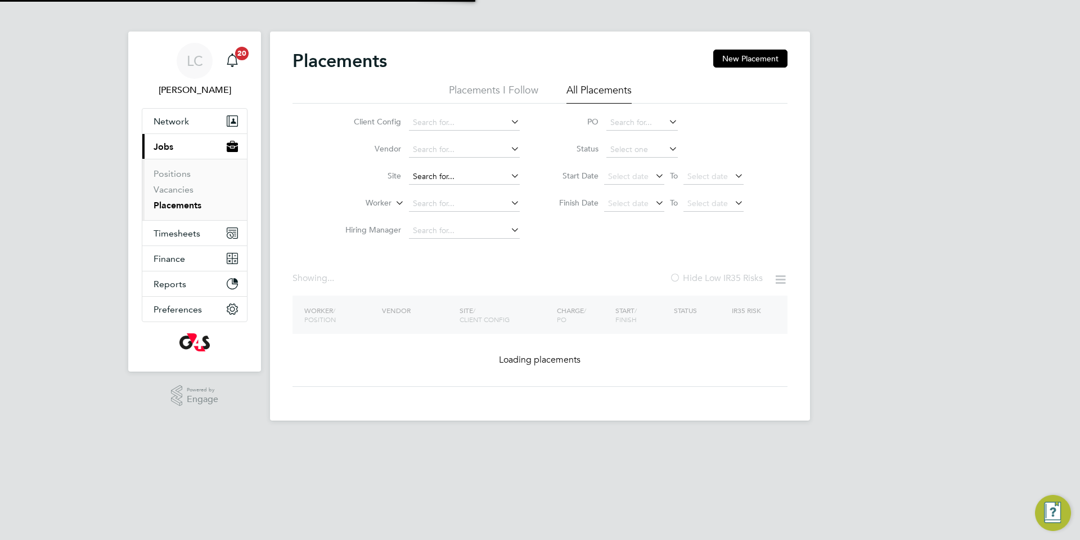
click at [465, 176] on input at bounding box center [464, 177] width 111 height 16
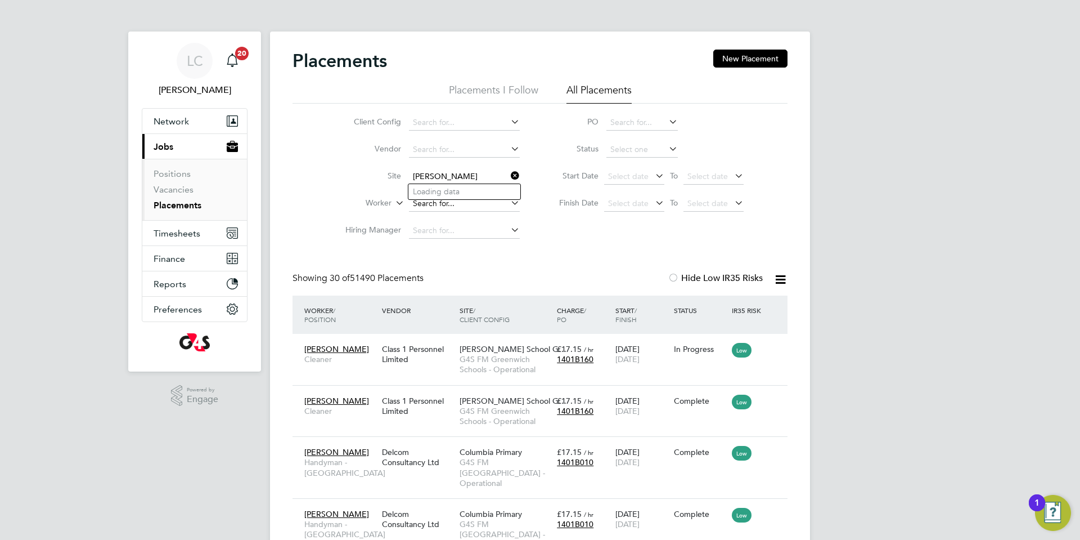
type input "[GEOGRAPHIC_DATA]"
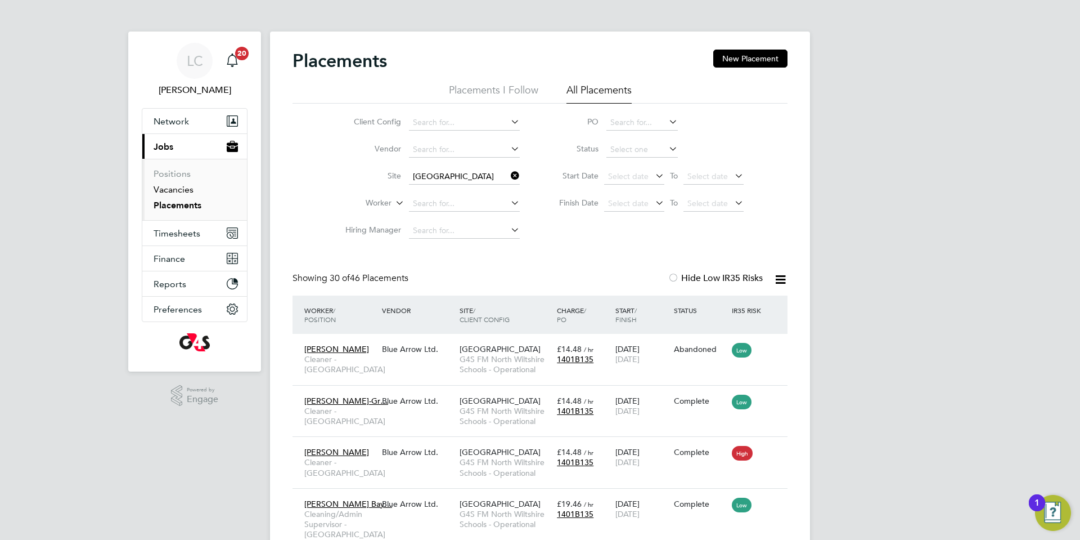
click at [183, 191] on link "Vacancies" at bounding box center [174, 189] width 40 height 11
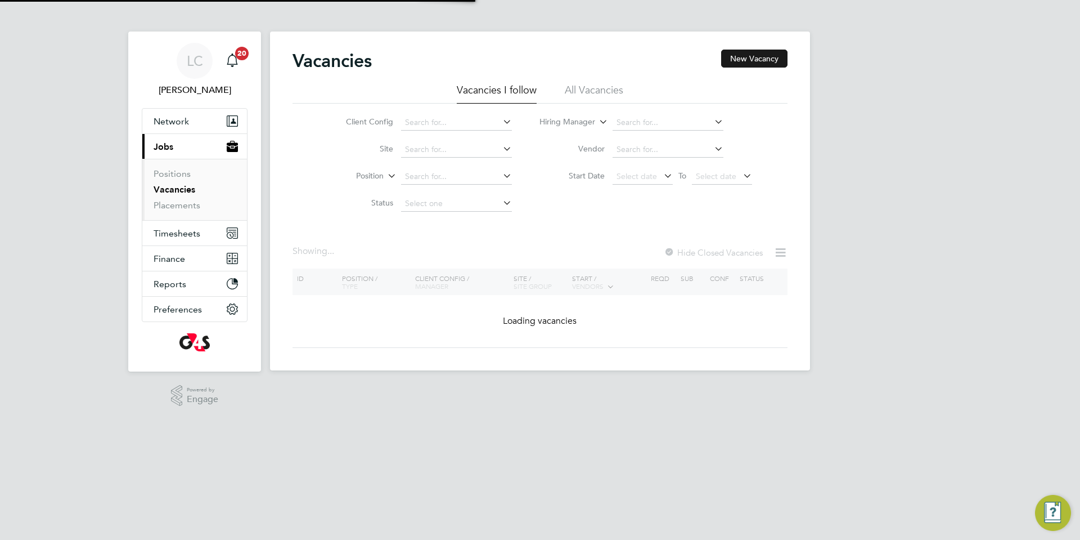
click at [757, 53] on button "New Vacancy" at bounding box center [754, 59] width 66 height 18
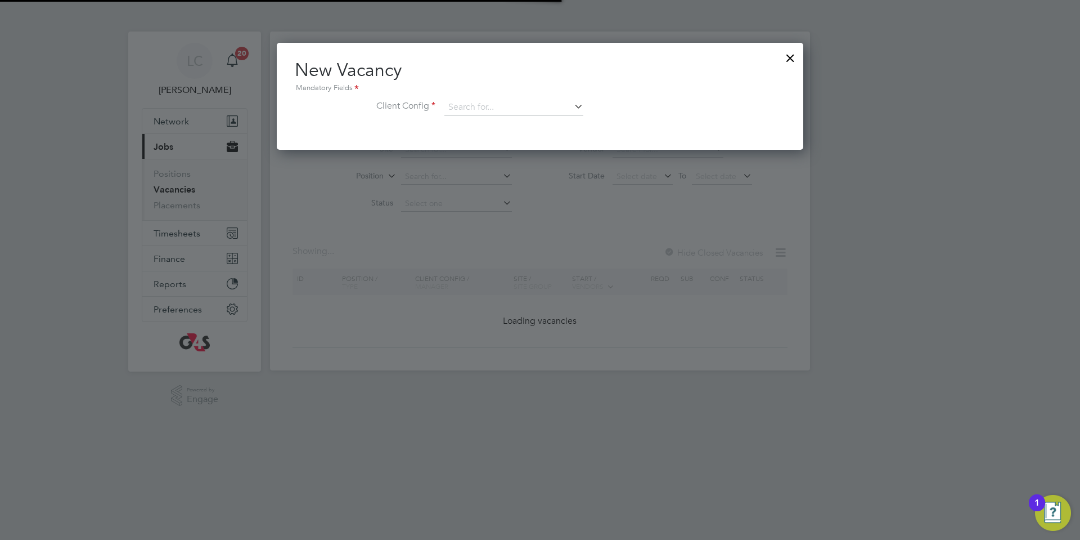
drag, startPoint x: 487, startPoint y: 97, endPoint x: 494, endPoint y: 118, distance: 22.1
click at [487, 97] on div "New Vacancy Mandatory Fields Client Config" at bounding box center [540, 93] width 491 height 69
click at [495, 116] on li "Client Config" at bounding box center [540, 113] width 491 height 28
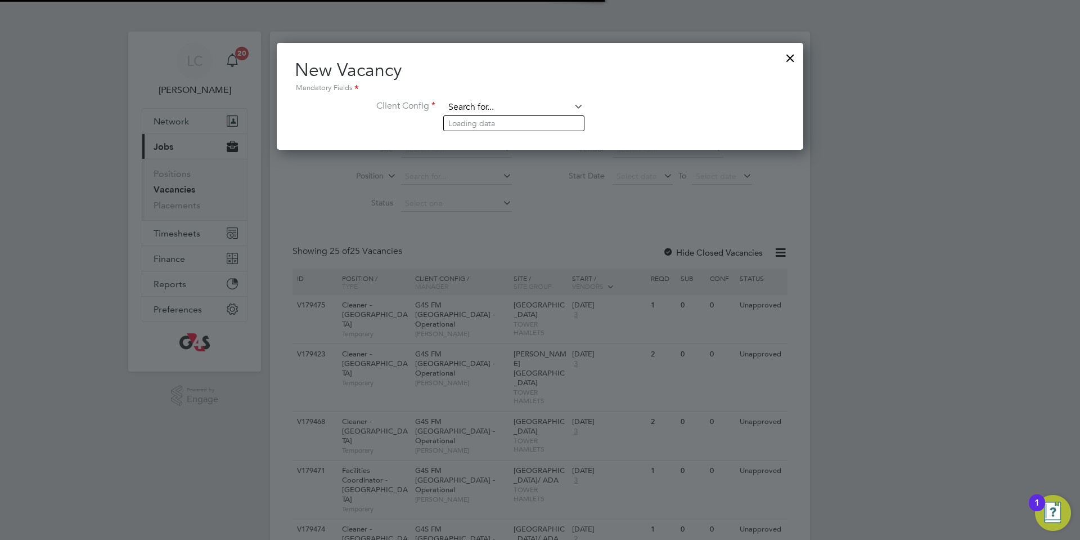
click at [495, 102] on input at bounding box center [513, 107] width 139 height 17
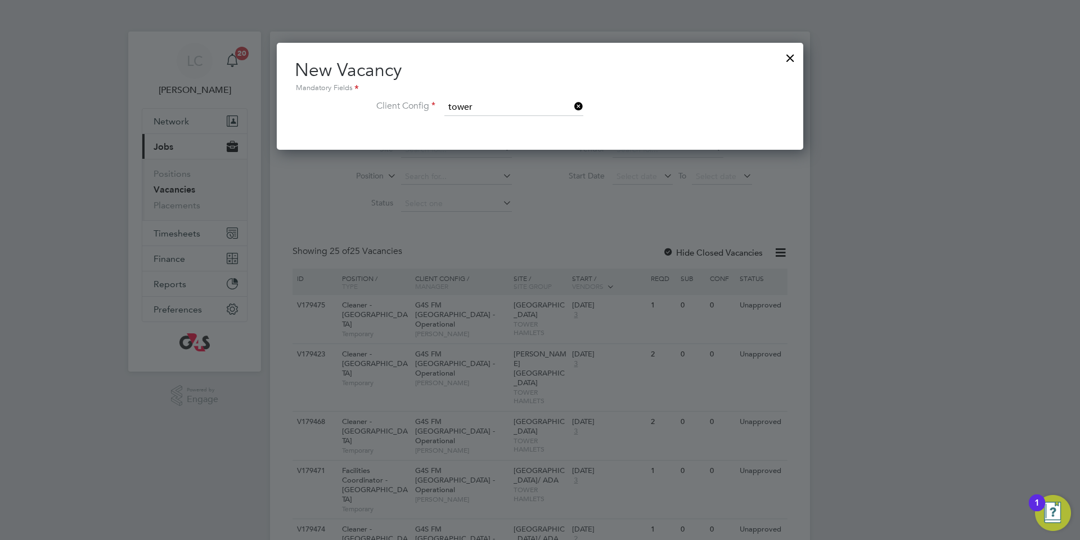
click at [506, 140] on li "G4S FM [GEOGRAPHIC_DATA] - Operational" at bounding box center [521, 138] width 155 height 15
type input "G4S FM [GEOGRAPHIC_DATA] - Operational"
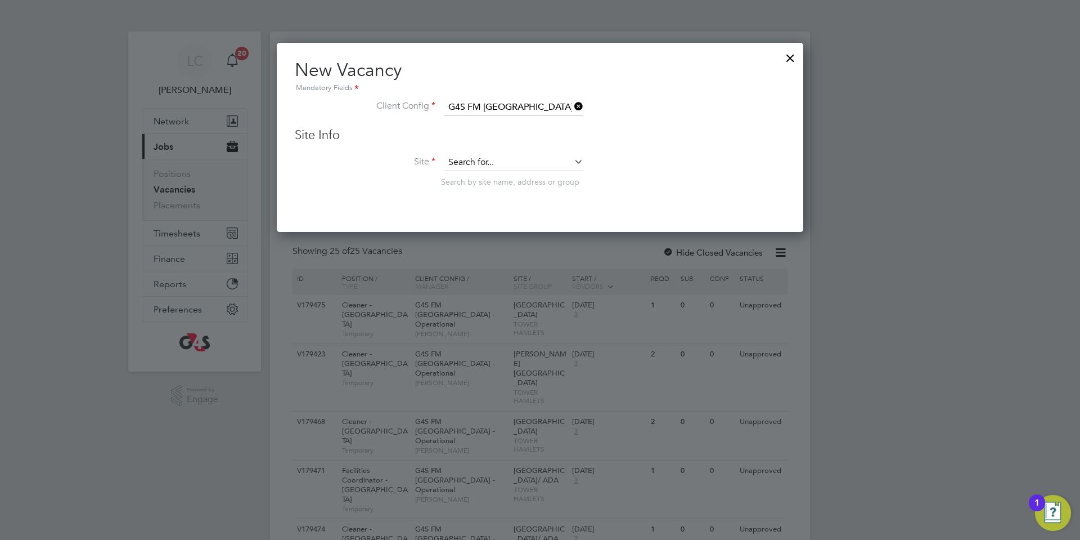
click at [502, 163] on input at bounding box center [513, 162] width 139 height 17
click at [489, 183] on li "[PERSON_NAME][GEOGRAPHIC_DATA]" at bounding box center [557, 178] width 226 height 15
type input "[PERSON_NAME][GEOGRAPHIC_DATA]"
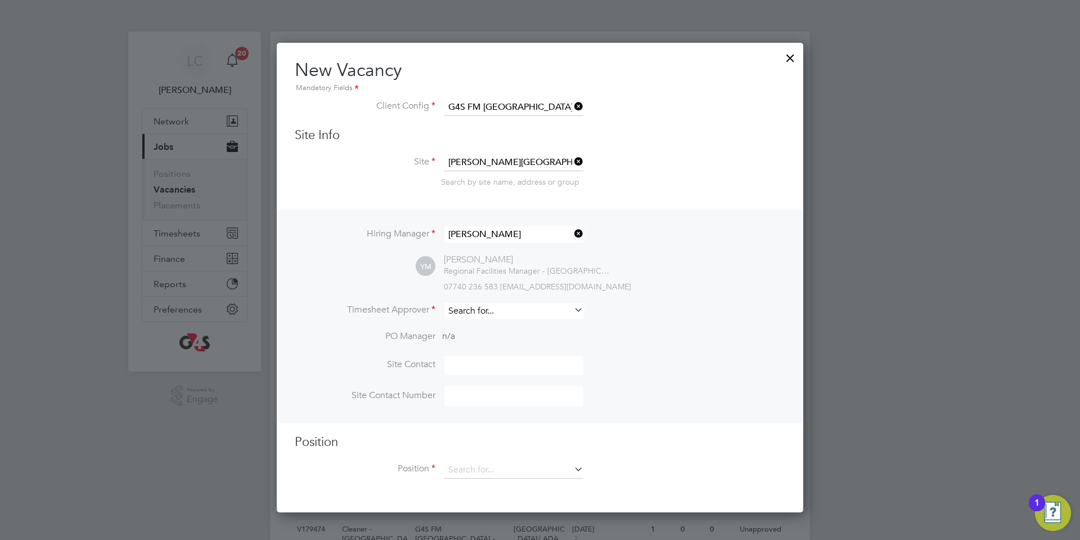
click at [506, 311] on input at bounding box center [513, 311] width 139 height 16
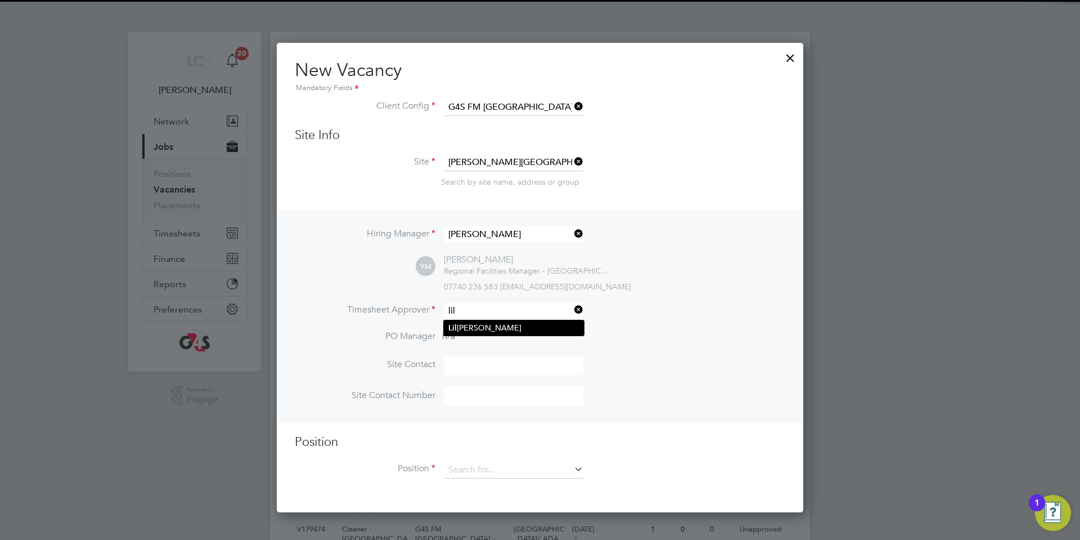
click at [529, 321] on li "[PERSON_NAME]" at bounding box center [514, 327] width 140 height 15
type input "[PERSON_NAME]"
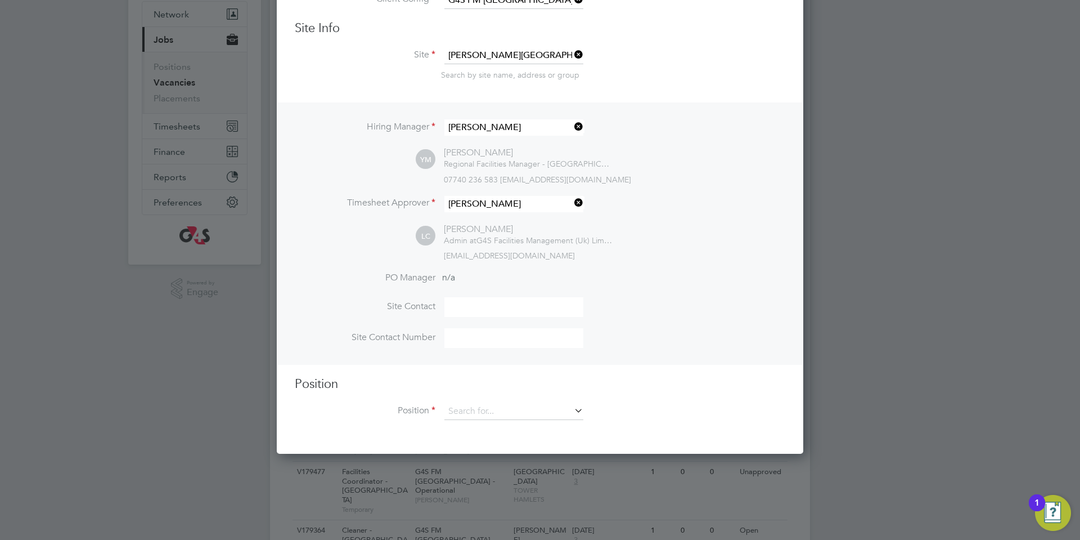
click at [511, 425] on li "Position" at bounding box center [540, 417] width 491 height 28
click at [510, 416] on input at bounding box center [513, 411] width 139 height 17
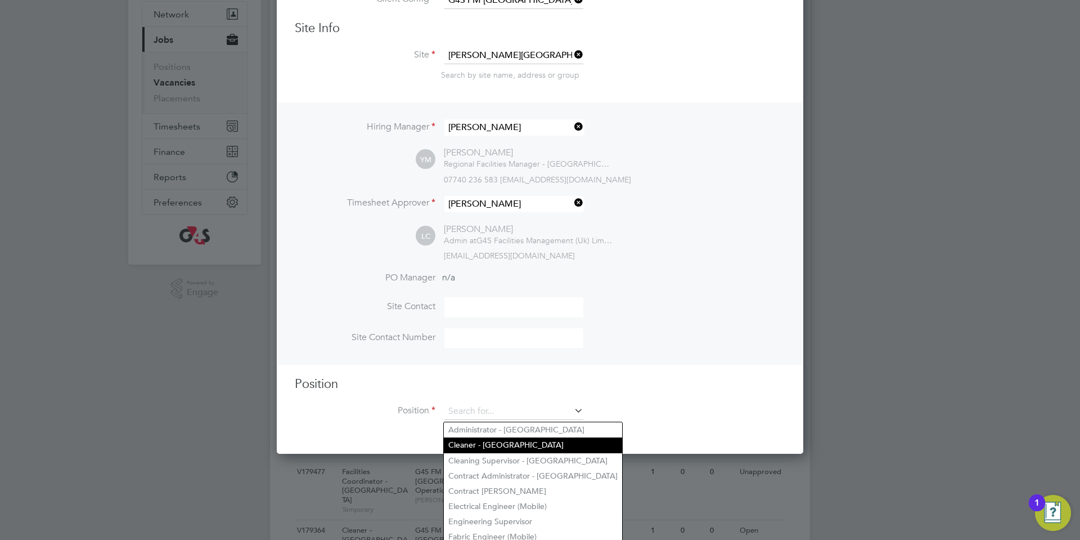
click at [474, 448] on li "Cleaner - [GEOGRAPHIC_DATA]" at bounding box center [533, 444] width 178 height 15
type input "Cleaner - [GEOGRAPHIC_DATA]"
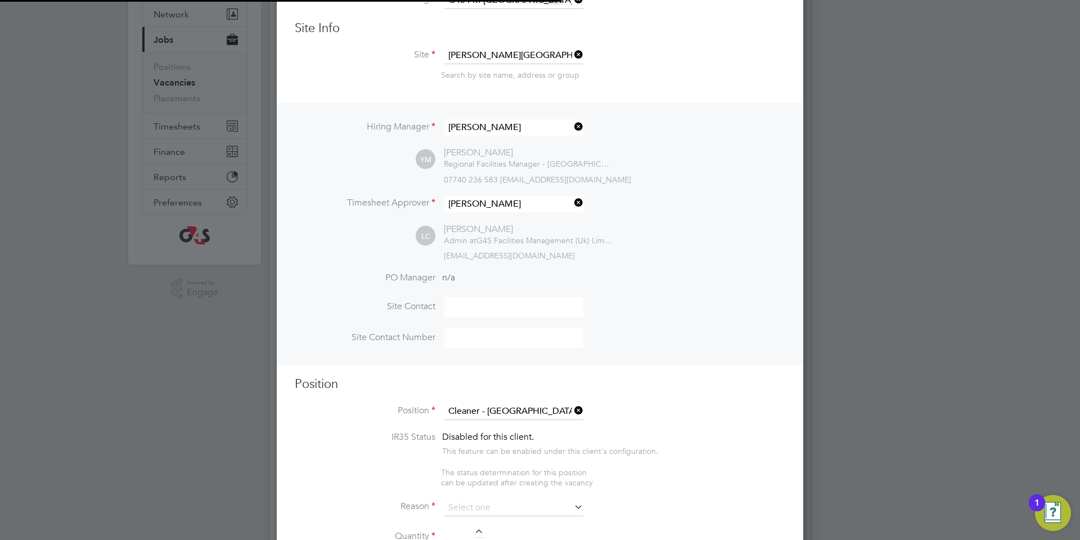
type textarea "**Lor Ipsumdolorsitame** ▪ Co adipi eli sed doeiusmo temporin, utlabo etdo mag …"
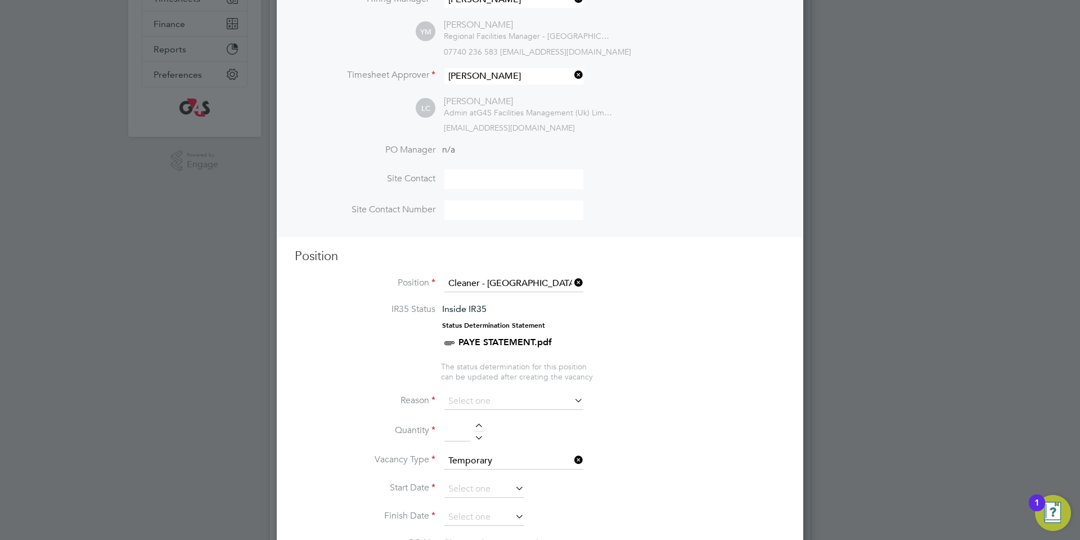
click at [482, 410] on input at bounding box center [513, 401] width 139 height 17
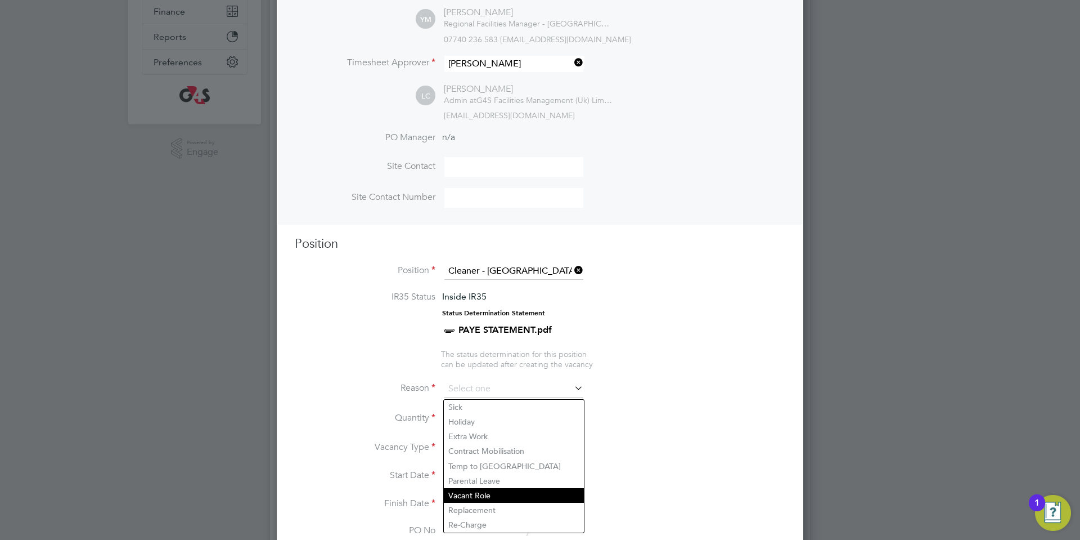
click at [470, 493] on li "Vacant Role" at bounding box center [514, 495] width 140 height 15
type input "Vacant Role"
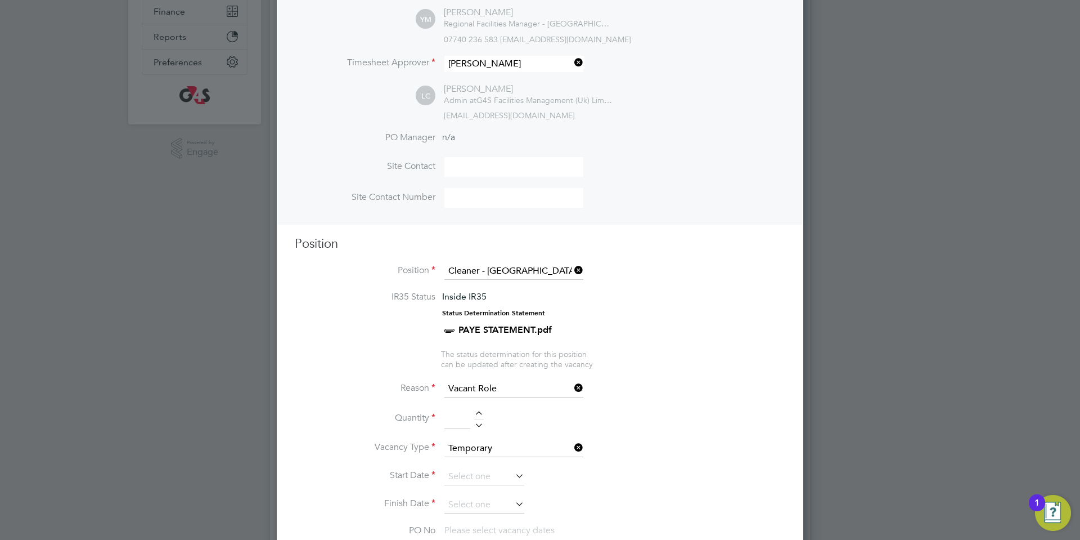
click at [478, 420] on div at bounding box center [479, 423] width 10 height 8
type input "1"
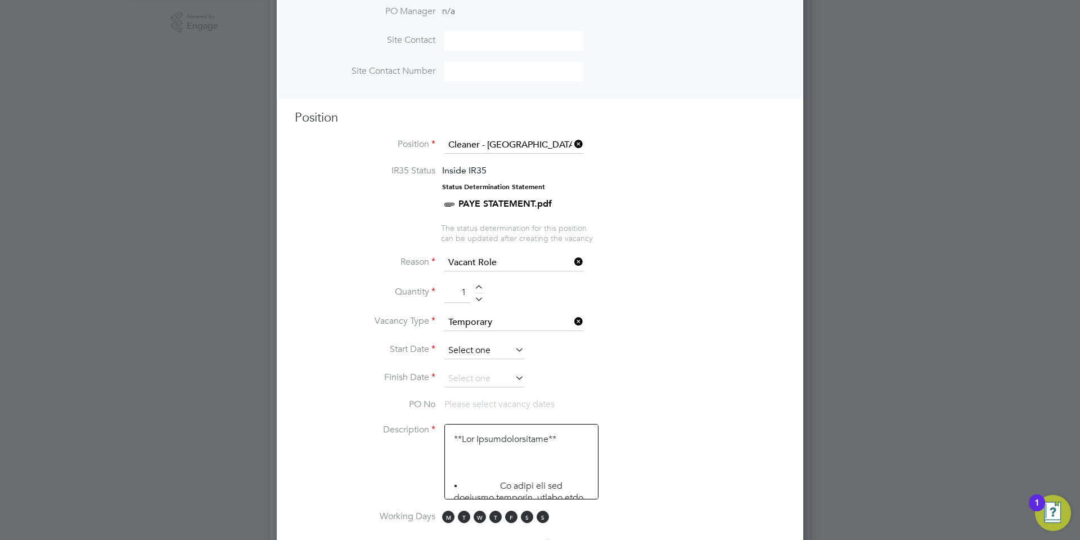
click at [502, 345] on input at bounding box center [484, 350] width 80 height 17
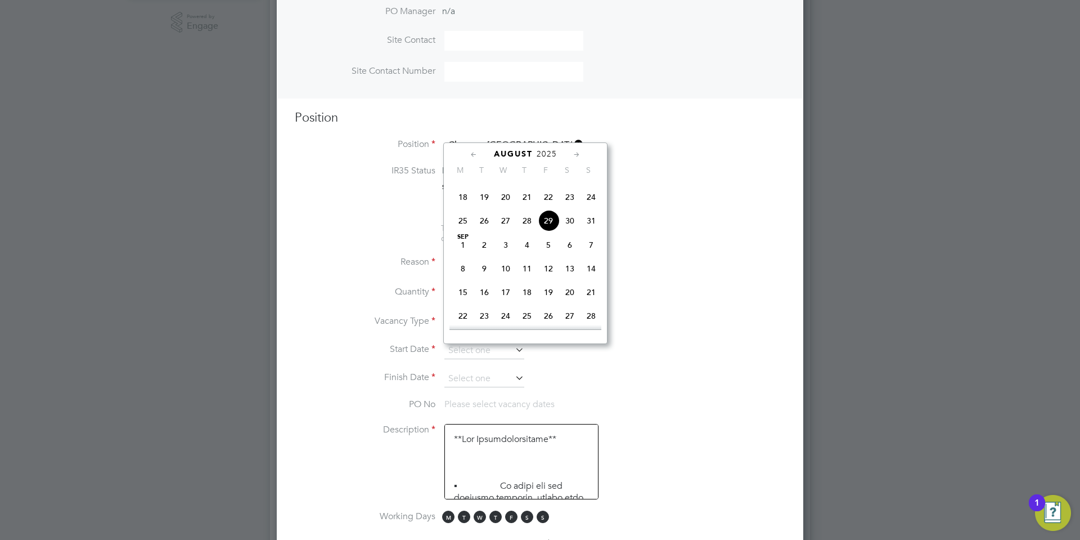
drag, startPoint x: 466, startPoint y: 263, endPoint x: 473, endPoint y: 300, distance: 37.2
click at [471, 291] on div "[DATE] 2 3 4 5 6 7 8 9 10 11 12 13 14 15 16 17 18 19 20 21 22 23 24 25 26 27 28…" at bounding box center [533, 293] width 166 height 119
click at [463, 255] on span "[DATE]" at bounding box center [462, 244] width 21 height 21
type input "[DATE]"
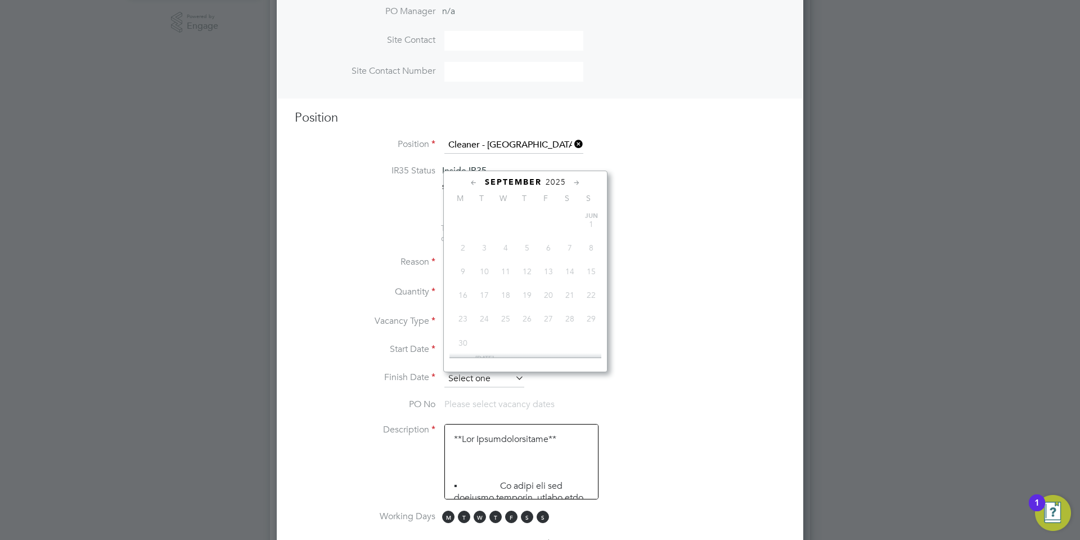
click at [485, 376] on input at bounding box center [484, 378] width 80 height 17
click at [545, 264] on span "5" at bounding box center [548, 253] width 21 height 21
type input "[DATE]"
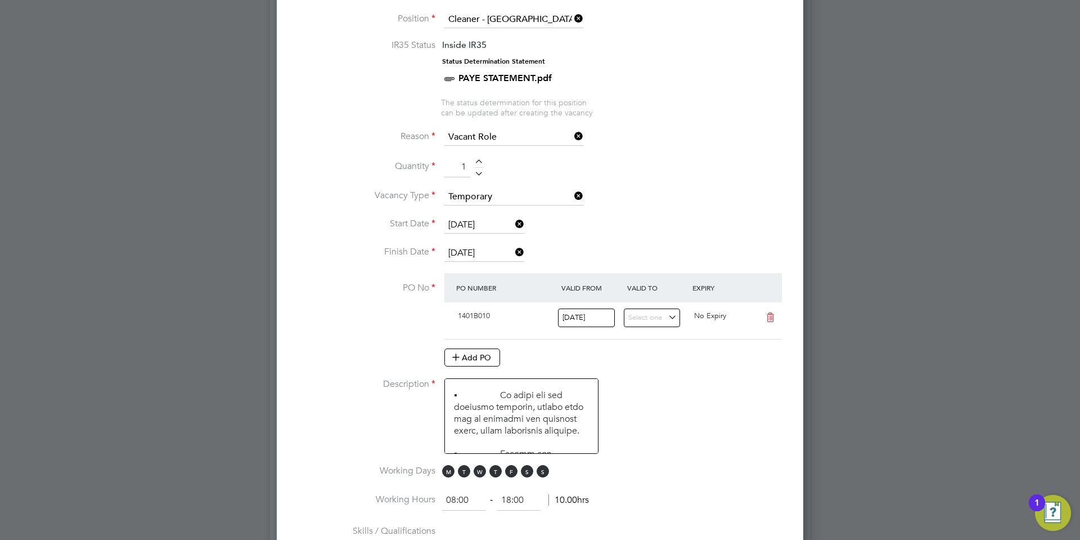
scroll to position [139, 0]
click at [527, 477] on span "S" at bounding box center [527, 471] width 12 height 12
click at [538, 474] on span "S" at bounding box center [543, 471] width 12 height 12
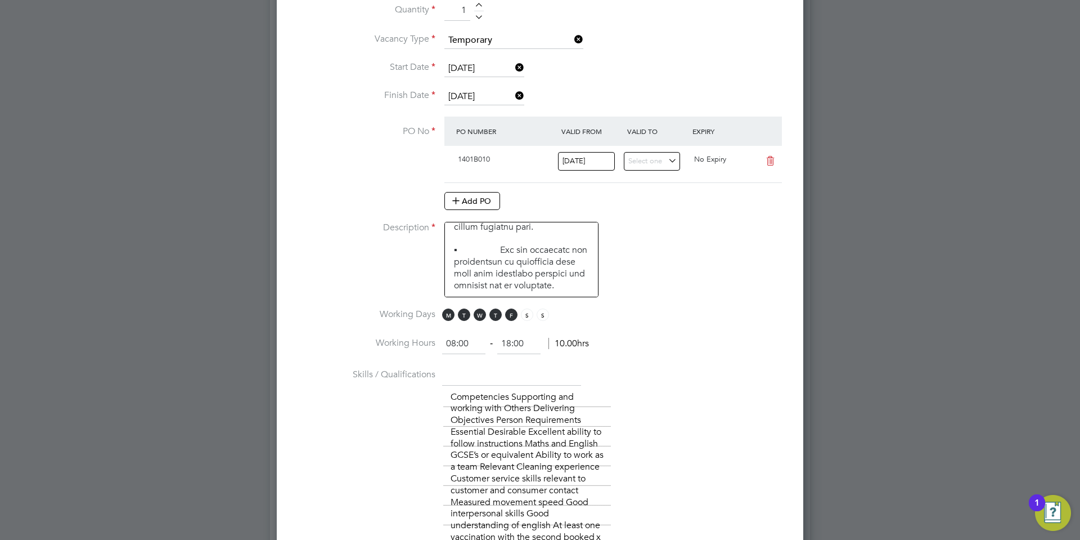
drag, startPoint x: 475, startPoint y: 341, endPoint x: 419, endPoint y: 338, distance: 56.3
click at [420, 337] on li "Working Hours 08:00 ‐ 18:00 10.00hrs" at bounding box center [540, 350] width 491 height 32
type input "06:30"
drag, startPoint x: 532, startPoint y: 348, endPoint x: 479, endPoint y: 356, distance: 53.4
click at [480, 339] on ng-form "06:30 ‐ 18:00 11.50hrs" at bounding box center [515, 343] width 147 height 11
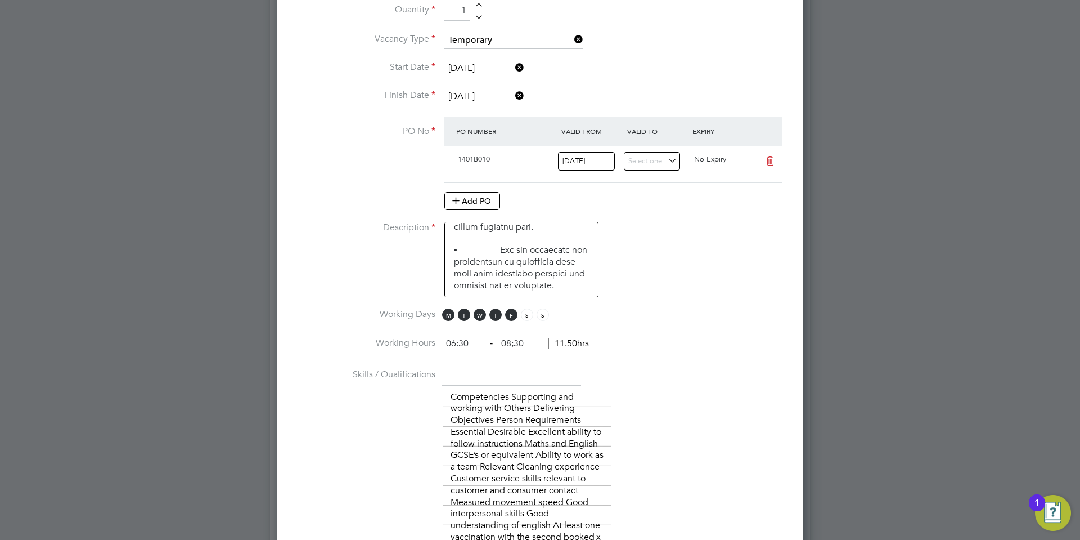
type input "08:30"
drag, startPoint x: 626, startPoint y: 365, endPoint x: 368, endPoint y: 48, distance: 407.9
click at [623, 351] on li "Working Hours 06:30 ‐ 08:30 2.00hrs" at bounding box center [540, 350] width 491 height 32
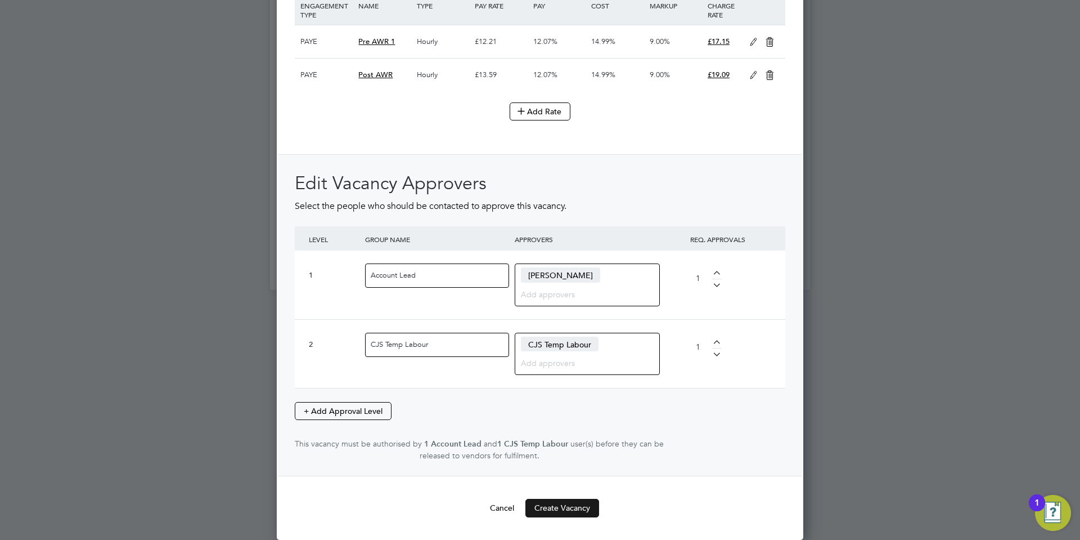
click at [590, 507] on button "Create Vacancy" at bounding box center [562, 507] width 74 height 18
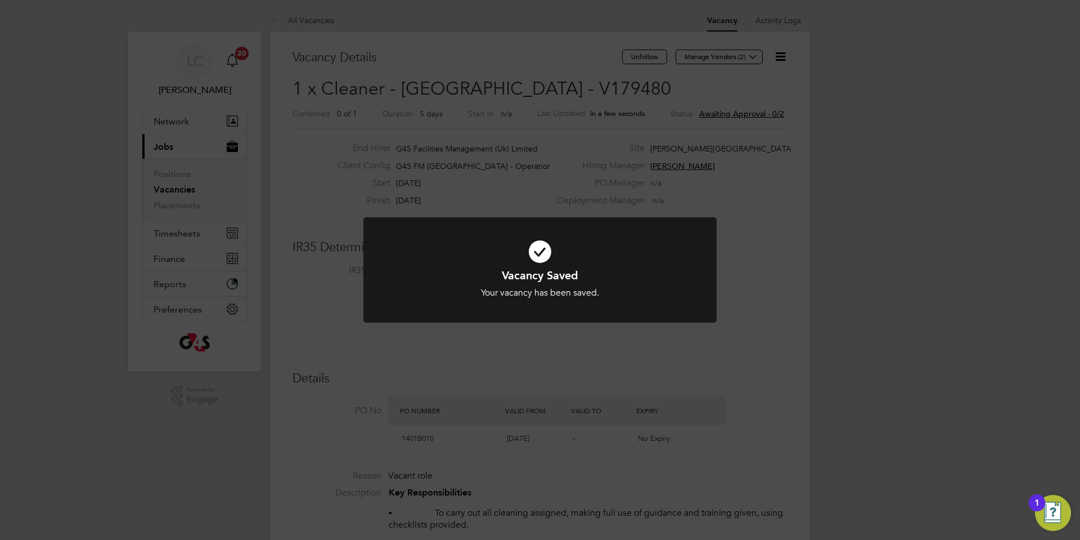
click at [525, 61] on div "Vacancy Saved Your vacancy has been saved. Cancel Okay" at bounding box center [540, 270] width 1080 height 540
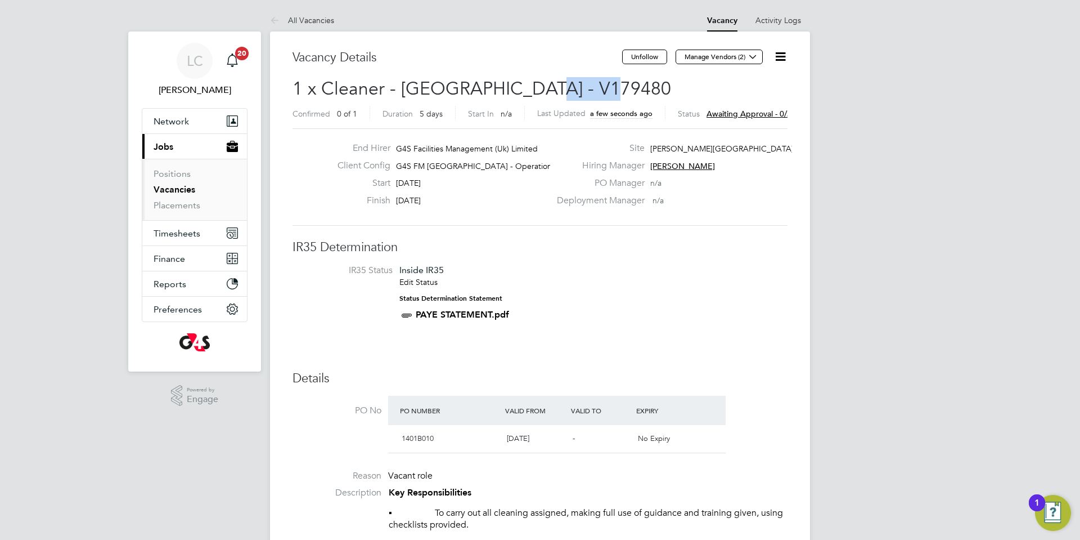
drag, startPoint x: 528, startPoint y: 84, endPoint x: 596, endPoint y: 92, distance: 68.5
click at [596, 92] on span "1 x Cleaner - [GEOGRAPHIC_DATA] - V179480" at bounding box center [482, 89] width 379 height 22
copy span "V179480"
click at [754, 52] on icon at bounding box center [753, 56] width 8 height 8
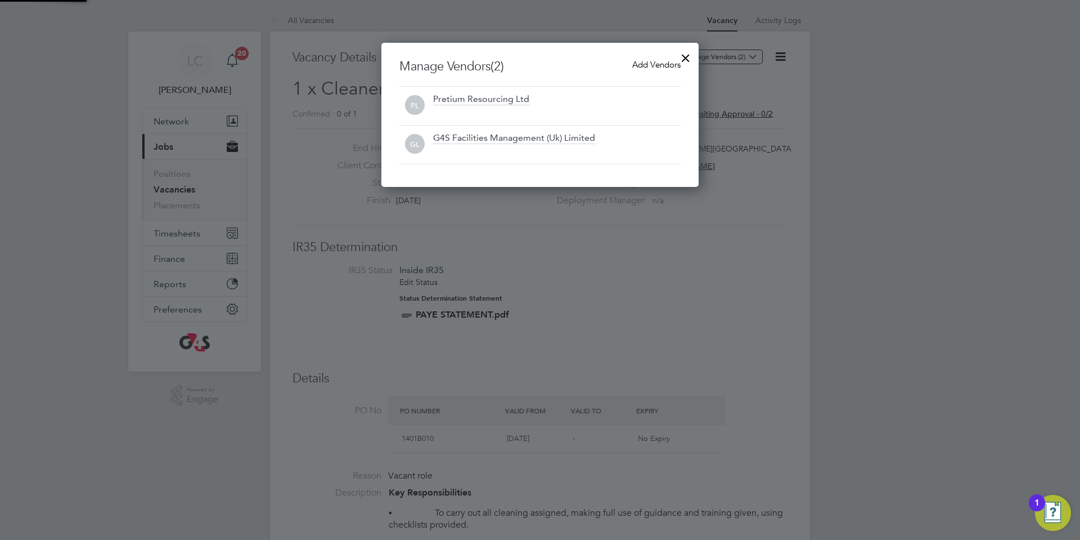
scroll to position [144, 318]
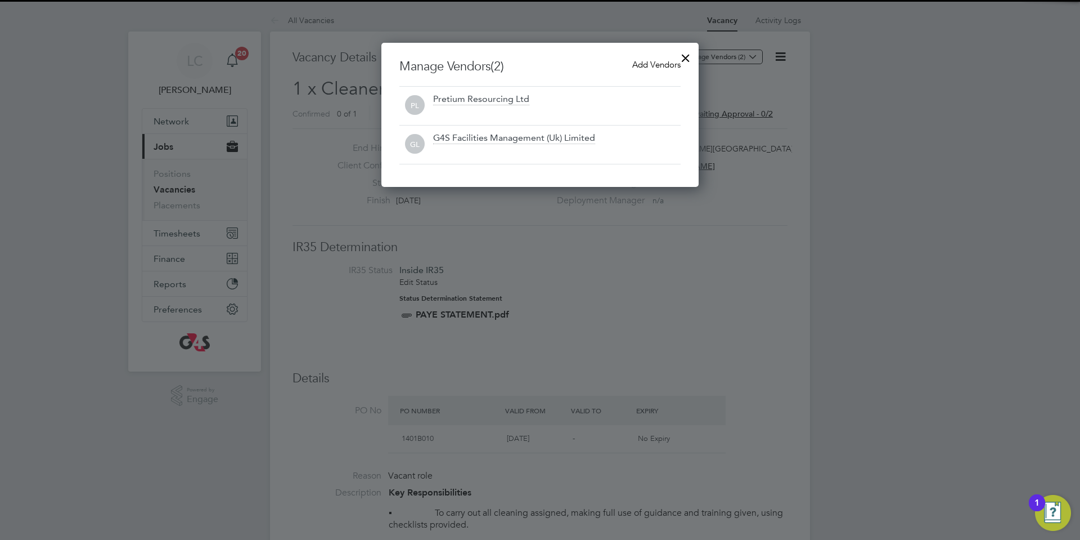
click at [661, 64] on span "Add Vendors" at bounding box center [656, 64] width 48 height 11
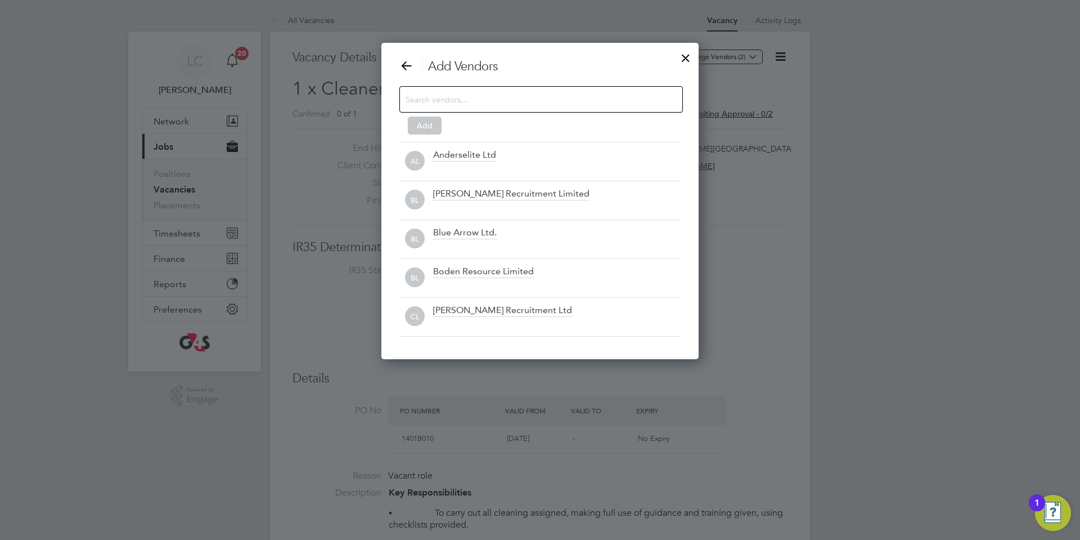
click at [517, 104] on input at bounding box center [532, 99] width 253 height 15
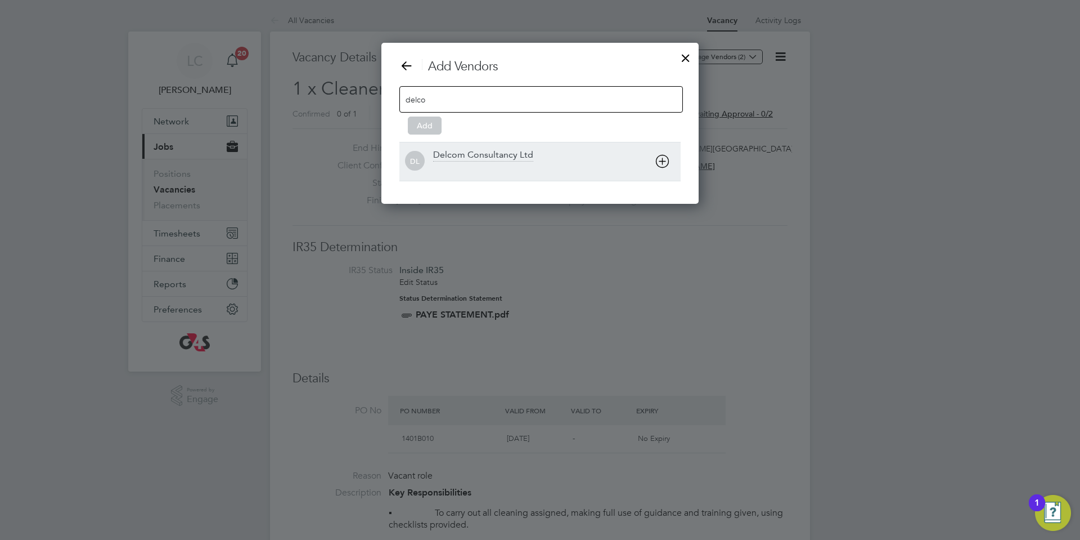
type input "delco"
click at [529, 154] on div "Delcom Consultancy Ltd" at bounding box center [483, 155] width 100 height 12
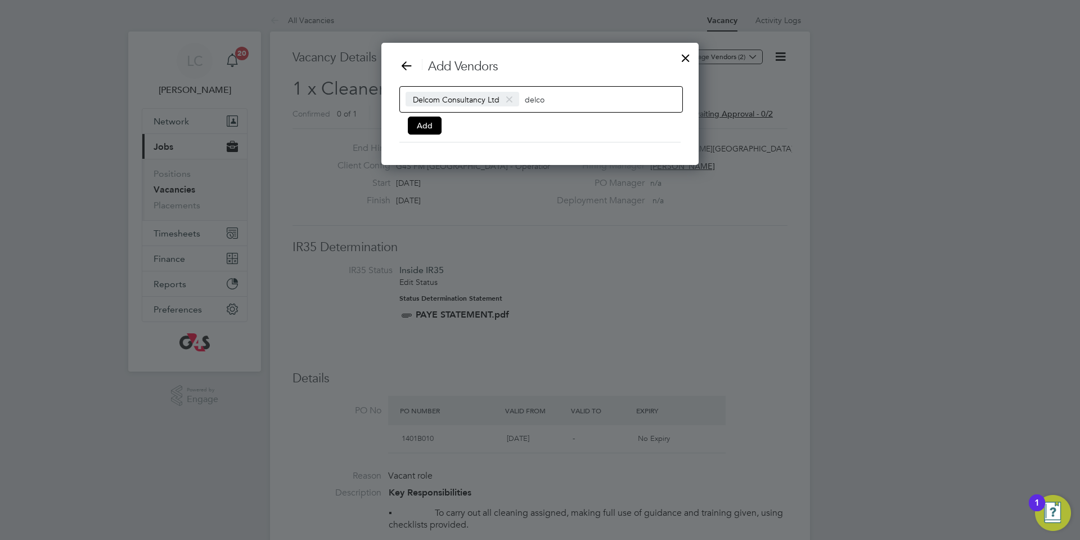
scroll to position [123, 318]
click at [408, 124] on button "Add" at bounding box center [425, 125] width 34 height 18
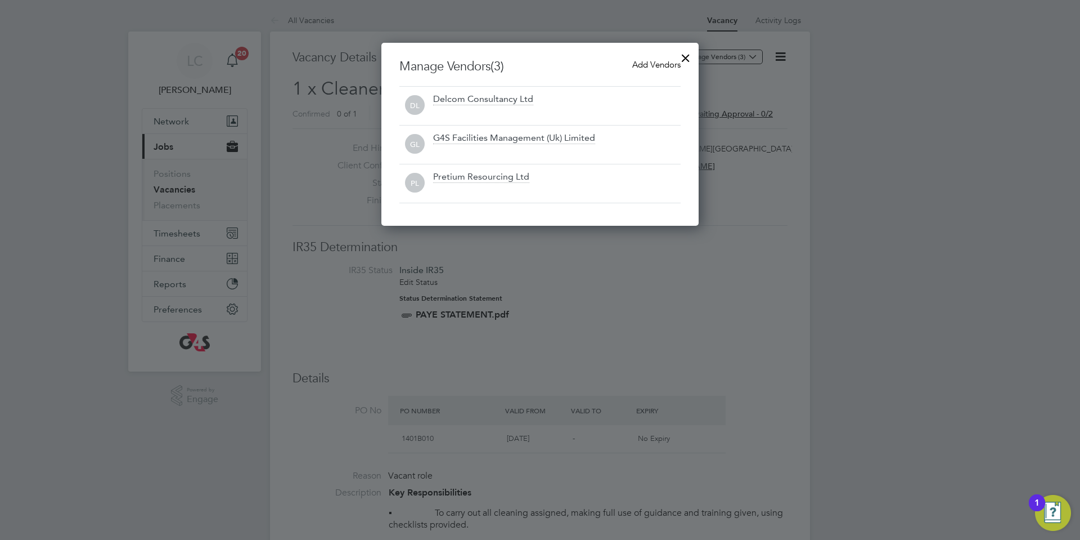
click at [683, 61] on div at bounding box center [686, 55] width 20 height 20
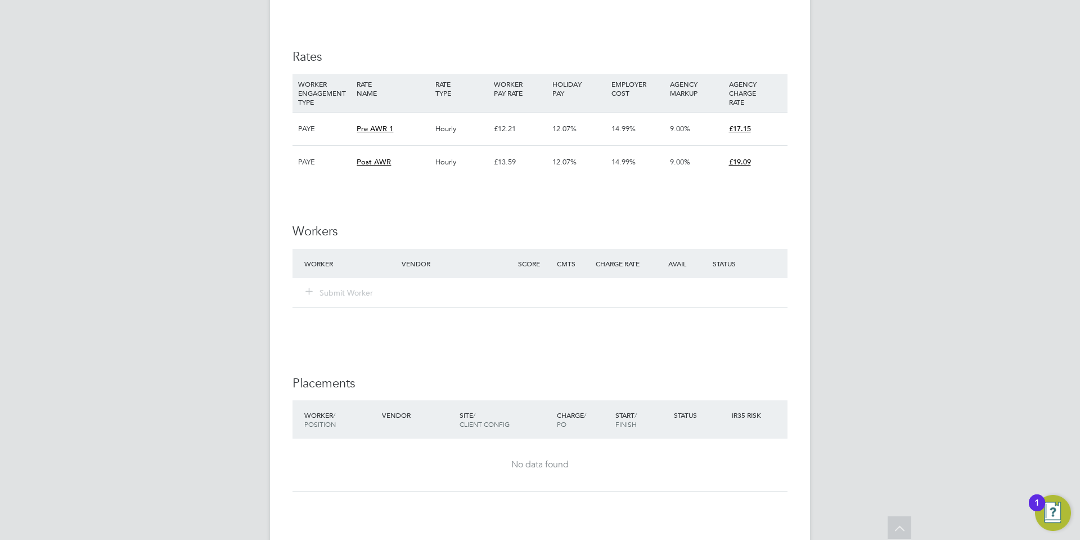
scroll to position [1460, 0]
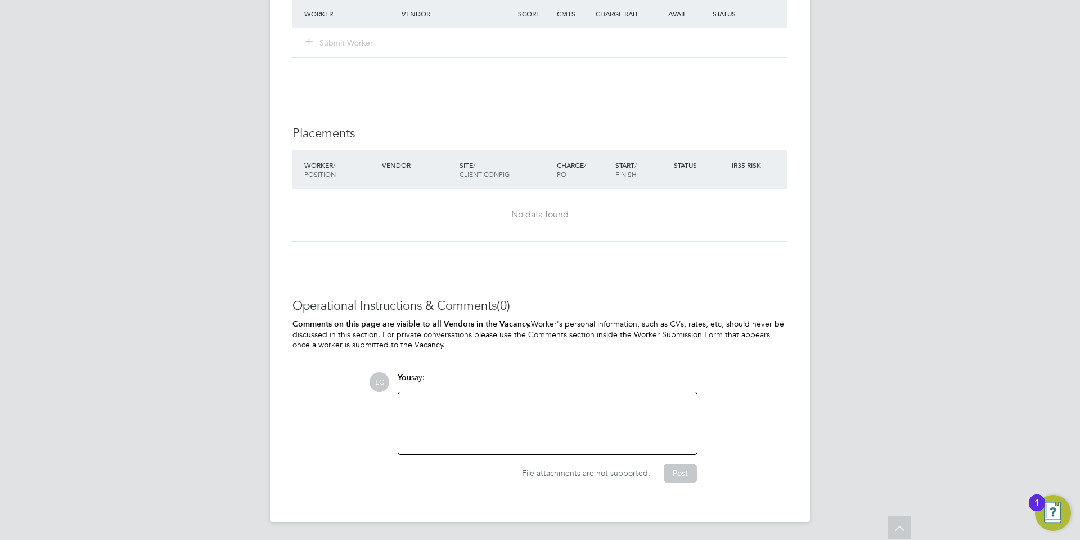
click at [441, 405] on div at bounding box center [547, 423] width 285 height 48
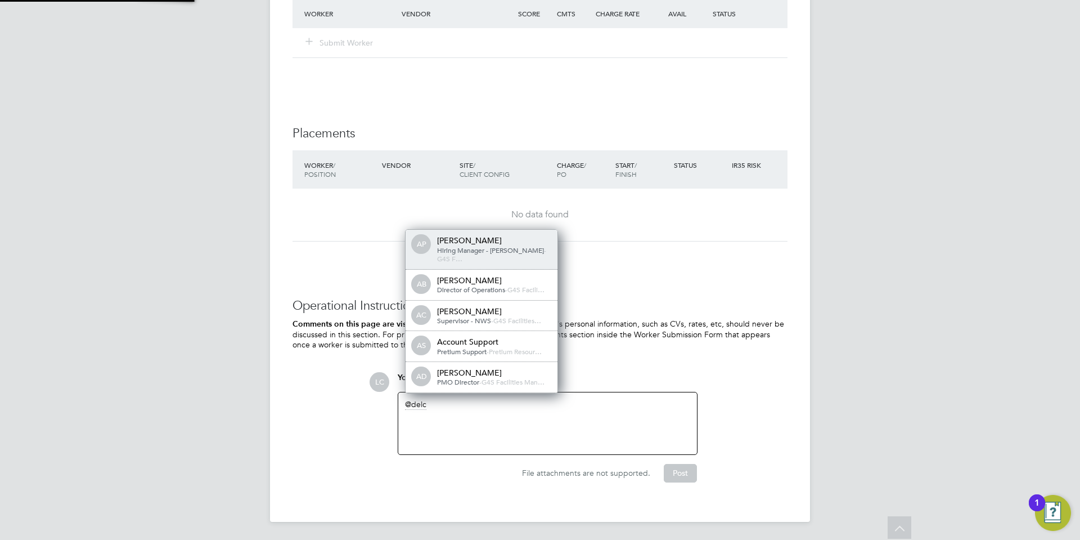
scroll to position [0, 0]
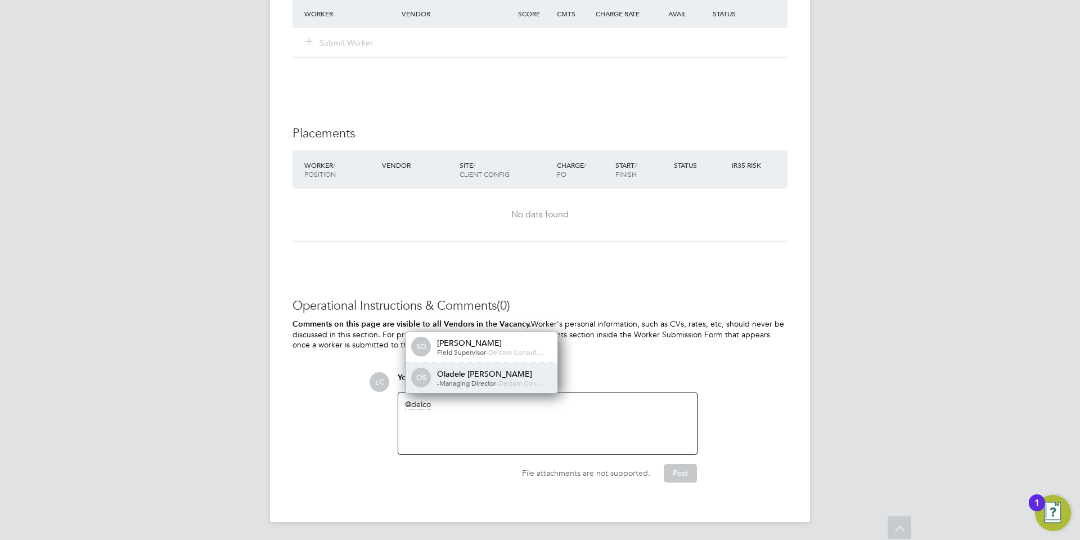
click at [455, 374] on div "Oladele [PERSON_NAME]" at bounding box center [493, 373] width 113 height 10
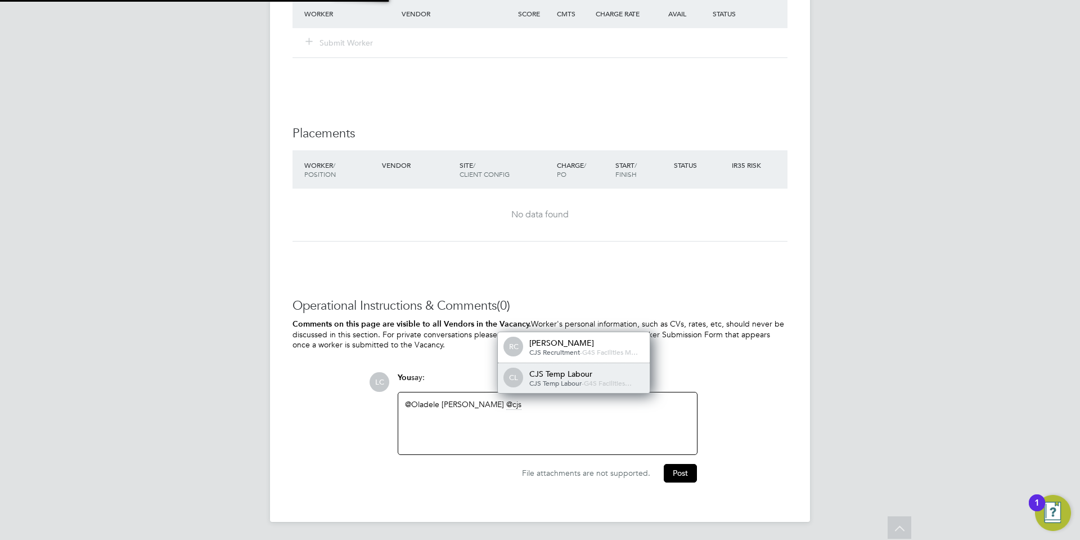
click at [538, 383] on span "CJS Temp Labour" at bounding box center [555, 382] width 52 height 9
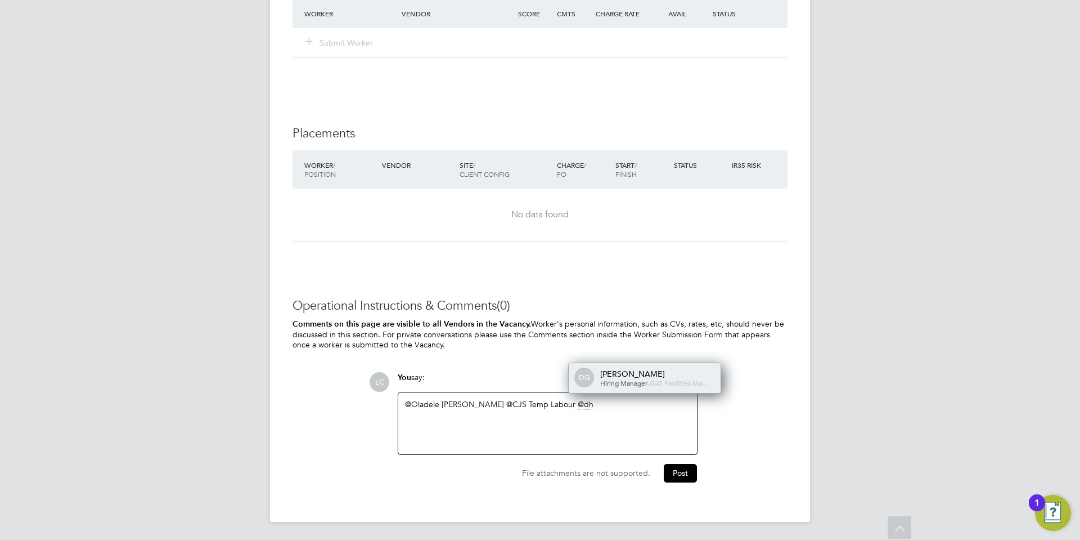
click at [650, 381] on span "G4S Facilities Ma…" at bounding box center [679, 382] width 59 height 9
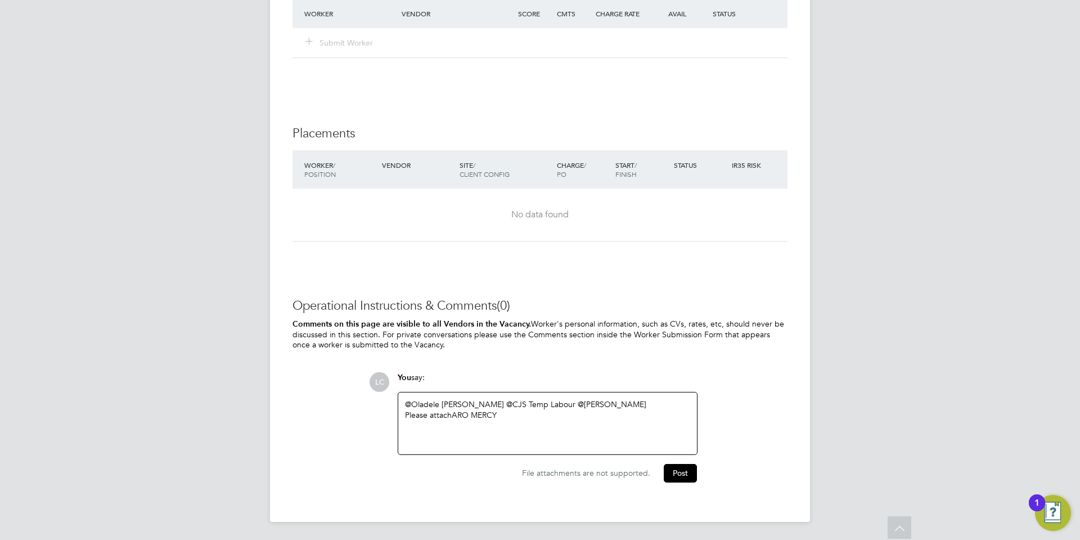
click at [519, 415] on div "Please attach ARO MERCY" at bounding box center [547, 415] width 285 height 10
click at [666, 478] on button "Post" at bounding box center [680, 473] width 33 height 18
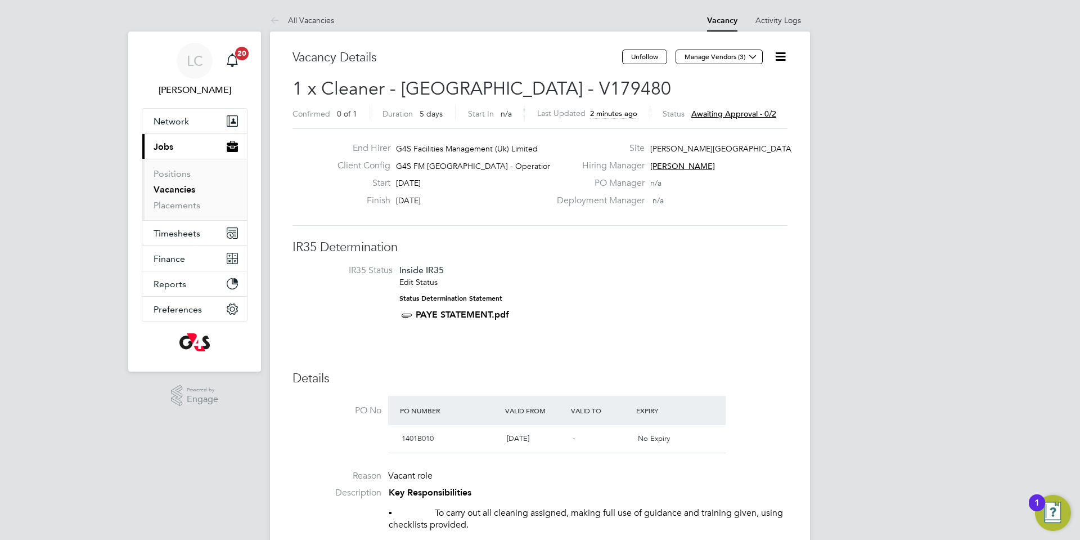
click at [160, 188] on link "Vacancies" at bounding box center [175, 189] width 42 height 11
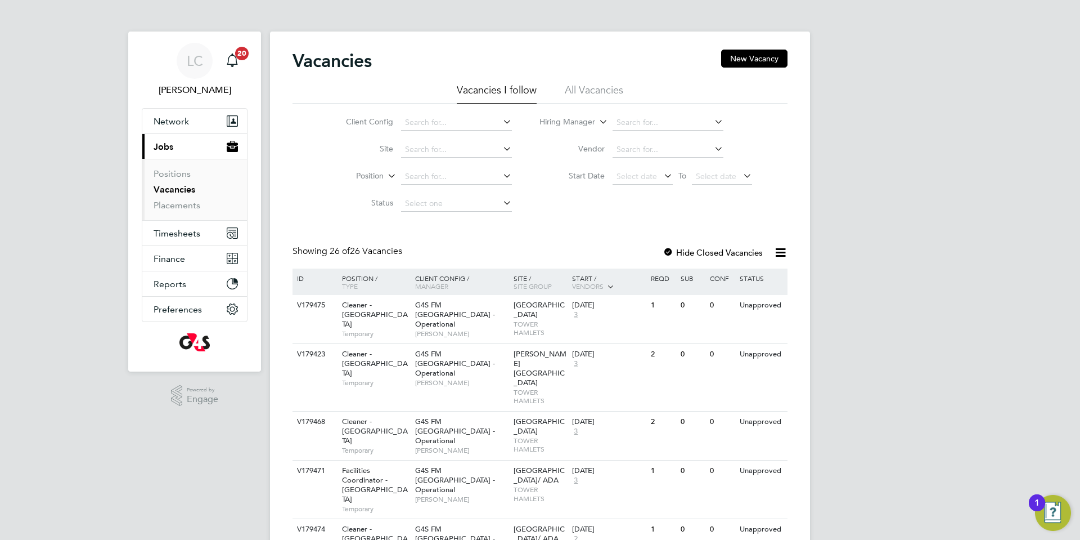
click at [728, 55] on button "New Vacancy" at bounding box center [754, 59] width 66 height 18
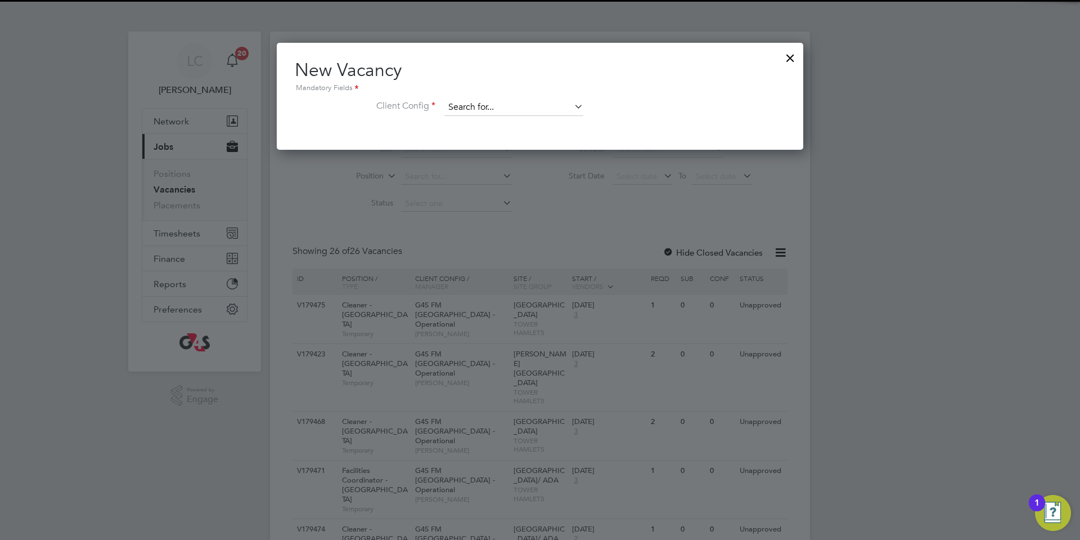
click at [496, 104] on input at bounding box center [513, 107] width 139 height 17
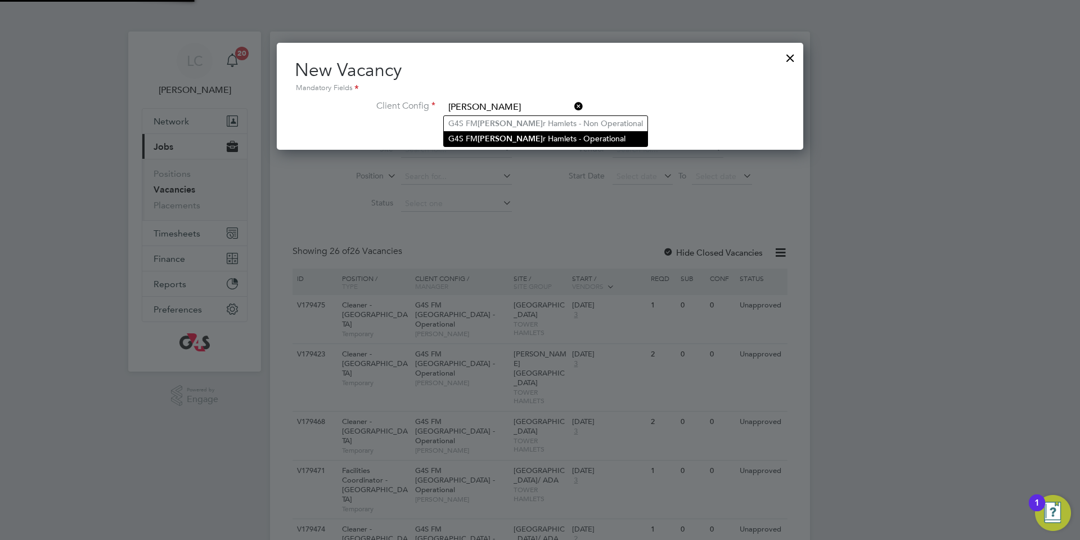
click at [491, 131] on li "G4S [PERSON_NAME] r Hamlets - Operational" at bounding box center [546, 138] width 204 height 15
type input "G4S FM [GEOGRAPHIC_DATA] - Operational"
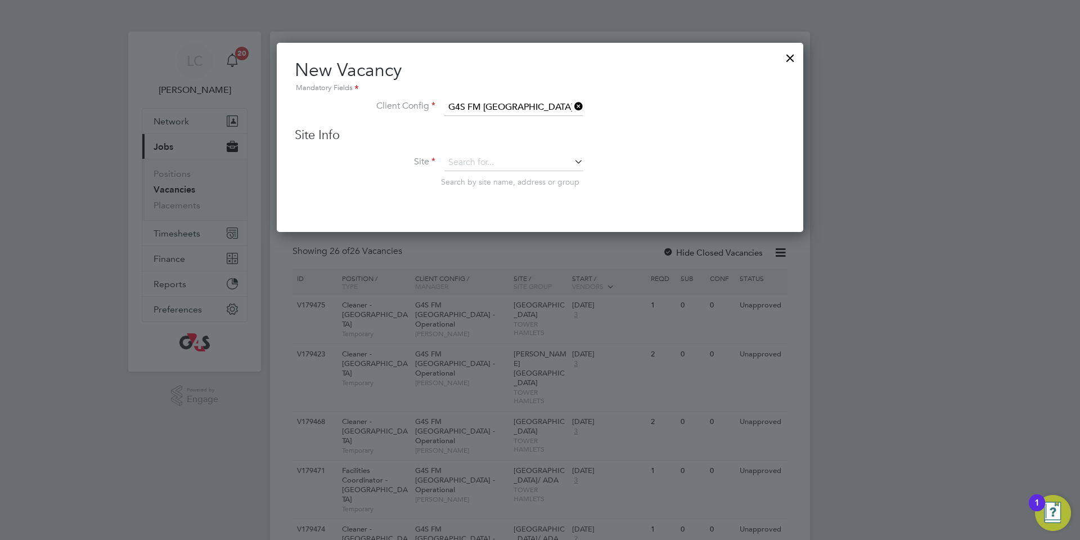
scroll to position [190, 527]
click at [496, 159] on input at bounding box center [513, 162] width 139 height 17
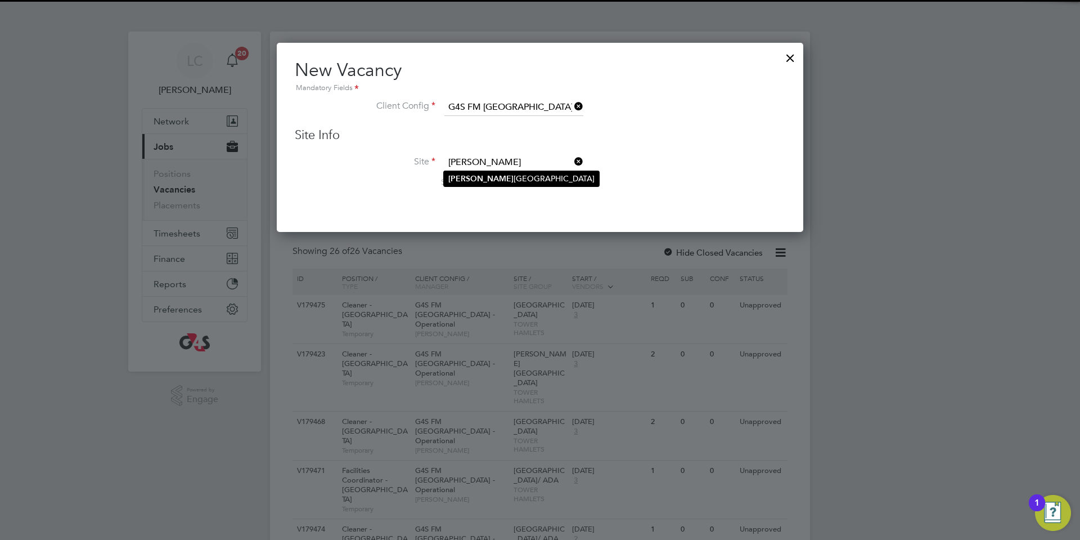
click at [508, 183] on li "[PERSON_NAME][GEOGRAPHIC_DATA]" at bounding box center [521, 178] width 155 height 15
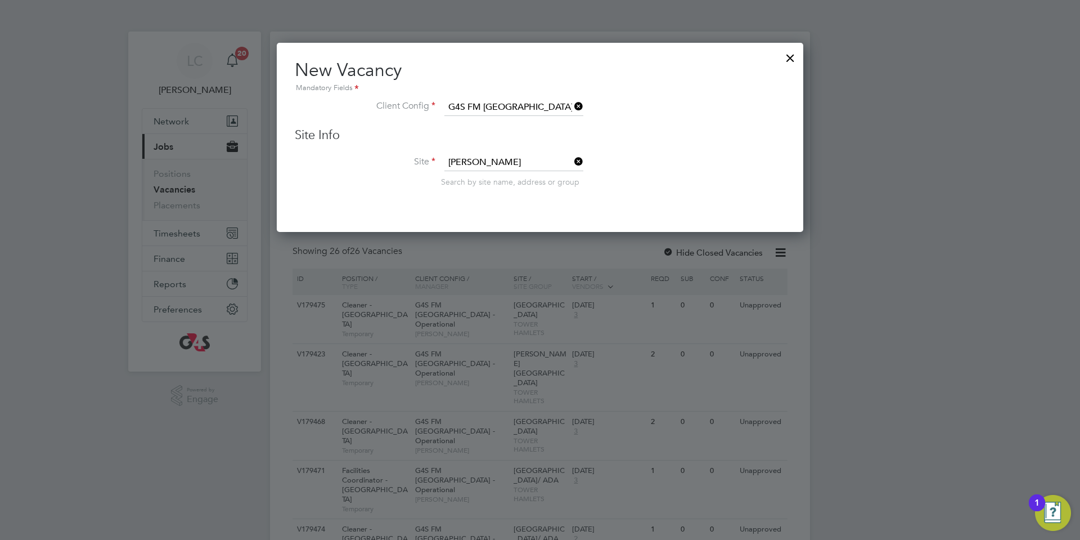
type input "[PERSON_NAME][GEOGRAPHIC_DATA]"
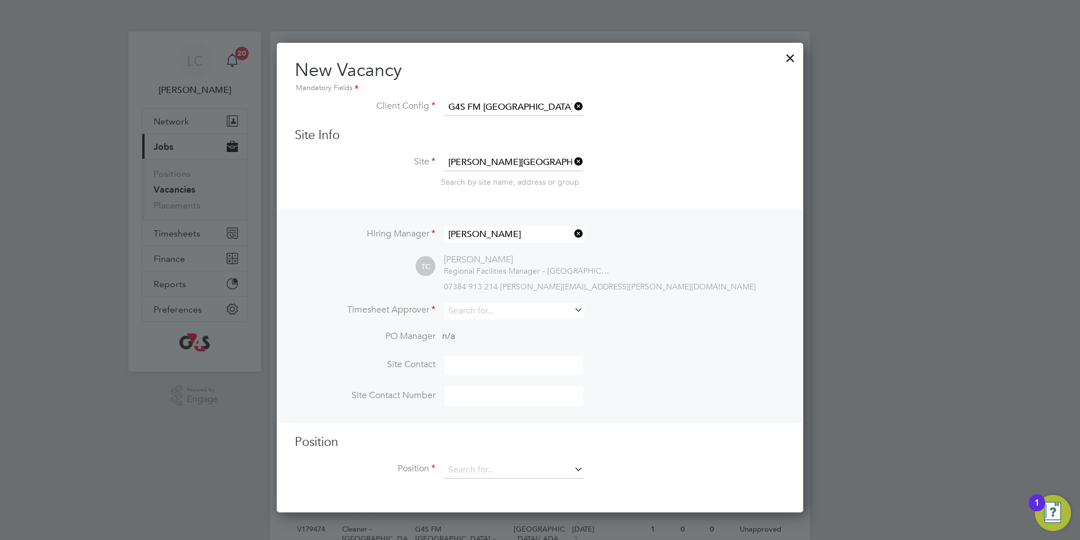
scroll to position [471, 527]
click at [485, 313] on input at bounding box center [513, 311] width 139 height 16
click at [463, 330] on li "[PERSON_NAME]" at bounding box center [514, 327] width 140 height 15
type input "[PERSON_NAME]"
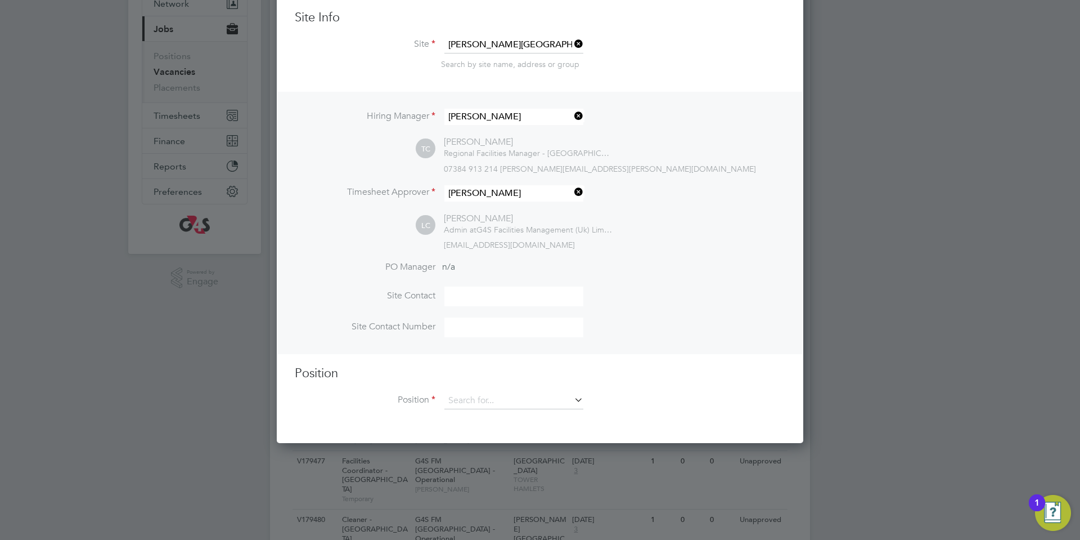
scroll to position [123, 0]
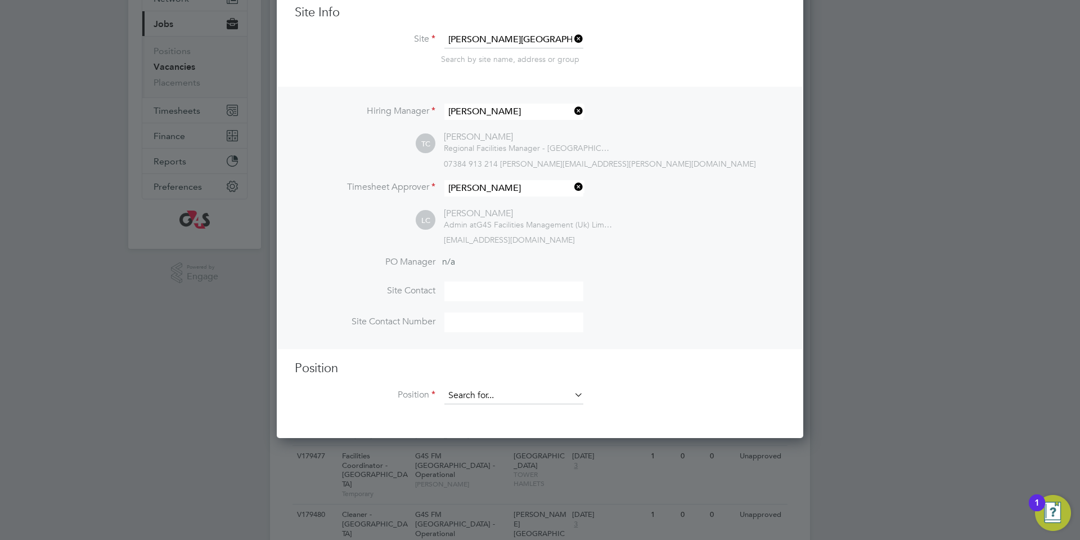
drag, startPoint x: 478, startPoint y: 387, endPoint x: 478, endPoint y: 396, distance: 9.0
click at [478, 394] on div "Position Position" at bounding box center [540, 388] width 491 height 56
click at [479, 397] on input at bounding box center [513, 395] width 139 height 17
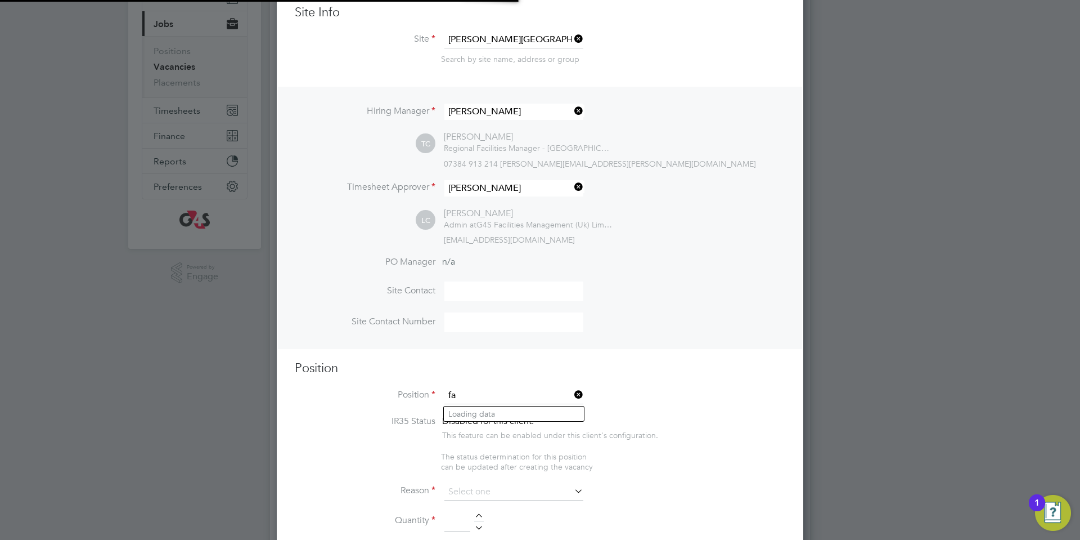
scroll to position [1758, 527]
type input "faci"
click at [500, 406] on ul "Faci lities Coordinator - [GEOGRAPHIC_DATA]" at bounding box center [530, 414] width 174 height 16
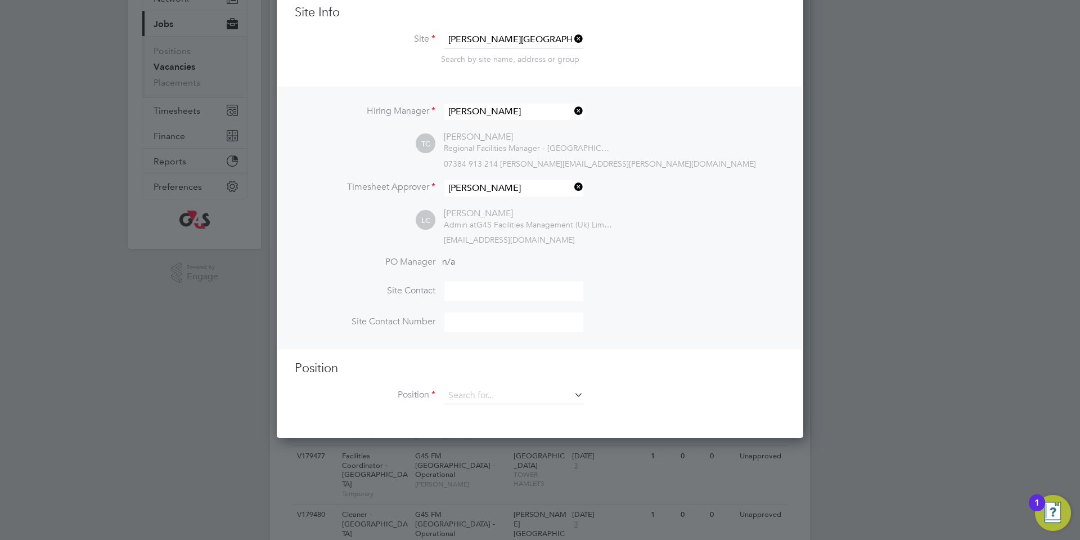
click at [507, 415] on li "Position" at bounding box center [540, 401] width 491 height 28
click at [500, 398] on input at bounding box center [513, 395] width 139 height 17
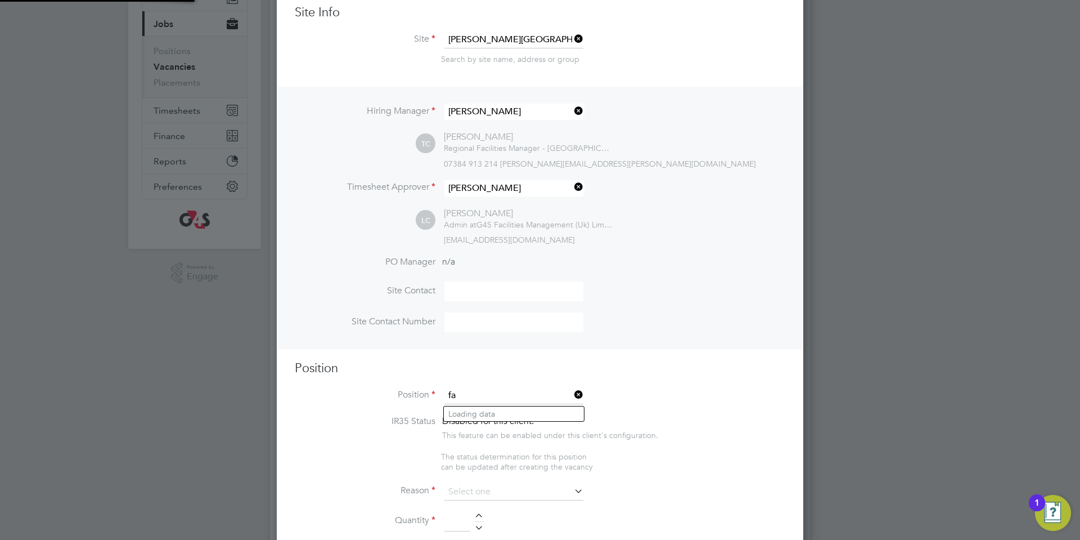
scroll to position [1758, 527]
click at [501, 411] on li "Facili ties Coordinator - [GEOGRAPHIC_DATA]" at bounding box center [531, 413] width 174 height 15
type input "Facilities Coordinator - [GEOGRAPHIC_DATA]"
type textarea "**Lor Ipsumdo:** Sit Ametconsec Adipiscinge (SE) doei te inci ut lab E6D Magnaa…"
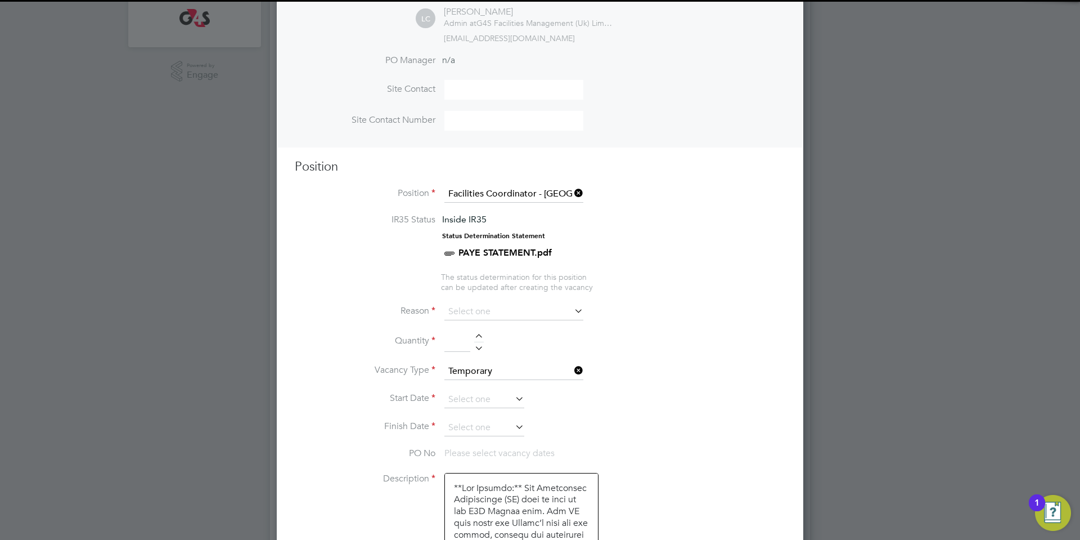
scroll to position [326, 0]
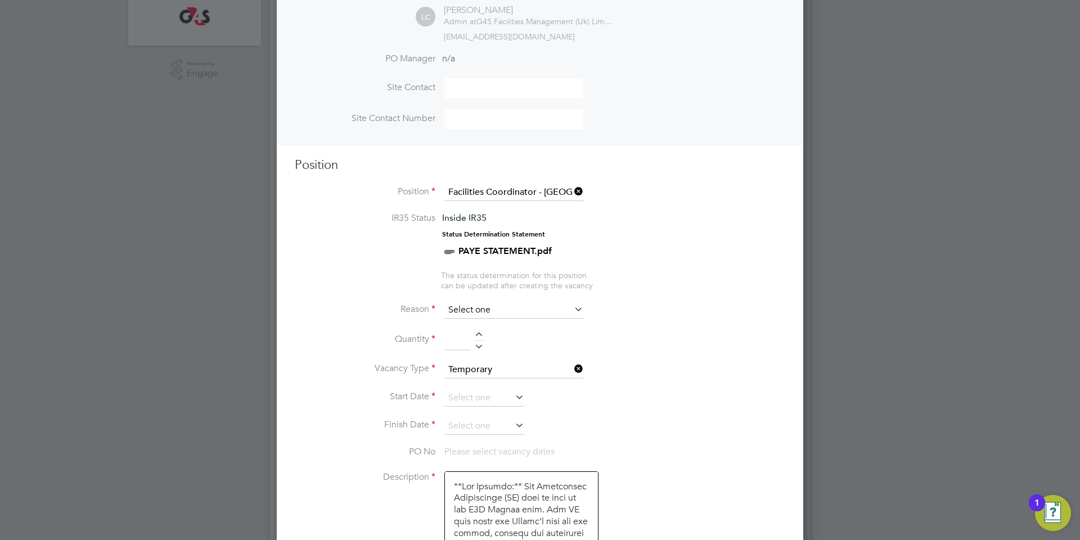
click at [506, 312] on input at bounding box center [513, 310] width 139 height 17
click at [512, 429] on li "Replacement" at bounding box center [514, 431] width 140 height 15
type input "Replacement"
click at [476, 343] on div at bounding box center [479, 344] width 10 height 8
type input "1"
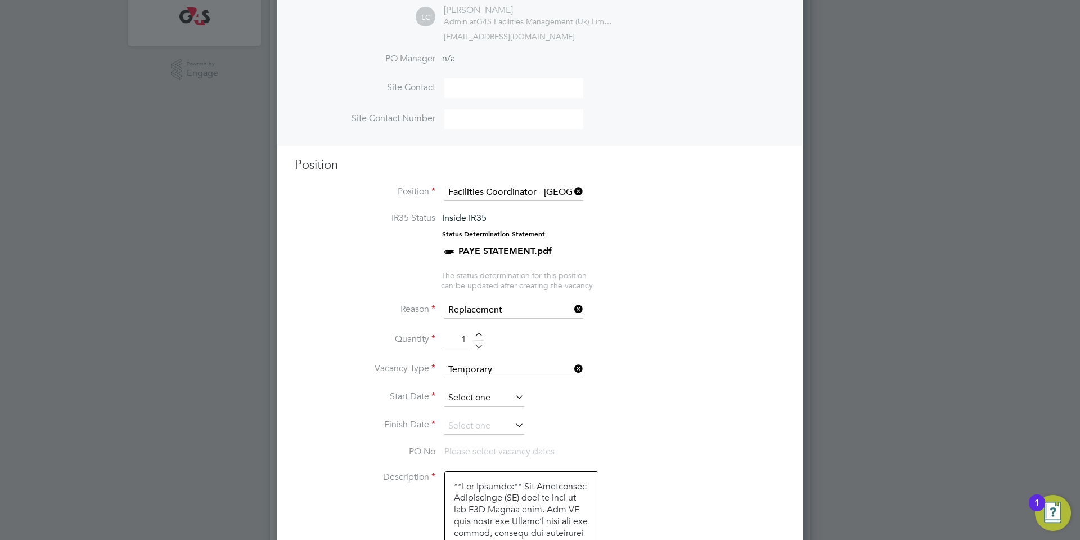
click at [487, 399] on input at bounding box center [484, 397] width 80 height 17
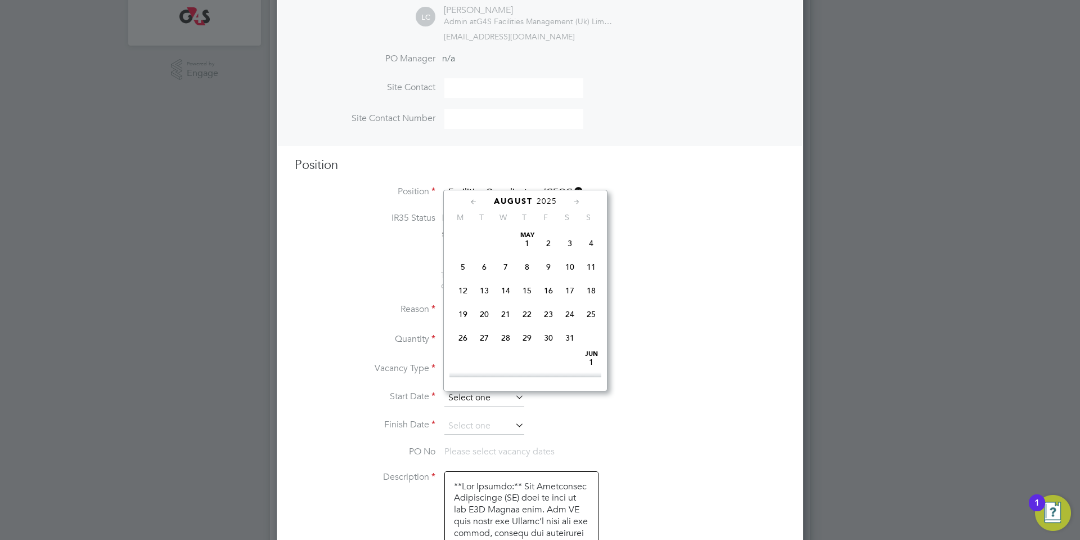
scroll to position [450, 0]
click at [464, 303] on span "[DATE]" at bounding box center [462, 291] width 21 height 21
type input "[DATE]"
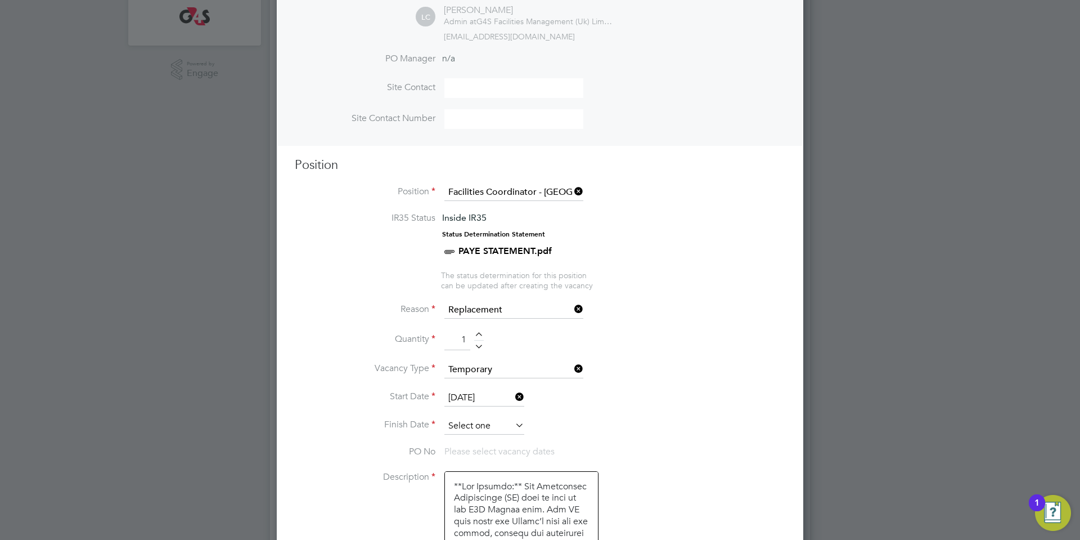
click at [479, 427] on input at bounding box center [484, 425] width 80 height 17
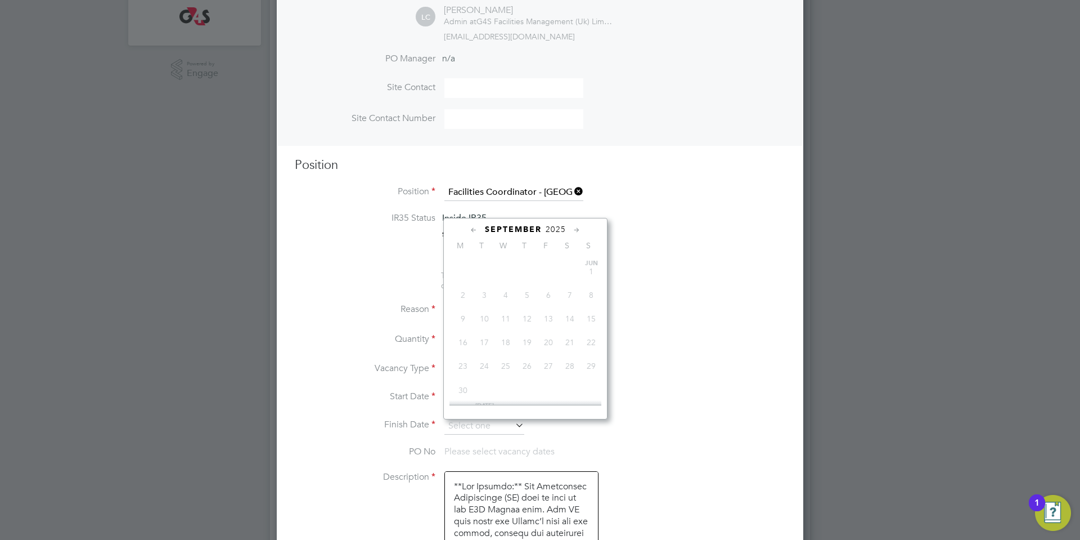
scroll to position [350, 0]
drag, startPoint x: 551, startPoint y: 318, endPoint x: 547, endPoint y: 344, distance: 26.2
click at [550, 312] on span "5" at bounding box center [548, 300] width 21 height 21
type input "[DATE]"
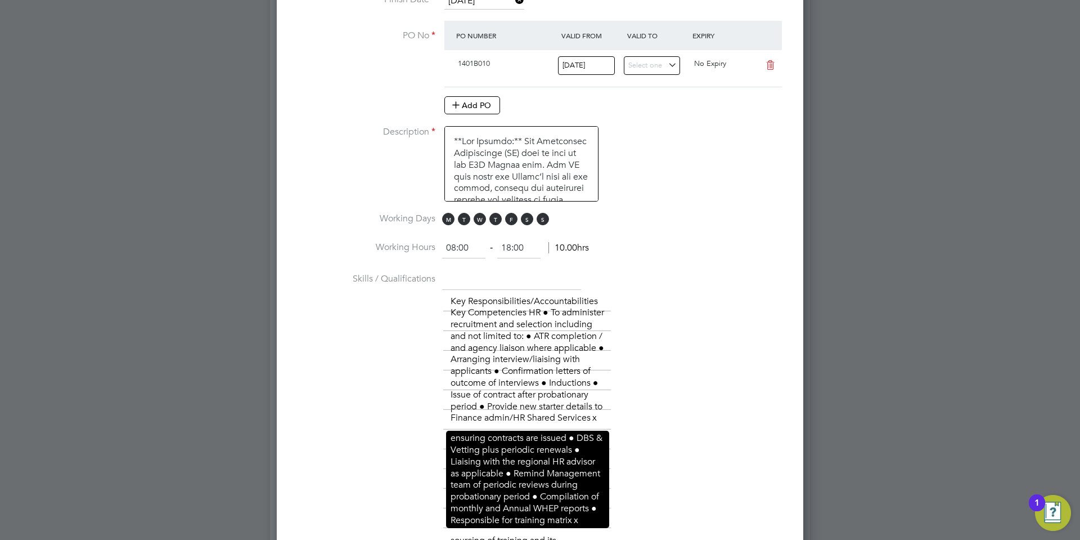
scroll to position [861, 0]
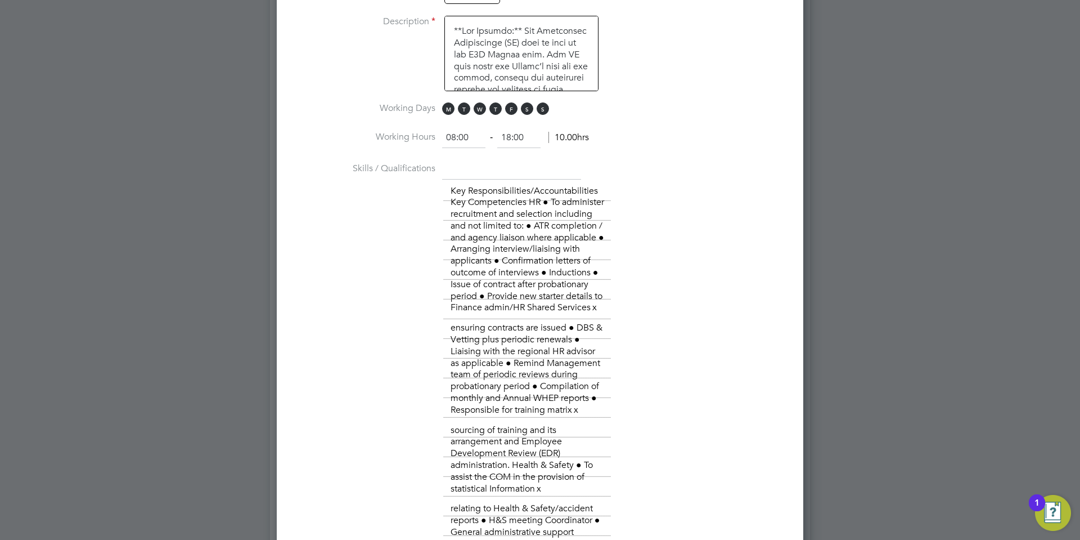
drag, startPoint x: 529, startPoint y: 109, endPoint x: 534, endPoint y: 111, distance: 6.1
click at [529, 109] on span "S" at bounding box center [527, 108] width 12 height 12
click at [537, 111] on span "S" at bounding box center [543, 108] width 12 height 12
drag, startPoint x: 531, startPoint y: 134, endPoint x: 477, endPoint y: 151, distance: 56.4
click at [478, 149] on li "Working Hours 08:00 ‐ 18:00 10.00hrs" at bounding box center [540, 144] width 491 height 32
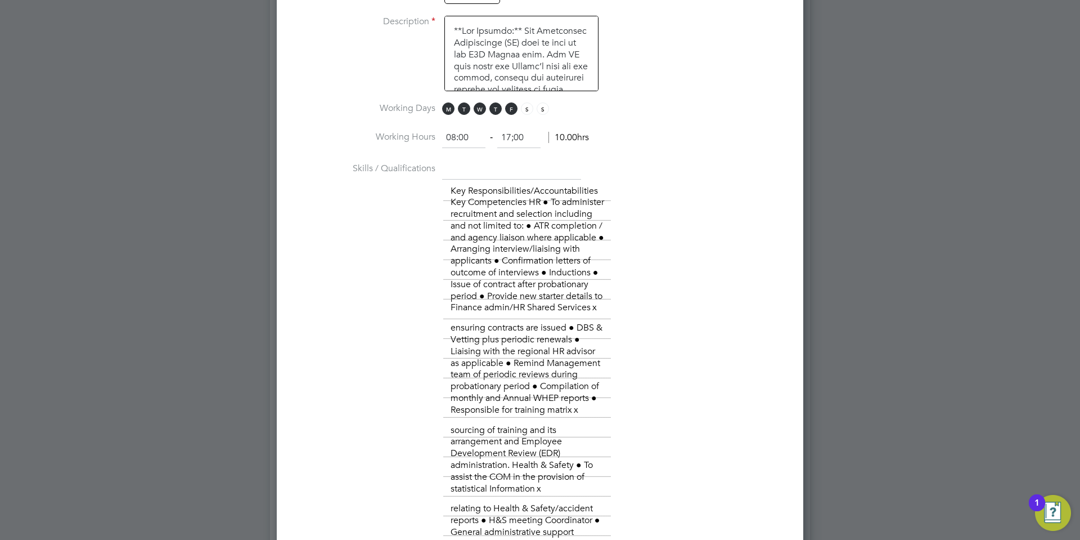
type input "17:00"
click at [691, 133] on li "Working Hours 08:00 ‐ 17:00 9.00hrs" at bounding box center [540, 144] width 491 height 32
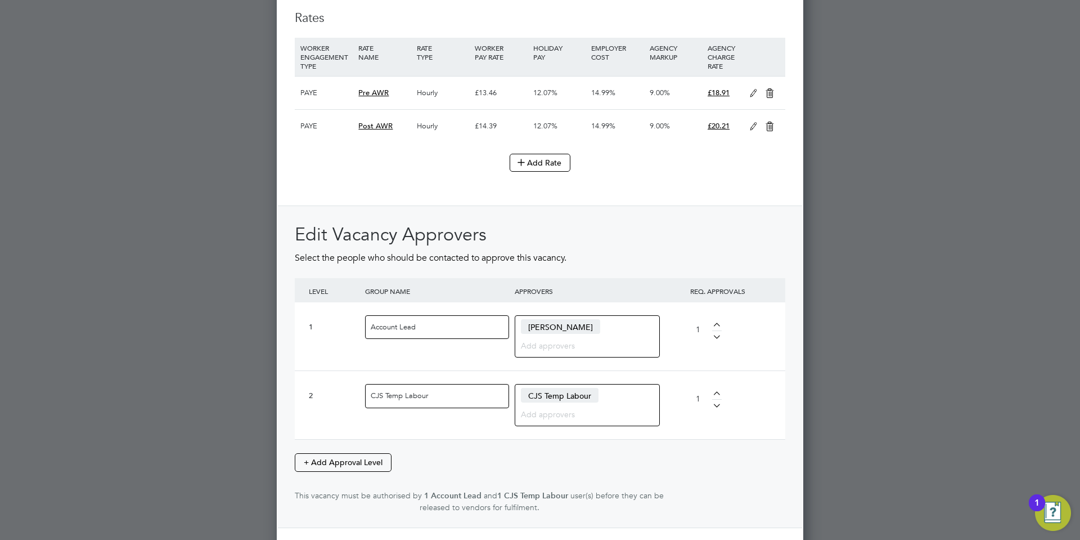
scroll to position [2437, 0]
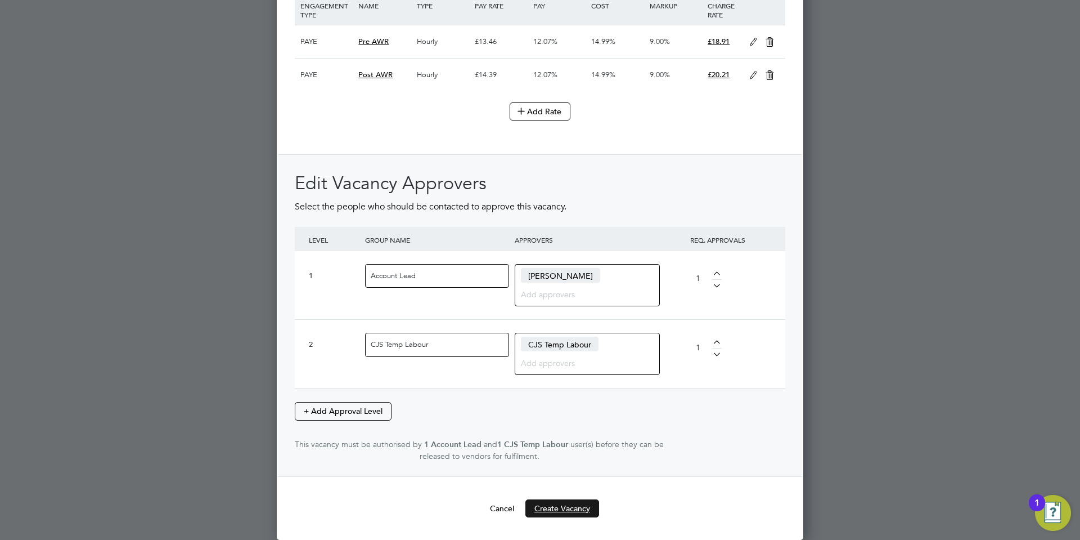
click at [562, 506] on button "Create Vacancy" at bounding box center [562, 508] width 74 height 18
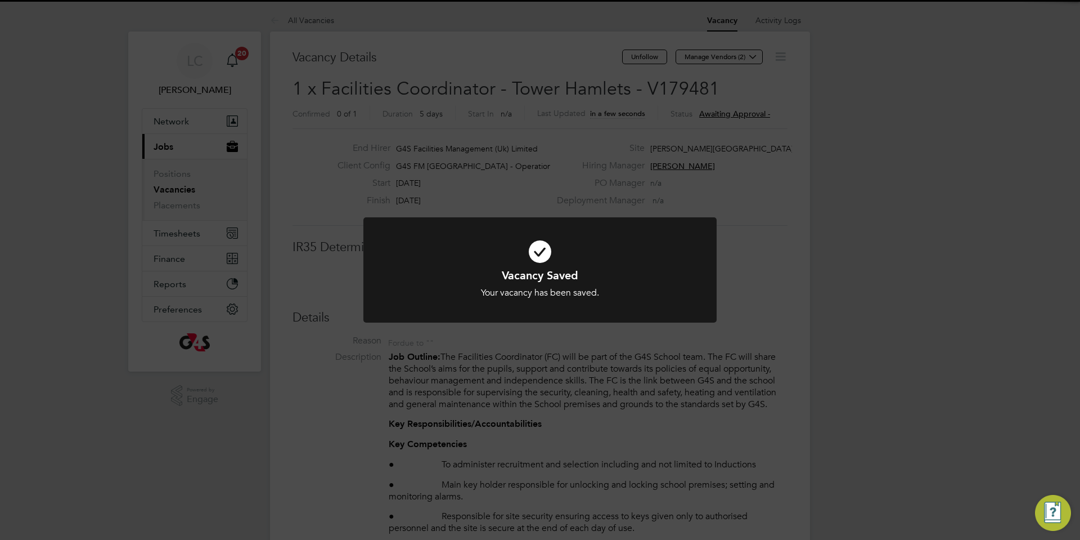
scroll to position [33, 79]
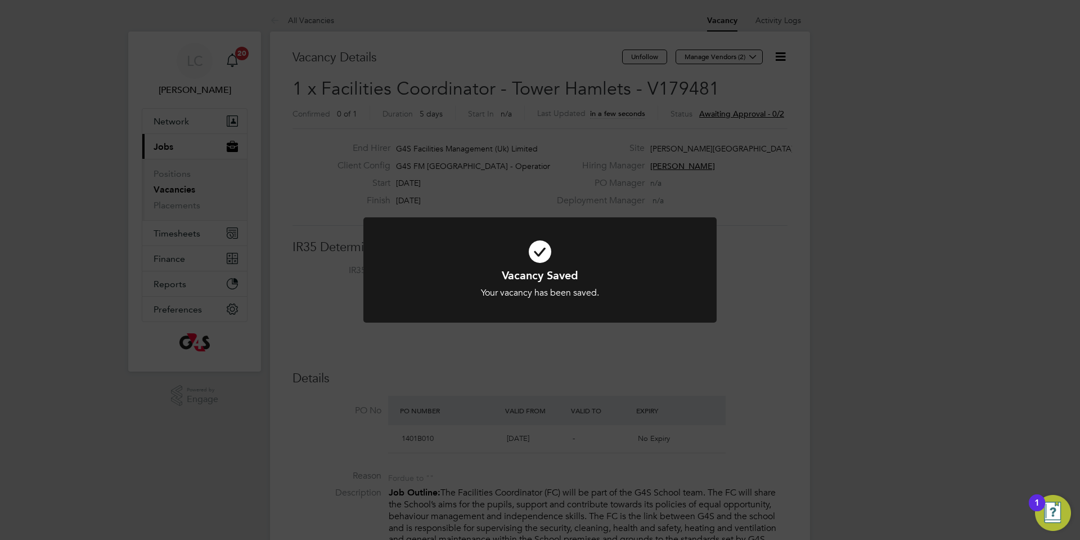
click at [510, 113] on div "Vacancy Saved Your vacancy has been saved. Cancel Okay" at bounding box center [540, 270] width 1080 height 540
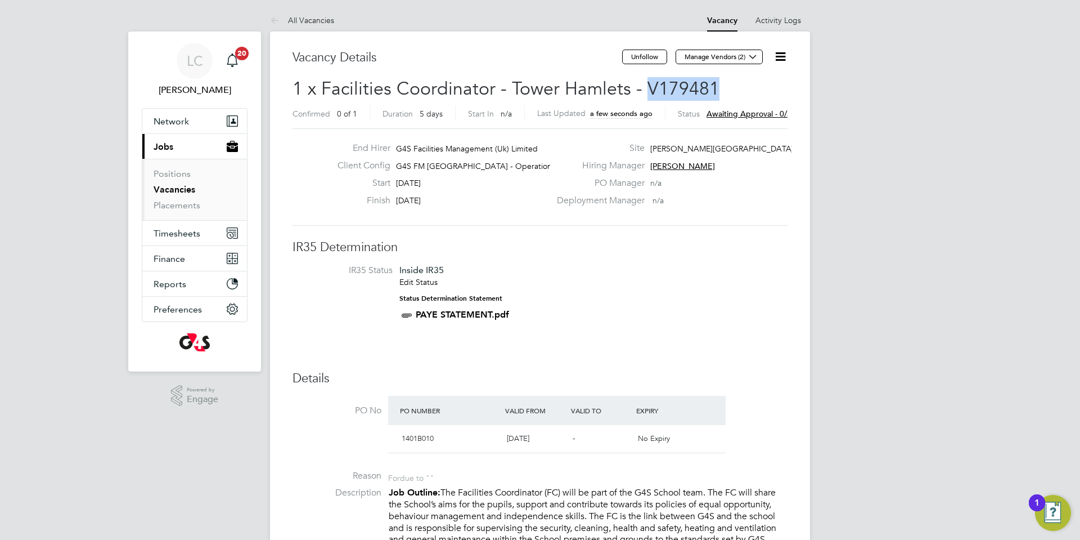
drag, startPoint x: 643, startPoint y: 88, endPoint x: 747, endPoint y: 87, distance: 103.5
click at [747, 87] on h2 "1 x Facilities Coordinator - [GEOGRAPHIC_DATA] - V179481 Confirmed 0 of 1 Durat…" at bounding box center [540, 100] width 495 height 47
copy span "V179481"
drag, startPoint x: 753, startPoint y: 57, endPoint x: 709, endPoint y: 83, distance: 51.7
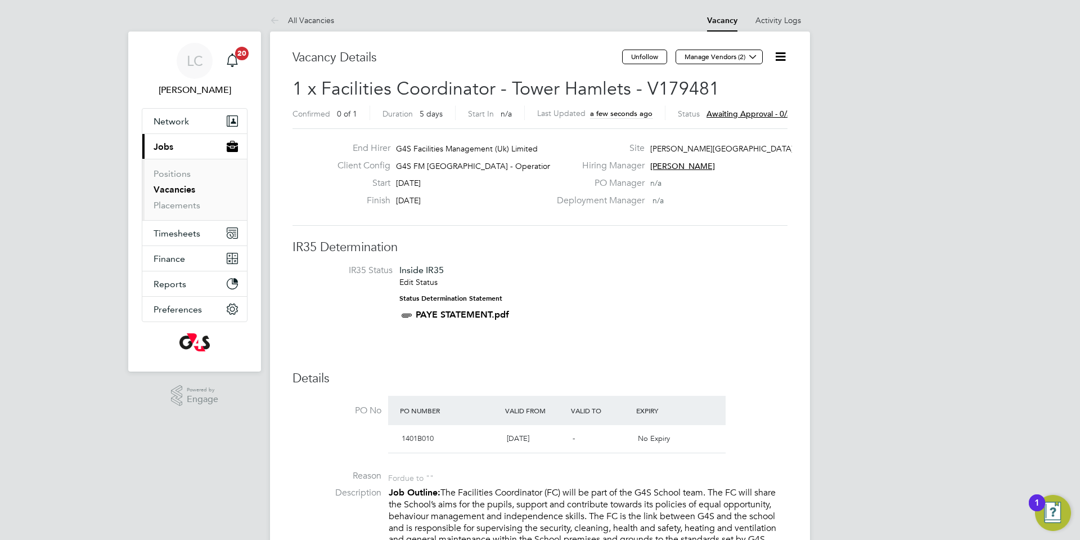
click at [753, 57] on icon at bounding box center [753, 56] width 8 height 8
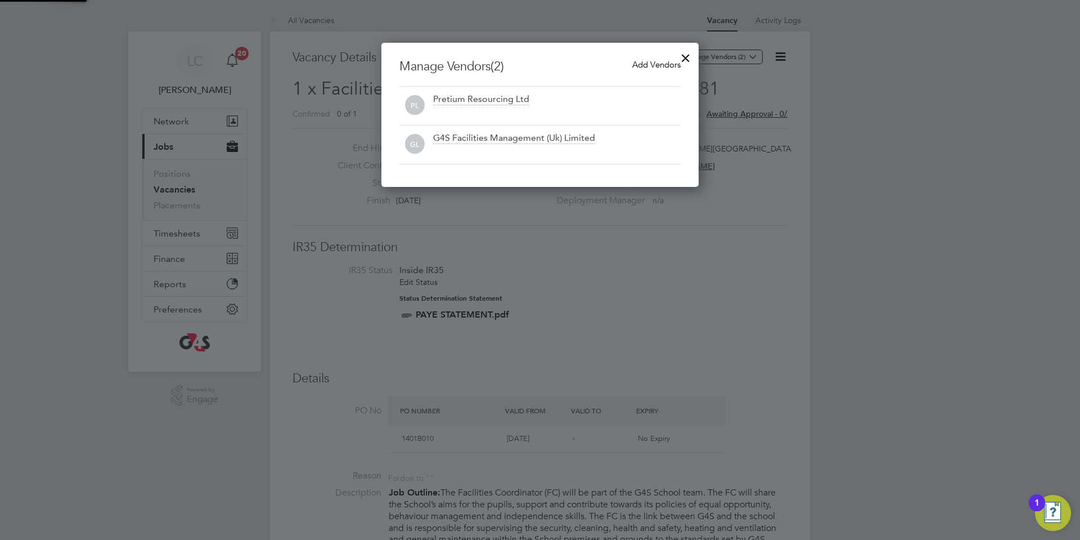
scroll to position [144, 318]
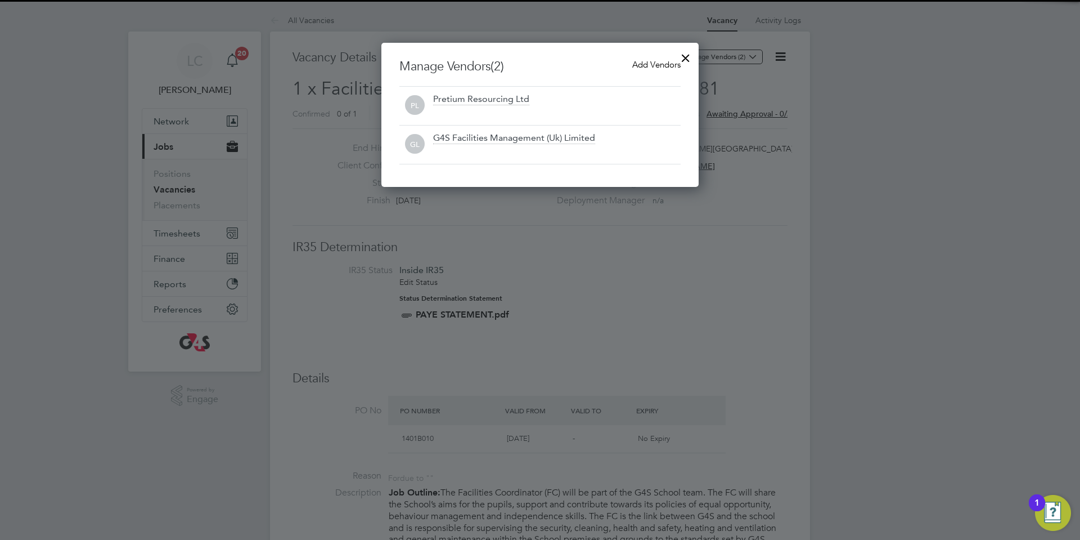
click at [660, 62] on span "Add Vendors" at bounding box center [656, 64] width 48 height 11
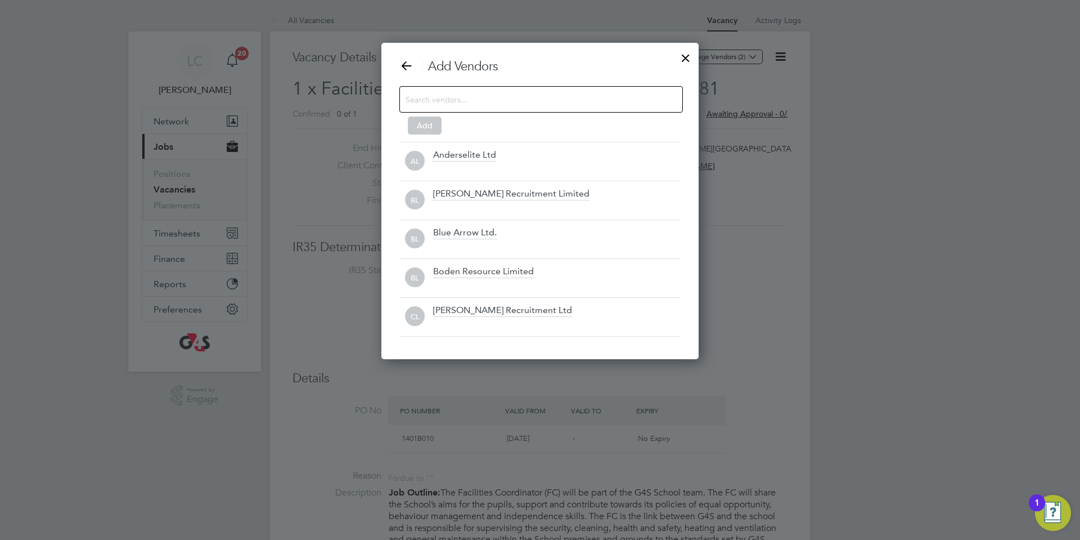
scroll to position [317, 318]
click at [445, 106] on div at bounding box center [541, 99] width 284 height 26
click at [447, 96] on input at bounding box center [532, 99] width 253 height 15
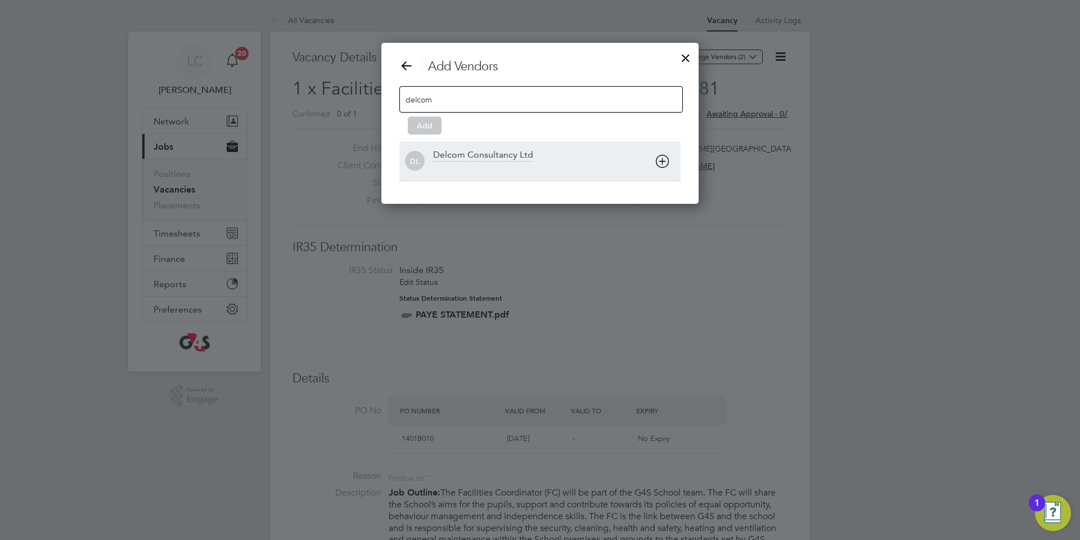
type input "delcom"
click at [475, 163] on div at bounding box center [557, 168] width 248 height 11
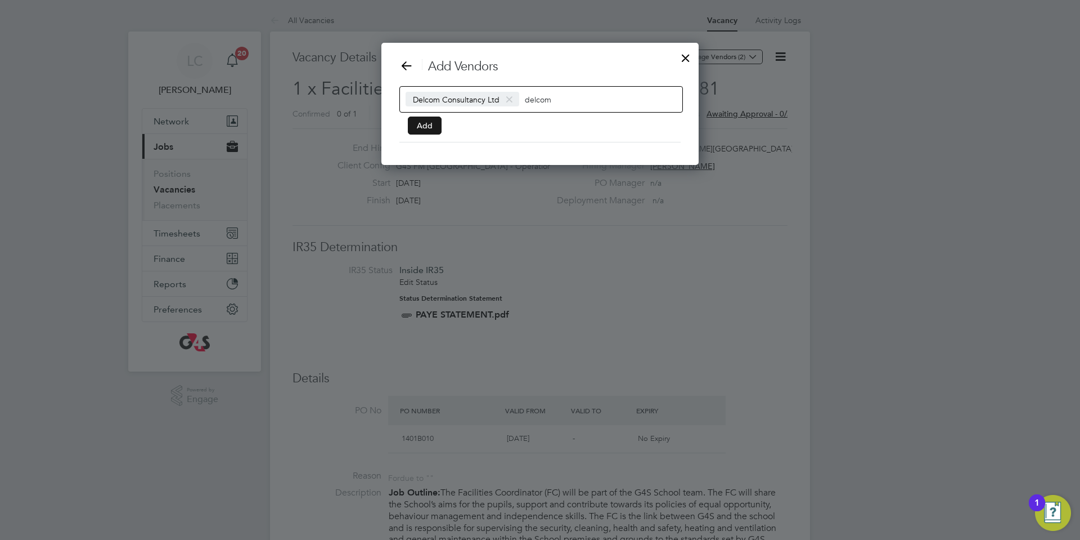
click at [434, 131] on button "Add" at bounding box center [425, 125] width 34 height 18
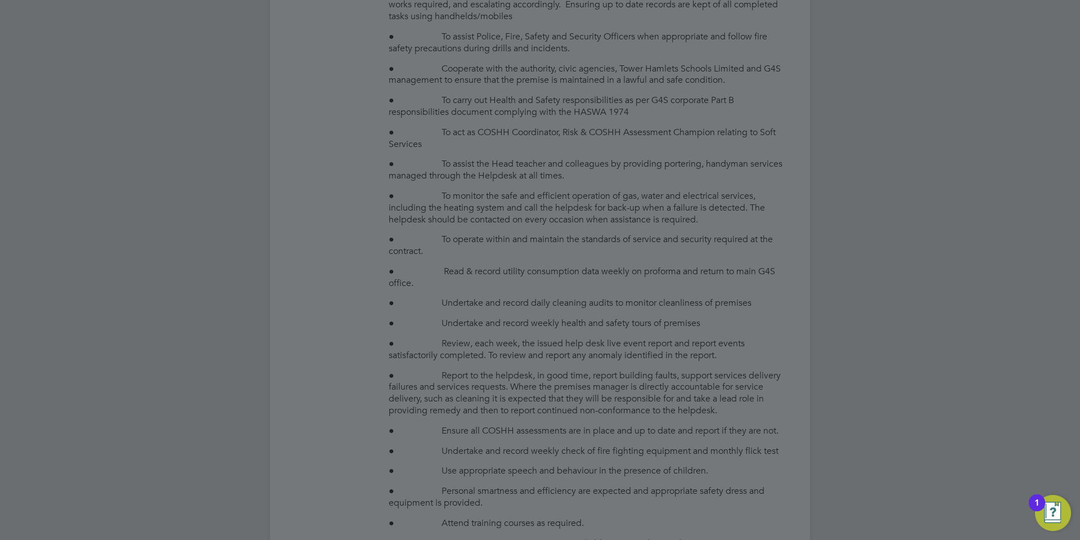
click at [561, 266] on div at bounding box center [540, 270] width 1080 height 540
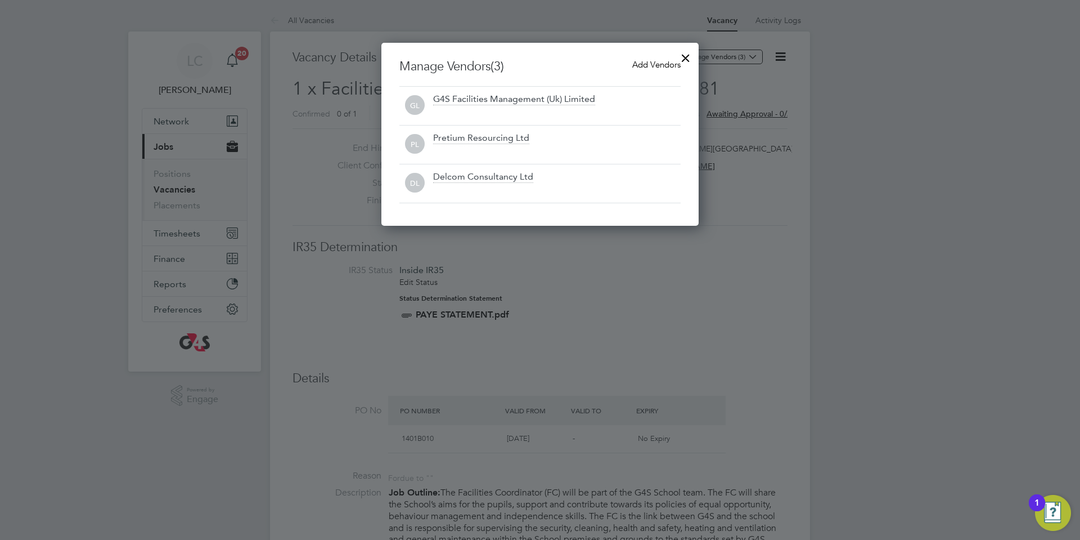
click at [692, 59] on div at bounding box center [686, 55] width 20 height 20
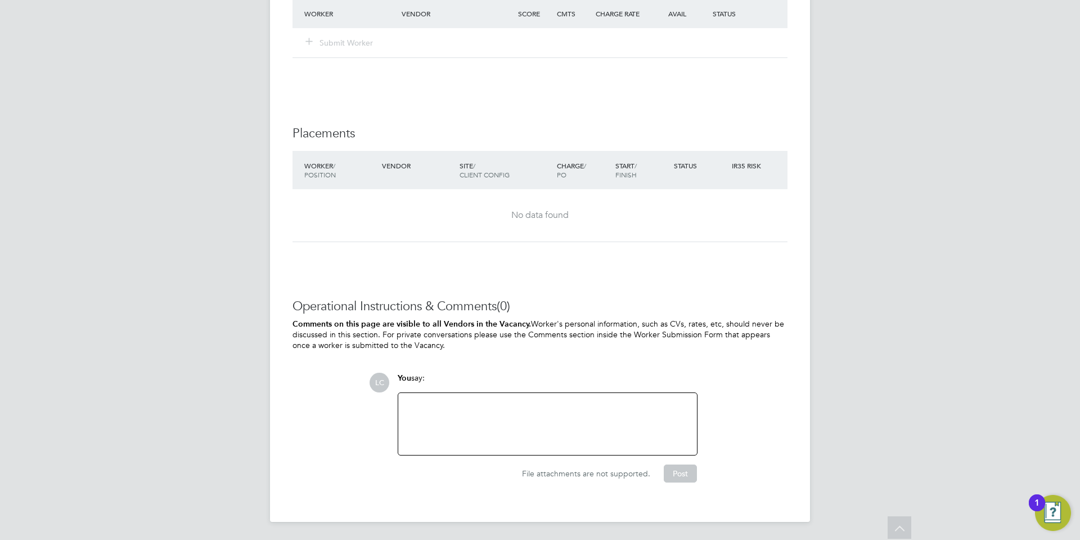
click at [520, 406] on div at bounding box center [547, 423] width 285 height 48
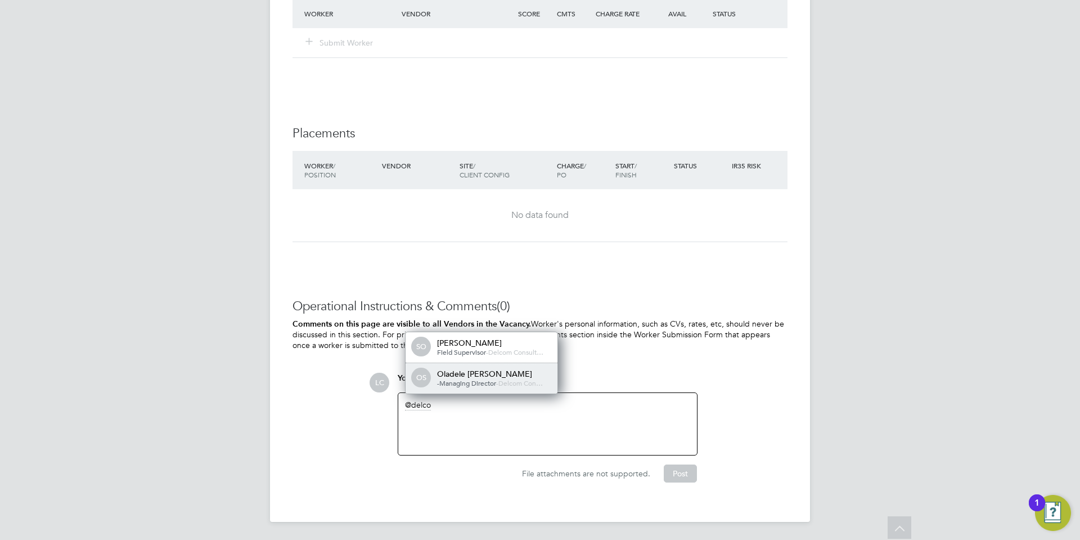
click at [462, 376] on div "Oladele [PERSON_NAME]" at bounding box center [493, 373] width 113 height 10
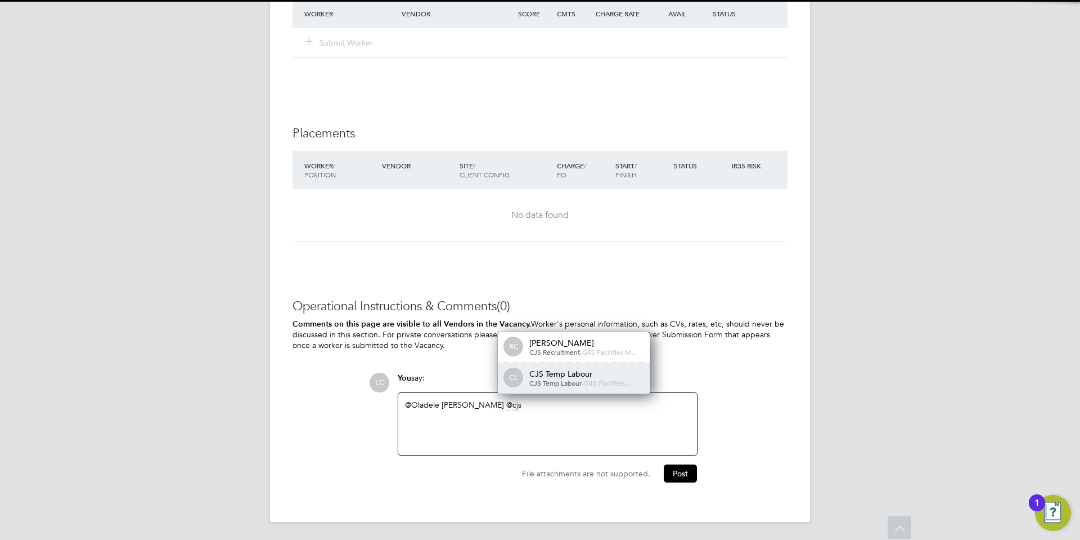
click at [521, 370] on span "CL" at bounding box center [514, 377] width 18 height 18
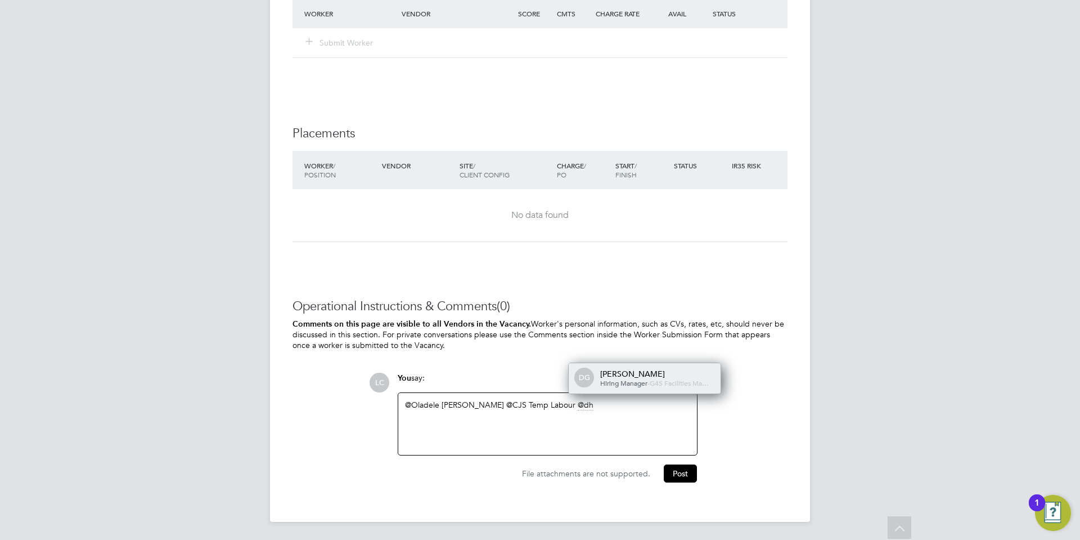
click at [603, 378] on span "Hiring Manager" at bounding box center [623, 382] width 47 height 9
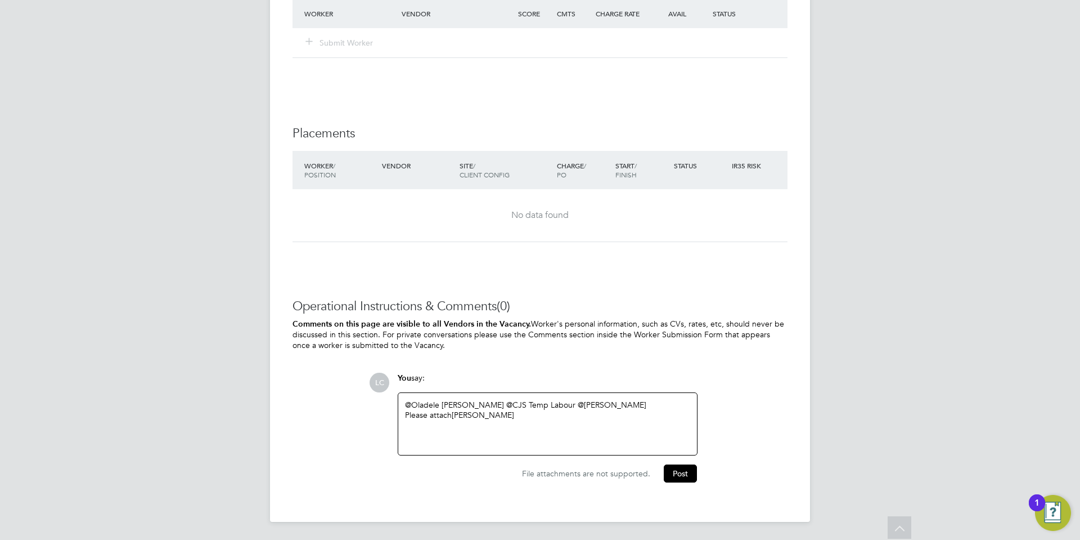
click at [569, 421] on div "@Oladele [PERSON_NAME] ​ @CJS Temp Labour ​ @[PERSON_NAME] ​ Please attach [PER…" at bounding box center [547, 423] width 285 height 48
click at [664, 474] on button "Post" at bounding box center [680, 476] width 33 height 18
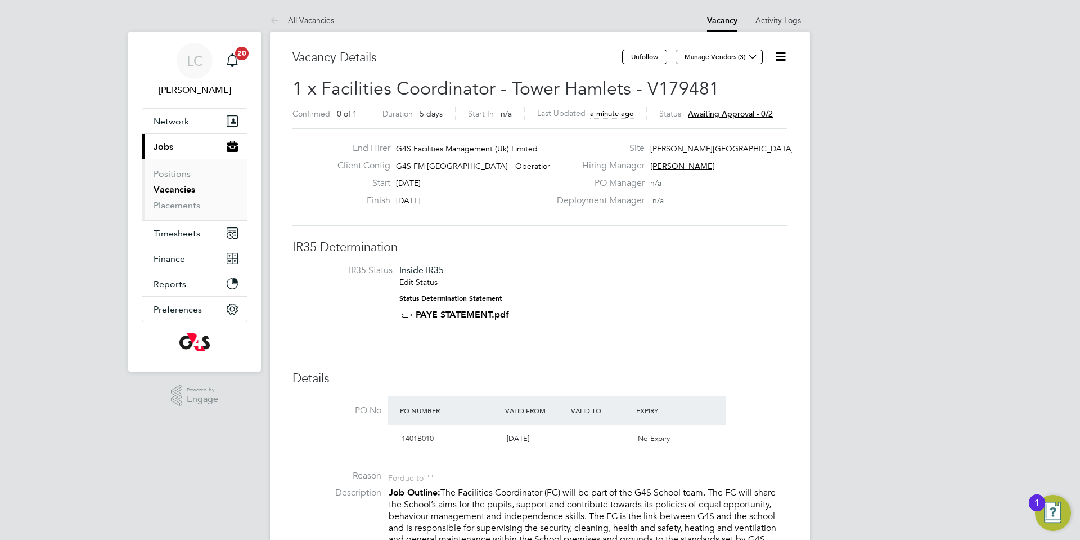
click at [182, 188] on link "Vacancies" at bounding box center [175, 189] width 42 height 11
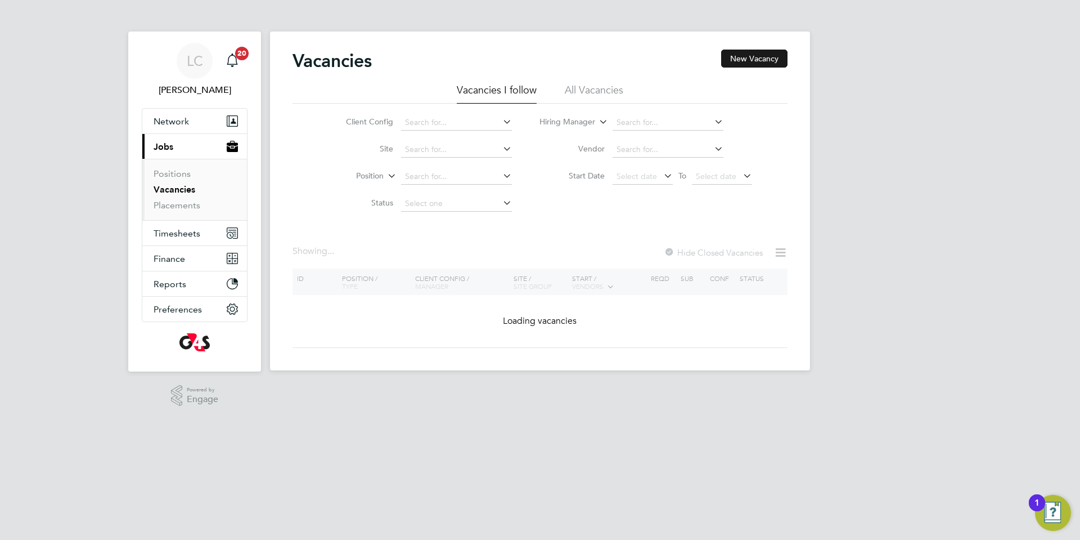
click at [731, 56] on button "New Vacancy" at bounding box center [754, 59] width 66 height 18
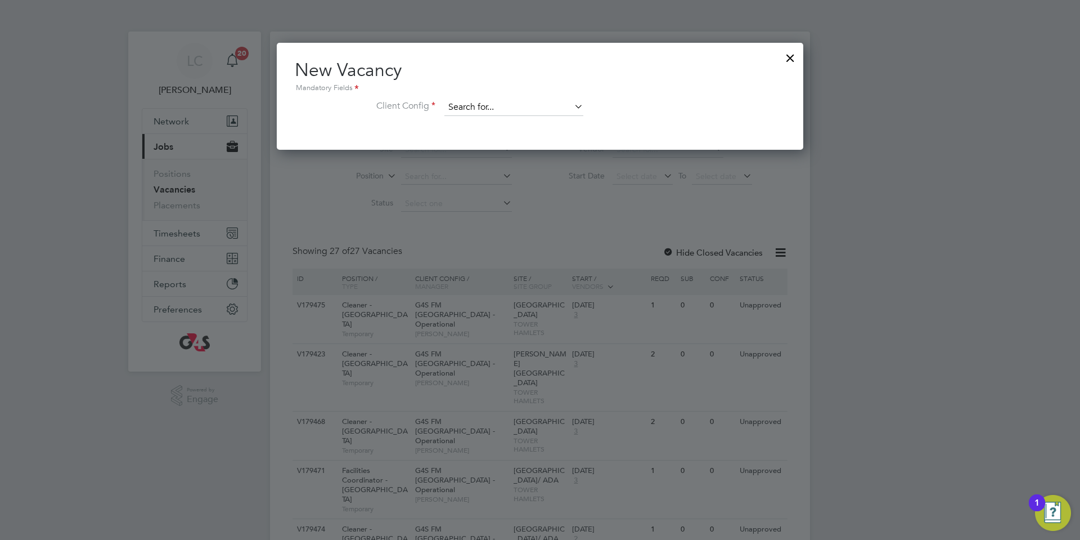
click at [466, 101] on input at bounding box center [513, 107] width 139 height 17
click at [491, 136] on b "Tower" at bounding box center [489, 139] width 22 height 10
type input "G4S FM [GEOGRAPHIC_DATA] - Operational"
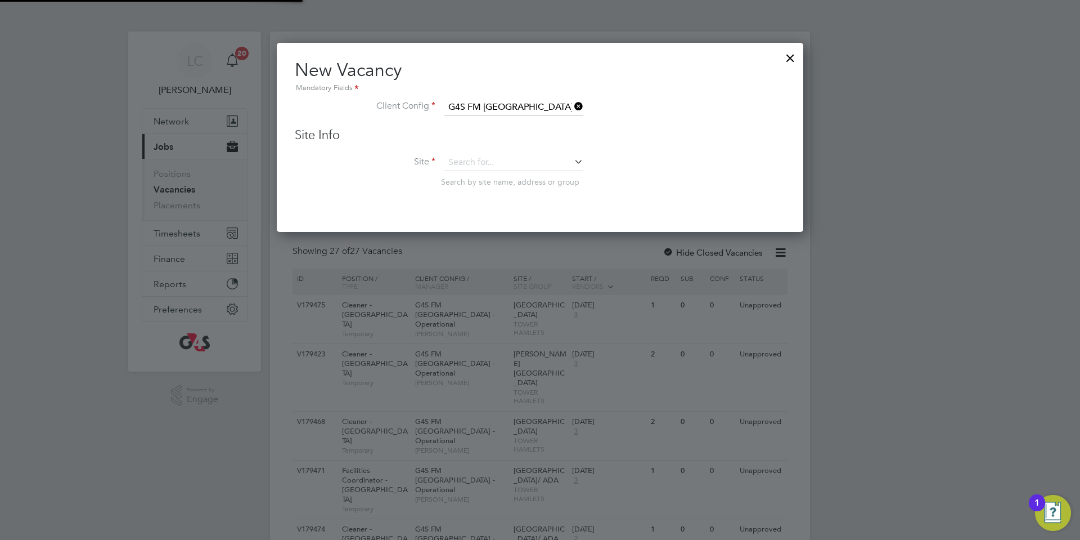
click at [487, 175] on li "Site Search by site name, address or group" at bounding box center [540, 181] width 491 height 55
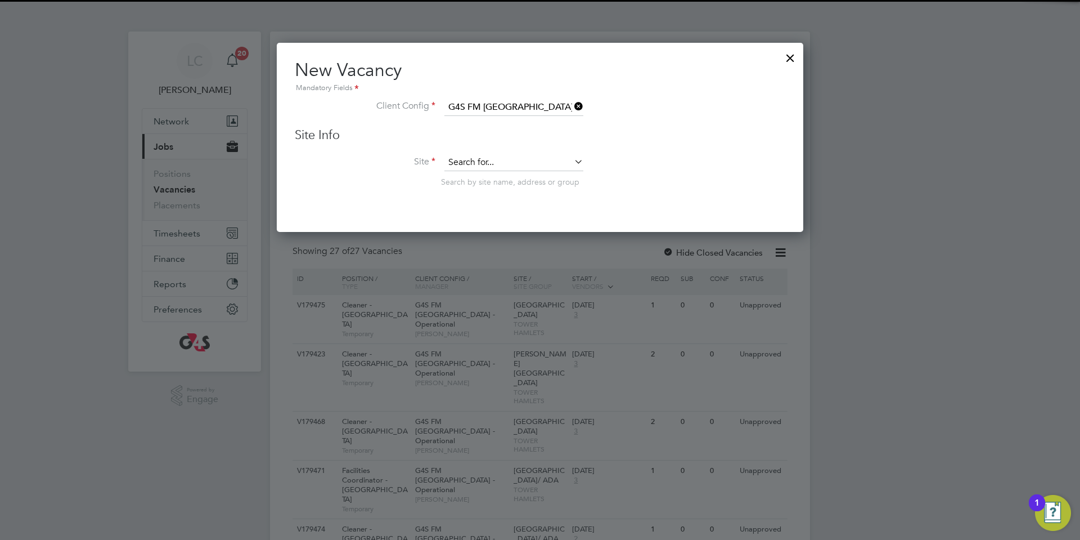
click at [491, 161] on input at bounding box center [513, 162] width 139 height 17
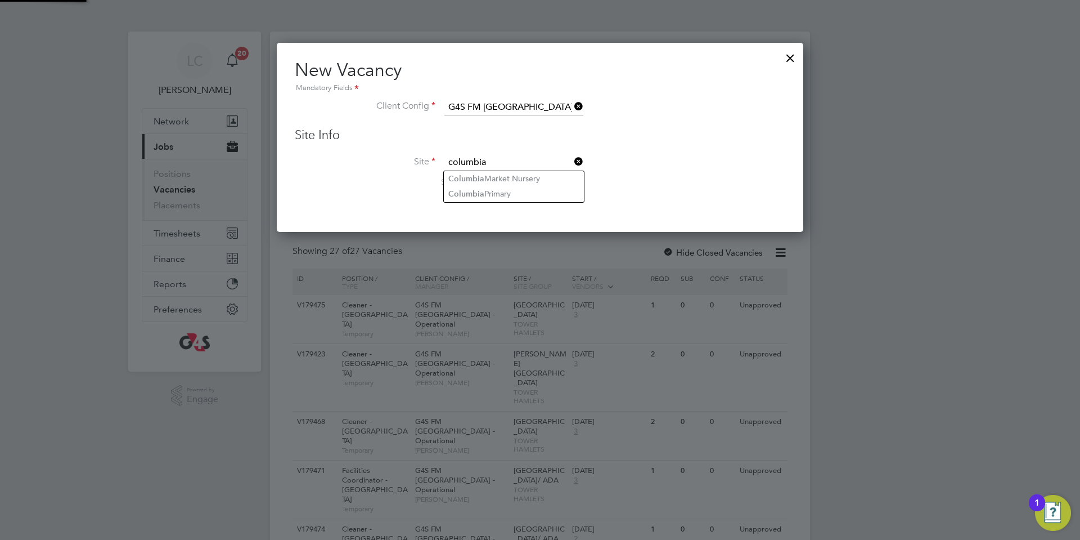
drag, startPoint x: 493, startPoint y: 178, endPoint x: 483, endPoint y: 150, distance: 29.9
click at [493, 178] on li "Columbia Market Nursery" at bounding box center [514, 178] width 140 height 15
type input "Columbia Market Nursery"
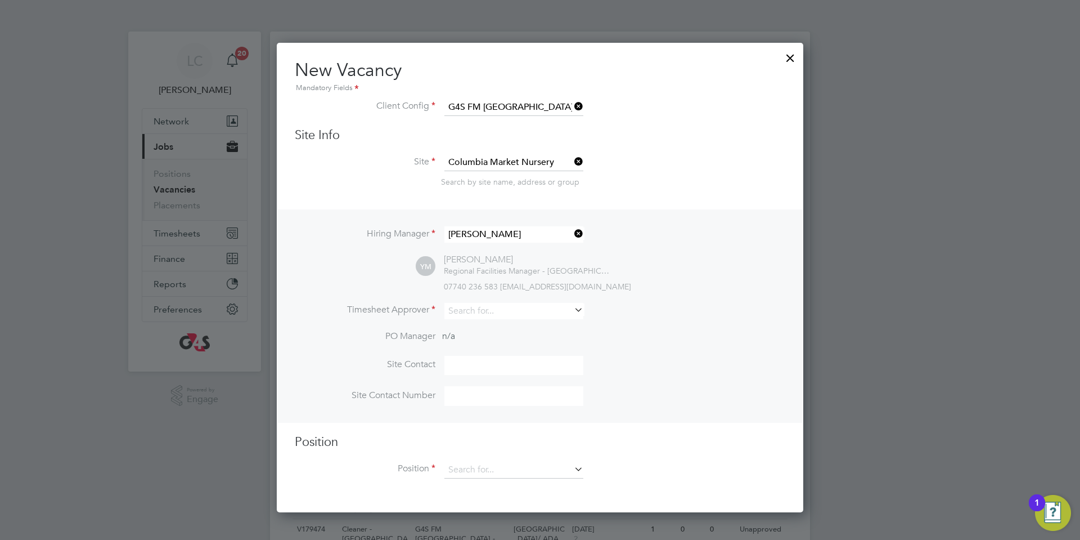
click at [572, 159] on icon at bounding box center [572, 162] width 0 height 16
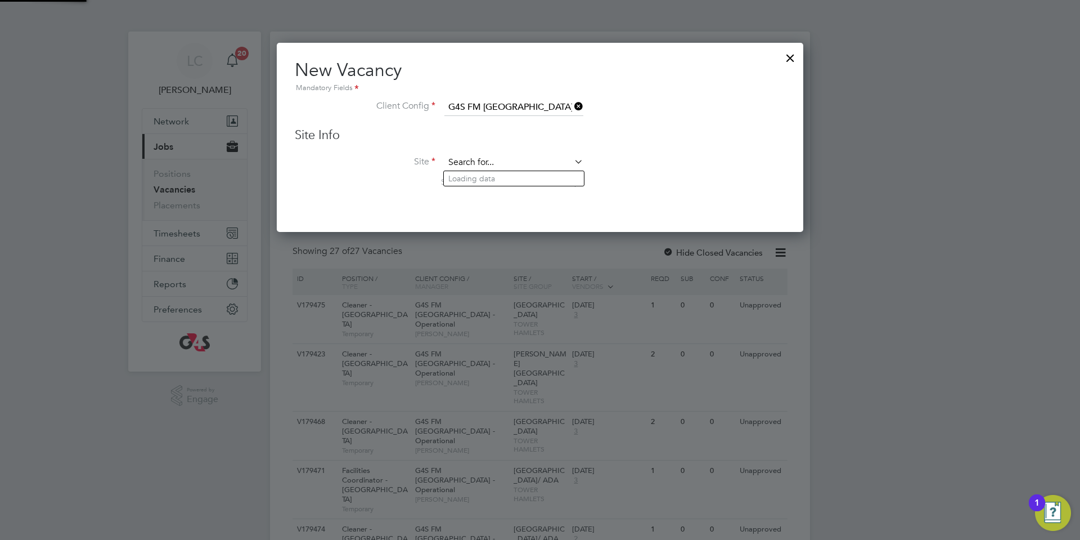
click at [527, 160] on input at bounding box center [513, 162] width 139 height 17
click at [535, 191] on li "Colum bia Primary" at bounding box center [514, 193] width 140 height 15
type input "Columbia Primary"
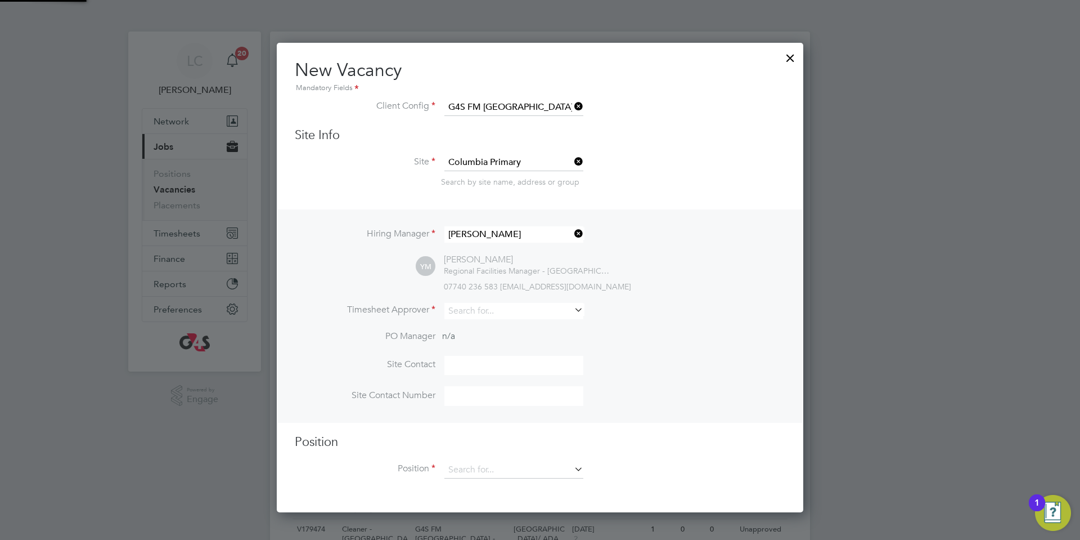
scroll to position [471, 527]
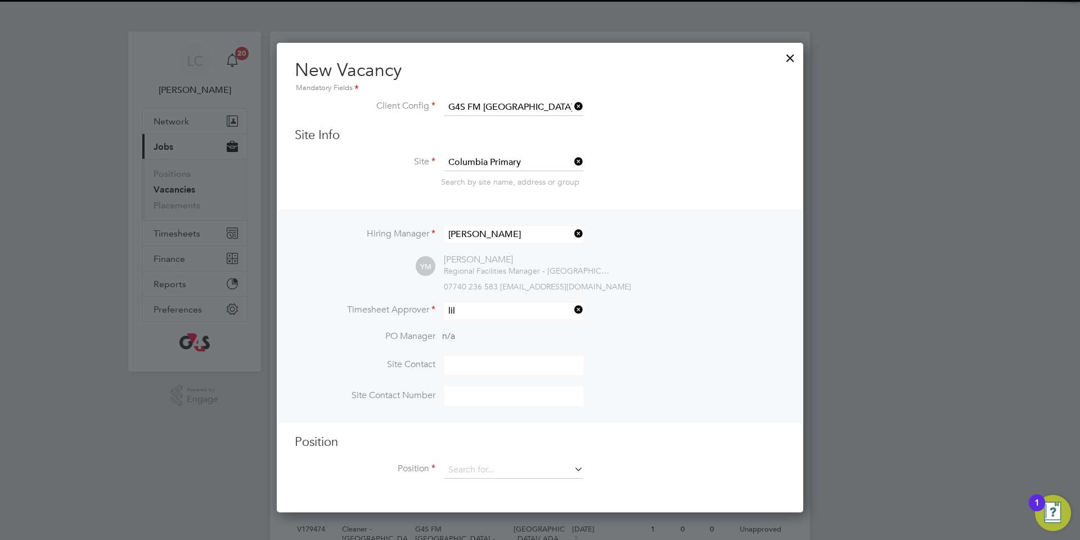
click at [483, 324] on li "[PERSON_NAME]" at bounding box center [514, 327] width 140 height 15
type input "[PERSON_NAME]"
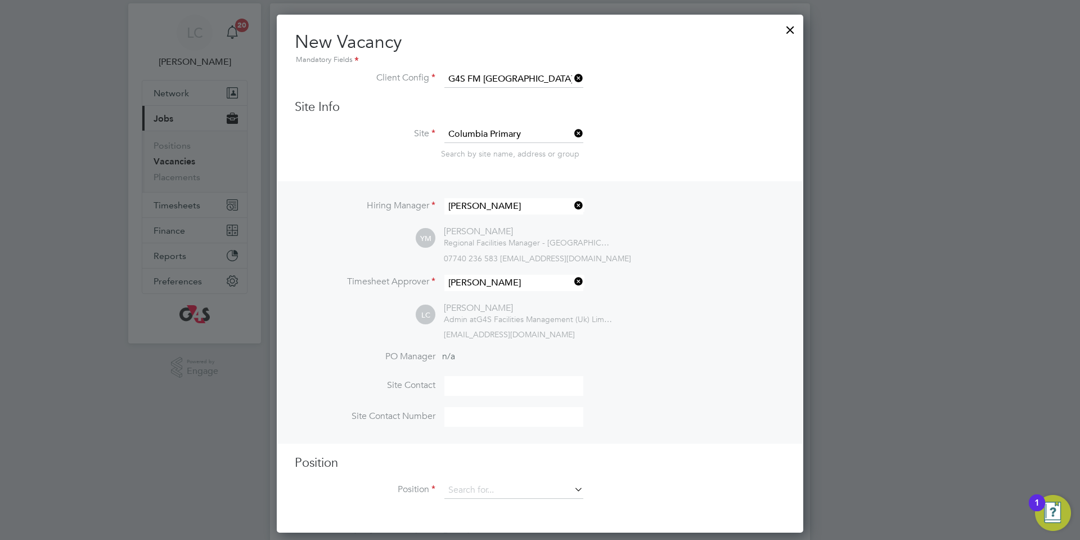
scroll to position [29, 0]
click at [482, 490] on input at bounding box center [513, 489] width 139 height 17
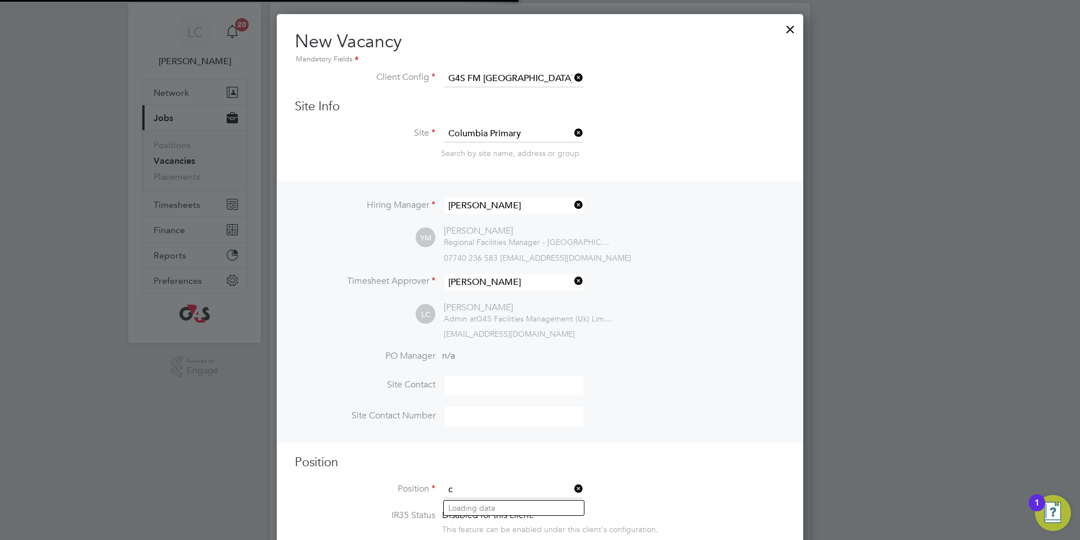
scroll to position [1758, 527]
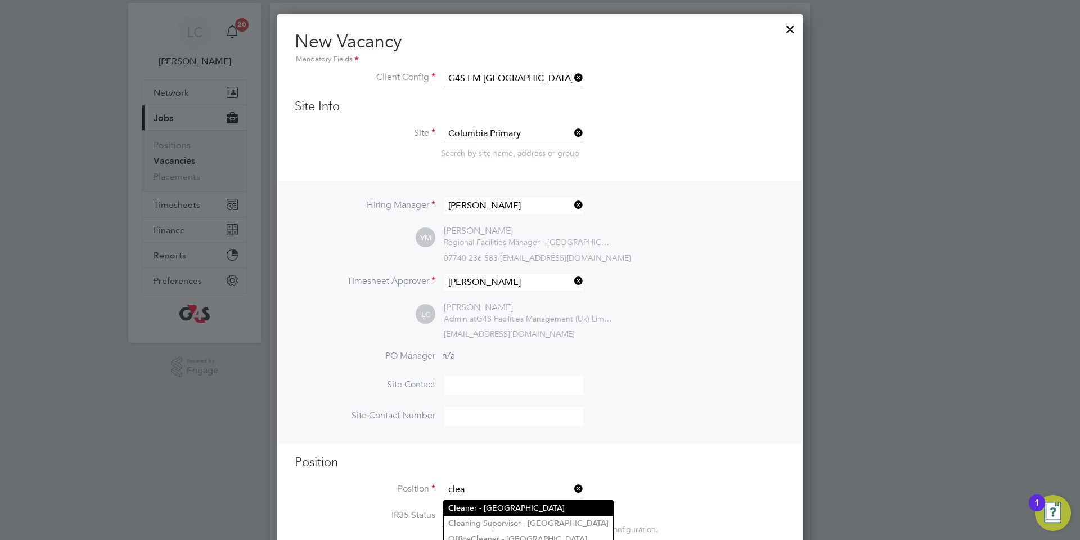
click at [512, 508] on li "Clea ner - [GEOGRAPHIC_DATA]" at bounding box center [528, 507] width 169 height 15
type input "Cleaner - [GEOGRAPHIC_DATA]"
type textarea "**Lor Ipsumdolorsitame** ▪ Co adipi eli sed doeiusmo temporin, utlabo etdo mag …"
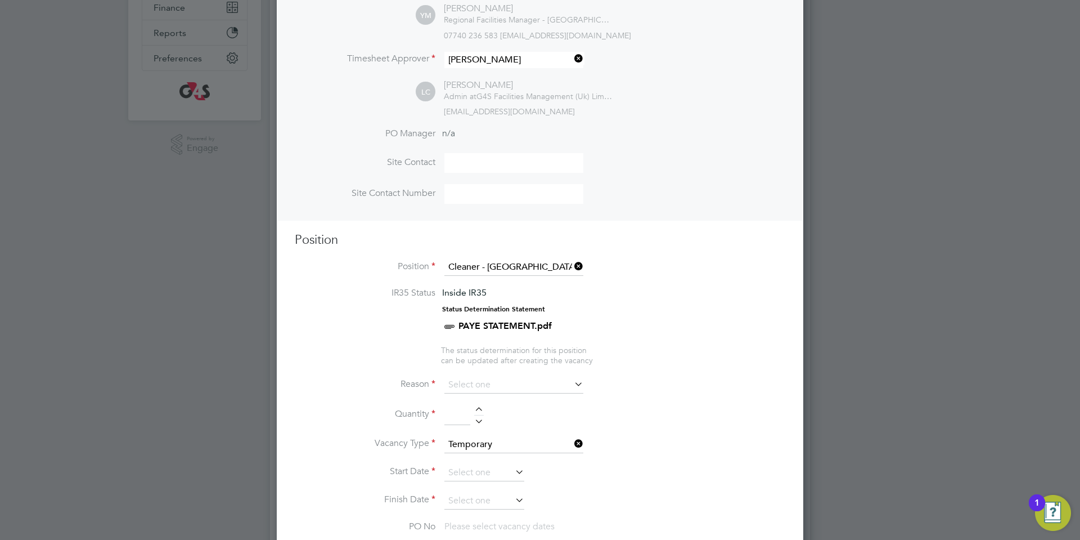
scroll to position [331, 0]
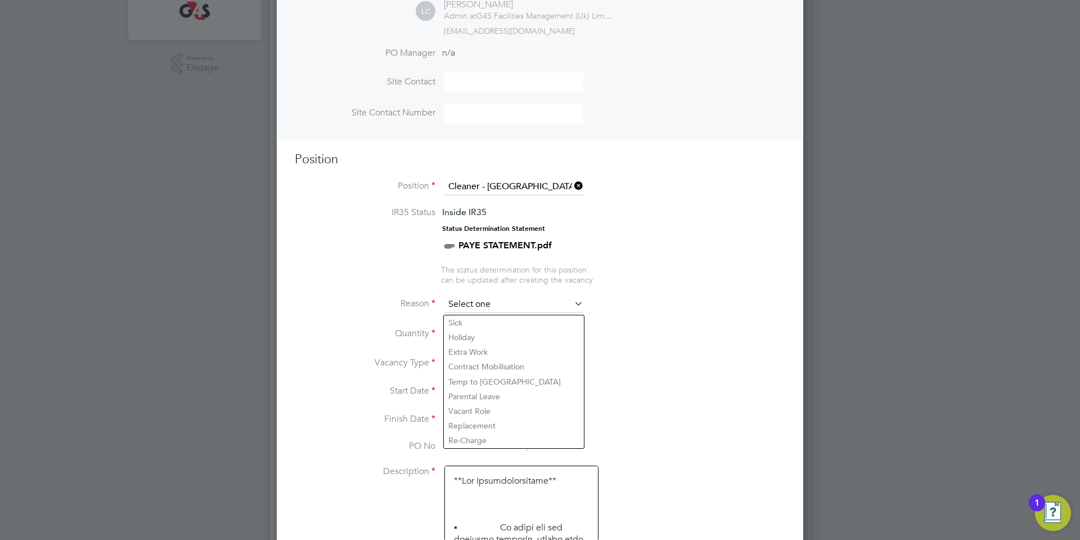
click at [485, 312] on input at bounding box center [513, 304] width 139 height 17
click at [497, 422] on li "Replacement" at bounding box center [514, 425] width 140 height 15
type input "Replacement"
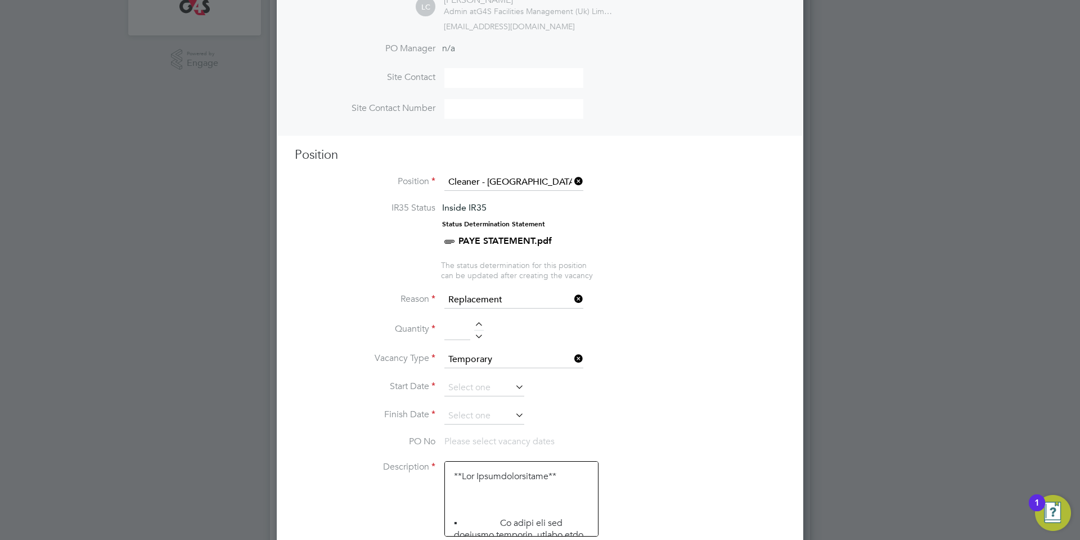
scroll to position [337, 0]
click at [478, 331] on div at bounding box center [479, 333] width 10 height 8
type input "1"
click at [495, 390] on input at bounding box center [484, 386] width 80 height 17
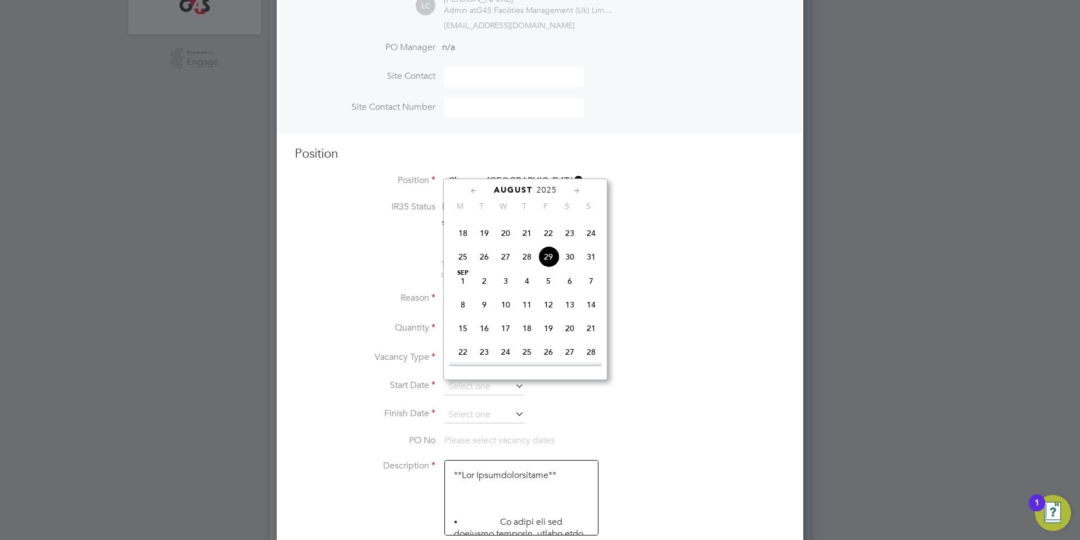
click at [462, 291] on span "[DATE]" at bounding box center [462, 280] width 21 height 21
type input "[DATE]"
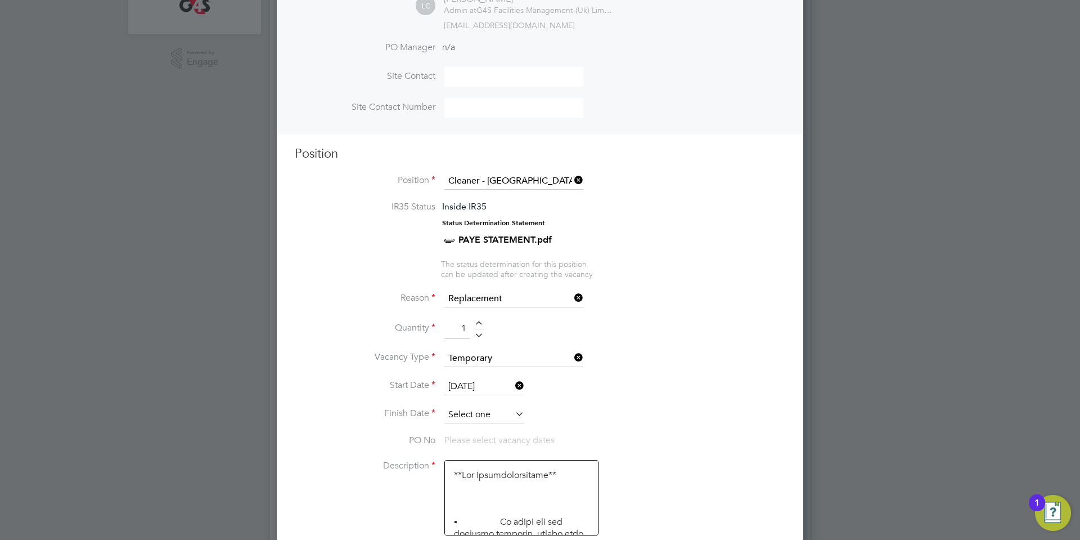
drag, startPoint x: 488, startPoint y: 405, endPoint x: 491, endPoint y: 412, distance: 7.1
click at [489, 405] on li "Start Date [DATE]" at bounding box center [540, 392] width 491 height 28
click at [491, 412] on input at bounding box center [484, 414] width 80 height 17
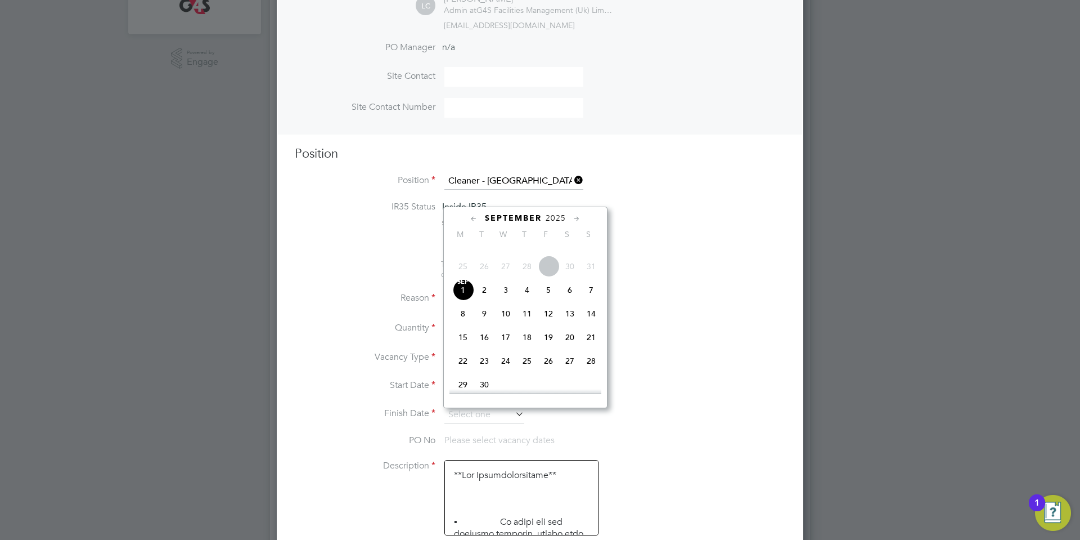
click at [550, 300] on span "5" at bounding box center [548, 289] width 21 height 21
type input "[DATE]"
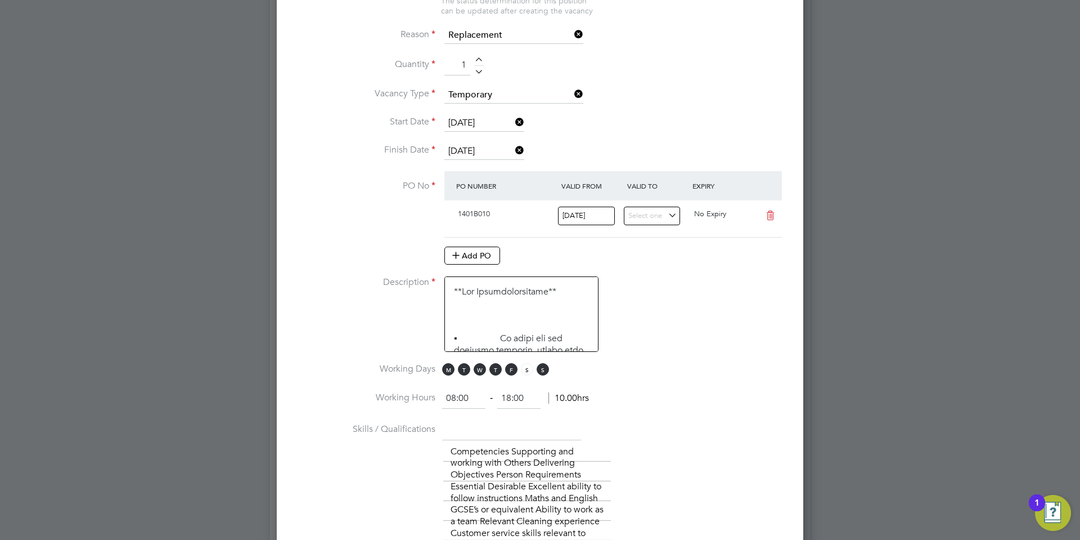
scroll to position [617, 0]
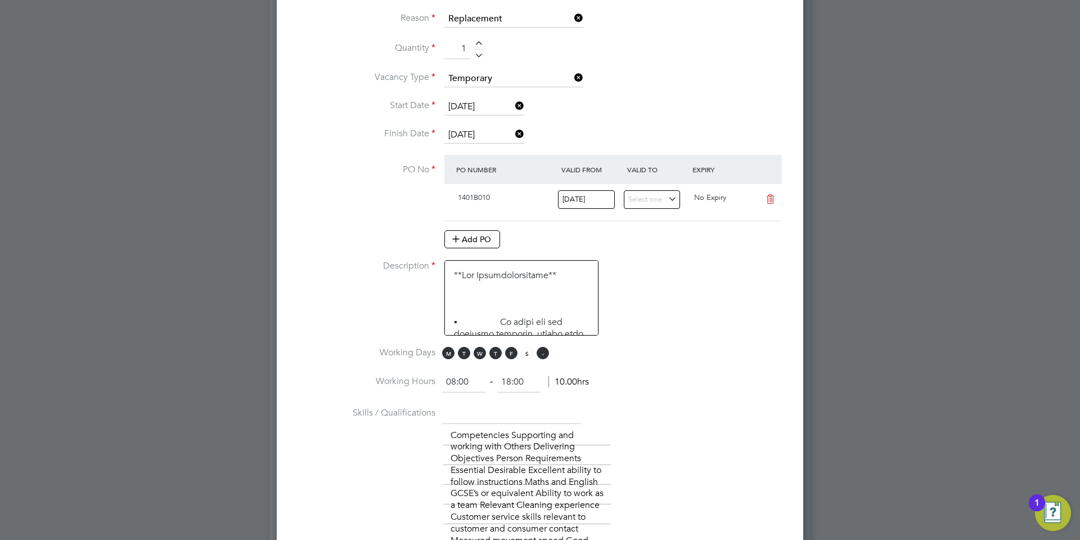
click at [540, 356] on span "S" at bounding box center [543, 353] width 12 height 12
drag, startPoint x: 479, startPoint y: 379, endPoint x: 382, endPoint y: 379, distance: 97.3
click at [382, 379] on li "Working Hours 08:00 ‐ 18:00 10.00hrs" at bounding box center [540, 388] width 491 height 32
type input "15:30"
click at [507, 381] on input "18:00" at bounding box center [518, 382] width 43 height 20
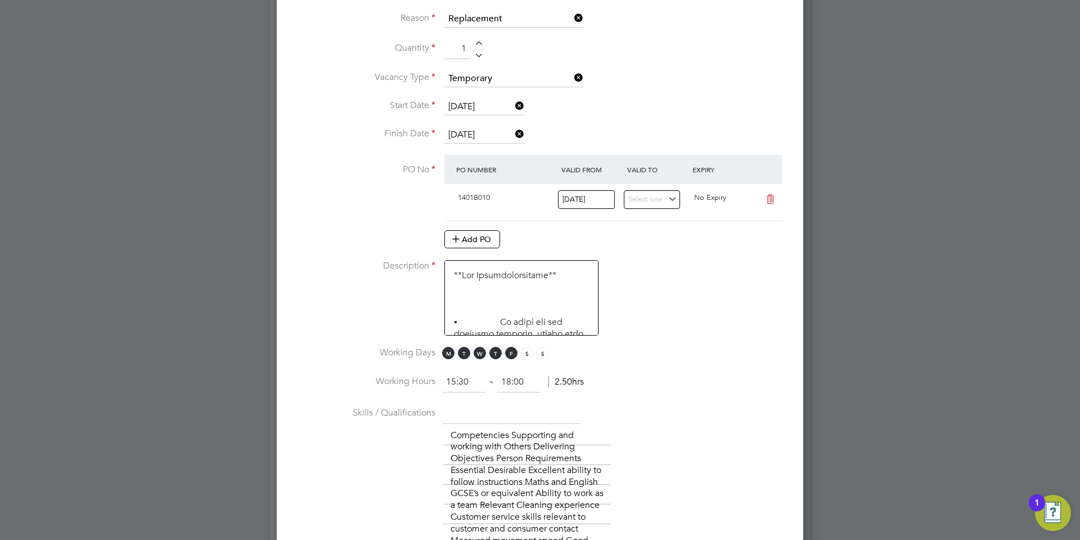
drag, startPoint x: 500, startPoint y: 383, endPoint x: 545, endPoint y: 390, distance: 45.1
click at [542, 389] on div "15:30 ‐ 18:00 2.50hrs" at bounding box center [513, 382] width 142 height 20
click at [696, 392] on li "Working Hours 15:30 ‐ 18;30 2.50hrs" at bounding box center [540, 388] width 491 height 32
type input "18:30"
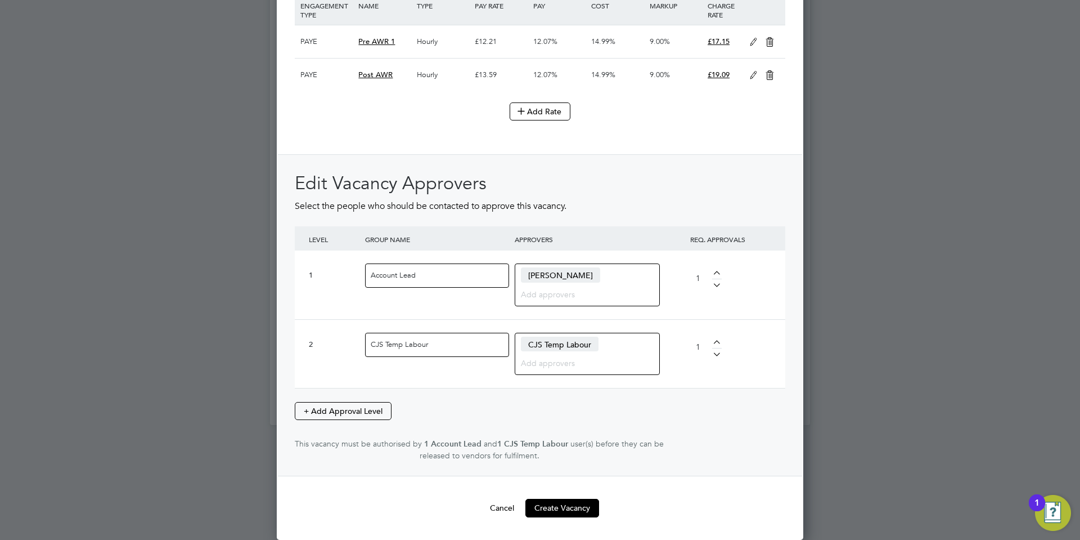
scroll to position [1545, 0]
click at [536, 511] on button "Create Vacancy" at bounding box center [562, 507] width 74 height 18
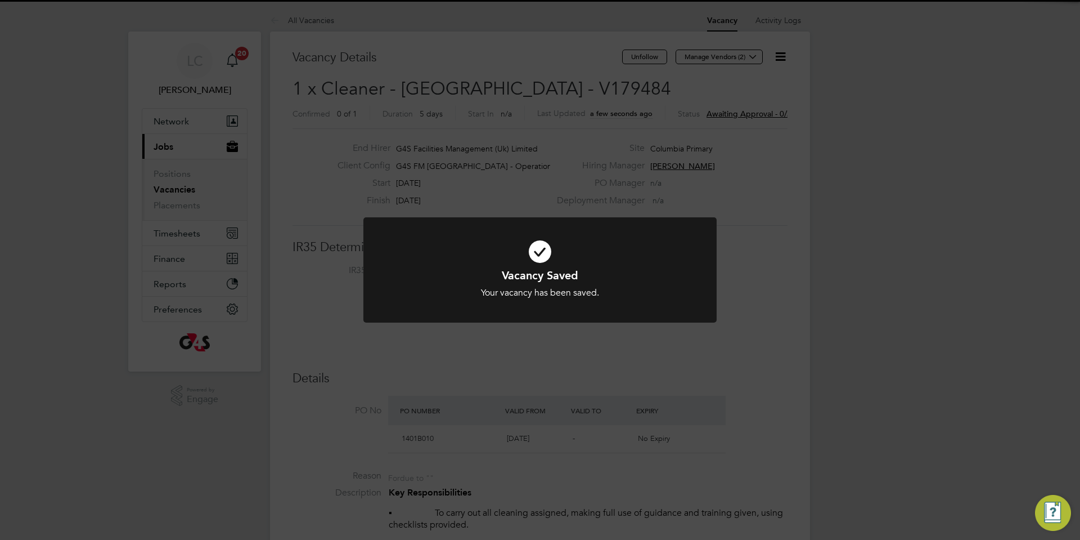
scroll to position [33, 79]
click at [536, 499] on div "Vacancy Saved Your vacancy has been saved. Cancel Okay" at bounding box center [540, 270] width 1080 height 540
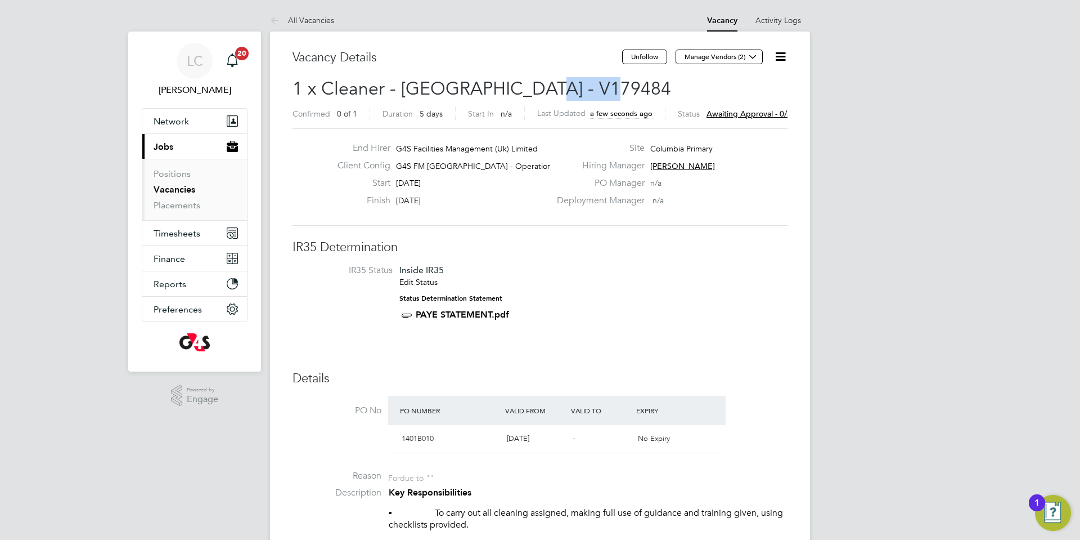
drag, startPoint x: 530, startPoint y: 81, endPoint x: 603, endPoint y: 86, distance: 73.3
click at [603, 86] on h2 "1 x Cleaner - [GEOGRAPHIC_DATA] - V179484 Confirmed 0 of 1 Duration 5 days Star…" at bounding box center [540, 100] width 495 height 47
copy span "V179484"
click at [755, 53] on icon at bounding box center [753, 56] width 8 height 8
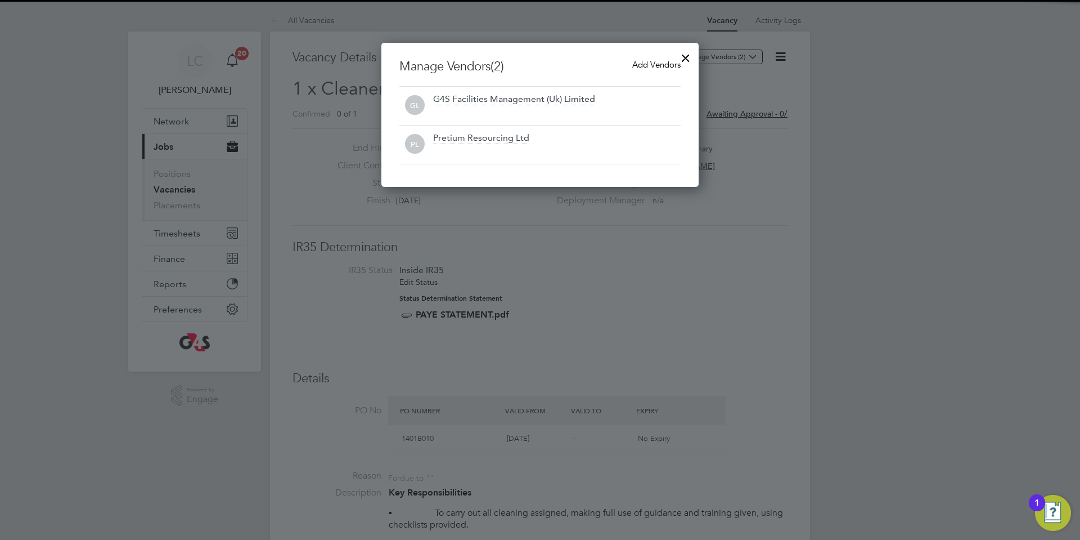
drag, startPoint x: 674, startPoint y: 54, endPoint x: 671, endPoint y: 62, distance: 9.1
click at [672, 61] on div "Manage Vendors (2) Add Vendors GL G4S Facilities Management (Uk) Limited PL Pre…" at bounding box center [539, 115] width 317 height 144
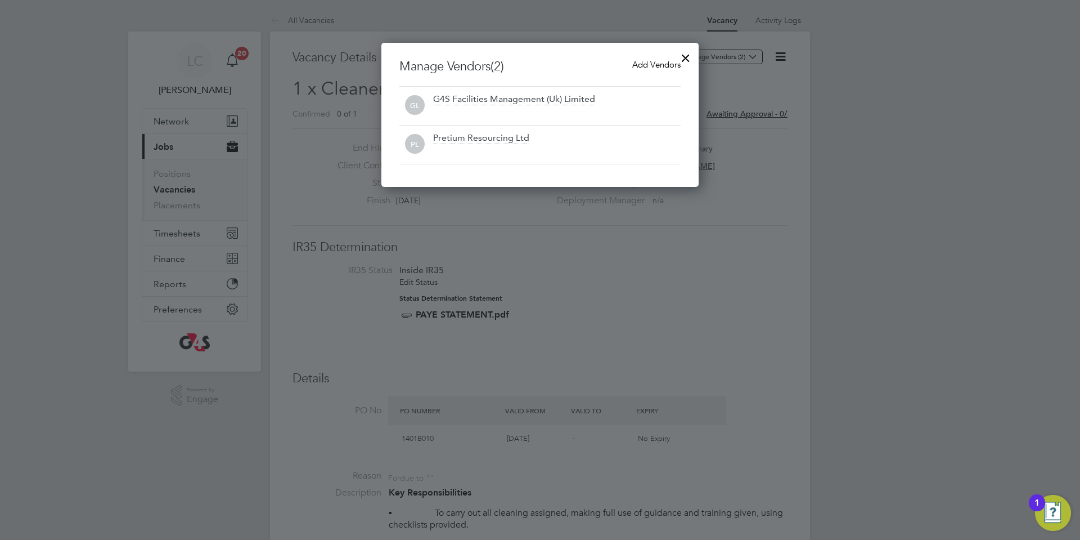
click at [669, 62] on span "Add Vendors" at bounding box center [656, 64] width 48 height 11
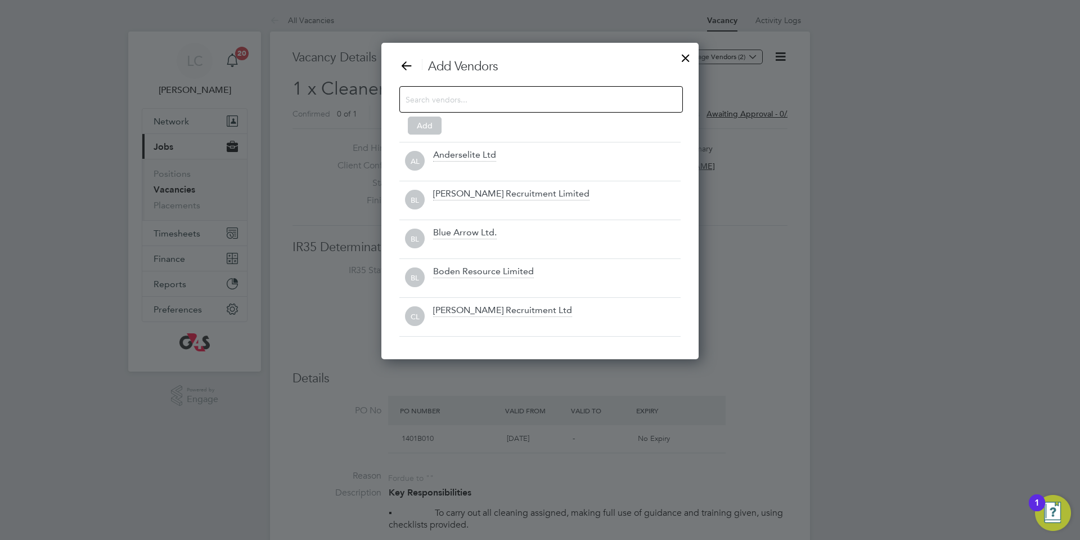
click at [528, 101] on input at bounding box center [532, 99] width 253 height 15
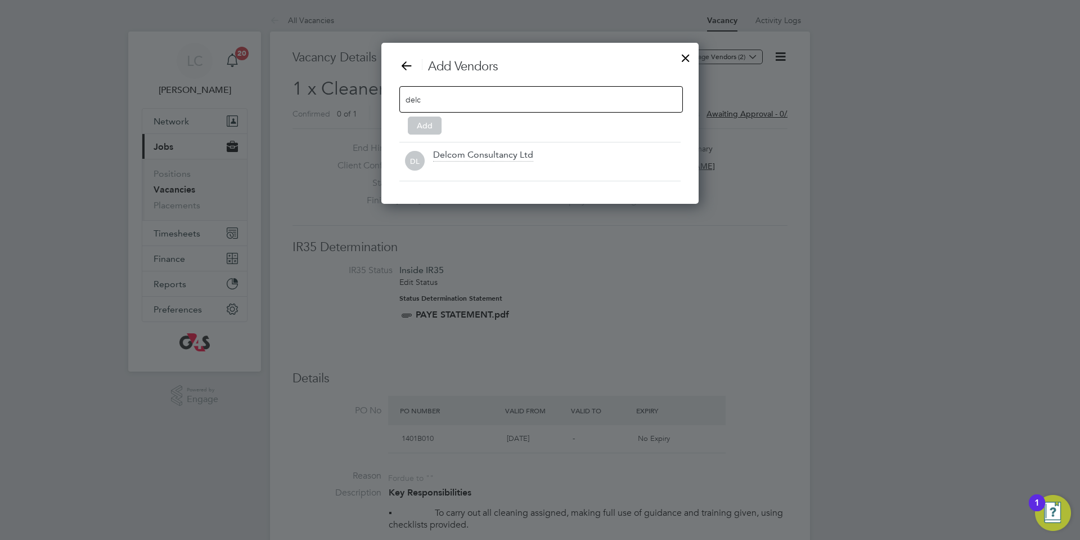
scroll to position [161, 318]
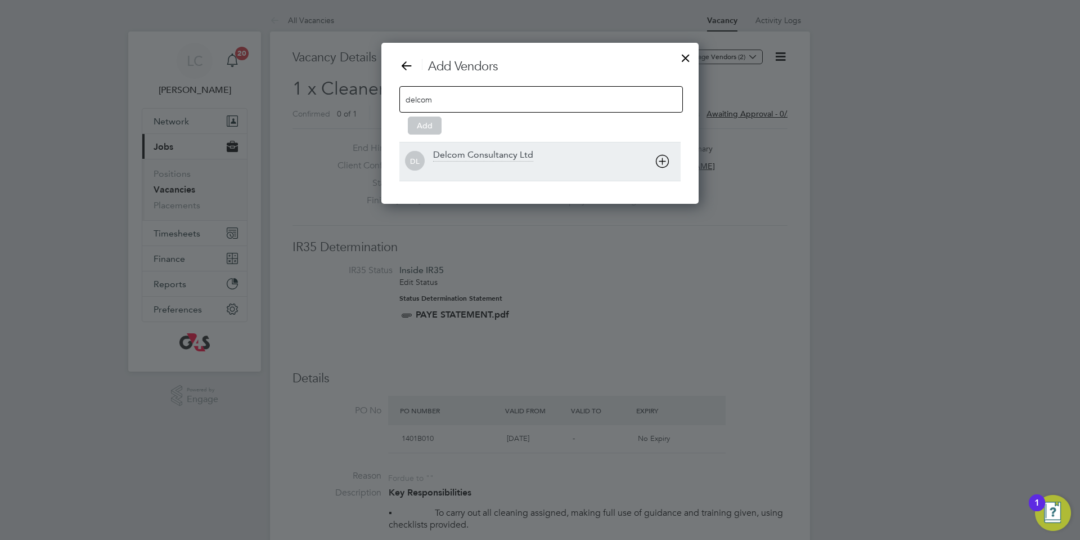
type input "delcom"
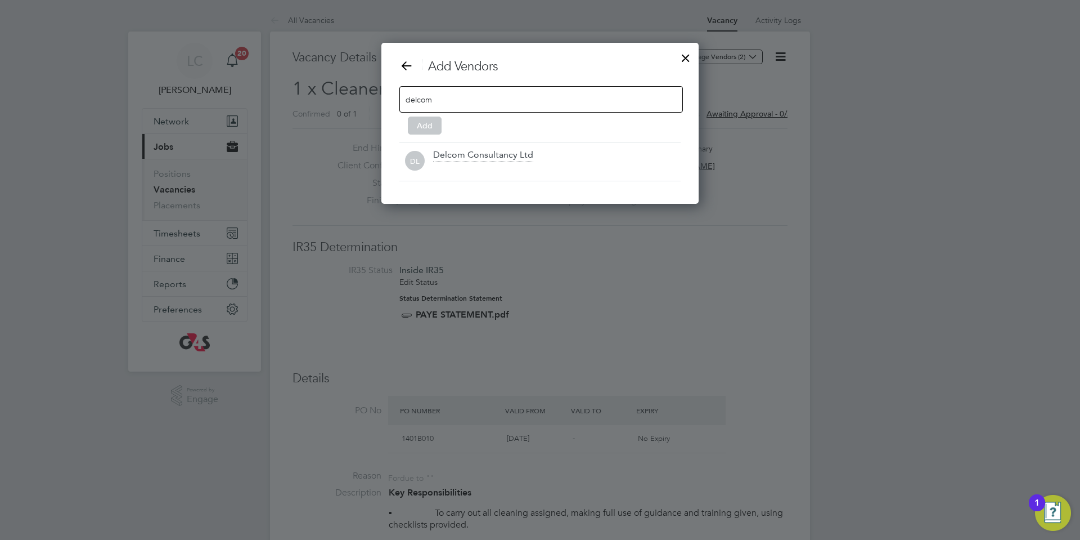
drag, startPoint x: 495, startPoint y: 170, endPoint x: 452, endPoint y: 154, distance: 45.6
click at [490, 170] on div at bounding box center [557, 168] width 248 height 11
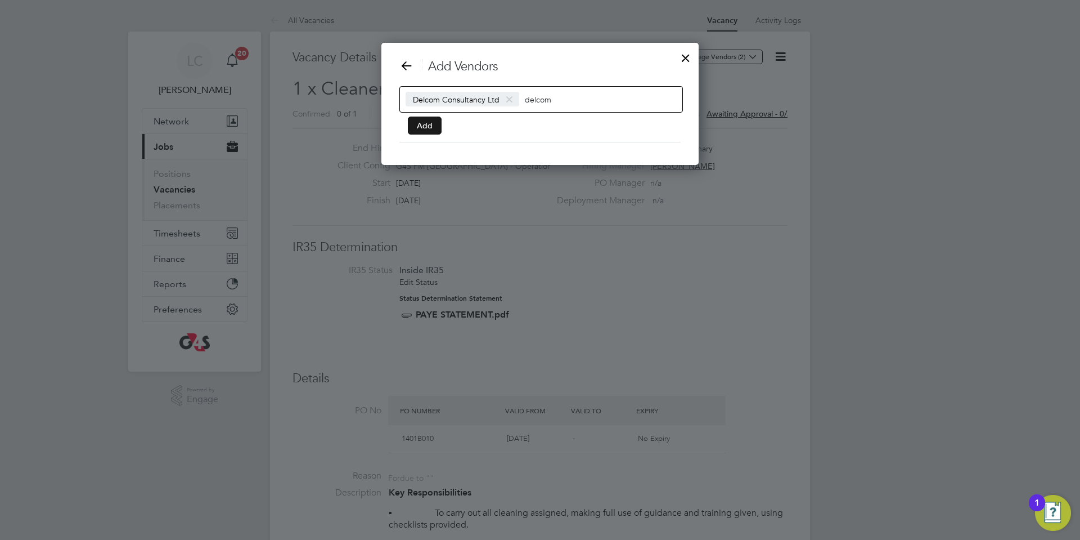
click at [424, 129] on button "Add" at bounding box center [425, 125] width 34 height 18
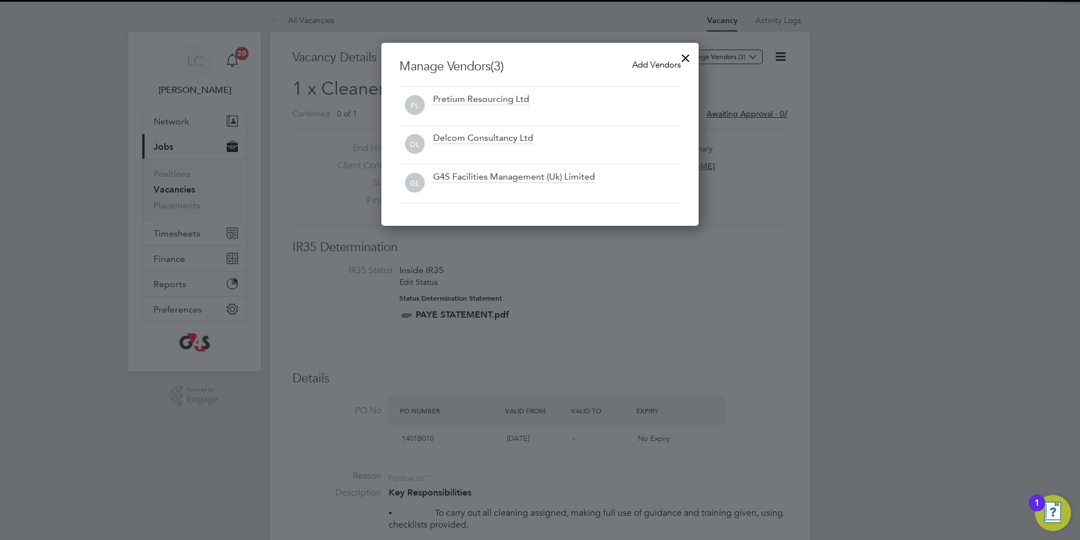
click at [689, 55] on div at bounding box center [686, 55] width 20 height 20
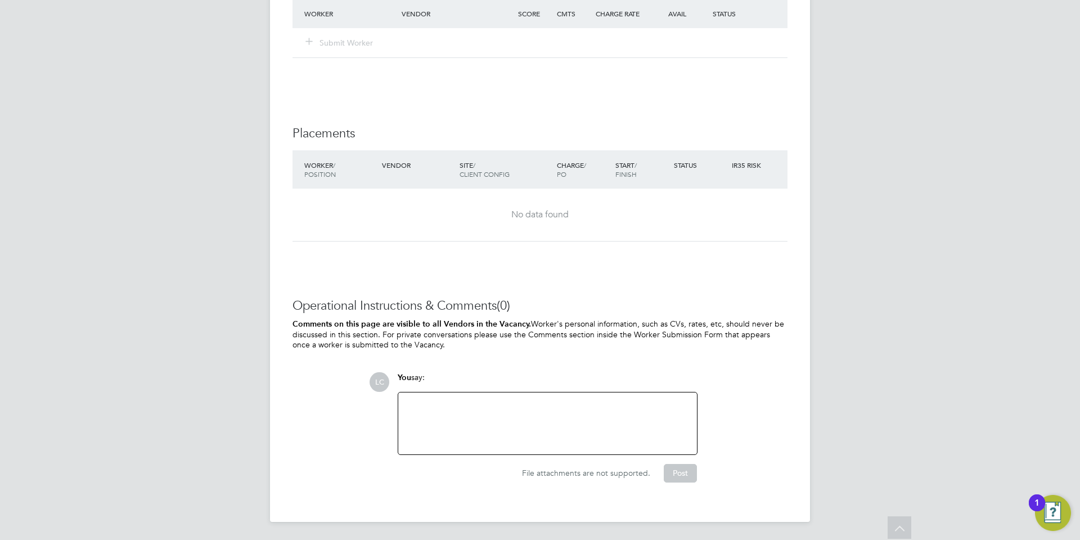
click at [493, 426] on div at bounding box center [547, 423] width 285 height 48
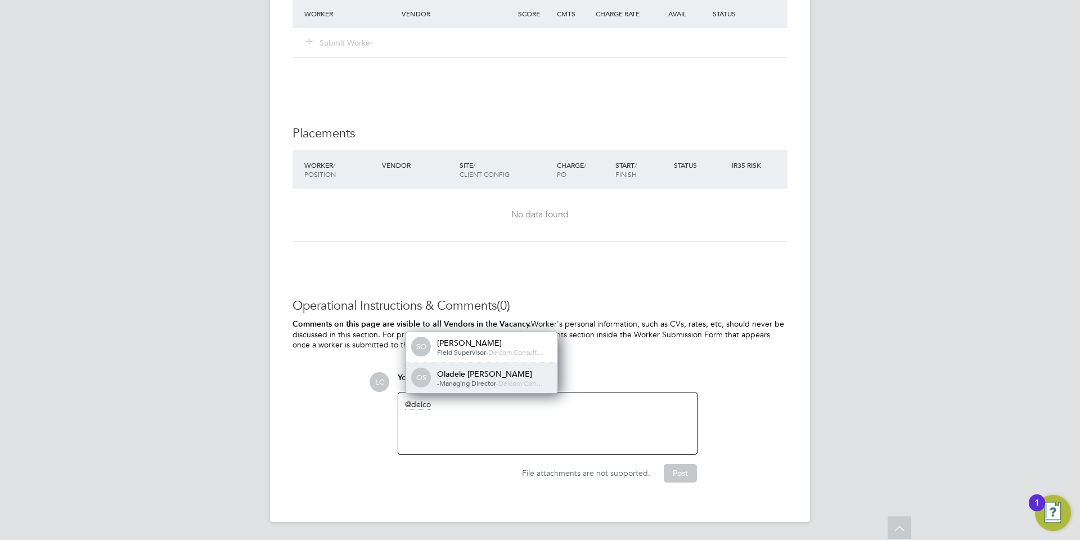
click at [492, 375] on div "Oladele [PERSON_NAME]" at bounding box center [493, 373] width 113 height 10
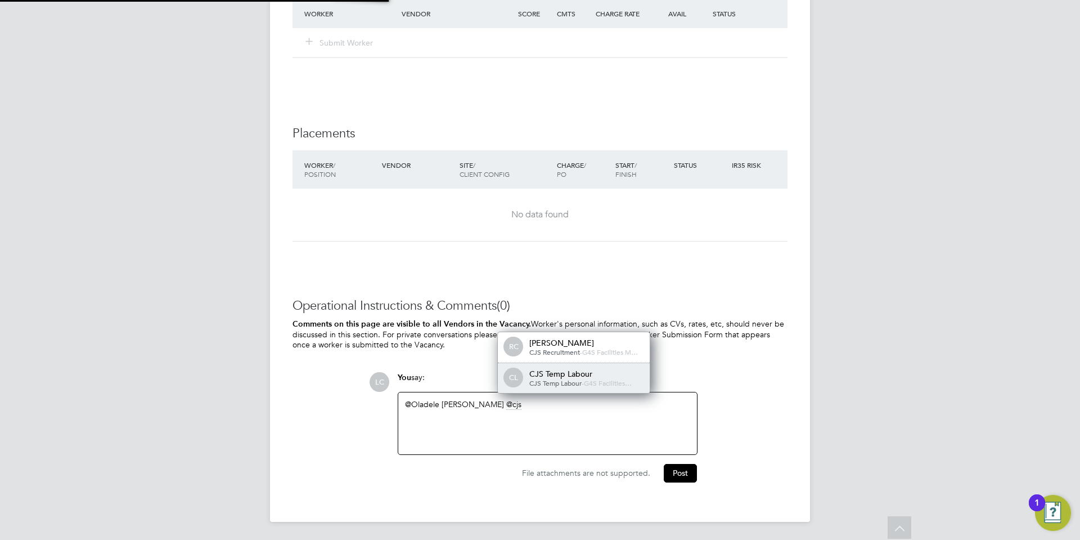
click at [576, 388] on div "CL CJS Temp Labour CJS Temp Labour - G4S Facilities…" at bounding box center [574, 378] width 152 height 30
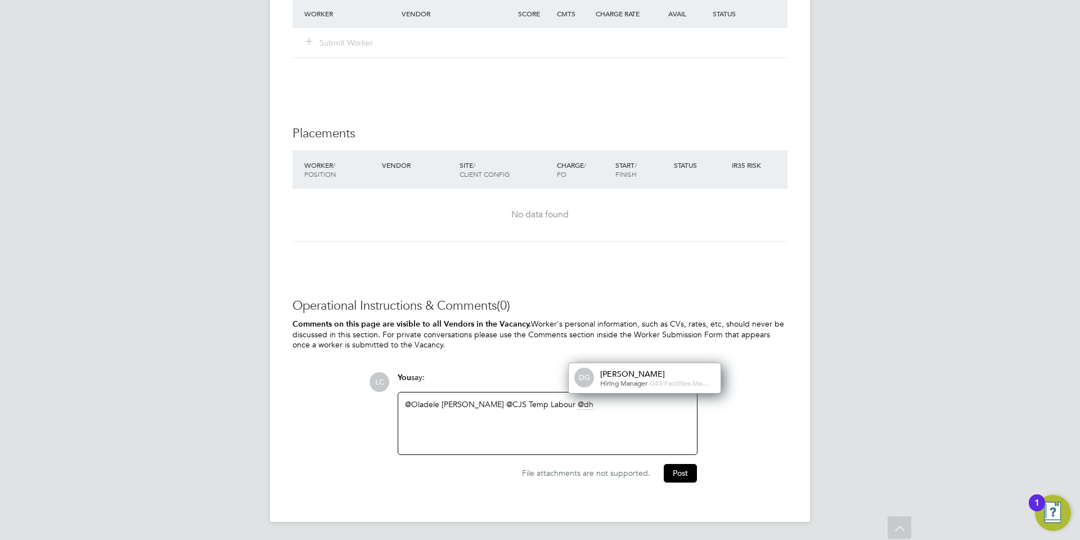
click at [611, 378] on span "Hiring Manager" at bounding box center [623, 382] width 47 height 9
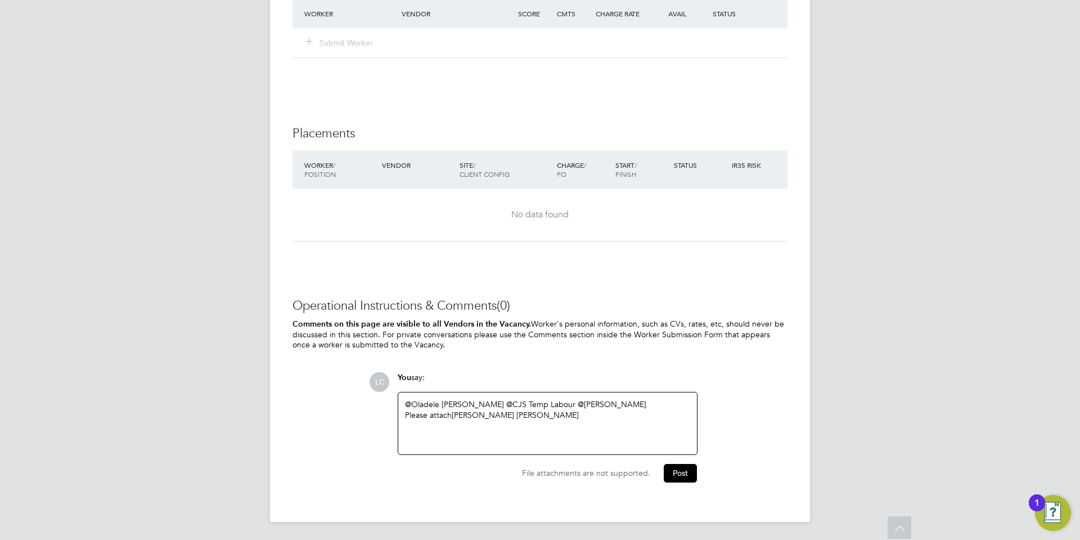
click at [536, 415] on div "Please attach [PERSON_NAME] [PERSON_NAME]" at bounding box center [547, 415] width 285 height 10
click at [595, 451] on div "@Oladele [PERSON_NAME] ​ @CJS Temp Labour ​ @[PERSON_NAME] ​ Please attach [PER…" at bounding box center [547, 424] width 299 height 65
click at [666, 477] on button "Post" at bounding box center [680, 475] width 33 height 18
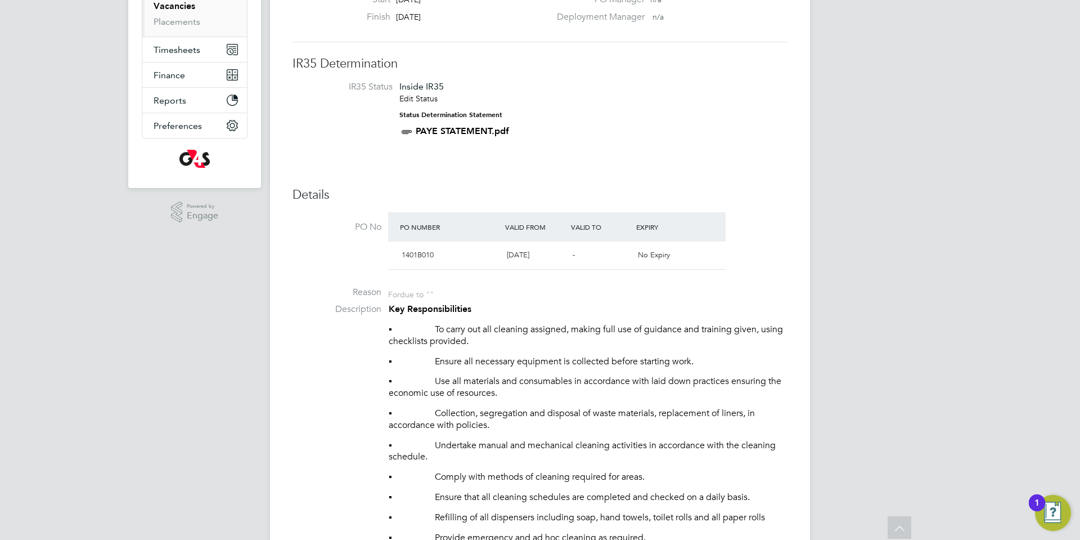
scroll to position [0, 0]
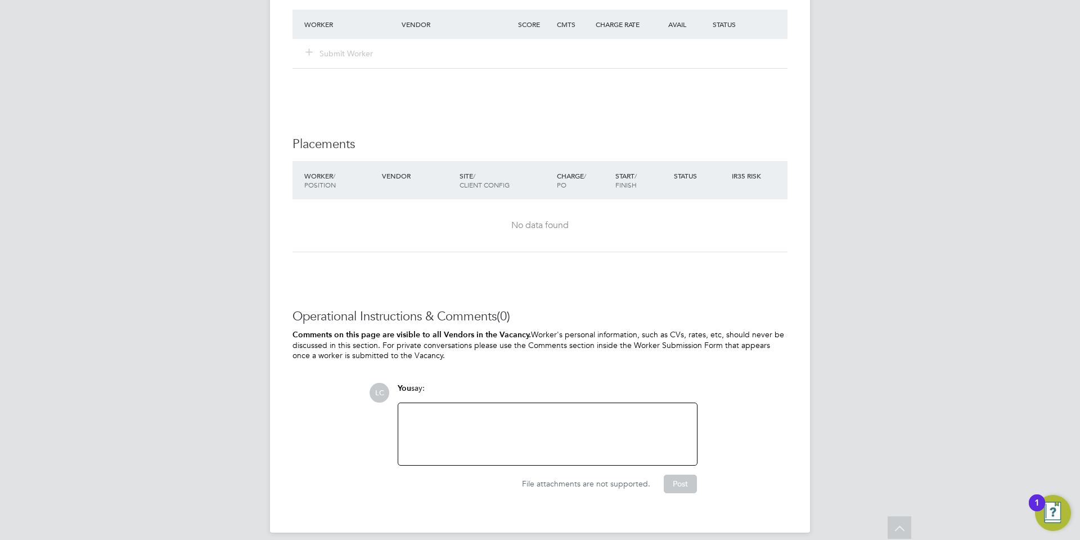
scroll to position [1460, 0]
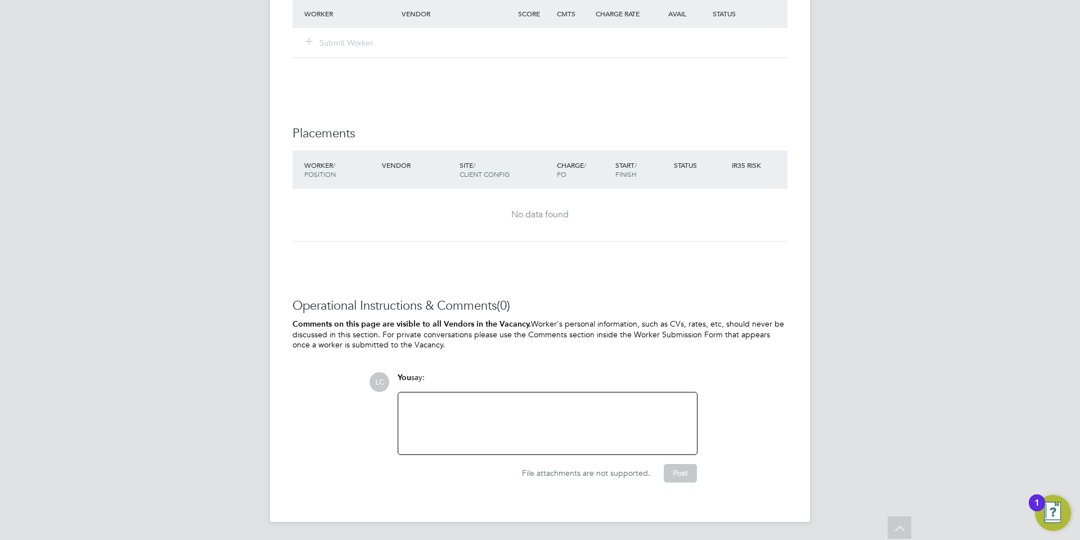
click at [579, 410] on div at bounding box center [547, 423] width 285 height 48
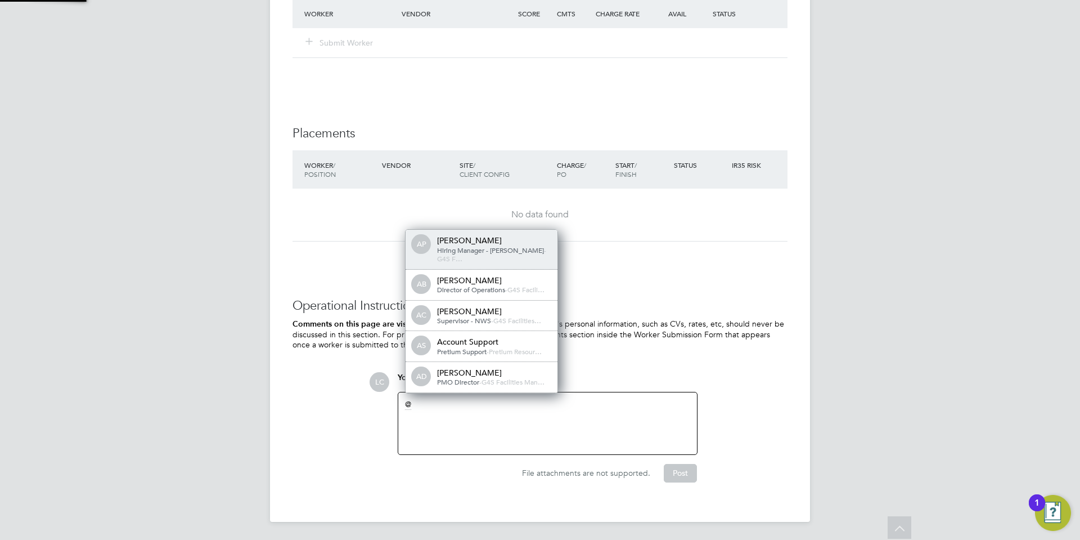
scroll to position [9, 113]
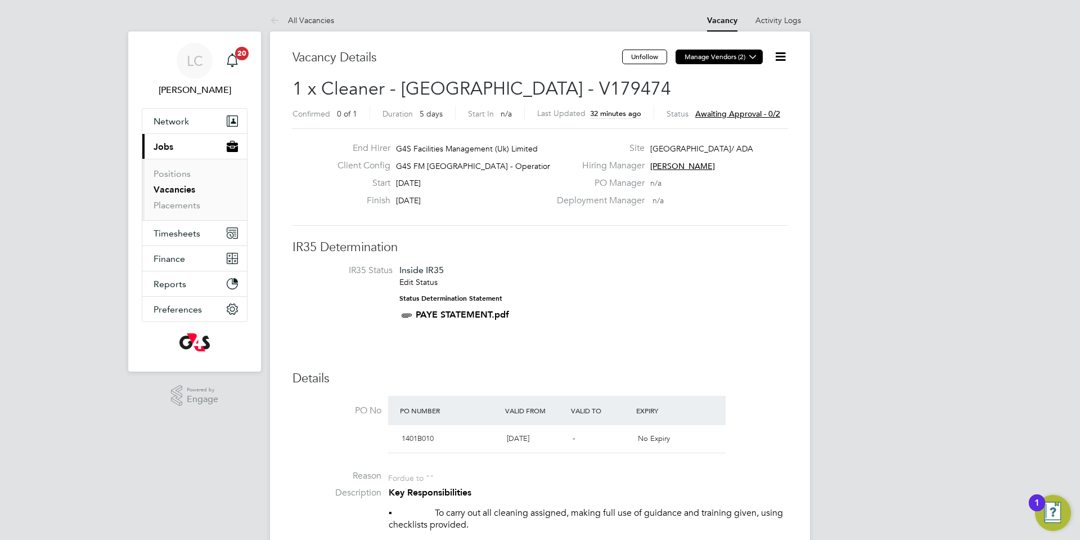
click at [716, 59] on button "Manage Vendors (2)" at bounding box center [719, 57] width 87 height 15
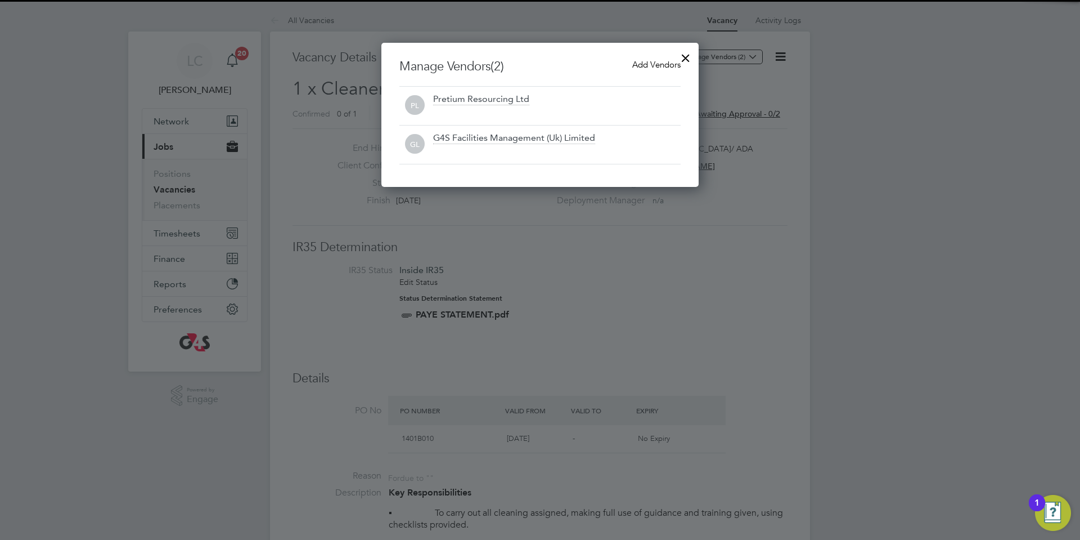
click at [646, 65] on span "Add Vendors" at bounding box center [656, 64] width 48 height 11
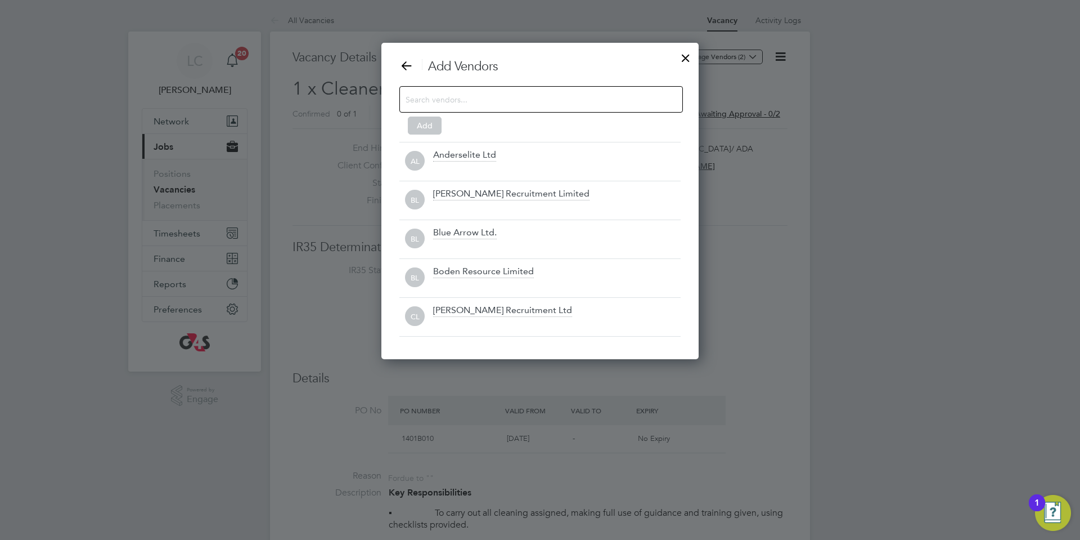
click at [514, 104] on input at bounding box center [532, 99] width 253 height 15
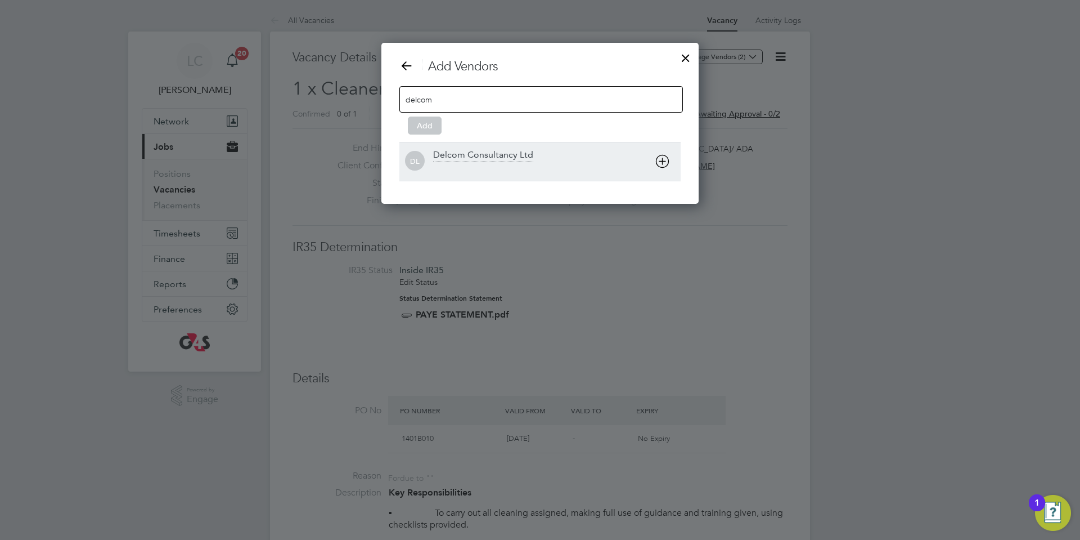
type input "delcom"
click at [507, 147] on div "DL Delcom Consultancy Ltd" at bounding box center [539, 161] width 281 height 39
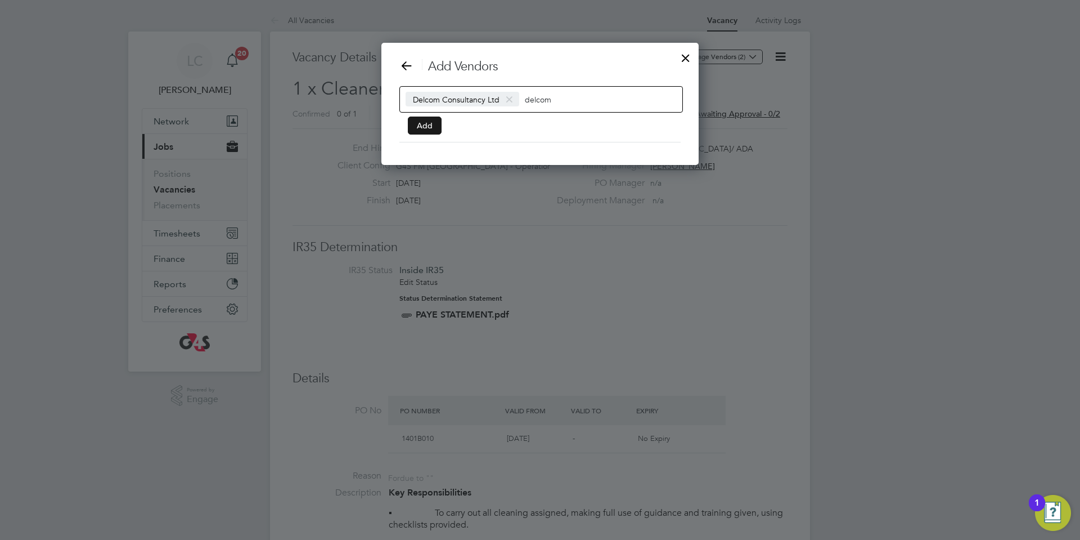
click at [424, 123] on button "Add" at bounding box center [425, 125] width 34 height 18
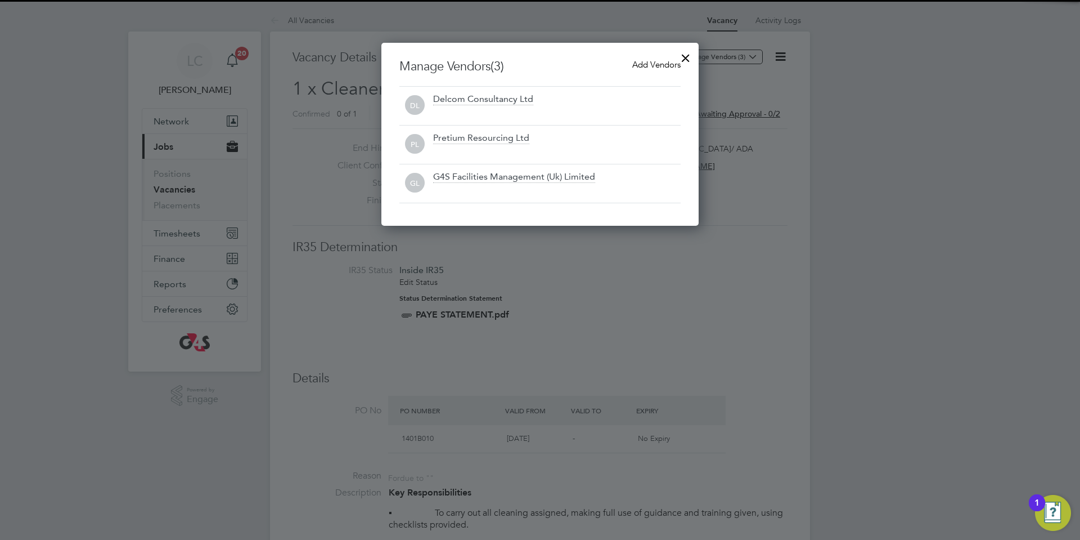
click at [686, 59] on div at bounding box center [686, 55] width 20 height 20
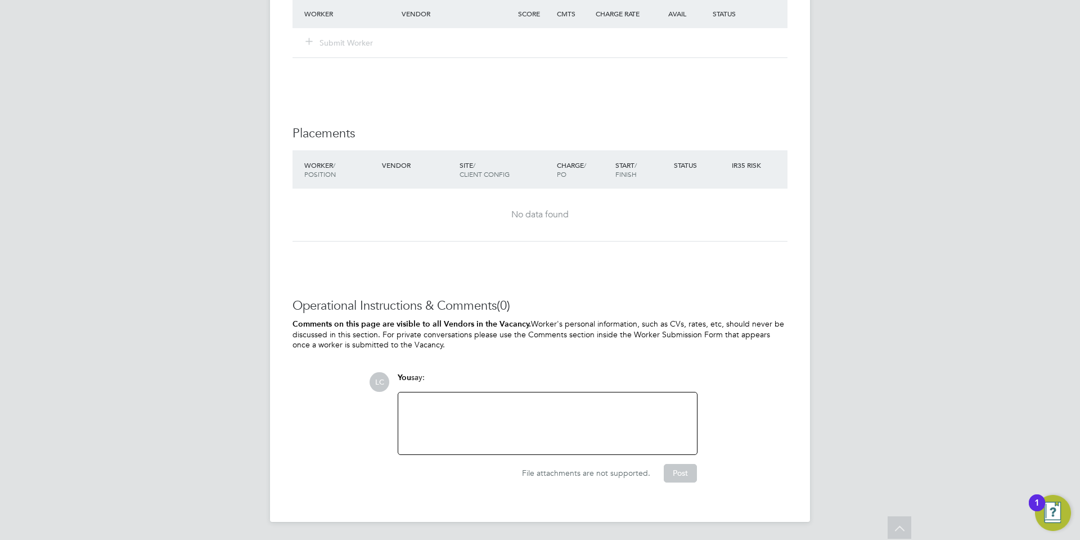
drag, startPoint x: 499, startPoint y: 401, endPoint x: 492, endPoint y: 402, distance: 7.4
click at [495, 402] on div at bounding box center [547, 423] width 285 height 48
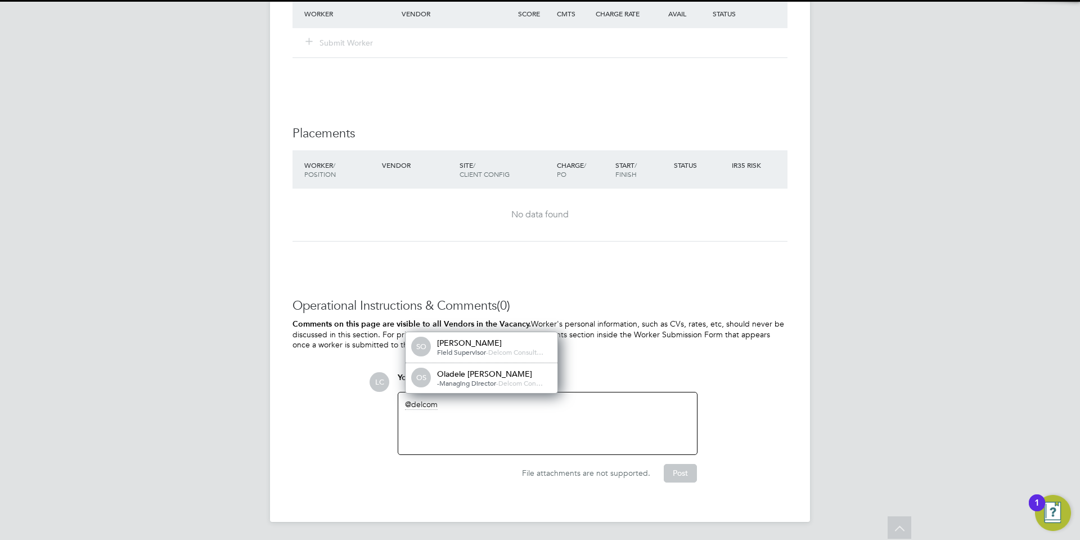
click at [508, 379] on span "Delcom Con…" at bounding box center [520, 382] width 44 height 9
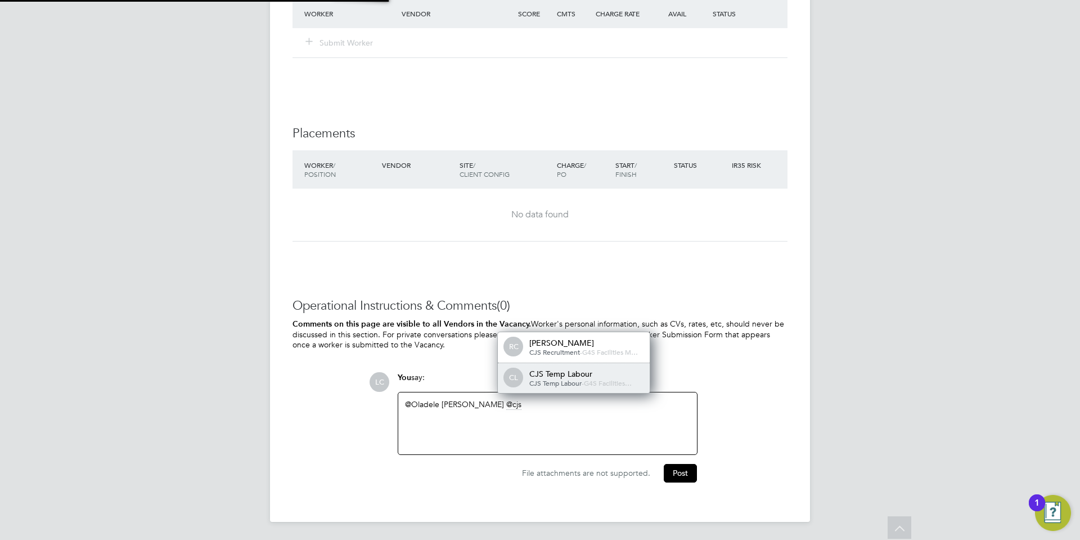
click at [502, 375] on div "CL CJS Temp Labour CJS Temp Labour - G4S Facilities…" at bounding box center [574, 378] width 152 height 30
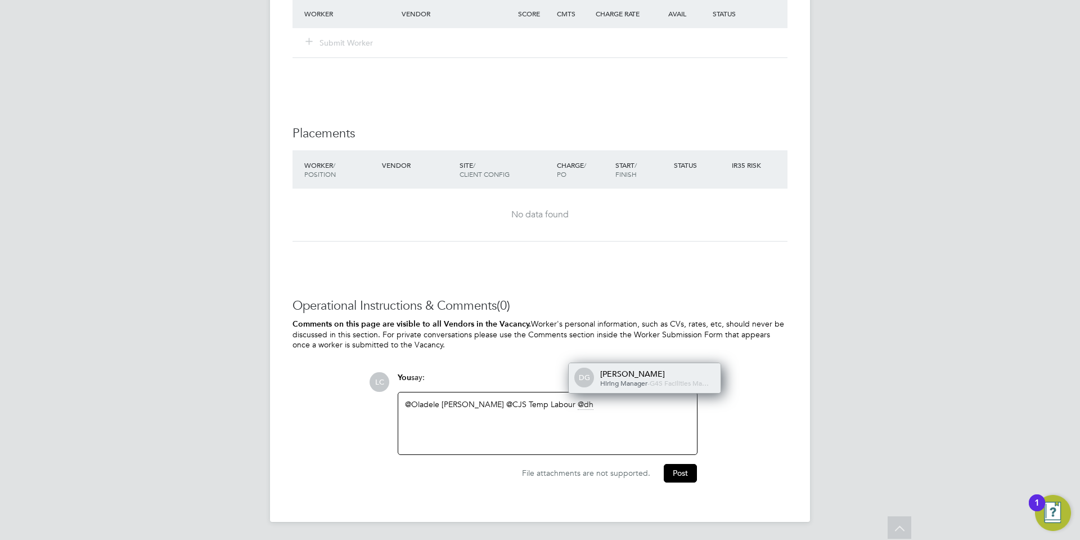
click at [595, 376] on div "DG [PERSON_NAME] Hiring Manager - G4S Facilities Ma…" at bounding box center [645, 378] width 152 height 30
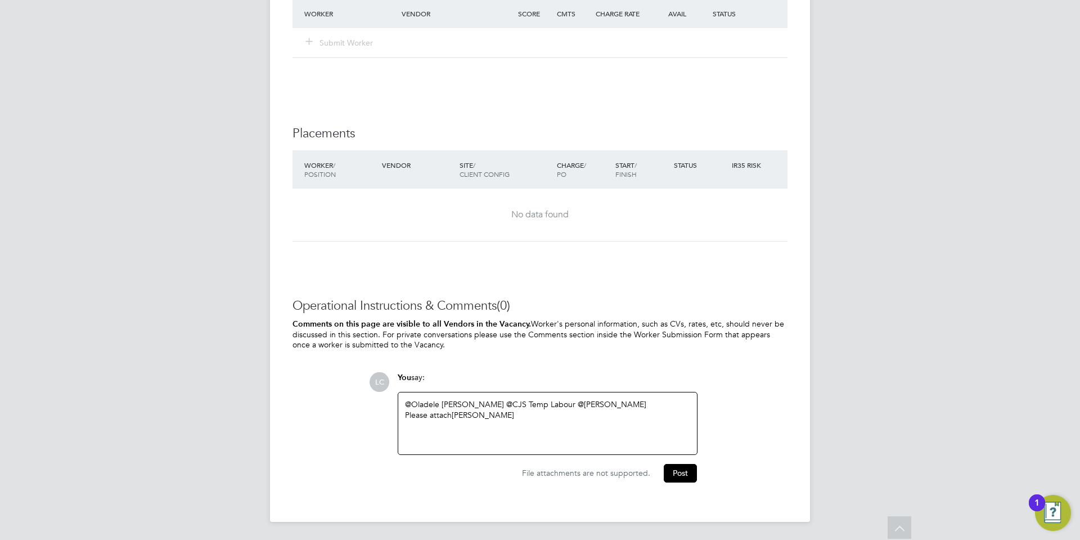
click at [597, 410] on div "Please attach [PERSON_NAME]" at bounding box center [547, 415] width 285 height 10
click at [670, 469] on button "Post" at bounding box center [680, 473] width 33 height 18
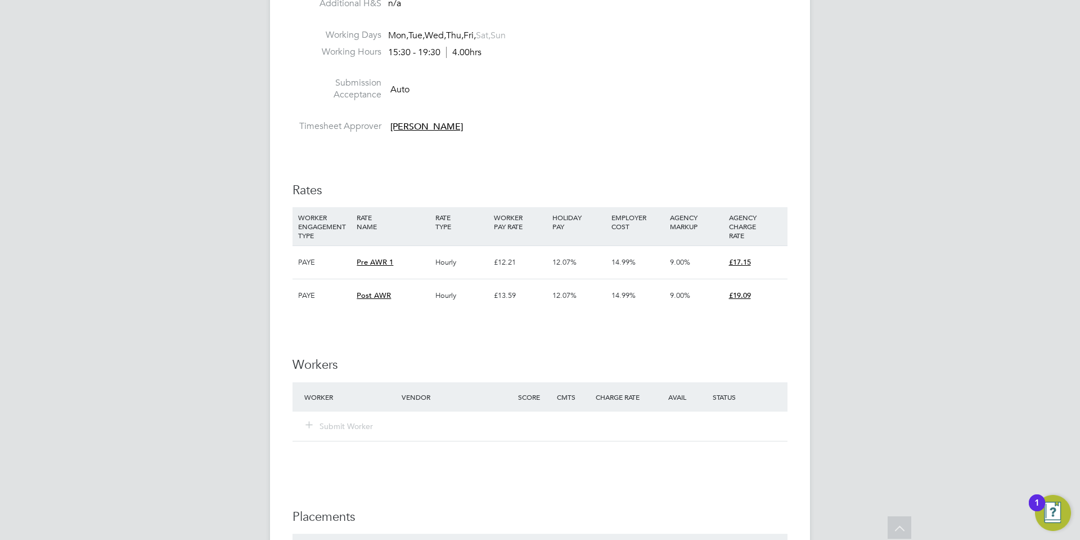
drag, startPoint x: 434, startPoint y: 118, endPoint x: 414, endPoint y: 87, distance: 37.0
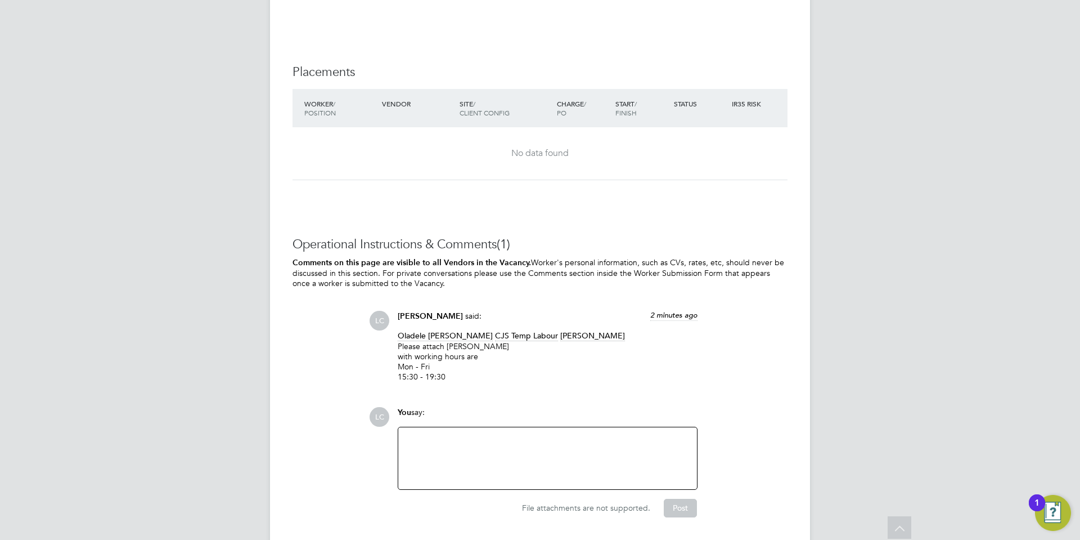
scroll to position [1523, 0]
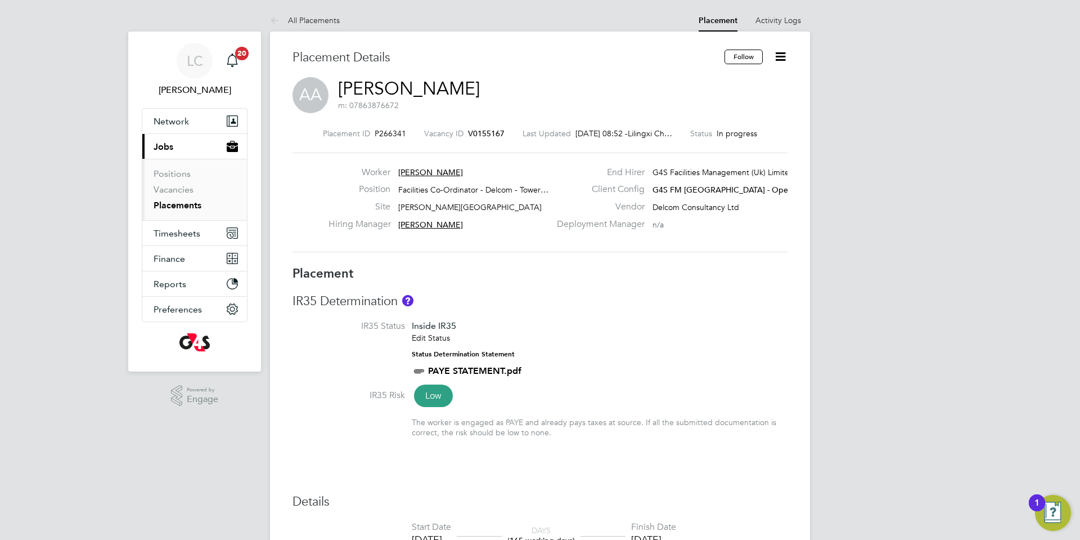
click at [784, 52] on icon at bounding box center [781, 57] width 14 height 14
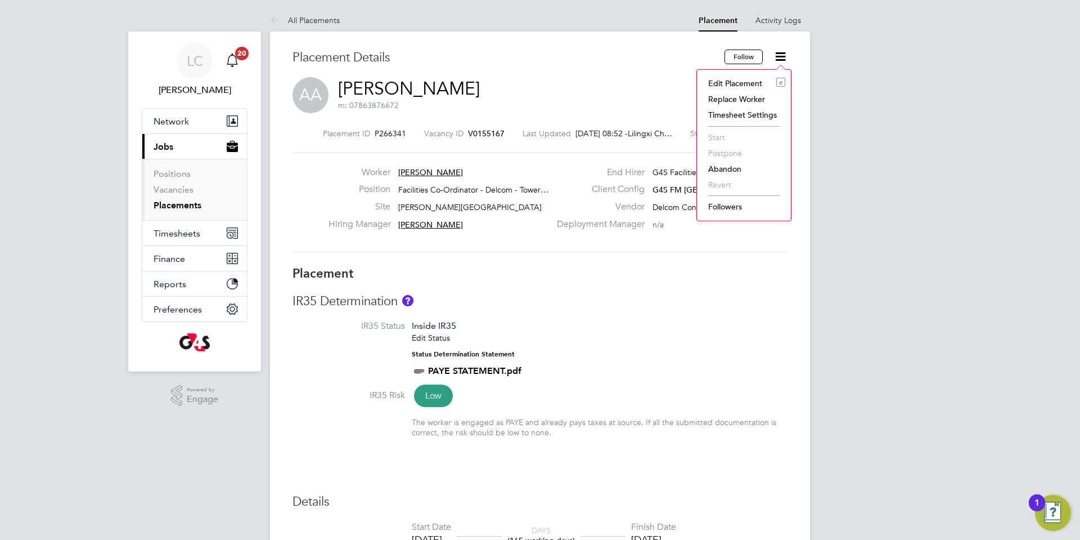
drag, startPoint x: 744, startPoint y: 84, endPoint x: 745, endPoint y: 96, distance: 11.3
click at [742, 85] on li "Edit Placement e" at bounding box center [744, 83] width 83 height 16
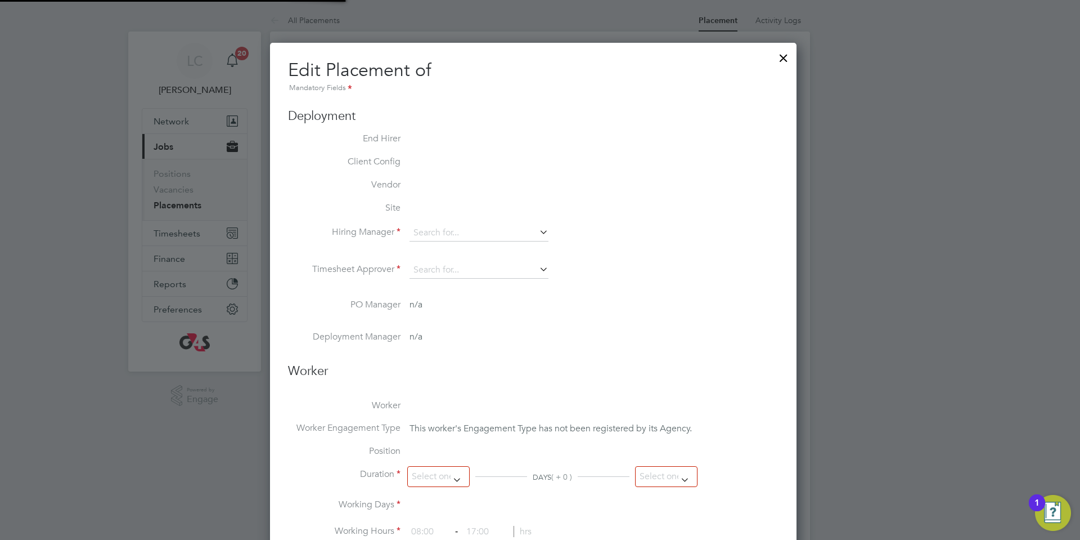
type input "[PERSON_NAME]"
type input "[DATE]"
type input "06:30"
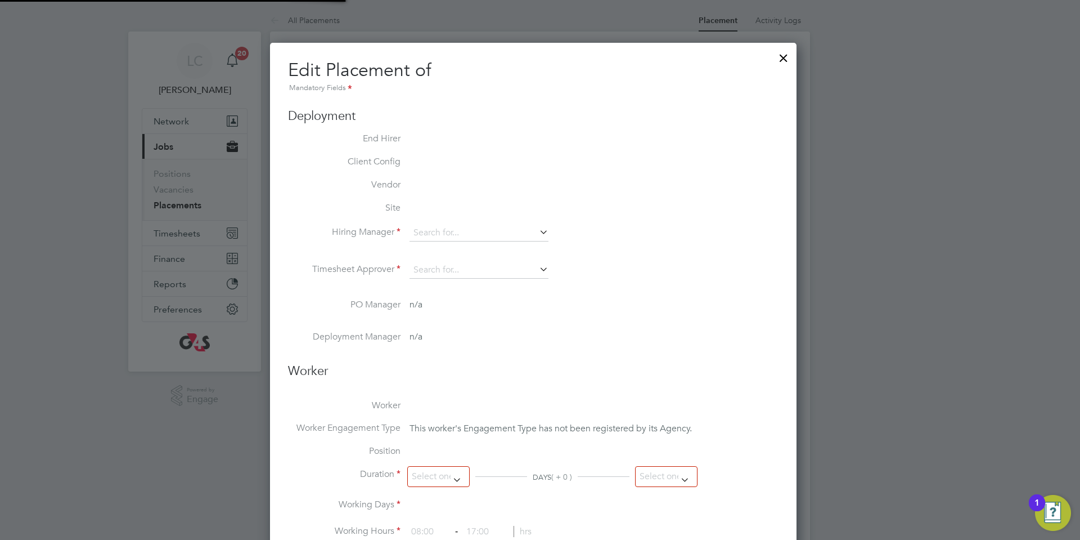
type input "10:30"
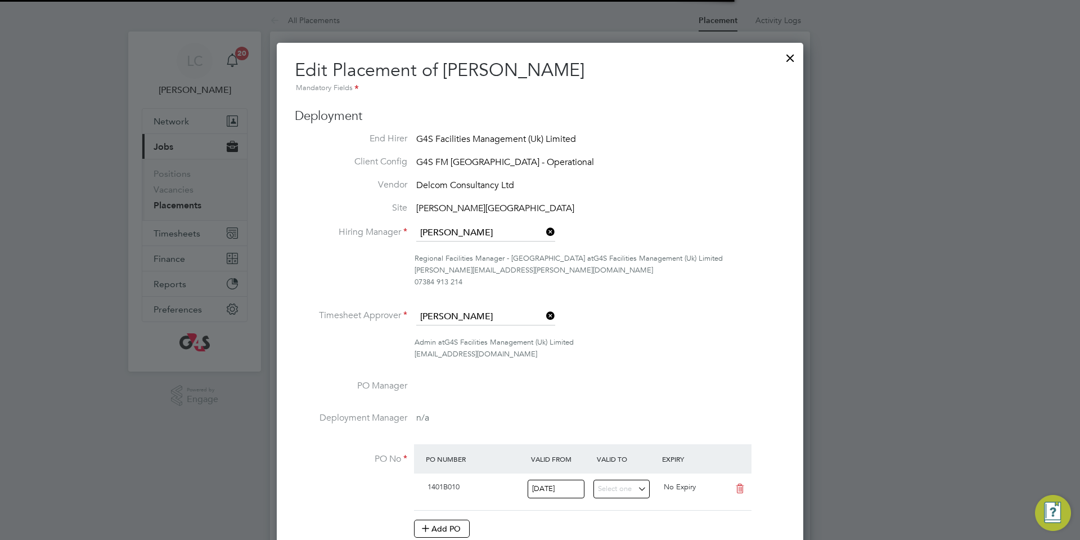
scroll to position [6, 6]
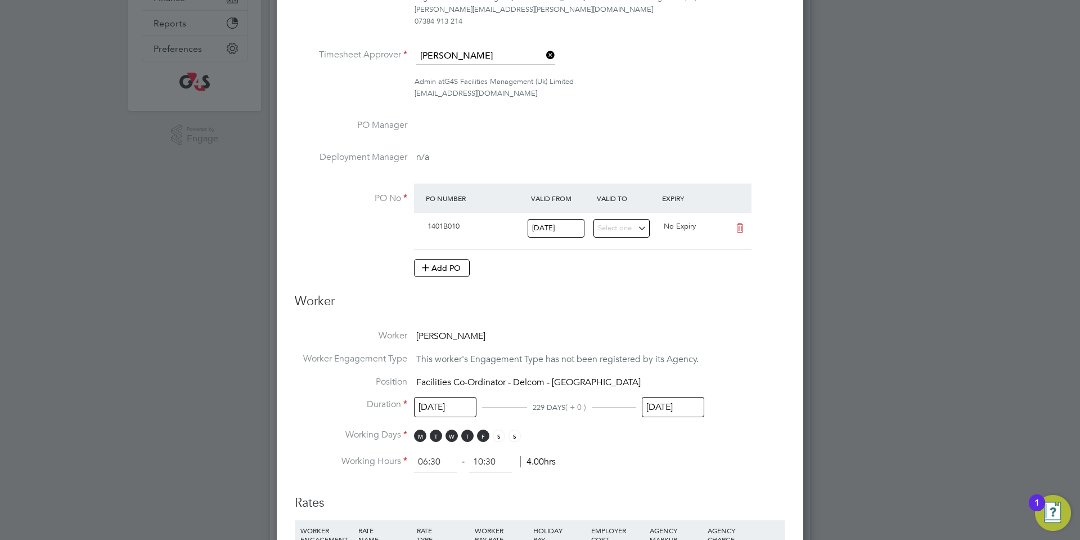
click at [664, 401] on input "[DATE]" at bounding box center [673, 407] width 62 height 21
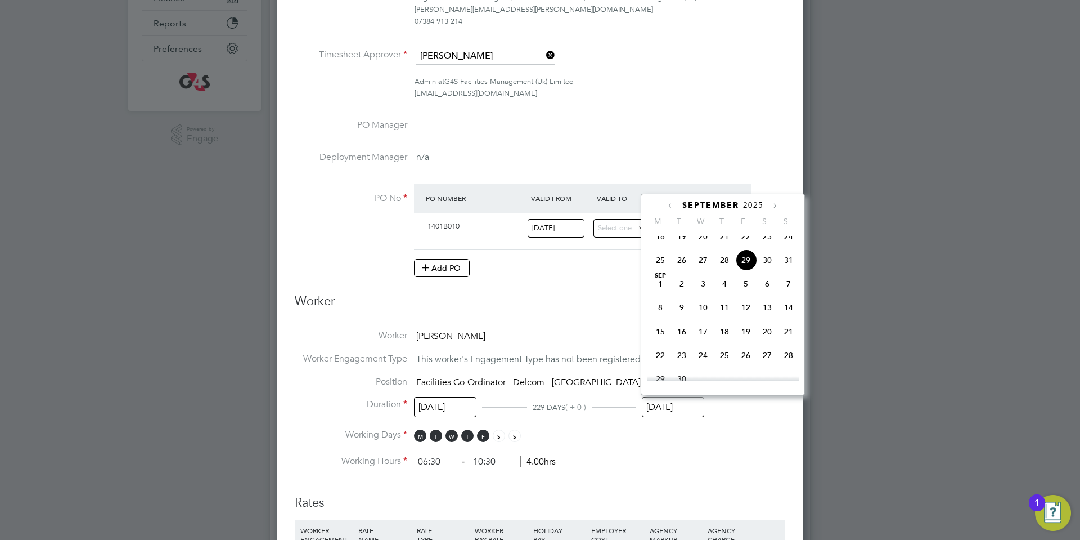
click at [747, 294] on span "5" at bounding box center [745, 283] width 21 height 21
type input "[DATE]"
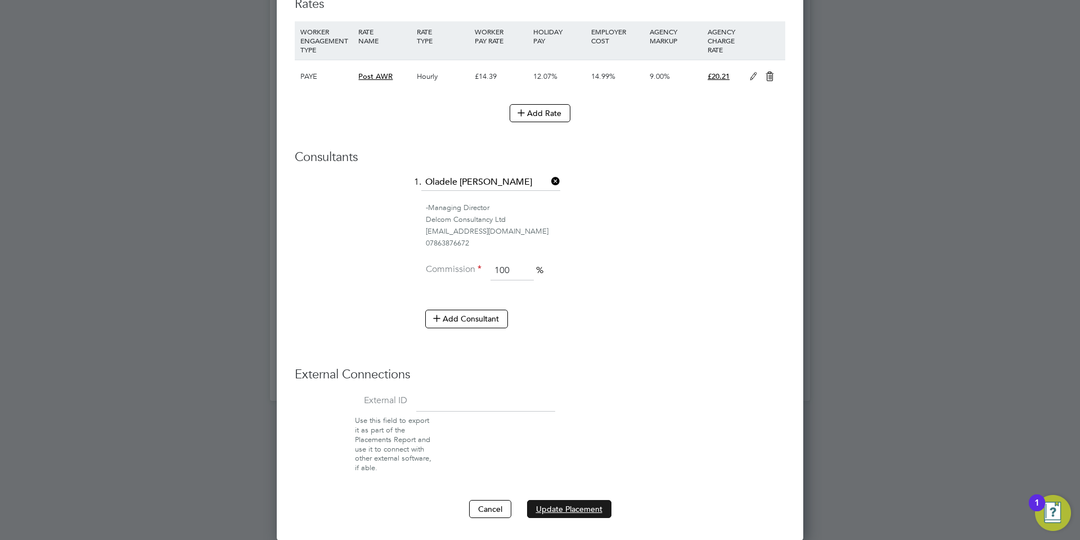
click at [568, 507] on button "Update Placement" at bounding box center [569, 509] width 84 height 18
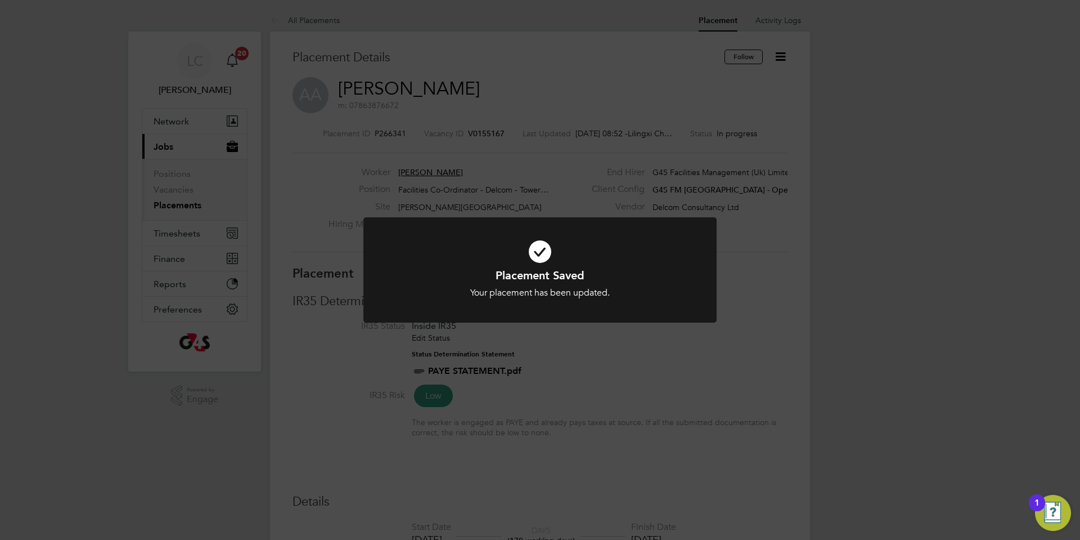
drag, startPoint x: 564, startPoint y: 129, endPoint x: 506, endPoint y: 71, distance: 82.3
click at [564, 128] on div "Placement Saved Your placement has been updated. Cancel Okay" at bounding box center [540, 270] width 1080 height 540
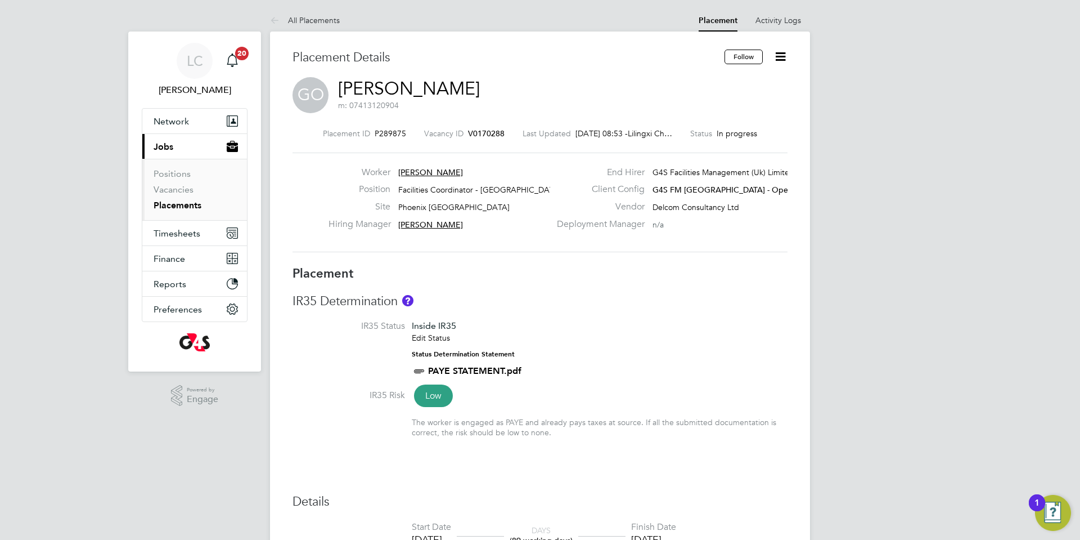
click at [781, 54] on icon at bounding box center [781, 57] width 14 height 14
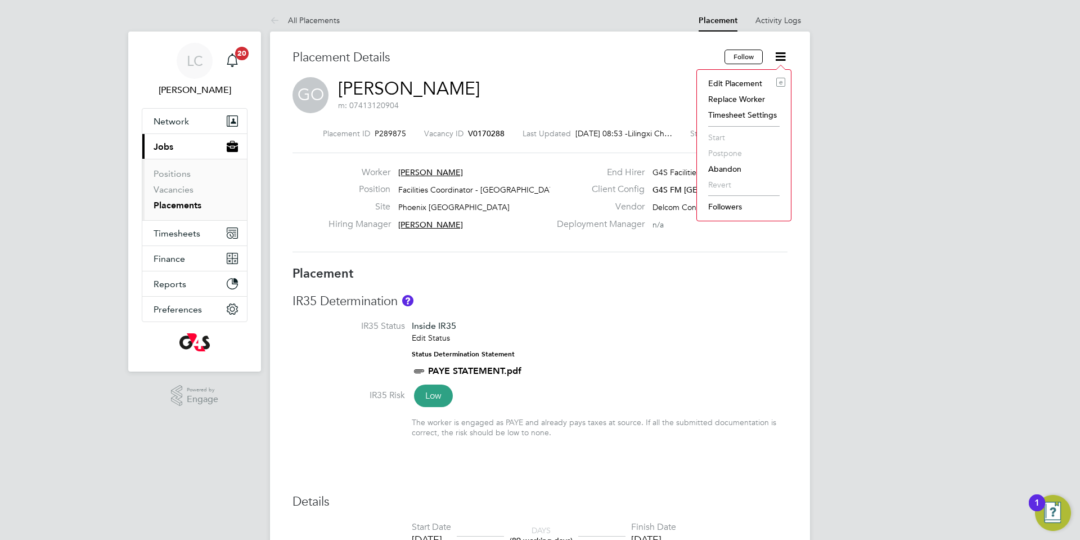
click at [763, 83] on li "Edit Placement e" at bounding box center [744, 83] width 83 height 16
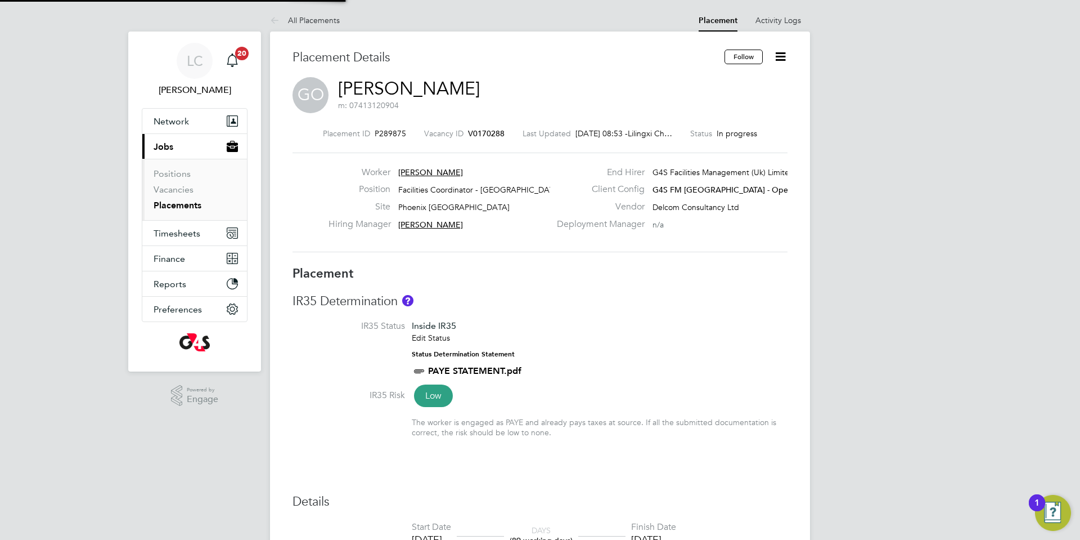
type input "[PERSON_NAME]"
type input "[DATE]"
type input "15:00"
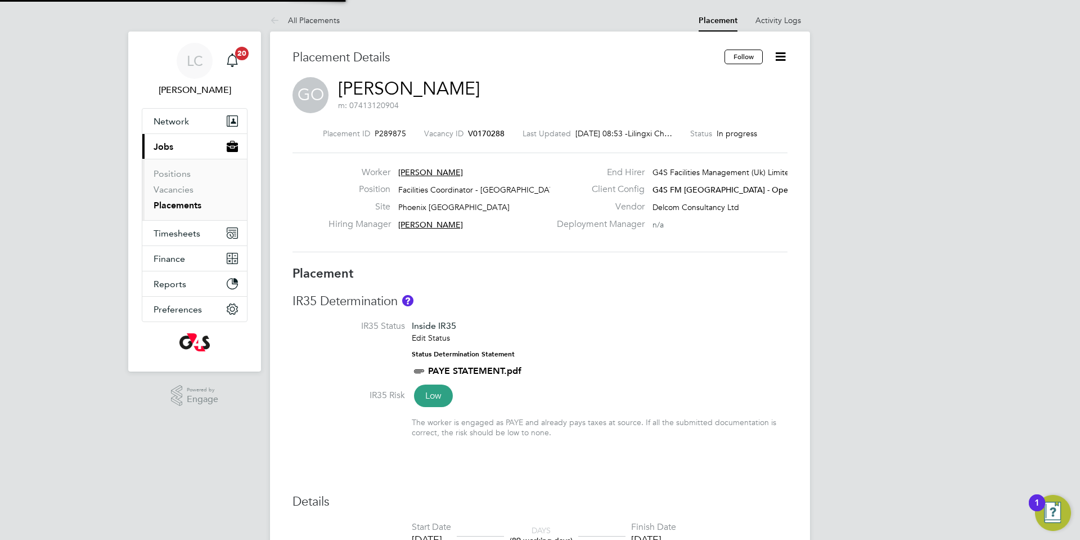
type input "21:00"
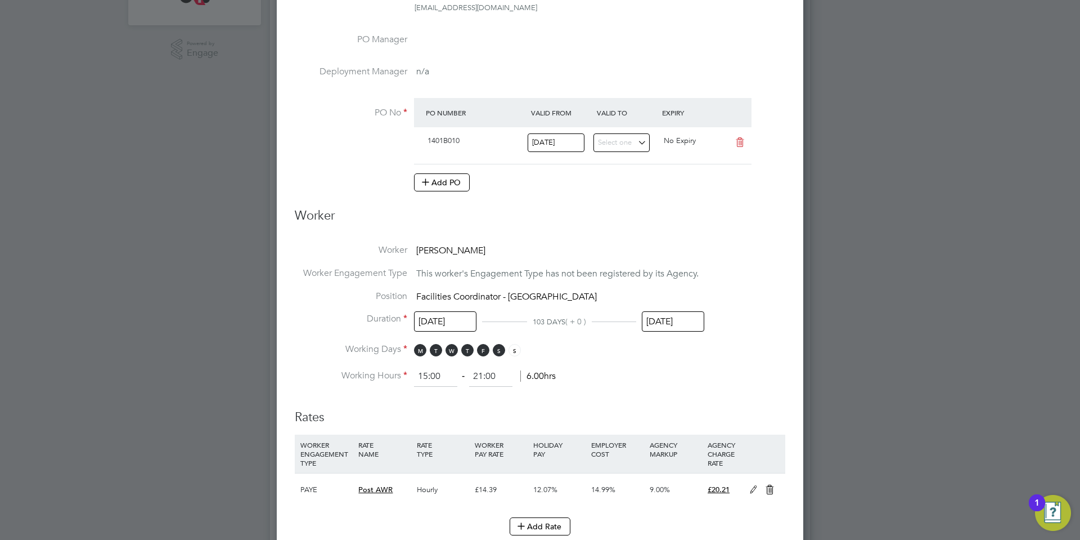
click at [666, 322] on input "[DATE]" at bounding box center [673, 321] width 62 height 21
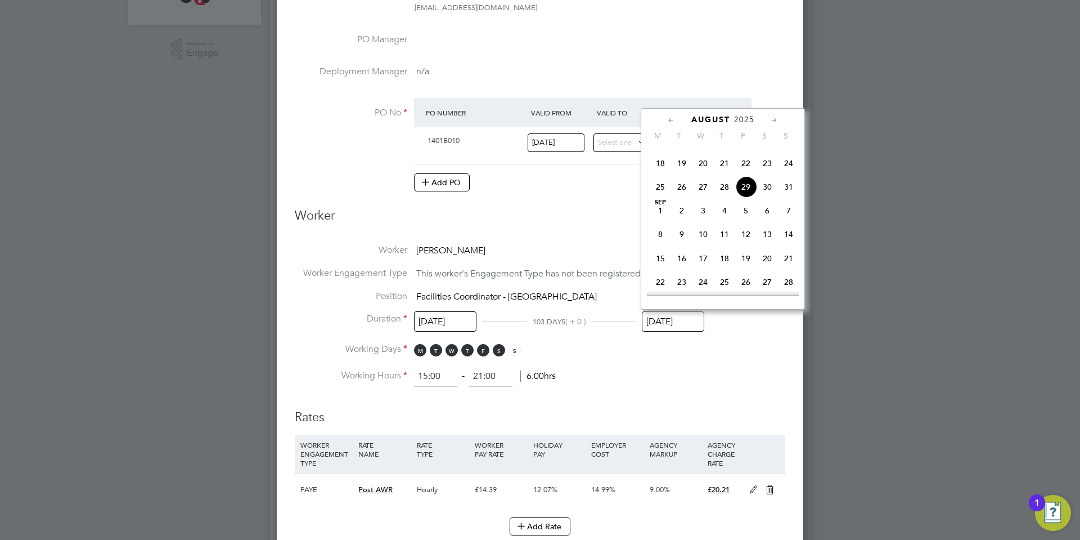
click at [747, 221] on span "5" at bounding box center [745, 210] width 21 height 21
type input "[DATE]"
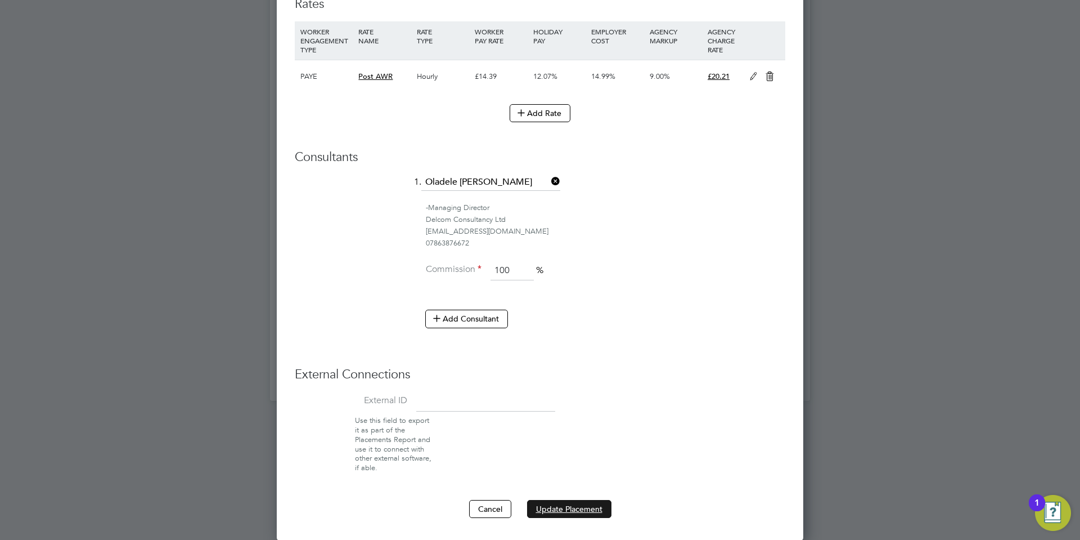
click at [586, 503] on button "Update Placement" at bounding box center [569, 509] width 84 height 18
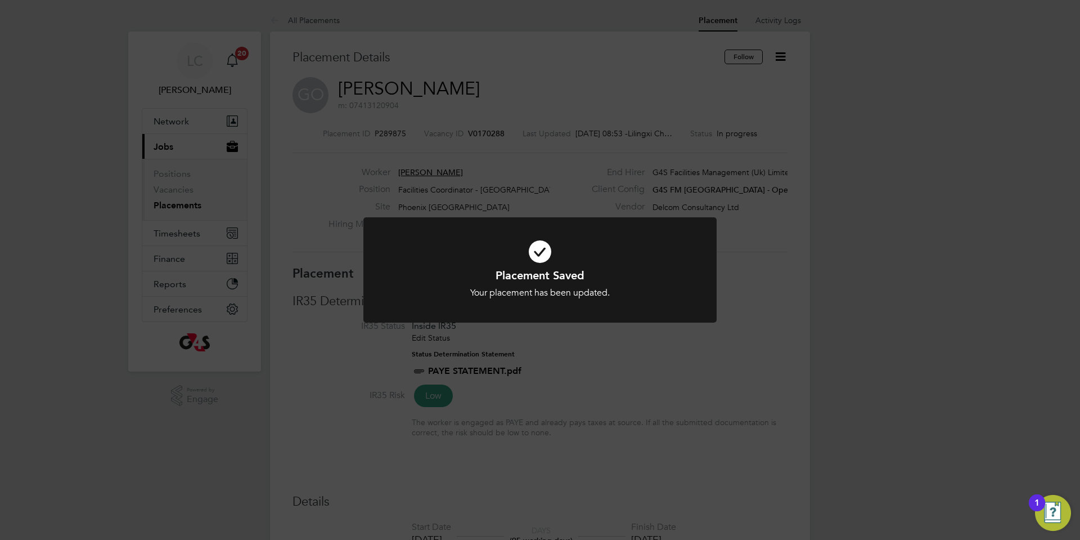
click at [670, 164] on div "Placement Saved Your placement has been updated. Cancel Okay" at bounding box center [540, 270] width 1080 height 540
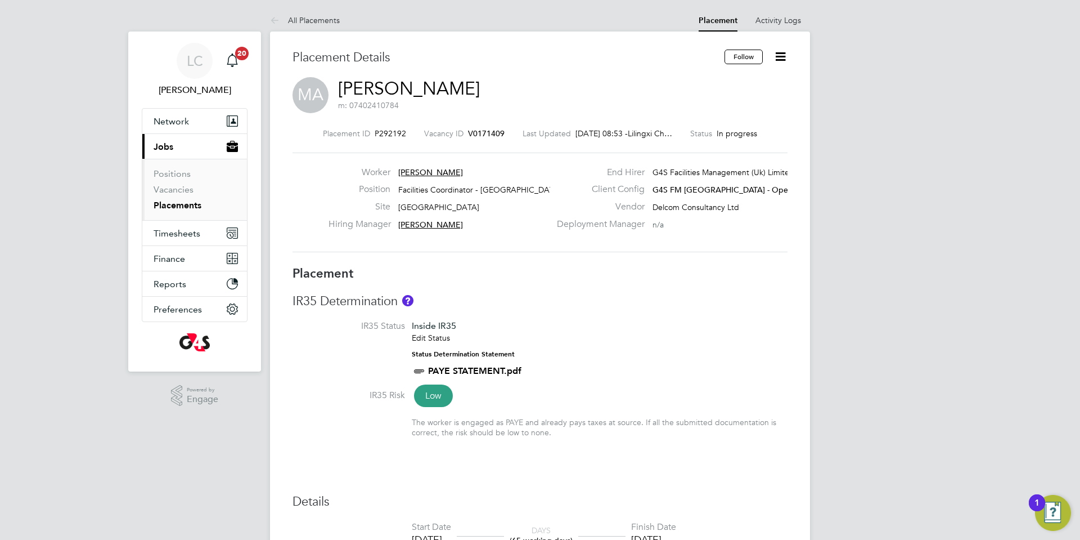
click at [788, 50] on icon at bounding box center [781, 57] width 14 height 14
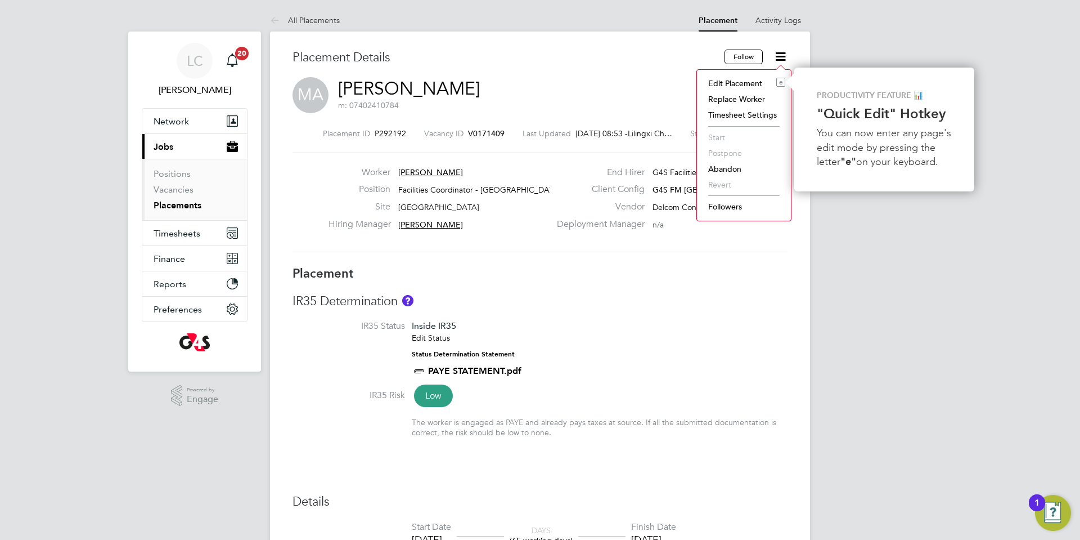
click at [758, 80] on li "Edit Placement e" at bounding box center [744, 83] width 83 height 16
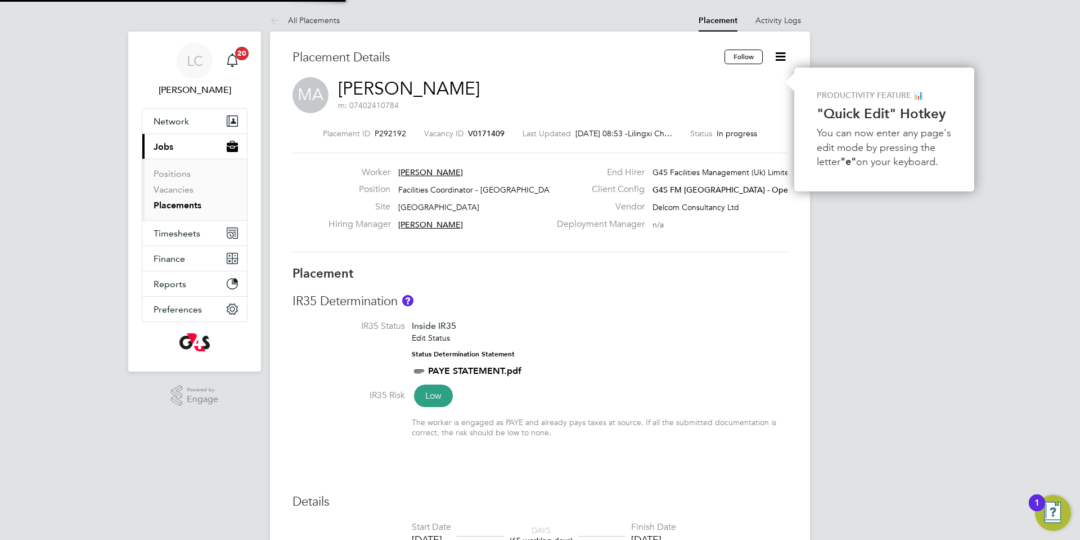
type input "[PERSON_NAME]"
type input "[DATE]"
type input "06:30"
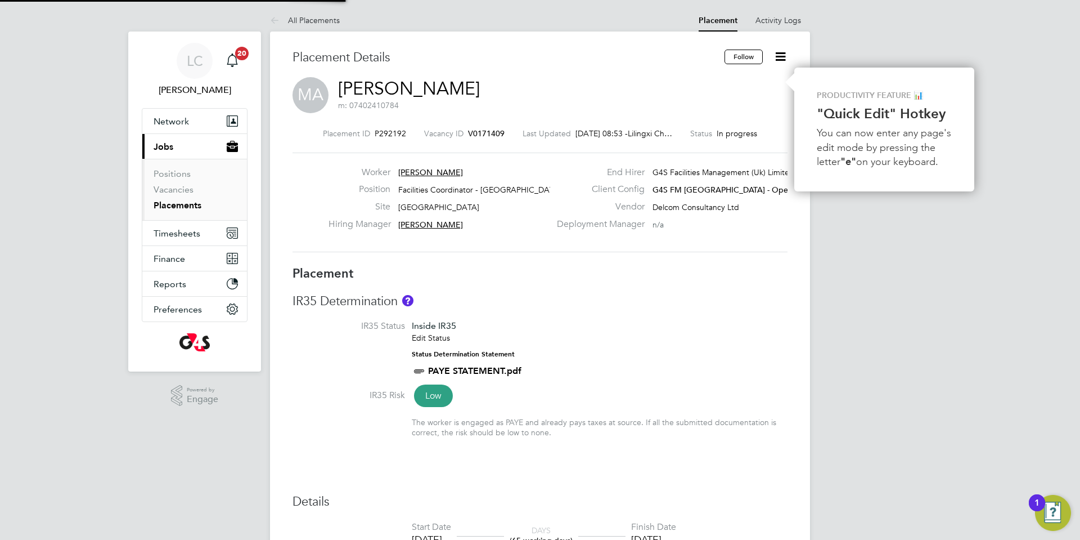
type input "15:30"
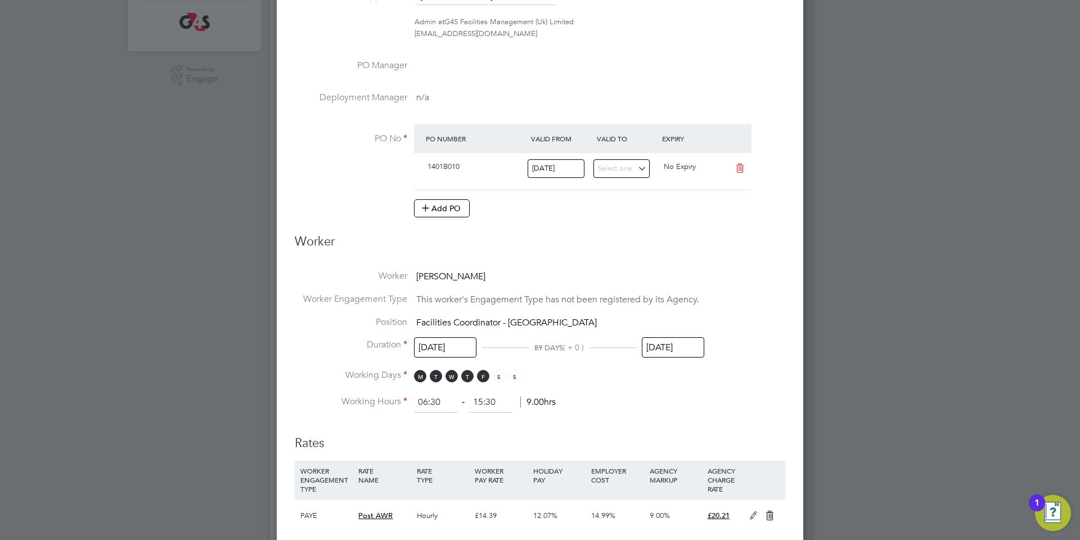
click at [667, 349] on input "[DATE]" at bounding box center [673, 347] width 62 height 21
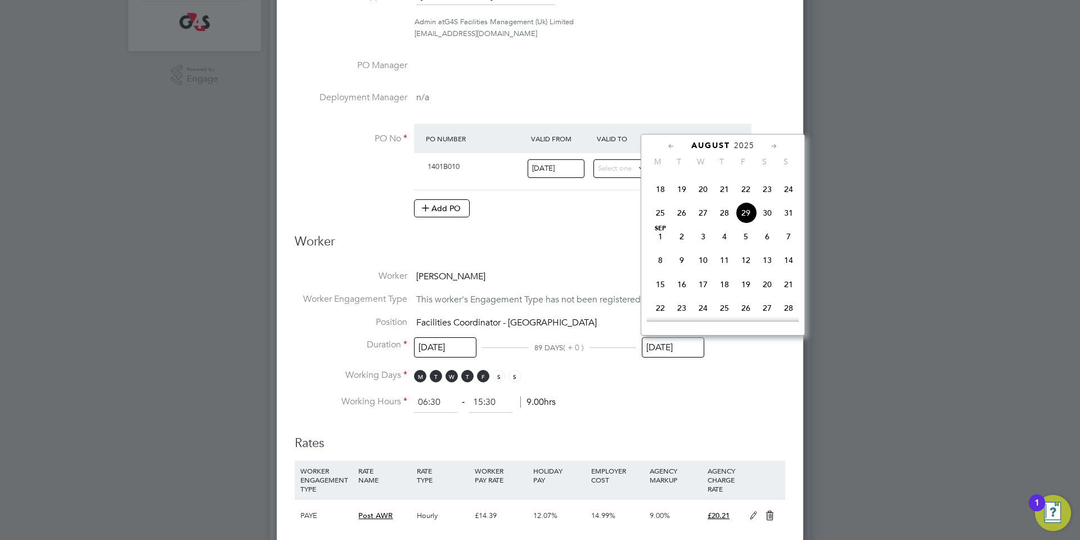
drag, startPoint x: 753, startPoint y: 259, endPoint x: 746, endPoint y: 268, distance: 10.8
click at [752, 247] on span "5" at bounding box center [745, 236] width 21 height 21
type input "[DATE]"
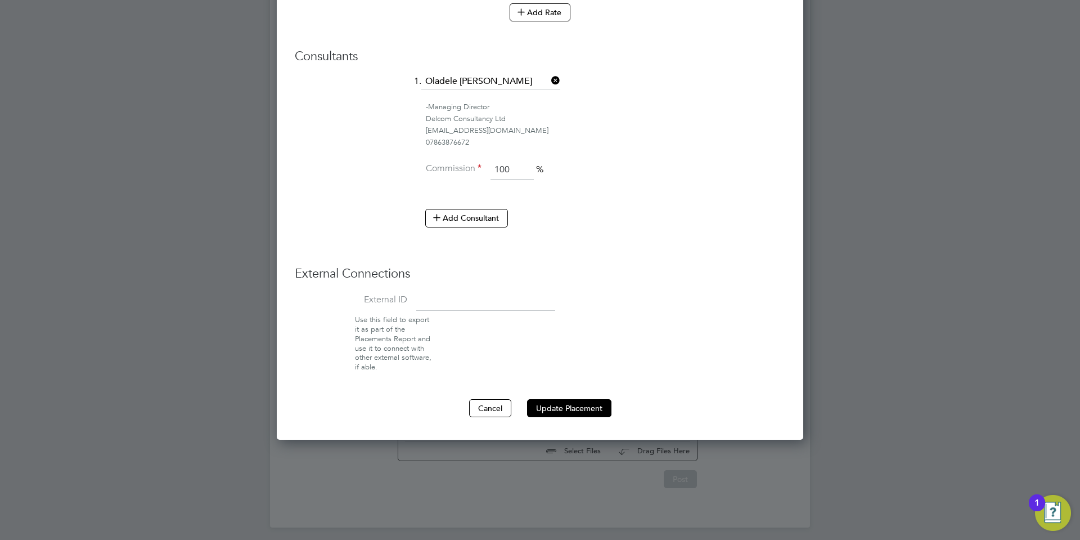
click at [583, 400] on button "Update Placement" at bounding box center [569, 408] width 84 height 18
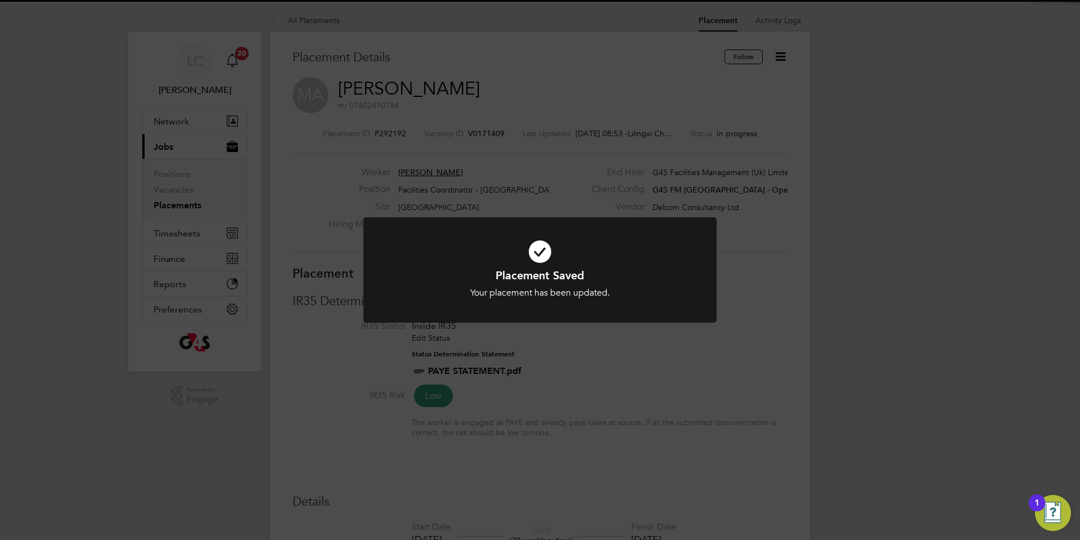
click at [497, 179] on div "Placement Saved Your placement has been updated. Cancel Okay" at bounding box center [540, 270] width 1080 height 540
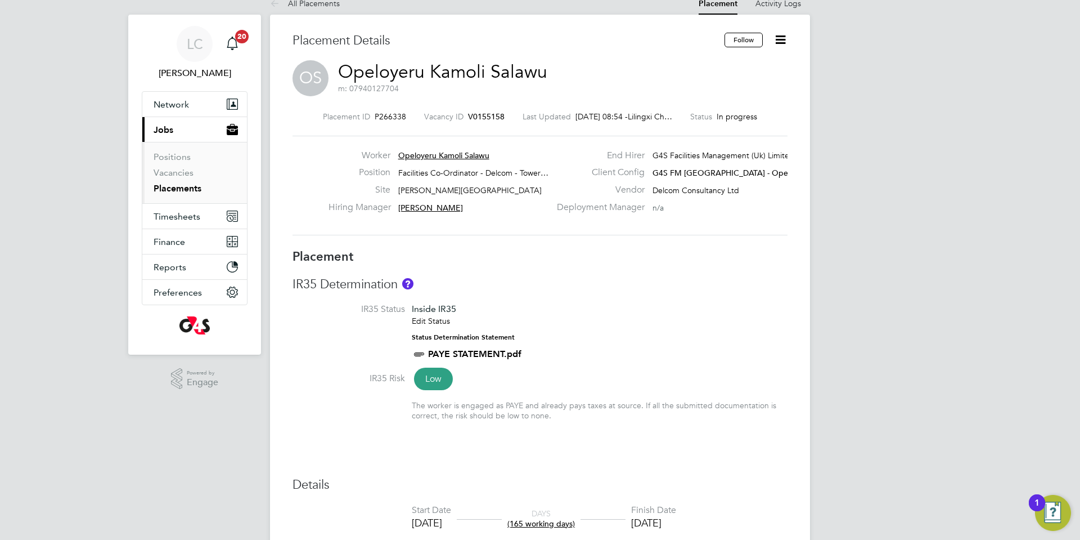
click at [781, 37] on icon at bounding box center [781, 40] width 14 height 14
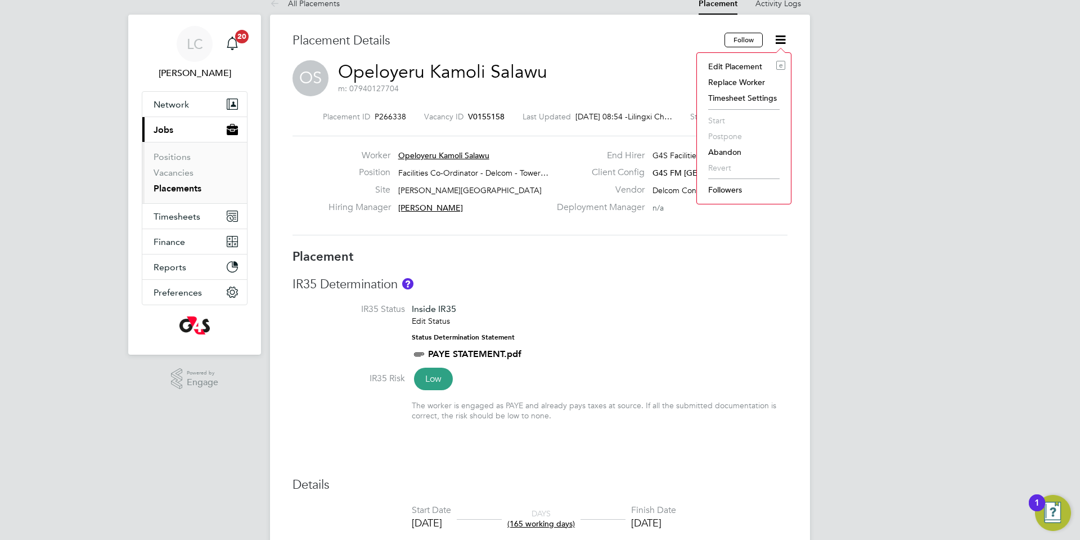
click at [741, 62] on li "Edit Placement e" at bounding box center [744, 67] width 83 height 16
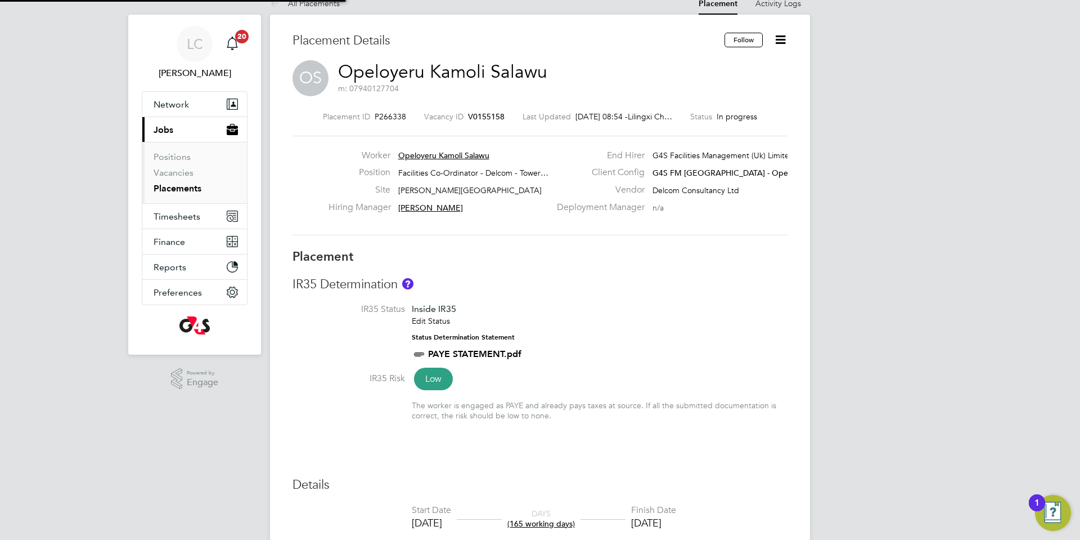
type input "[PERSON_NAME]"
type input "[DATE]"
type input "06:30"
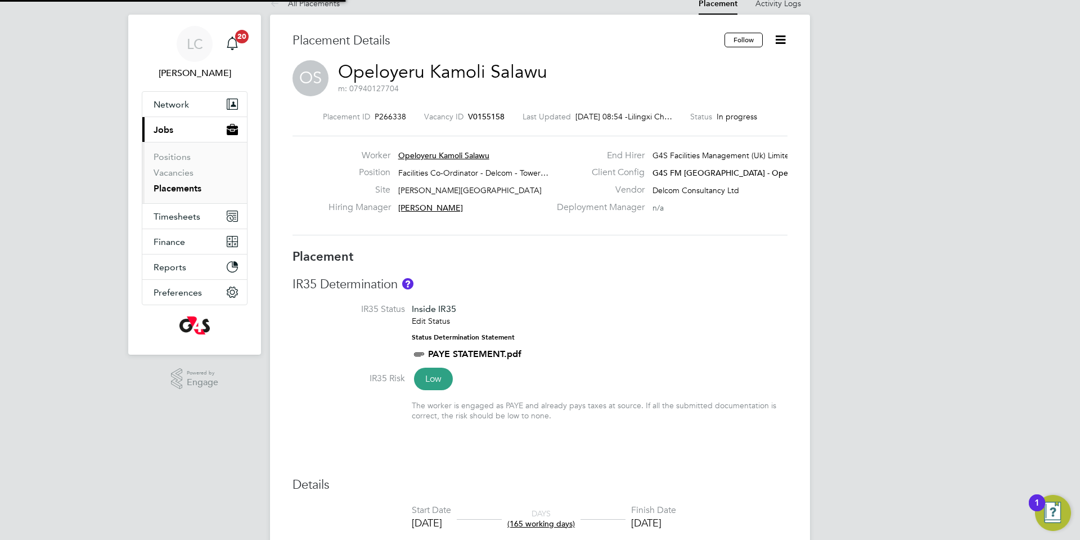
type input "14:30"
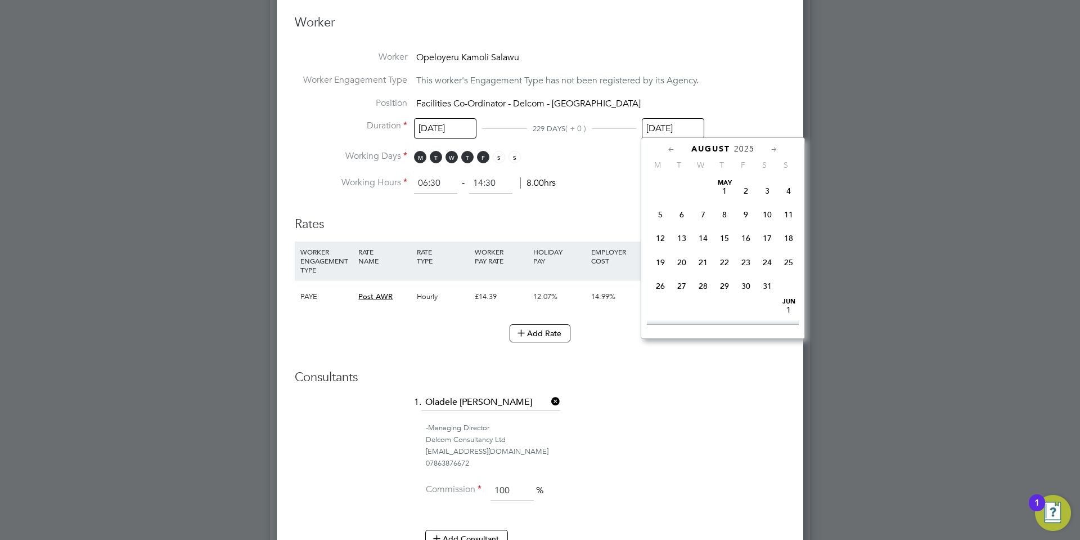
click at [670, 124] on input "[DATE]" at bounding box center [673, 128] width 62 height 21
click at [748, 250] on span "5" at bounding box center [745, 239] width 21 height 21
type input "[DATE]"
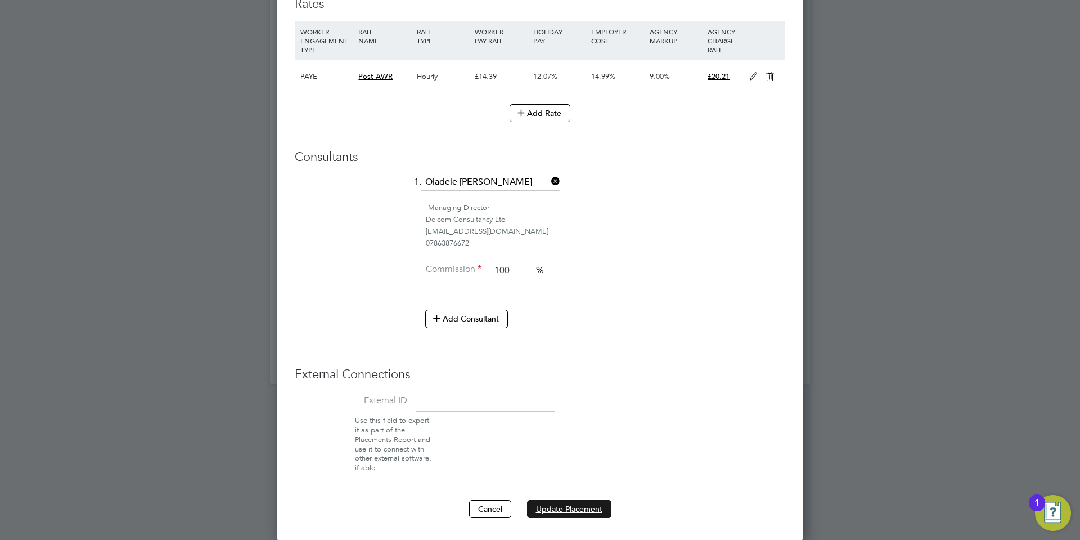
click at [563, 507] on button "Update Placement" at bounding box center [569, 509] width 84 height 18
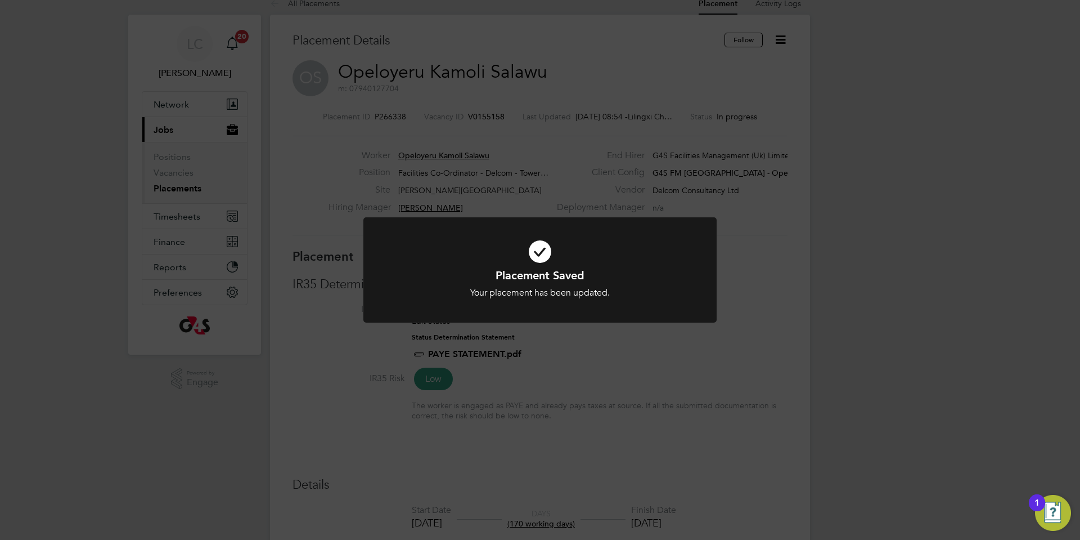
scroll to position [33, 79]
click at [559, 59] on div "Placement Saved Your placement has been updated. Cancel Okay" at bounding box center [540, 270] width 1080 height 540
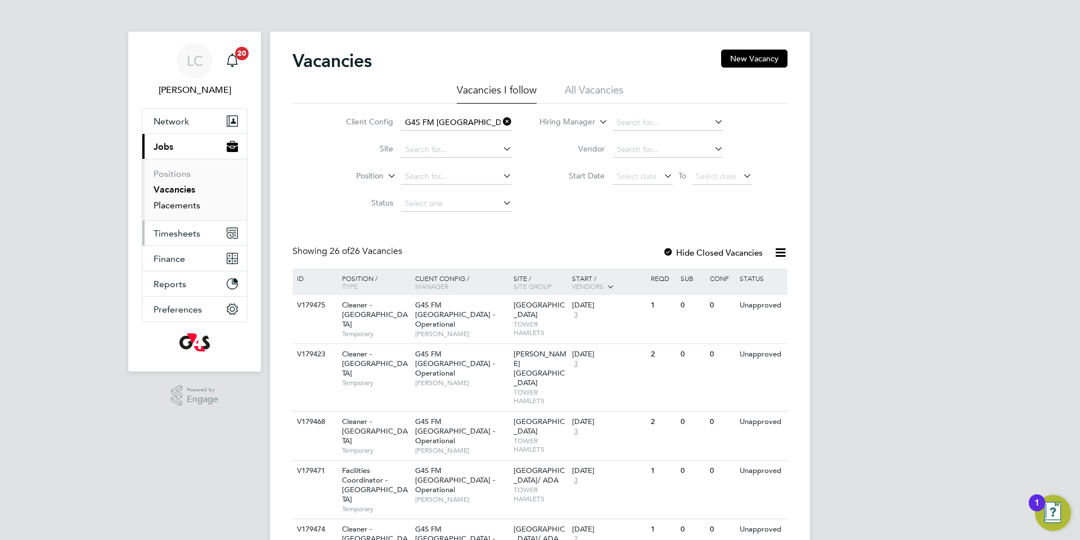
drag, startPoint x: 190, startPoint y: 204, endPoint x: 227, endPoint y: 230, distance: 45.3
click at [188, 205] on link "Placements" at bounding box center [177, 205] width 47 height 11
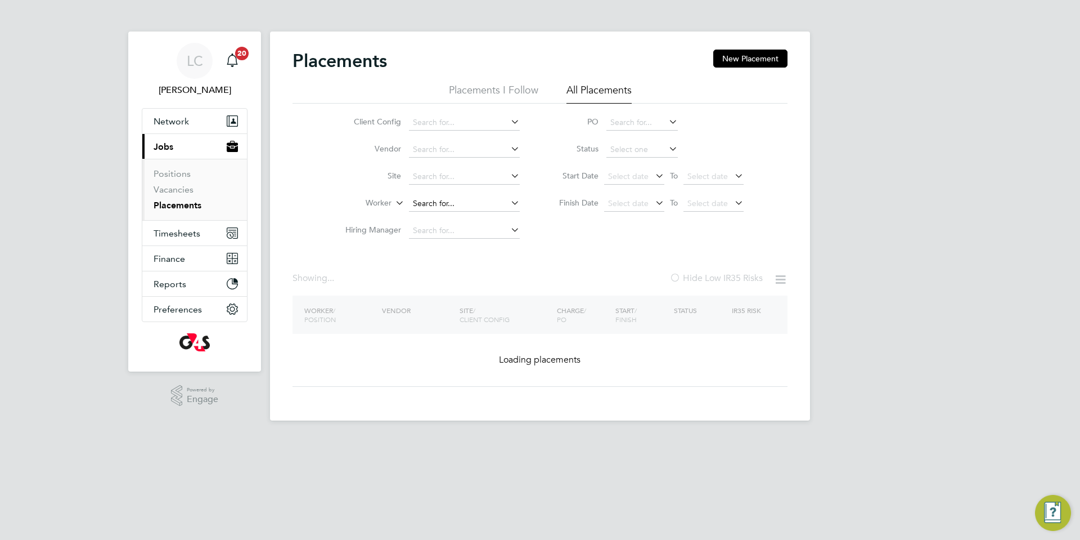
click at [443, 205] on input at bounding box center [464, 204] width 111 height 16
drag, startPoint x: 443, startPoint y: 205, endPoint x: 470, endPoint y: 276, distance: 76.1
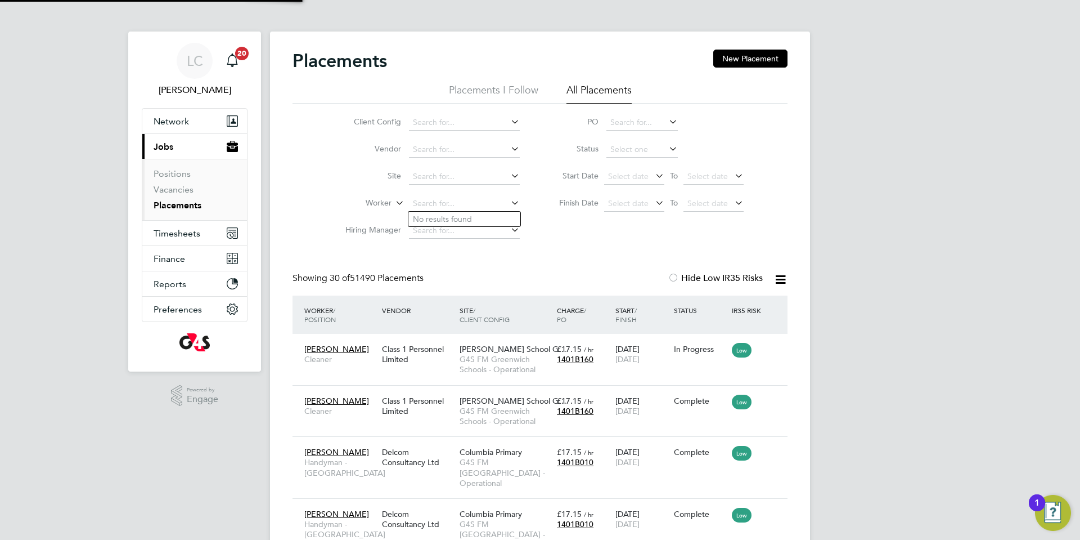
paste input "[PERSON_NAME]"
click at [469, 224] on li "[PERSON_NAME] [PERSON_NAME]" at bounding box center [464, 219] width 112 height 15
type input "[PERSON_NAME] [PERSON_NAME]"
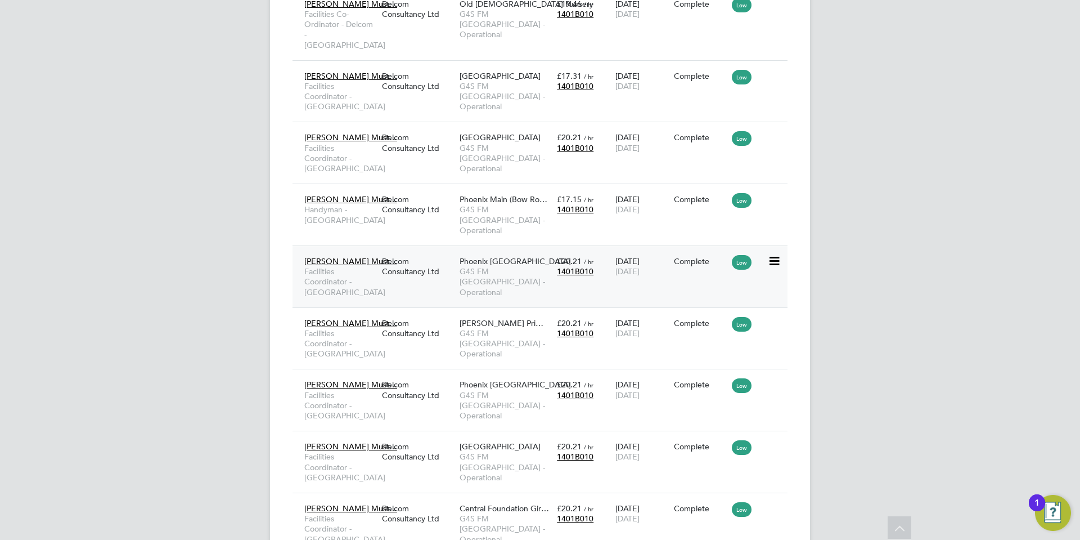
scroll to position [1700, 0]
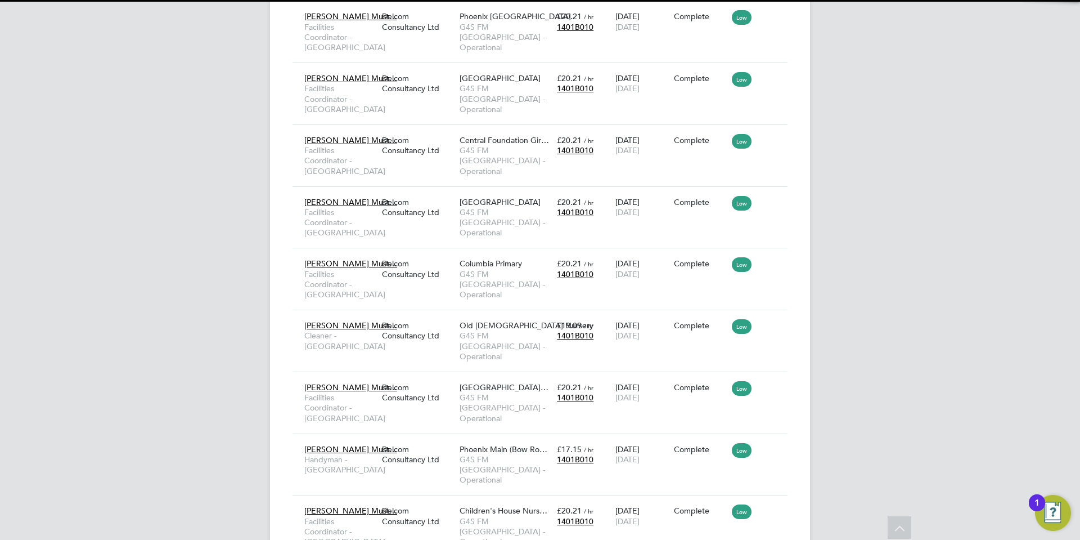
scroll to position [42, 98]
